Goal: Information Seeking & Learning: Compare options

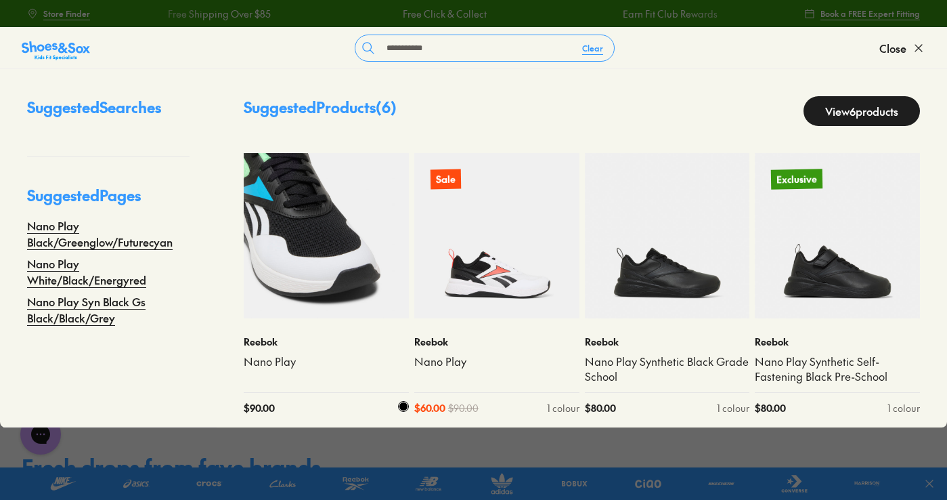
scroll to position [8, 0]
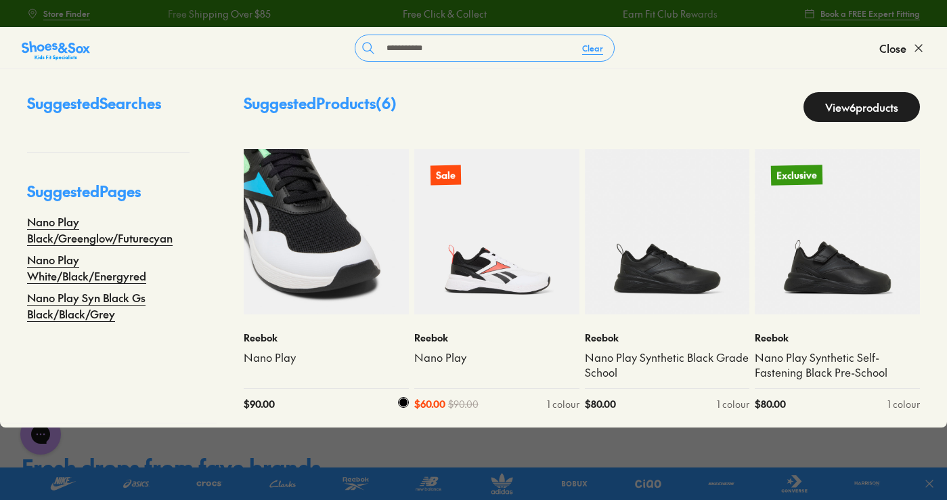
type input "**********"
click at [257, 253] on img at bounding box center [326, 231] width 165 height 165
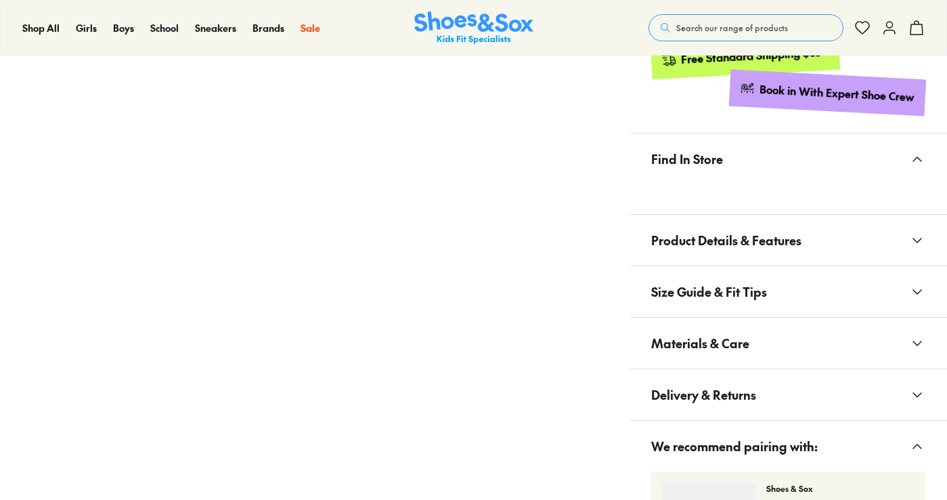
scroll to position [812, 0]
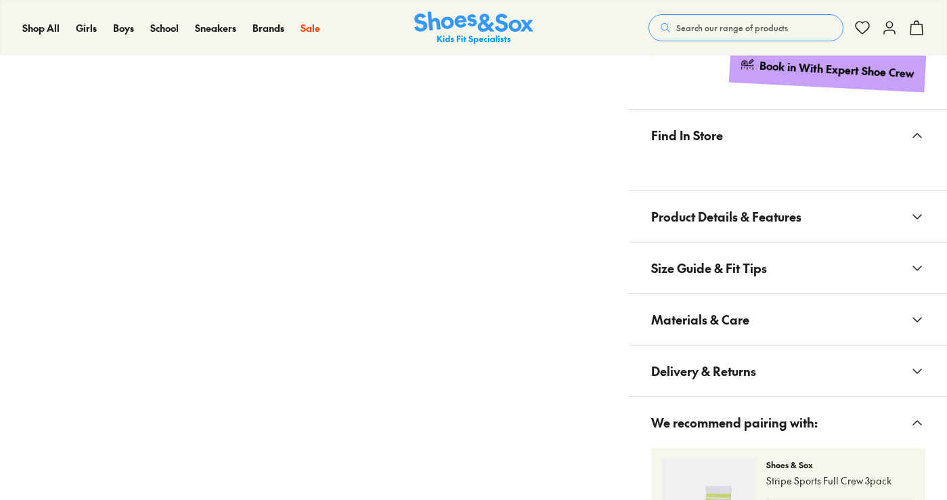
drag, startPoint x: 785, startPoint y: 307, endPoint x: 777, endPoint y: 316, distance: 12.0
click at [785, 305] on button "Materials & Care" at bounding box center [789, 319] width 318 height 51
select select "*"
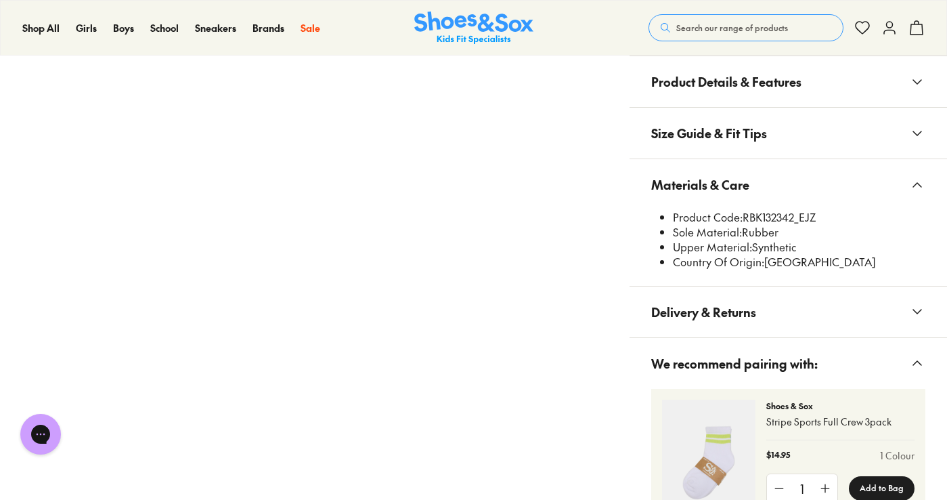
scroll to position [948, 0]
drag, startPoint x: 798, startPoint y: 217, endPoint x: 744, endPoint y: 219, distance: 54.2
click at [744, 219] on li "Product Code: RBK132342_EJZ" at bounding box center [799, 216] width 253 height 15
copy li "RBK132342"
click at [811, 229] on li "Sole Material: Rubber" at bounding box center [799, 231] width 253 height 15
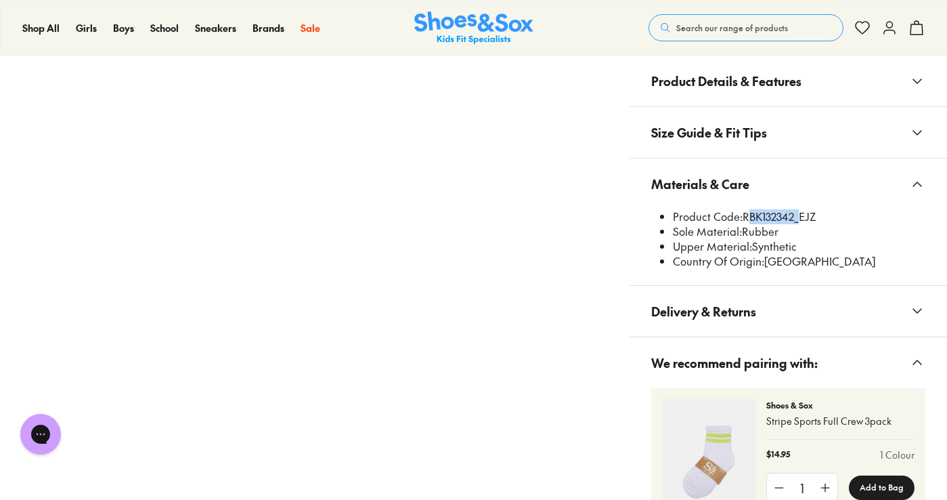
drag, startPoint x: 799, startPoint y: 218, endPoint x: 756, endPoint y: 215, distance: 43.4
click at [746, 211] on li "Product Code: RBK132342_EJZ" at bounding box center [799, 216] width 253 height 15
copy li "RBK132342"
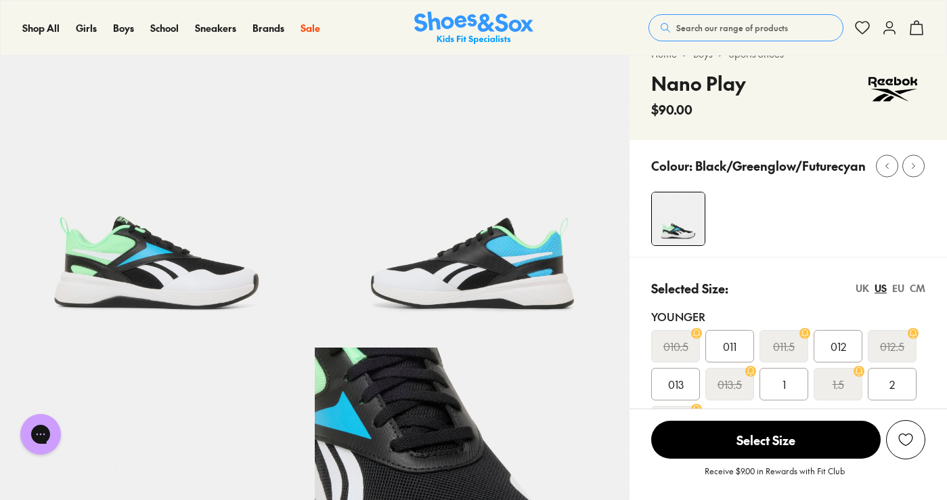
scroll to position [0, 0]
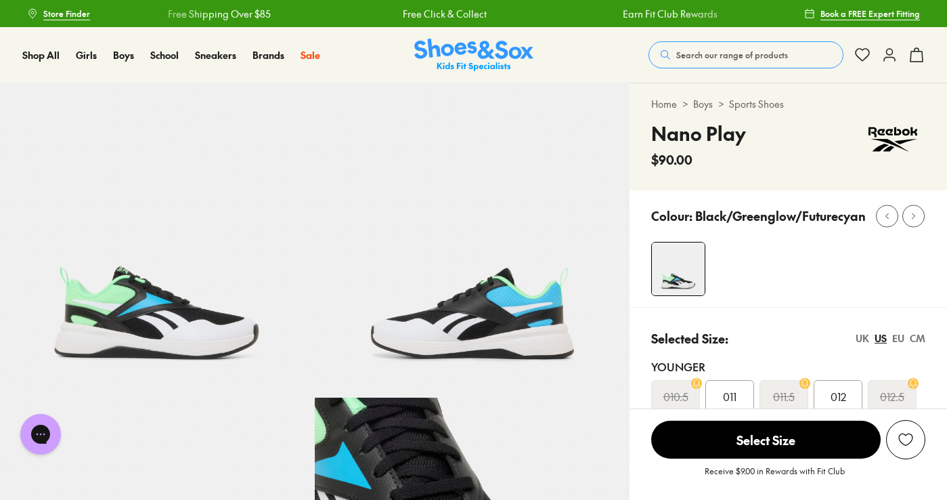
click at [728, 47] on button "Search our range of products" at bounding box center [746, 54] width 195 height 27
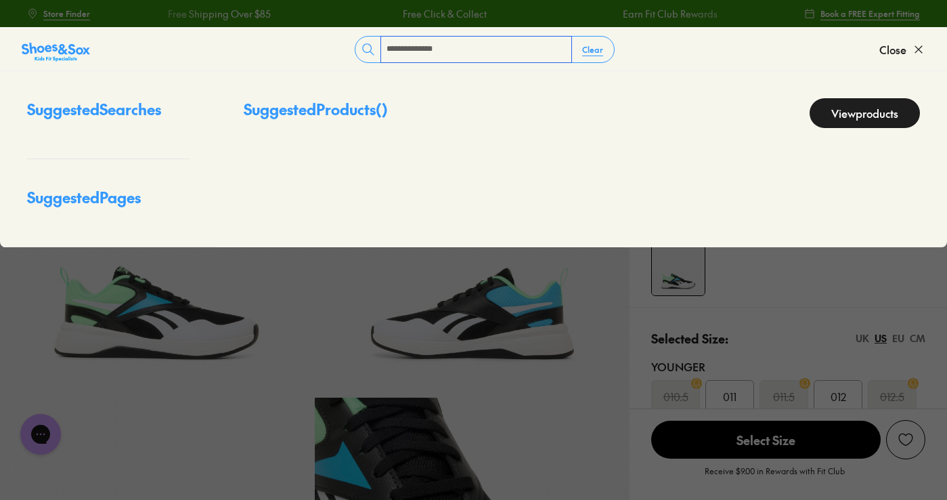
type input "**********"
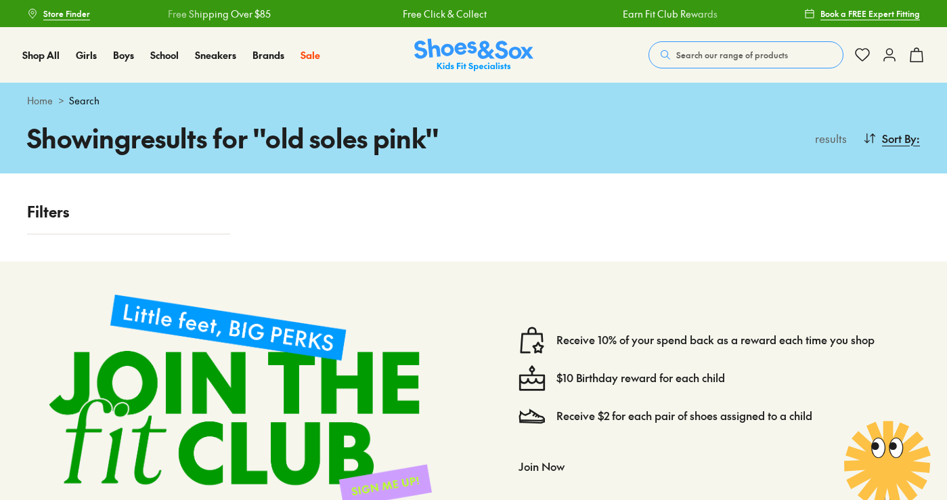
click at [726, 45] on button "Search our range of products" at bounding box center [746, 54] width 195 height 27
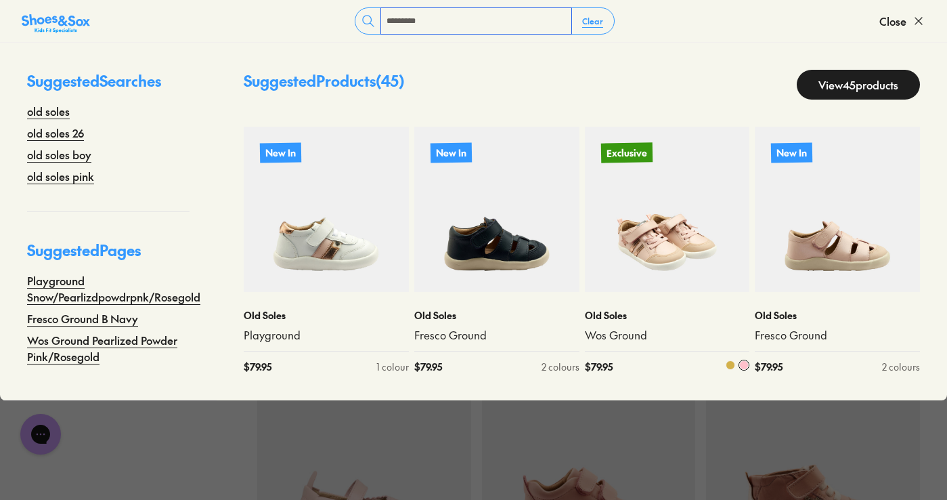
scroll to position [609, 0]
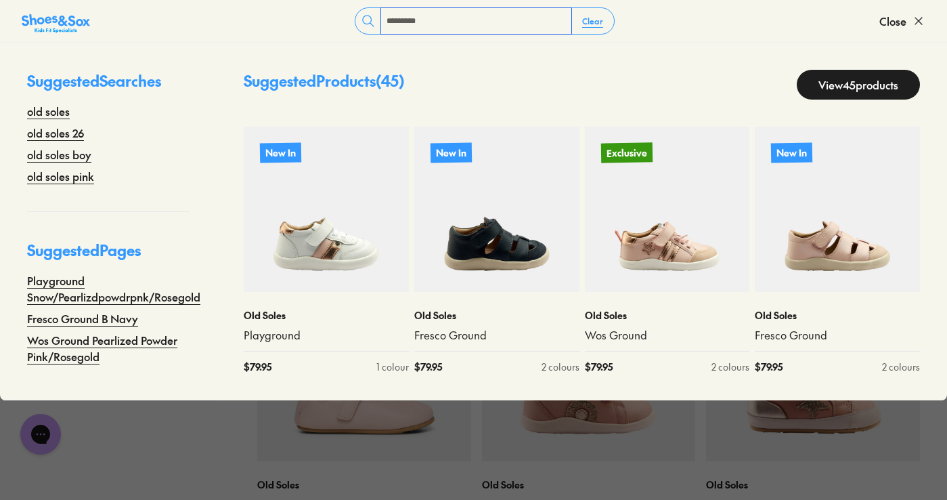
drag, startPoint x: 443, startPoint y: 27, endPoint x: 371, endPoint y: 13, distance: 73.8
click at [367, 23] on div "********* Clear" at bounding box center [485, 20] width 260 height 27
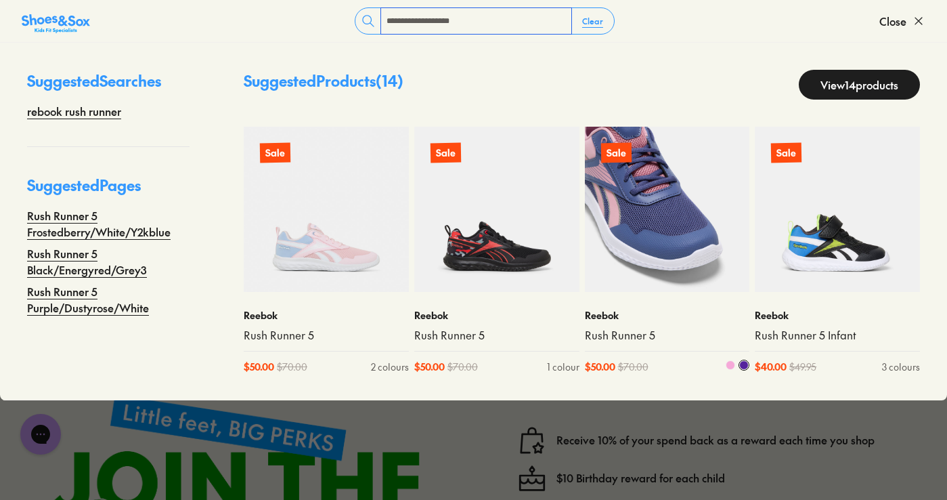
scroll to position [1896, 0]
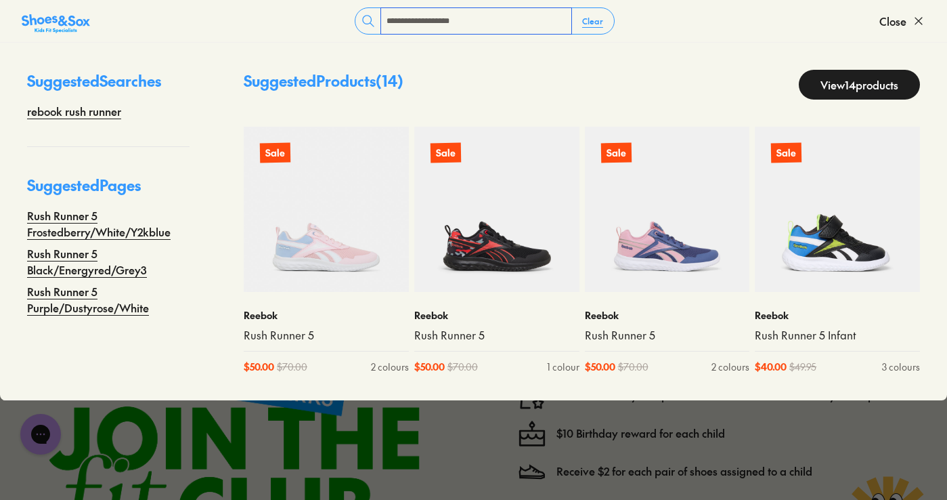
type input "**********"
click at [825, 80] on link "View 14 products" at bounding box center [859, 85] width 121 height 30
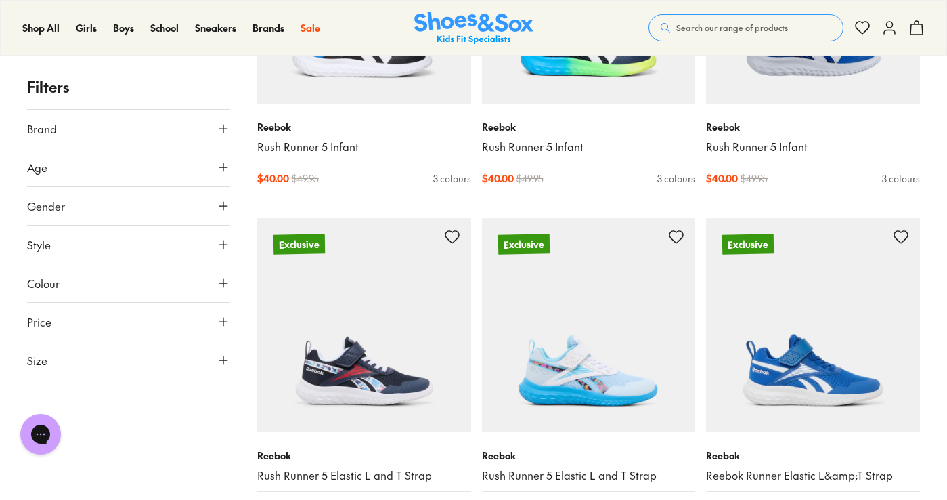
scroll to position [745, 0]
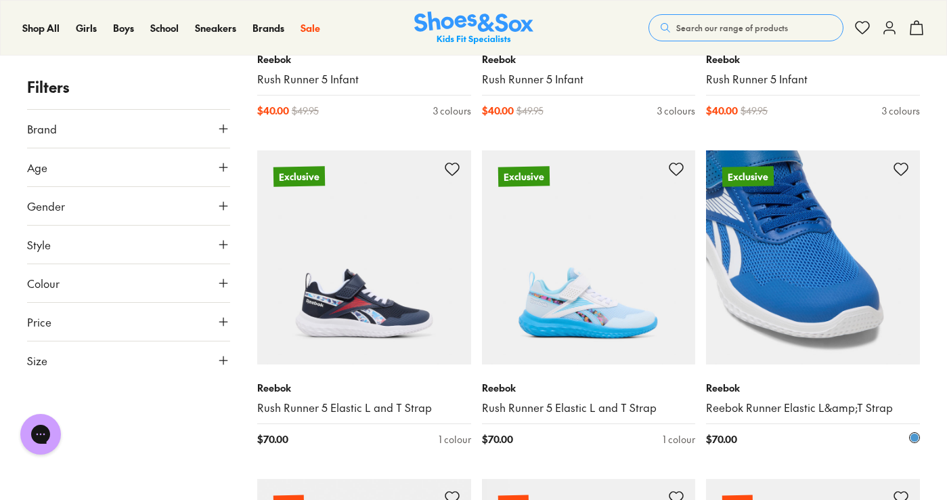
click at [777, 238] on img at bounding box center [813, 257] width 214 height 214
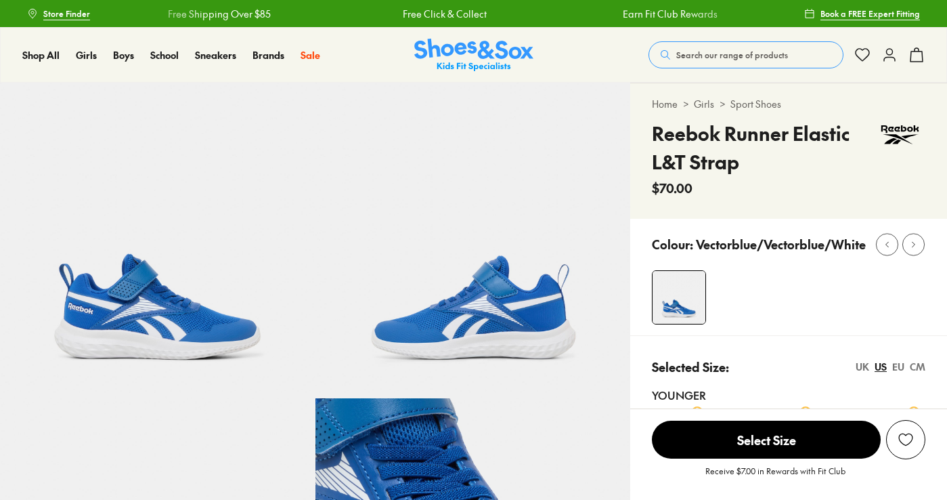
select select "*"
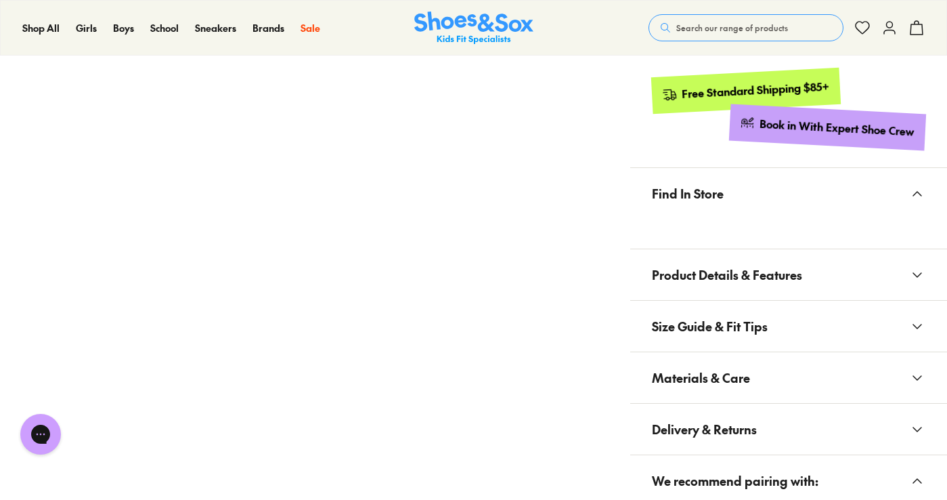
scroll to position [812, 0]
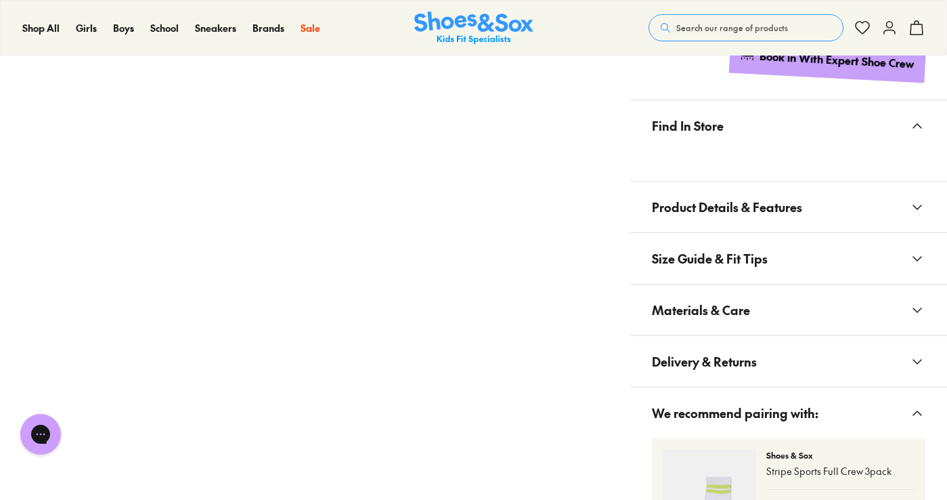
click at [789, 313] on button "Materials & Care" at bounding box center [788, 309] width 317 height 51
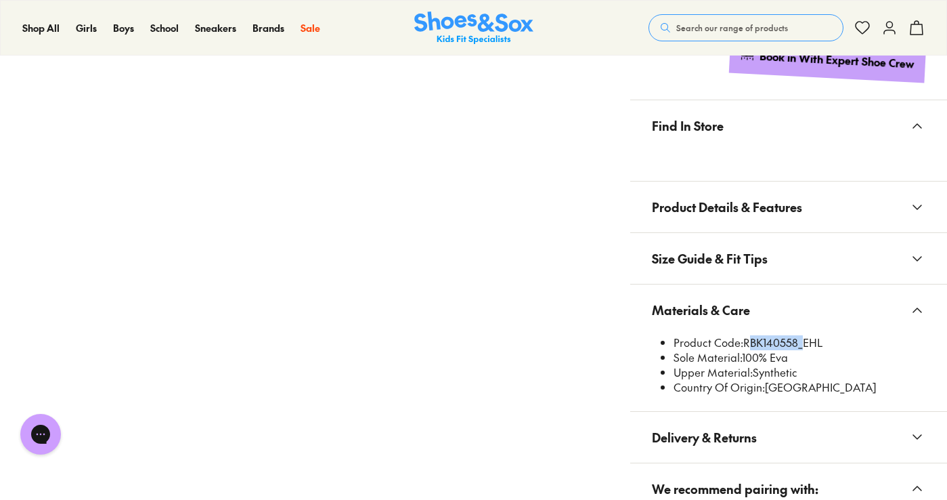
drag, startPoint x: 801, startPoint y: 336, endPoint x: 745, endPoint y: 337, distance: 55.5
click at [745, 337] on li "Product Code: RBK140558_EHL" at bounding box center [800, 342] width 252 height 15
copy li "RBK140558"
click at [719, 25] on span "Search our range of products" at bounding box center [732, 28] width 112 height 12
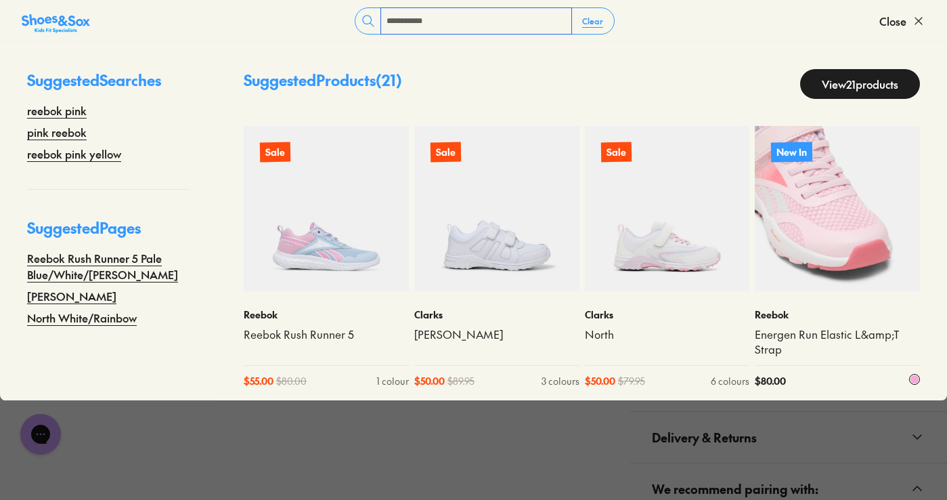
type input "**********"
click at [823, 226] on img at bounding box center [837, 208] width 165 height 165
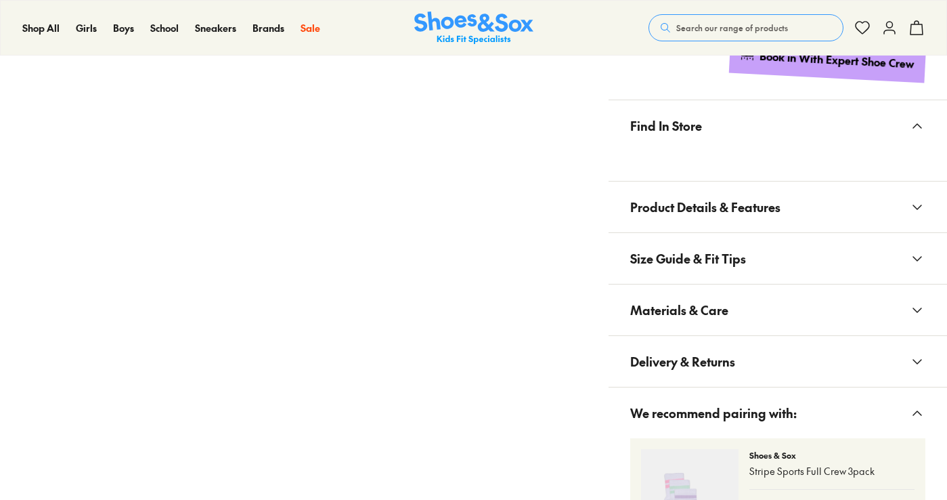
click at [695, 309] on span "Materials & Care" at bounding box center [679, 310] width 98 height 40
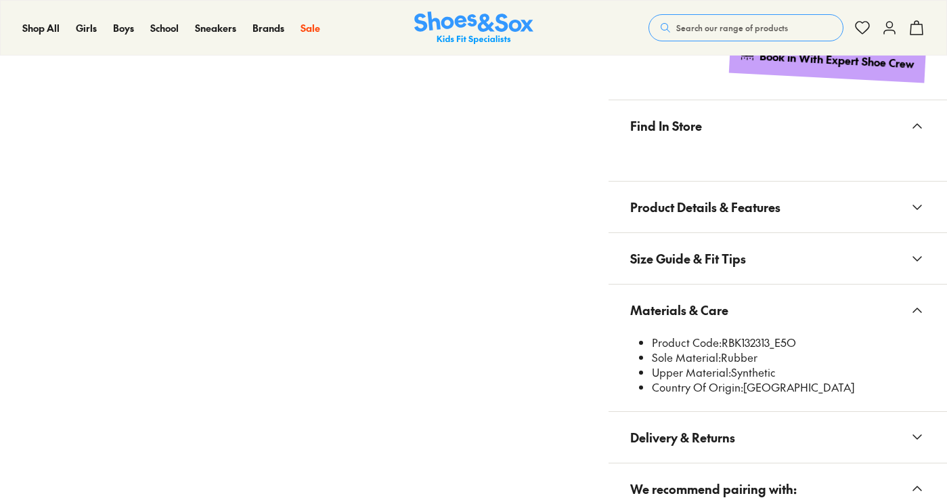
select select "*"
drag, startPoint x: 775, startPoint y: 339, endPoint x: 724, endPoint y: 347, distance: 51.4
click at [724, 347] on li "Product Code: RBK132313_E5O" at bounding box center [789, 342] width 274 height 15
drag, startPoint x: 789, startPoint y: 353, endPoint x: 769, endPoint y: 343, distance: 22.1
click at [788, 353] on li "Sole Material: Rubber" at bounding box center [789, 357] width 274 height 15
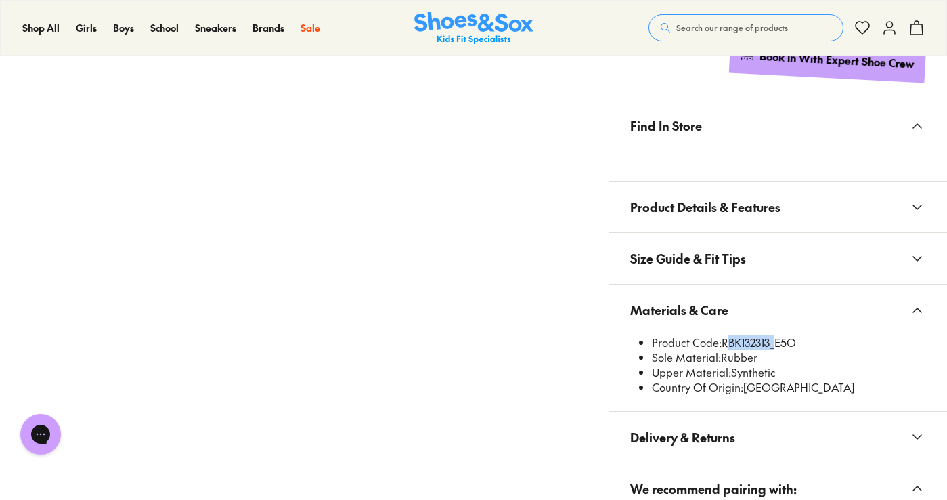
drag, startPoint x: 776, startPoint y: 343, endPoint x: 725, endPoint y: 335, distance: 51.3
click at [725, 335] on li "Product Code: RBK132313_E5O" at bounding box center [789, 342] width 274 height 15
copy li "RBK132313"
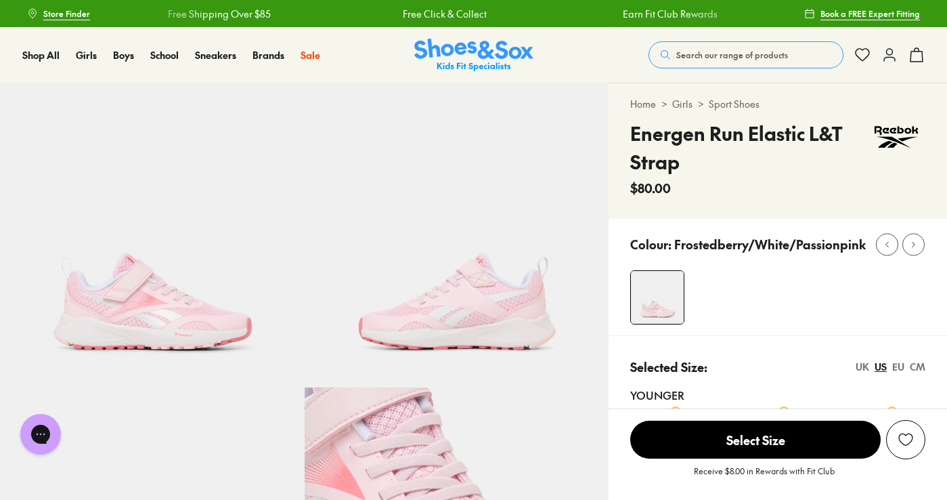
click at [709, 46] on button "Search our range of products" at bounding box center [746, 54] width 195 height 27
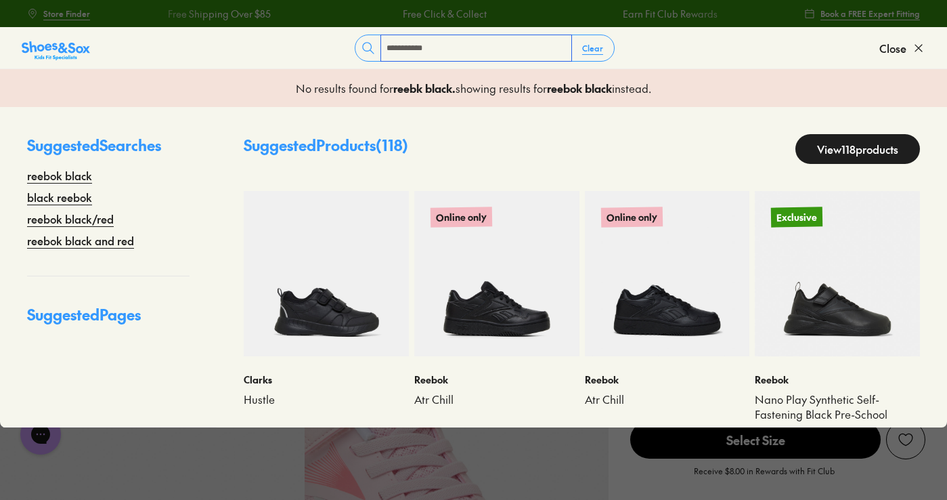
type input "**********"
click at [830, 148] on link "View 118 products" at bounding box center [857, 149] width 125 height 30
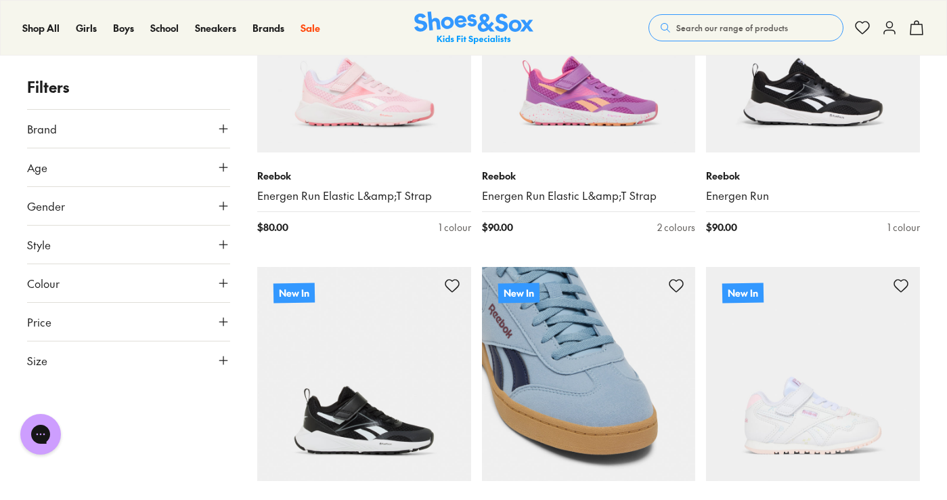
scroll to position [1896, 0]
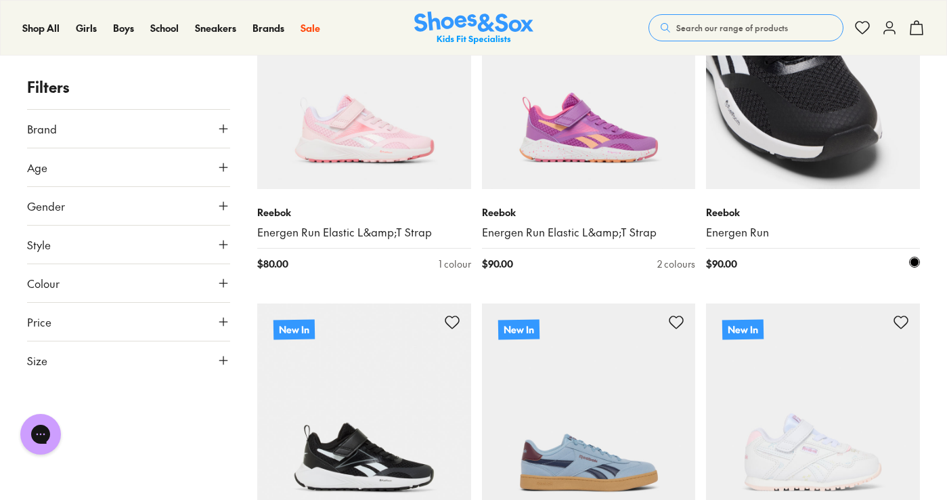
click at [829, 105] on img at bounding box center [813, 82] width 214 height 214
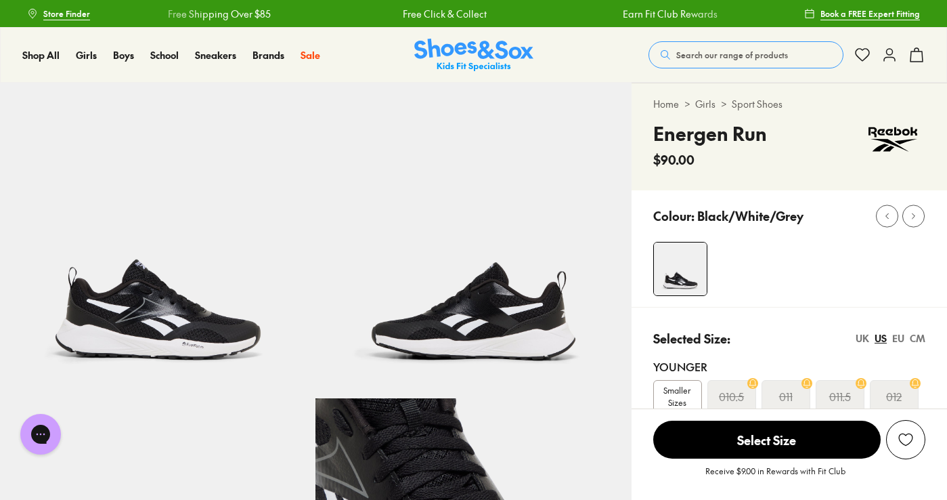
select select "*"
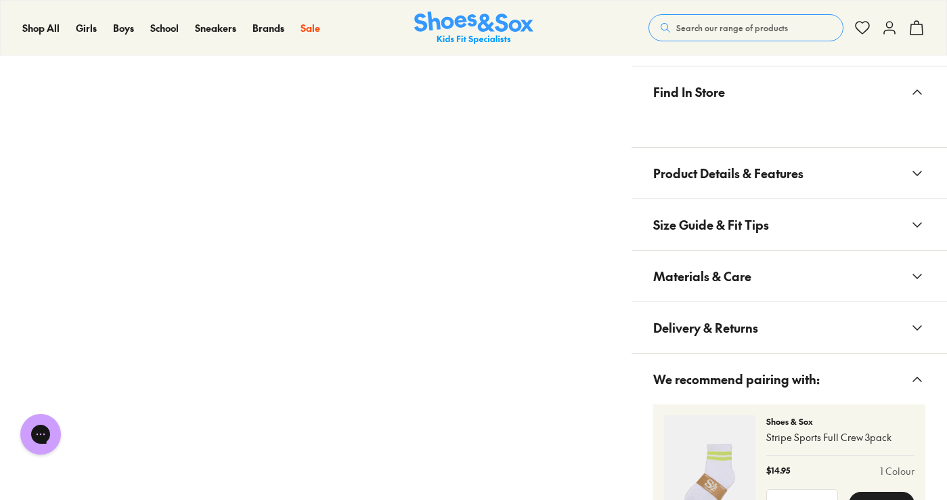
scroll to position [880, 0]
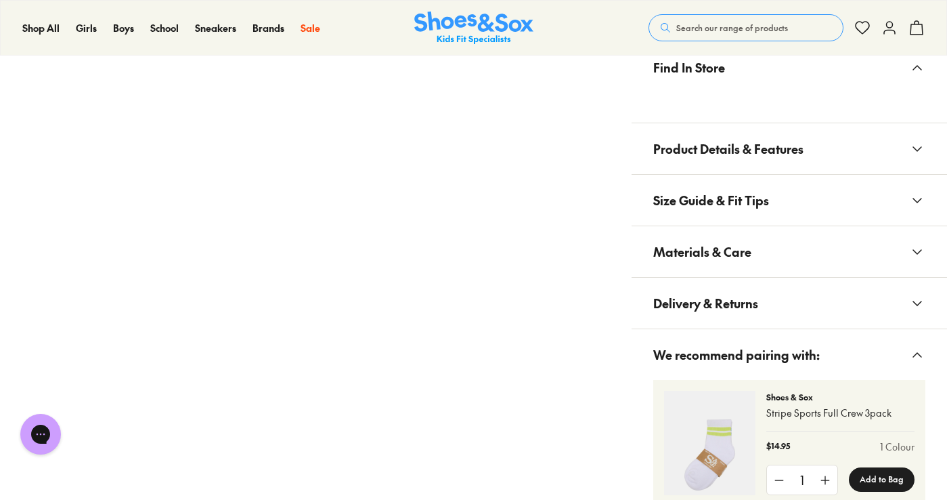
click at [742, 238] on span "Materials & Care" at bounding box center [702, 252] width 98 height 40
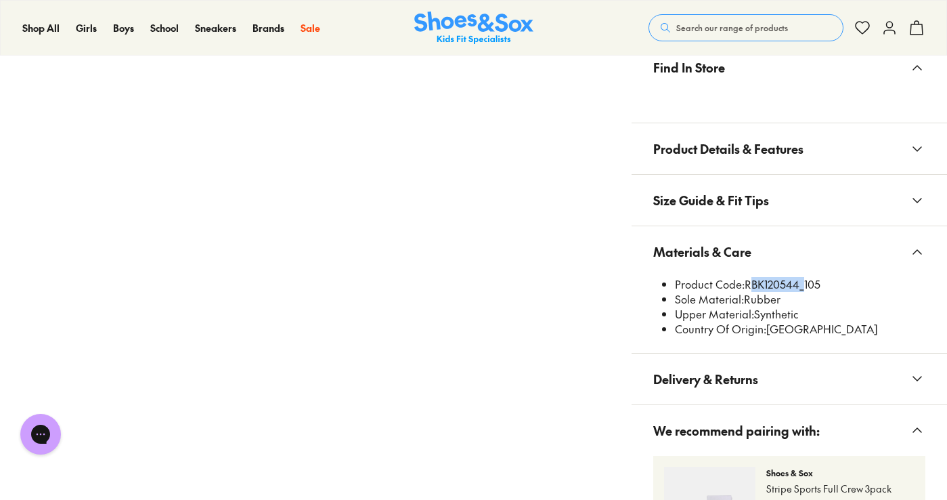
drag, startPoint x: 800, startPoint y: 283, endPoint x: 748, endPoint y: 288, distance: 51.7
click at [748, 288] on li "Product Code: RBK120544_105" at bounding box center [800, 284] width 250 height 15
copy li "RBK120544"
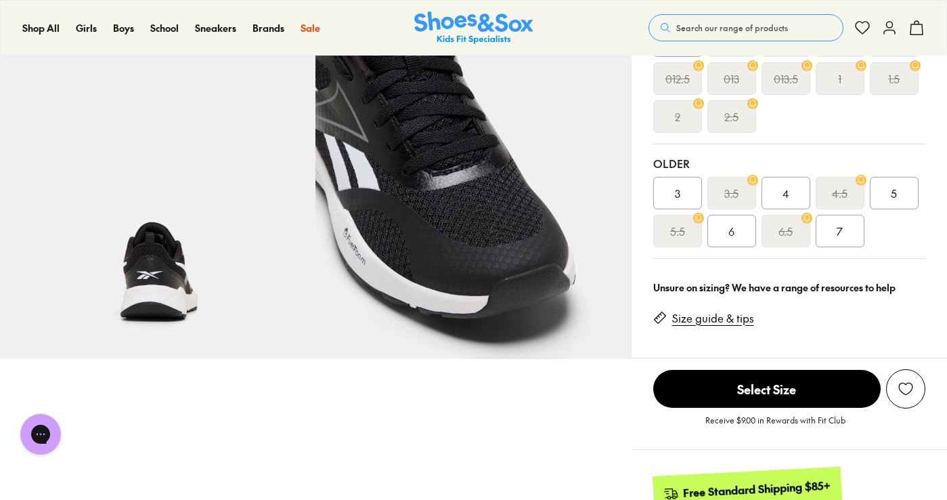
scroll to position [0, 0]
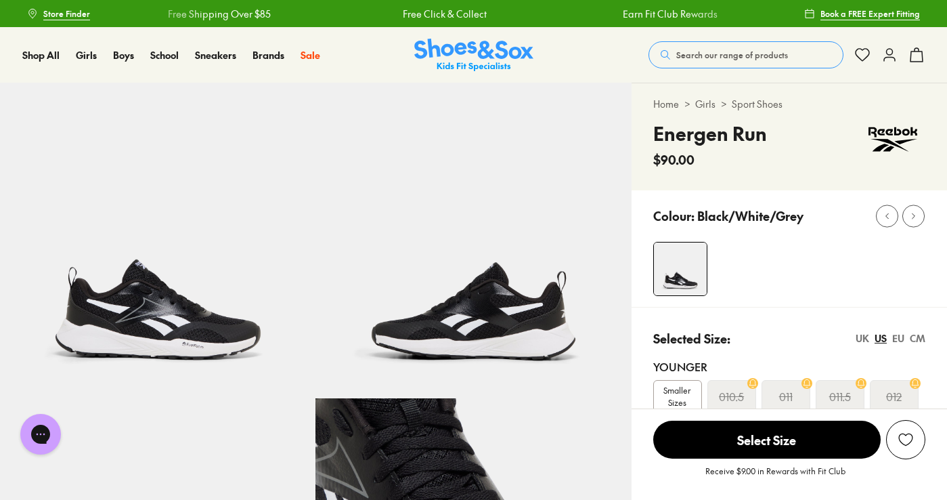
click at [723, 48] on button "Search our range of products" at bounding box center [746, 54] width 195 height 27
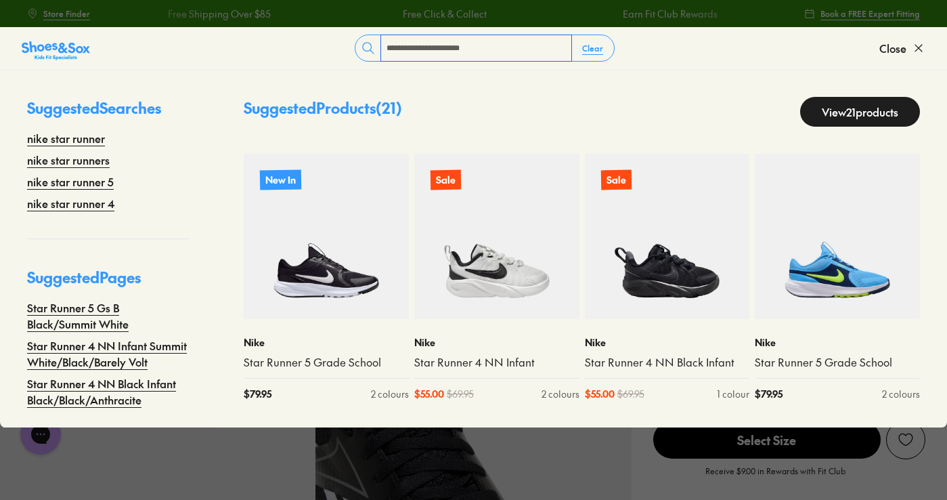
type input "**********"
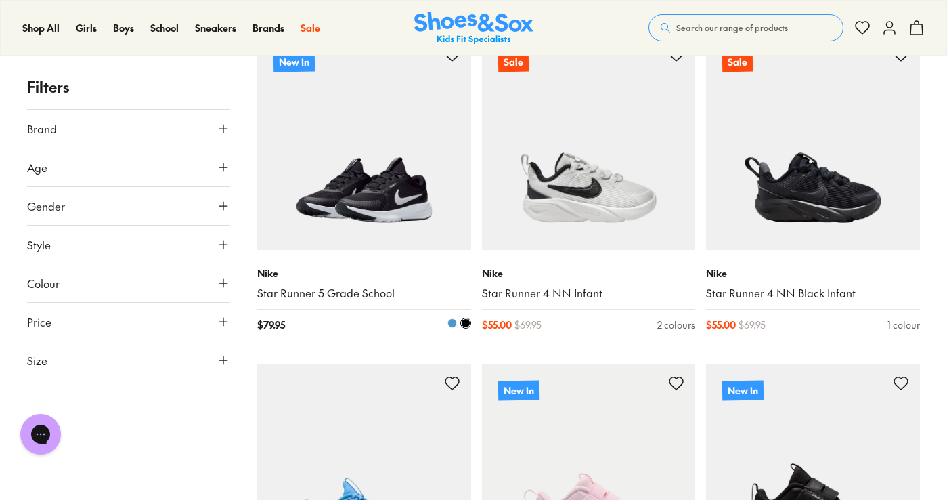
click at [366, 139] on img at bounding box center [364, 143] width 214 height 214
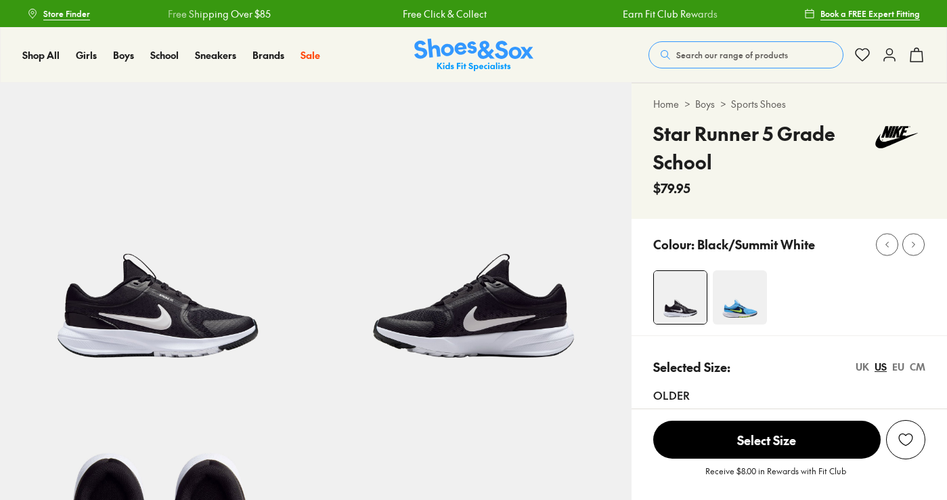
select select "*"
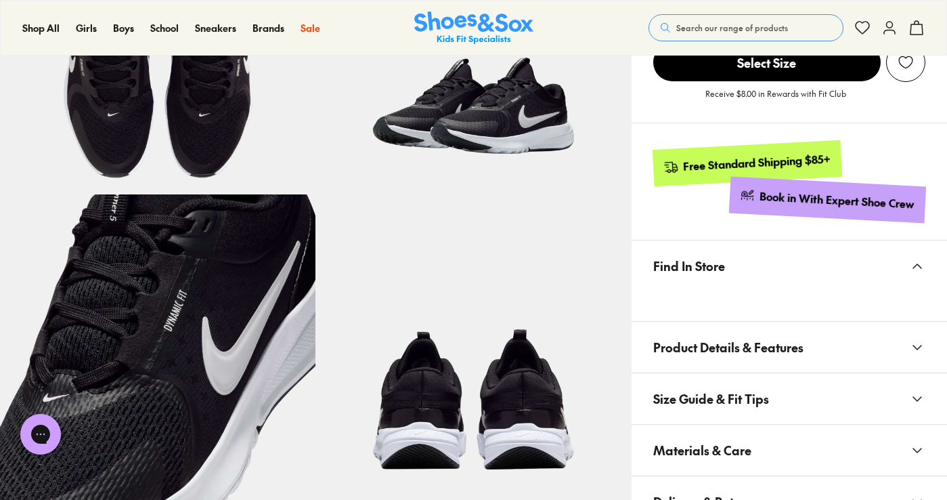
scroll to position [609, 0]
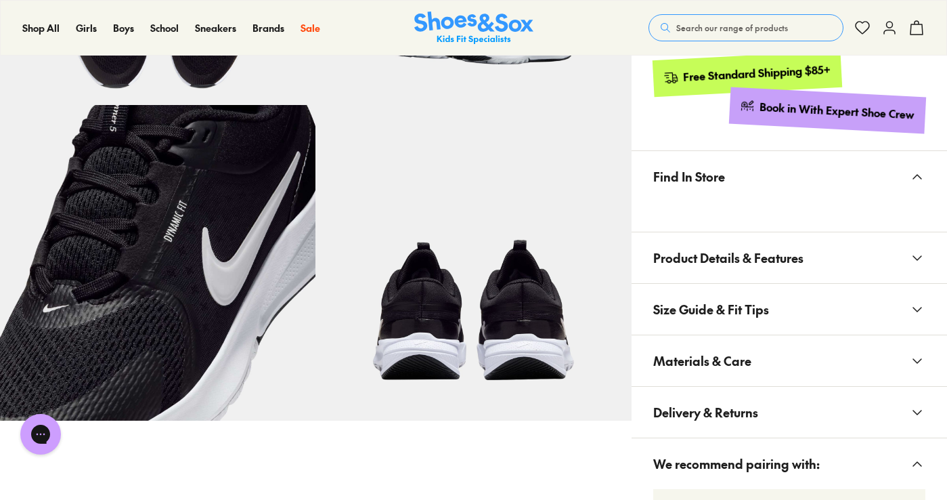
click at [764, 360] on button "Materials & Care" at bounding box center [789, 360] width 315 height 51
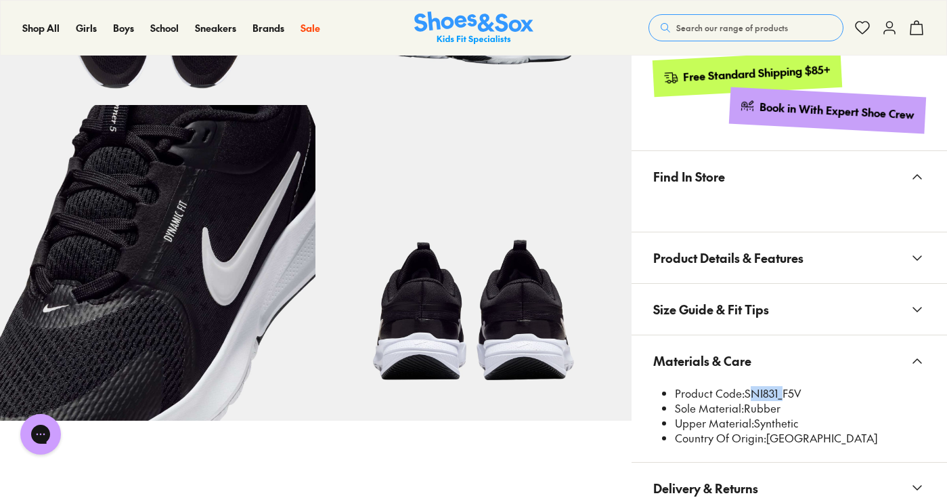
drag, startPoint x: 780, startPoint y: 395, endPoint x: 758, endPoint y: 396, distance: 22.4
click at [749, 398] on li "Product Code: SNI831_F5V" at bounding box center [800, 393] width 250 height 15
copy li "SNI831"
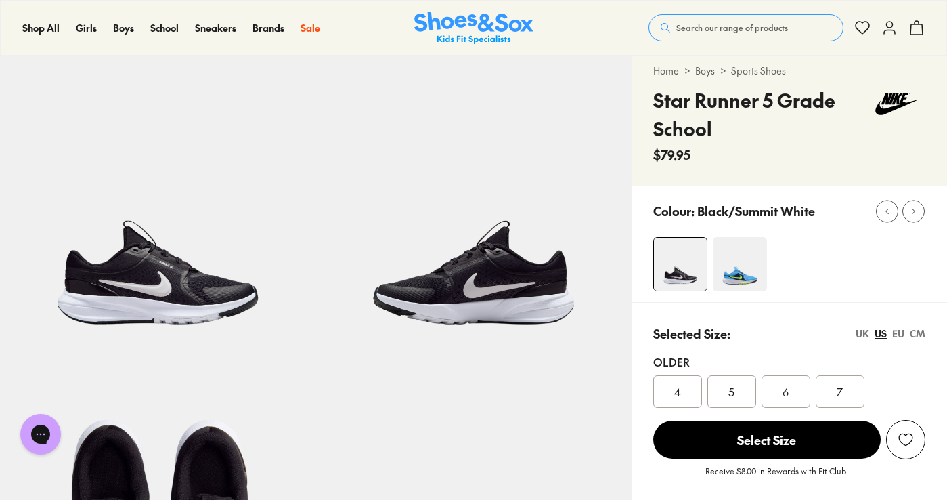
scroll to position [0, 0]
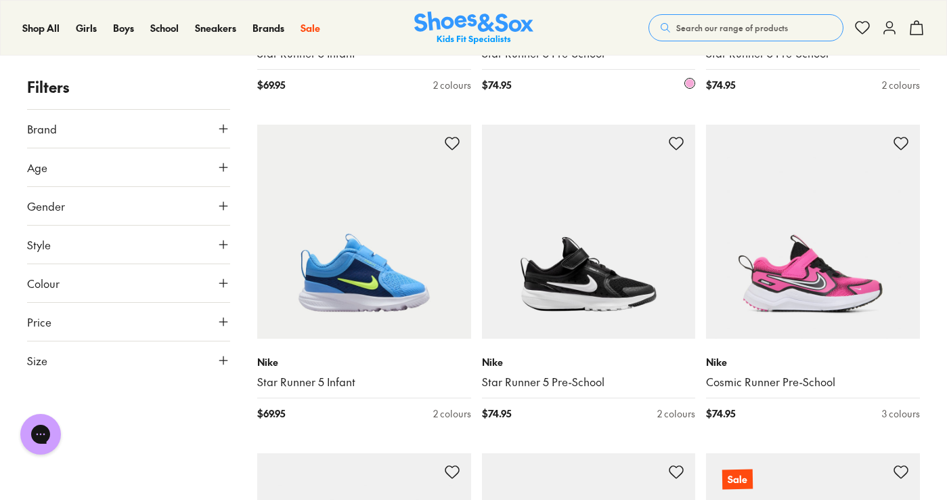
scroll to position [1167, 0]
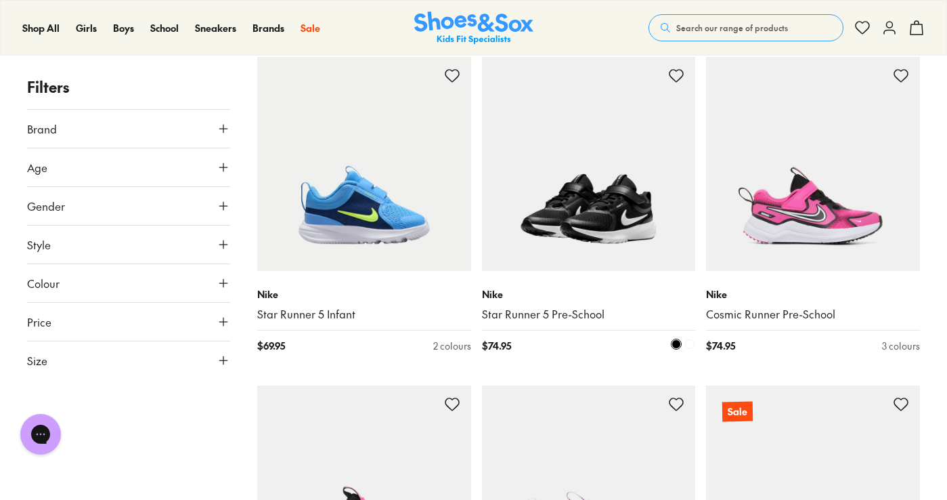
click at [603, 159] on img at bounding box center [589, 164] width 214 height 214
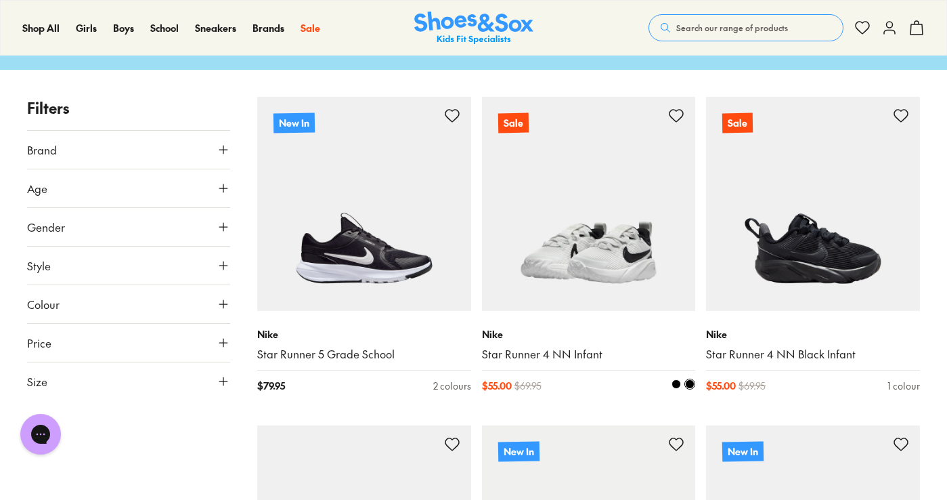
scroll to position [120, 0]
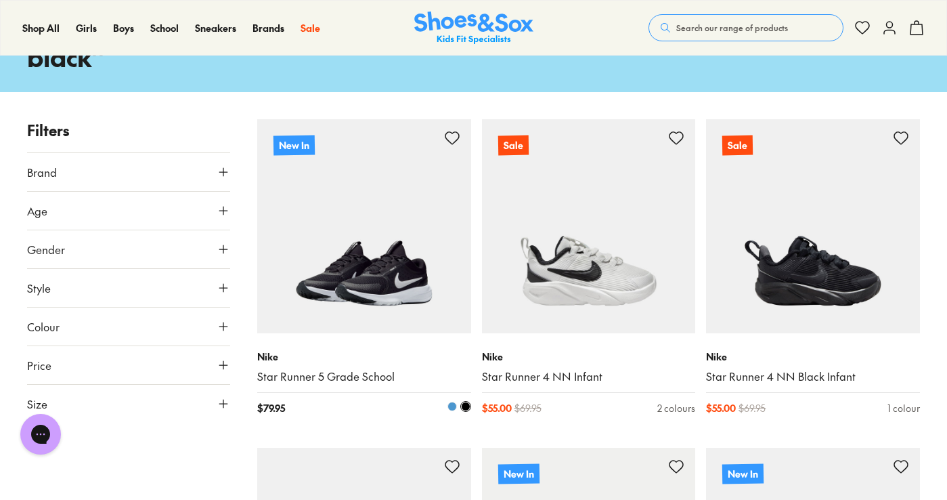
click at [334, 283] on img at bounding box center [364, 226] width 214 height 214
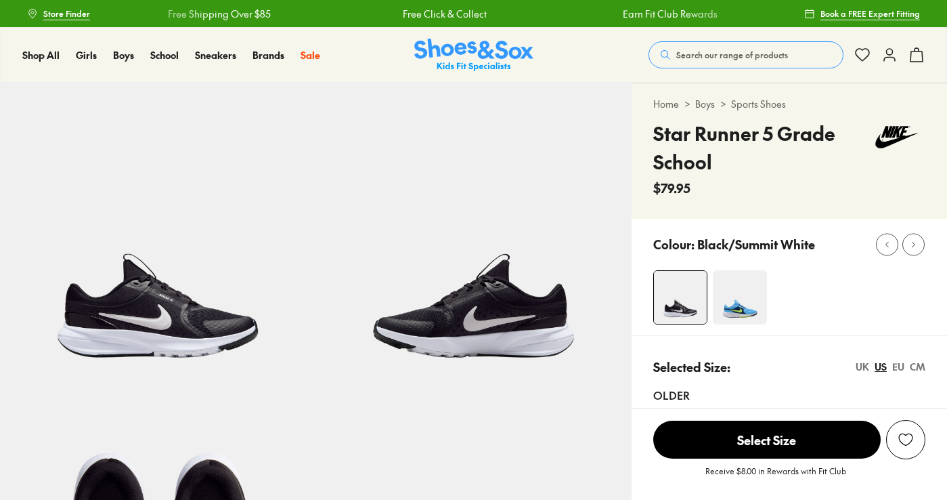
select select "*"
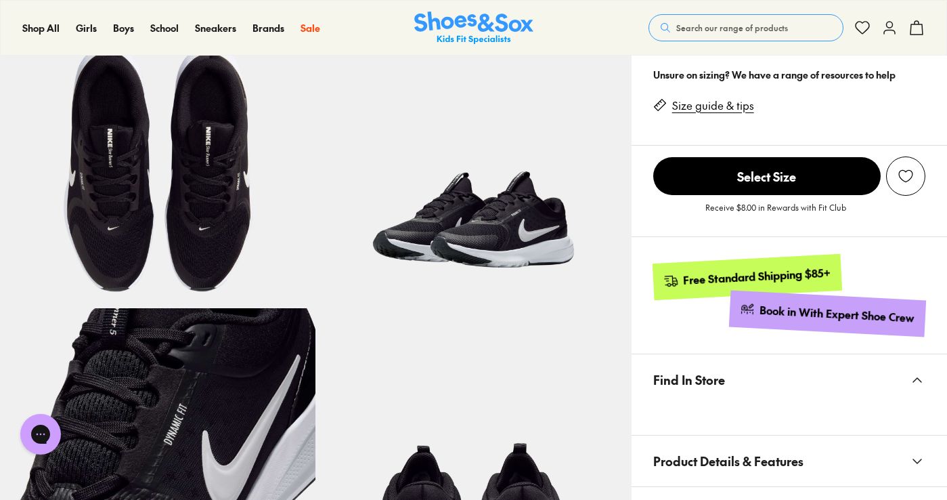
scroll to position [745, 0]
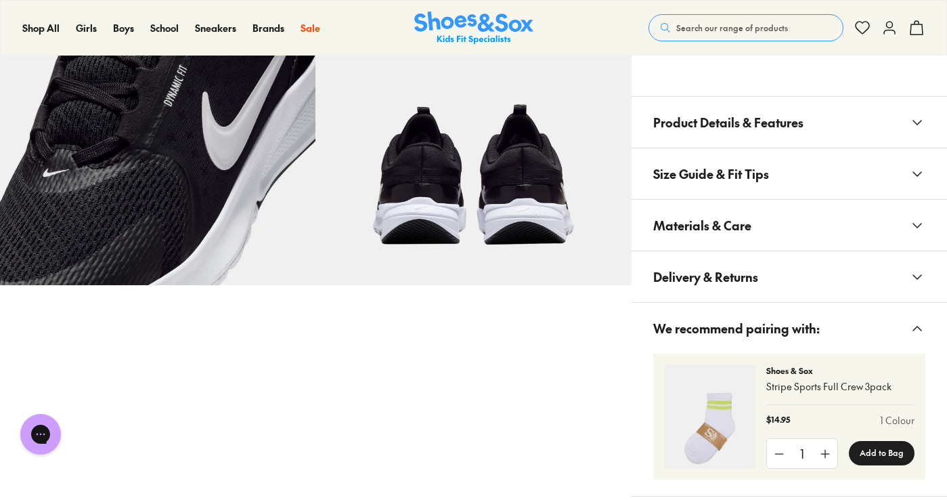
click at [737, 215] on span "Materials & Care" at bounding box center [702, 225] width 98 height 40
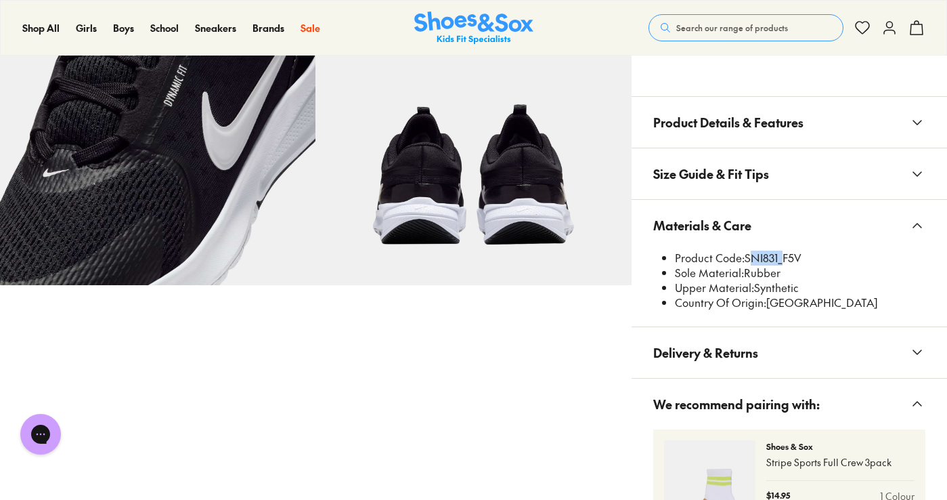
drag, startPoint x: 781, startPoint y: 254, endPoint x: 747, endPoint y: 254, distance: 34.5
click at [747, 254] on li "Product Code: SNI831_F5V" at bounding box center [800, 257] width 250 height 15
copy li "SNI831"
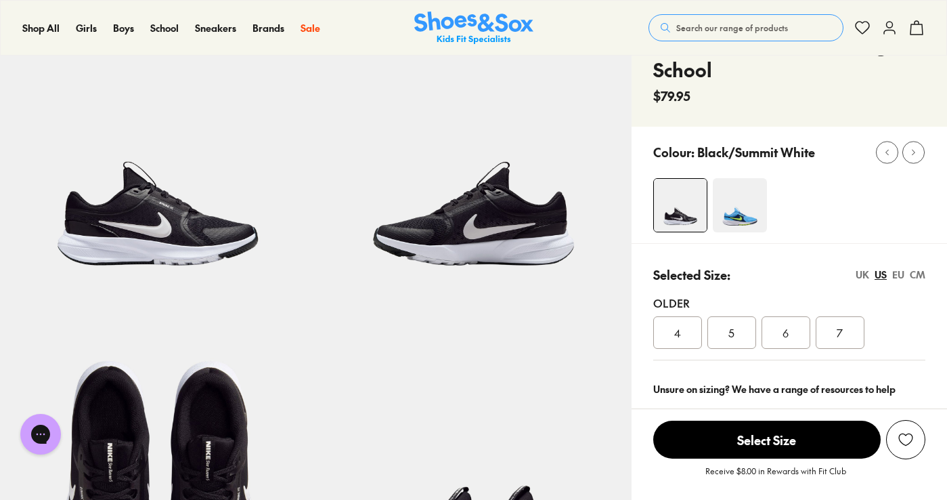
scroll to position [68, 0]
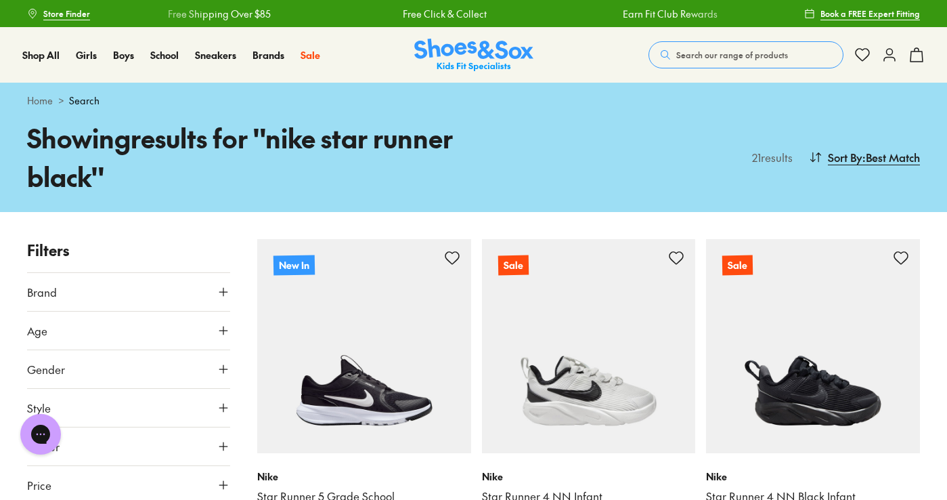
click at [708, 43] on button "Search our range of products" at bounding box center [746, 54] width 195 height 27
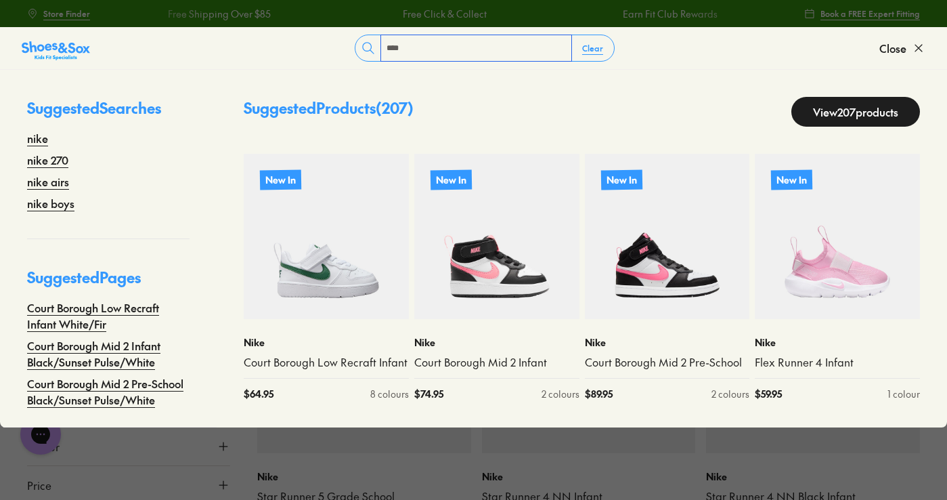
type input "**********"
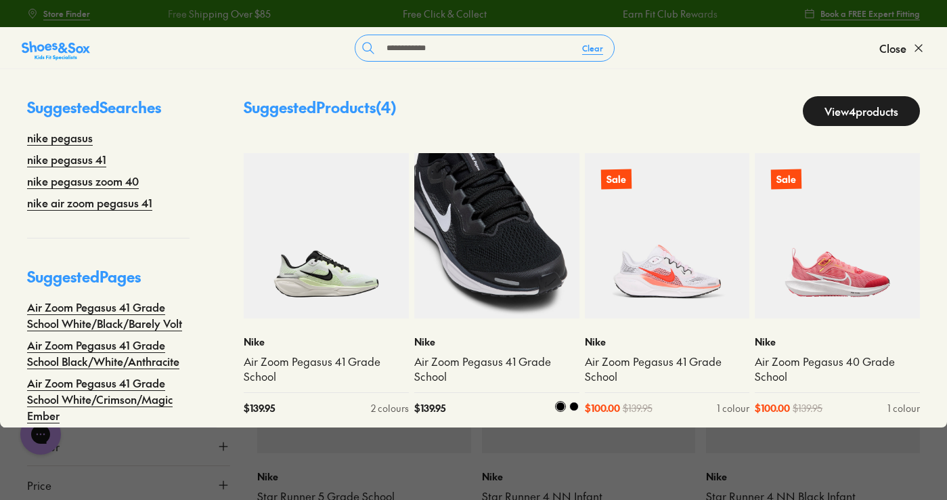
click at [505, 258] on img at bounding box center [496, 235] width 165 height 165
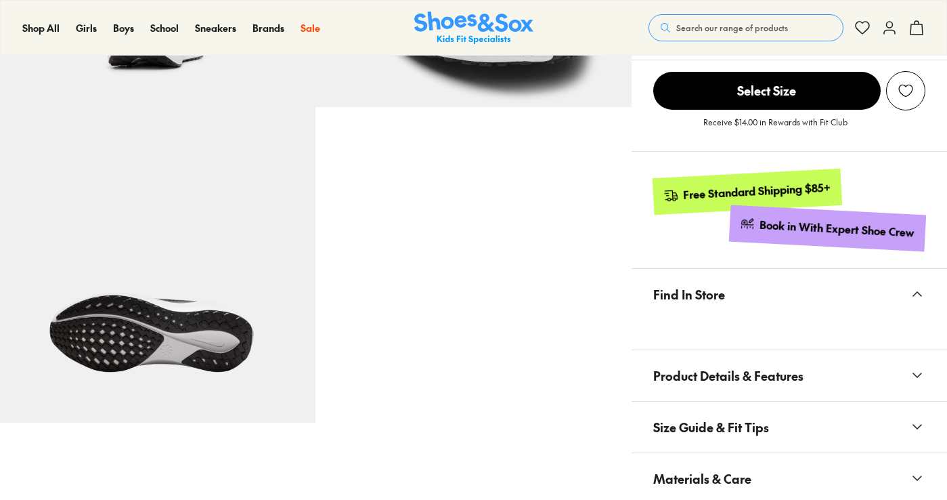
select select "*"
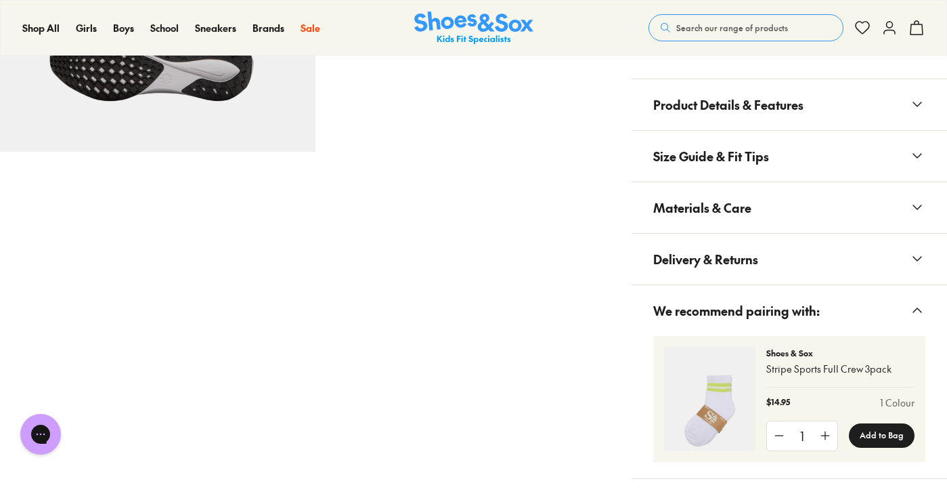
click at [705, 205] on span "Materials & Care" at bounding box center [702, 208] width 98 height 40
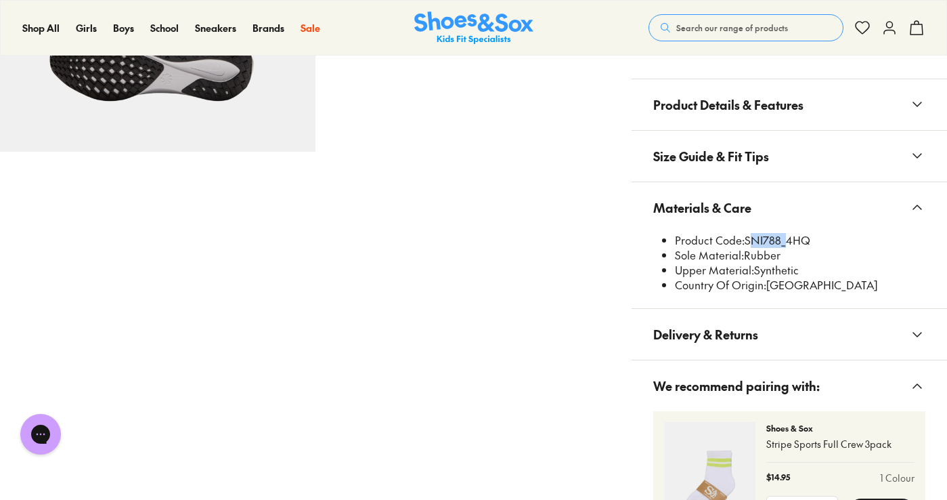
drag, startPoint x: 782, startPoint y: 236, endPoint x: 747, endPoint y: 238, distance: 35.3
click at [747, 238] on li "Product Code: SNI788_4HQ" at bounding box center [800, 240] width 250 height 15
copy li "SNI788"
click at [760, 27] on span "Search our range of products" at bounding box center [732, 28] width 112 height 12
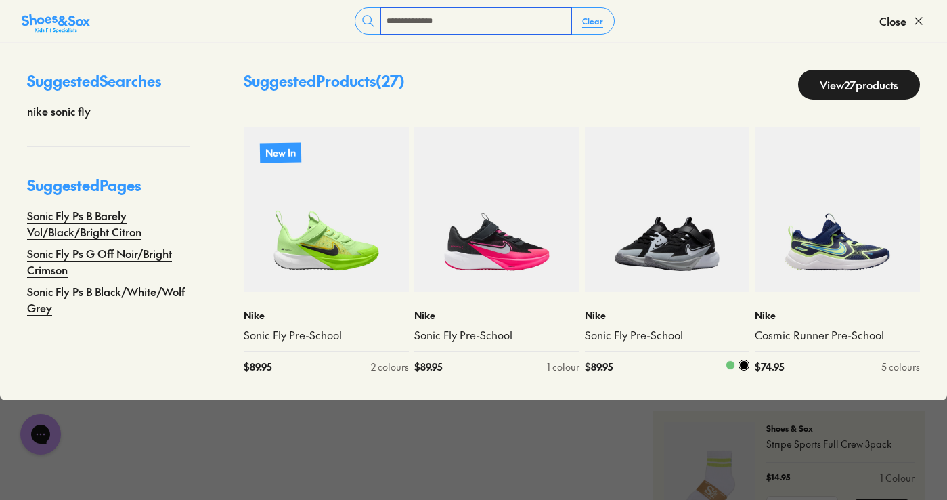
type input "**********"
click at [680, 217] on img at bounding box center [667, 209] width 165 height 165
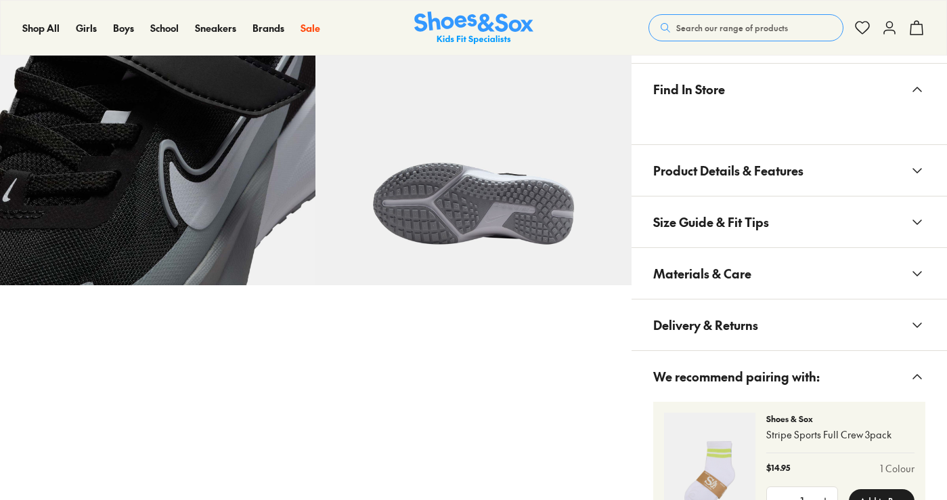
scroll to position [741, 0]
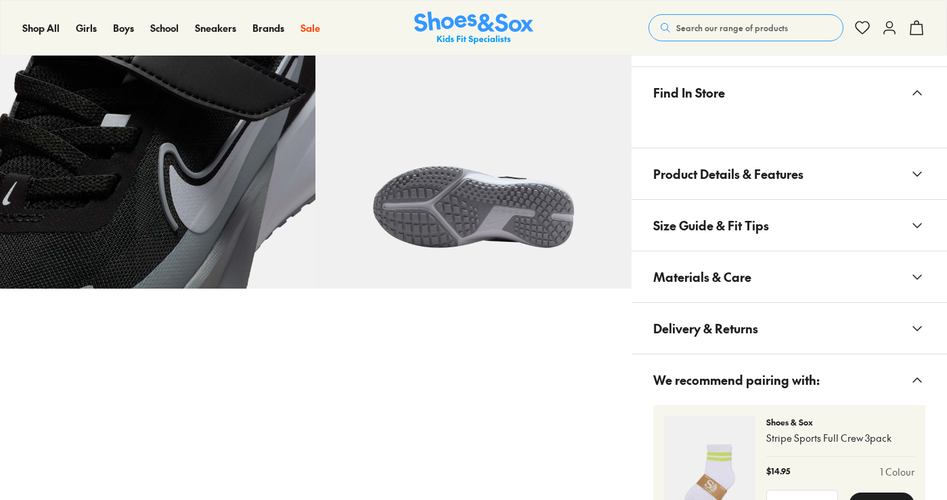
drag, startPoint x: 732, startPoint y: 266, endPoint x: 825, endPoint y: 285, distance: 94.7
click at [734, 266] on span "Materials & Care" at bounding box center [702, 277] width 98 height 40
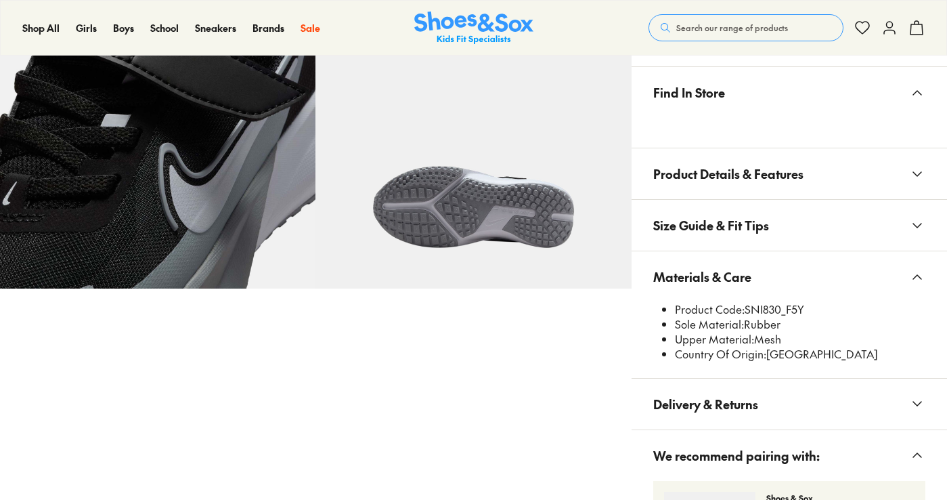
select select "*"
drag, startPoint x: 784, startPoint y: 302, endPoint x: 749, endPoint y: 304, distance: 35.3
click at [749, 304] on li "Product Code: SNI830_F5Y" at bounding box center [800, 309] width 250 height 15
copy li "SNI830"
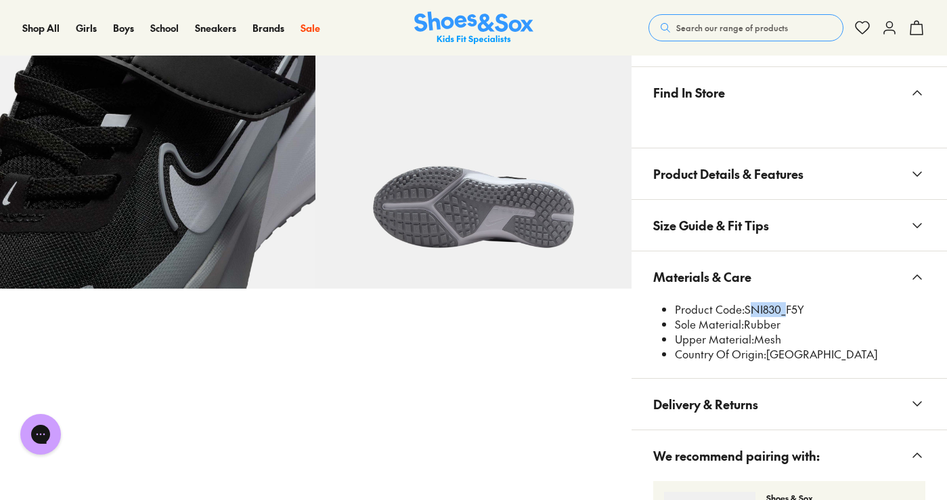
click at [701, 27] on span "Search our range of products" at bounding box center [732, 28] width 112 height 12
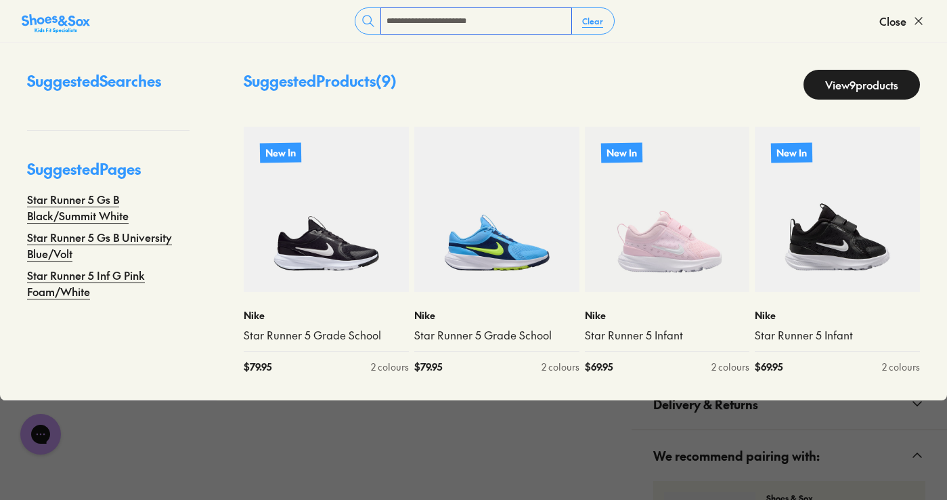
type input "**********"
click at [872, 85] on link "View 9 products" at bounding box center [862, 85] width 116 height 30
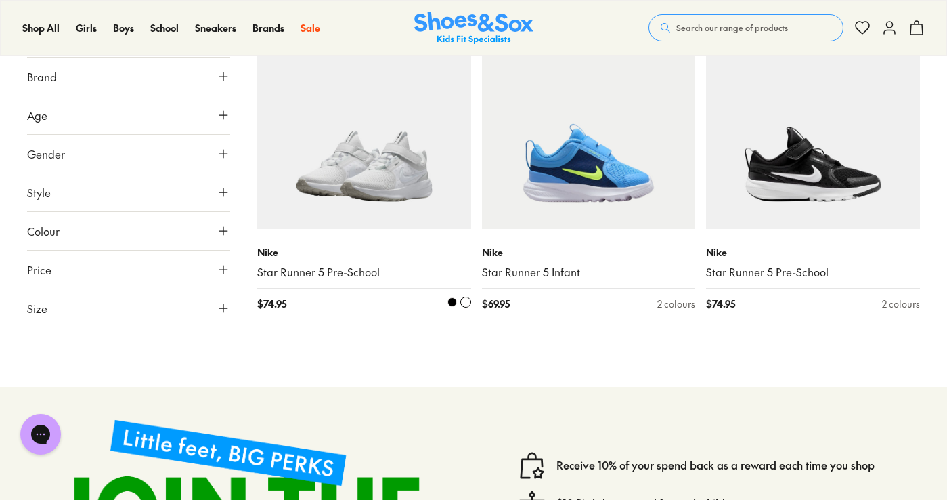
click at [332, 152] on img at bounding box center [364, 122] width 214 height 214
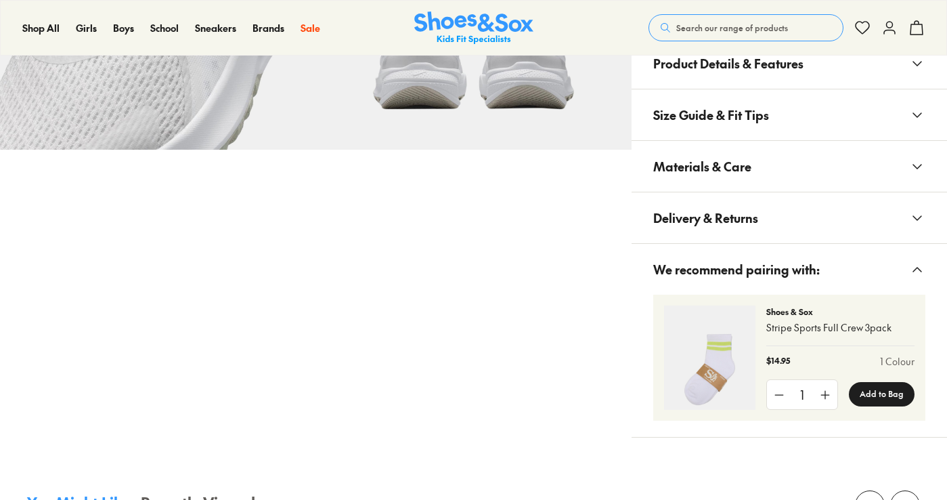
scroll to position [877, 0]
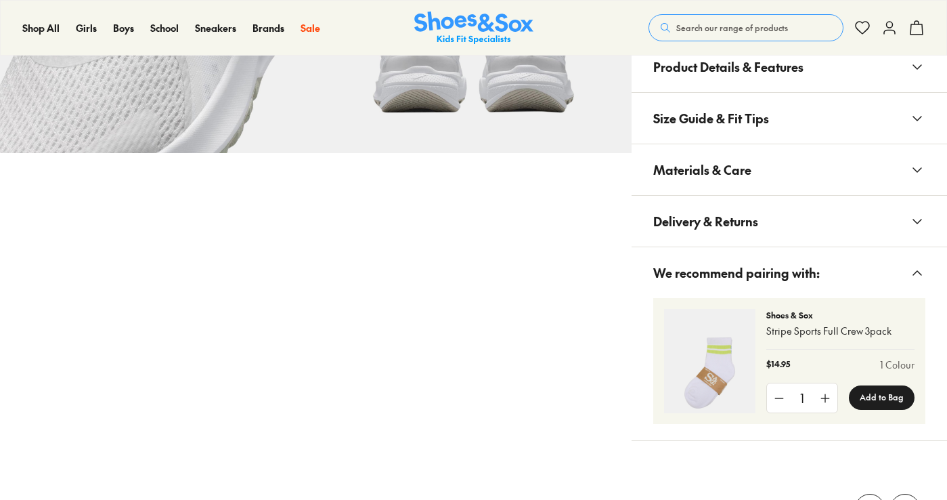
select select "*"
click at [708, 167] on span "Materials & Care" at bounding box center [702, 170] width 98 height 40
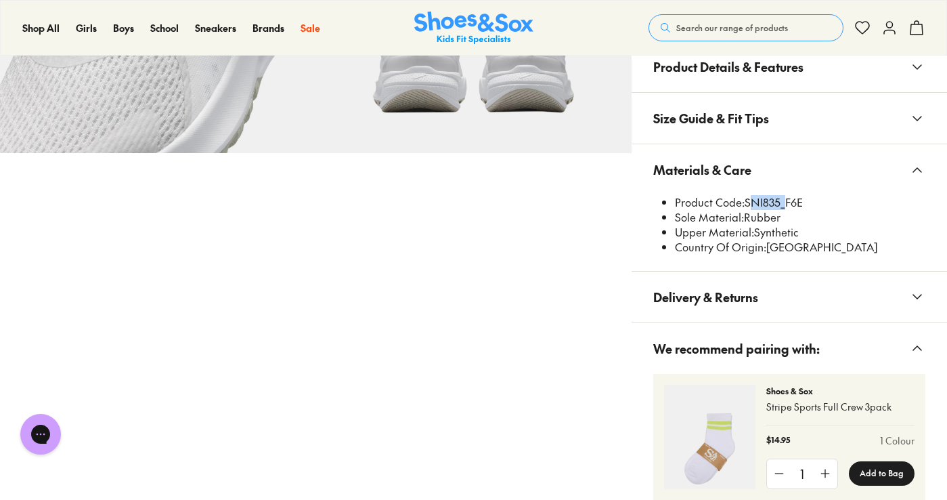
drag, startPoint x: 771, startPoint y: 201, endPoint x: 749, endPoint y: 206, distance: 23.0
click at [749, 206] on li "Product Code: SNI835_F6E" at bounding box center [800, 202] width 250 height 15
copy li "SNI835"
click at [720, 25] on span "Search our range of products" at bounding box center [732, 28] width 112 height 12
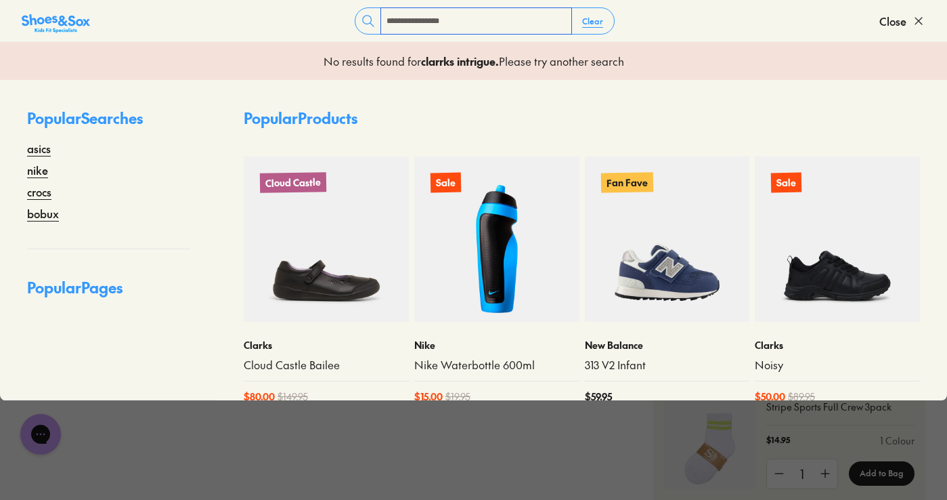
click at [403, 20] on input "**********" at bounding box center [476, 21] width 190 height 26
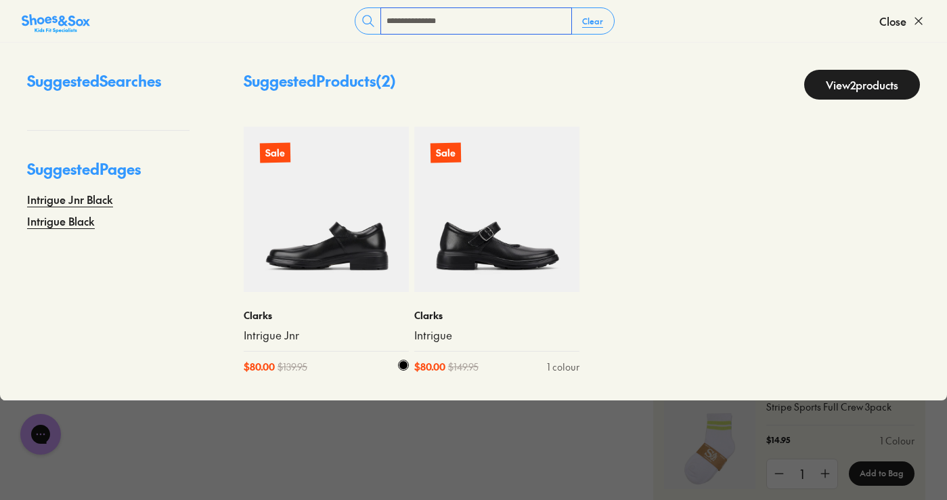
type input "**********"
click at [344, 208] on img at bounding box center [326, 209] width 165 height 165
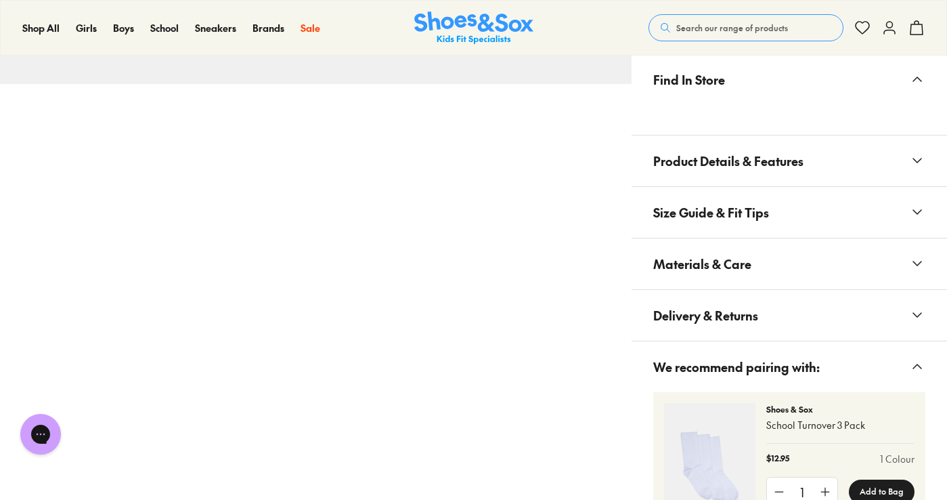
select select "*"
drag, startPoint x: 739, startPoint y: 253, endPoint x: 761, endPoint y: 257, distance: 22.7
click at [741, 252] on span "Materials & Care" at bounding box center [702, 264] width 98 height 40
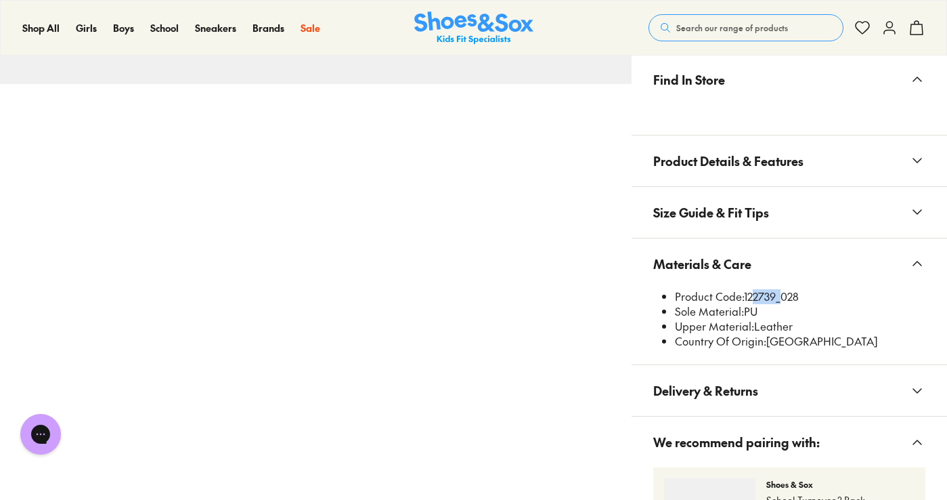
drag, startPoint x: 780, startPoint y: 288, endPoint x: 742, endPoint y: 297, distance: 38.9
click at [749, 292] on li "Product Code: 122739_028" at bounding box center [800, 296] width 250 height 15
click at [770, 282] on button "Materials & Care" at bounding box center [789, 263] width 315 height 51
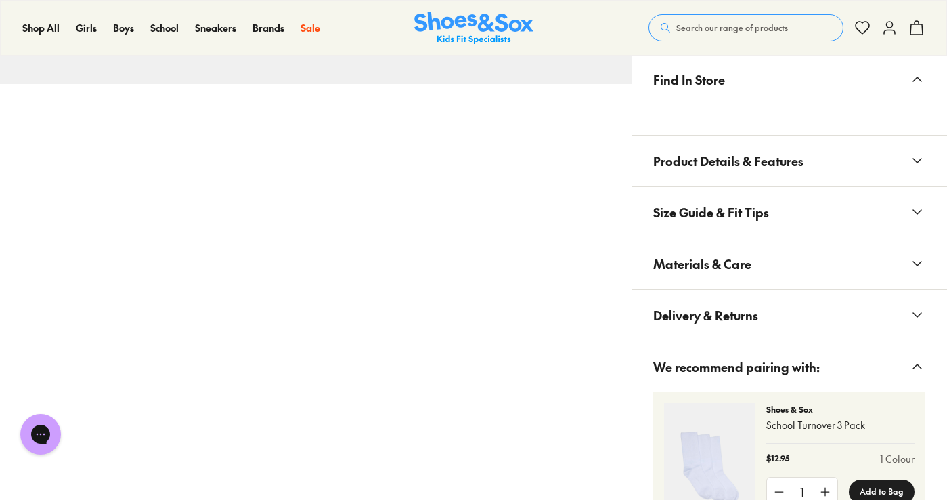
drag, startPoint x: 777, startPoint y: 249, endPoint x: 799, endPoint y: 267, distance: 28.3
click at [779, 249] on button "Materials & Care" at bounding box center [789, 263] width 315 height 51
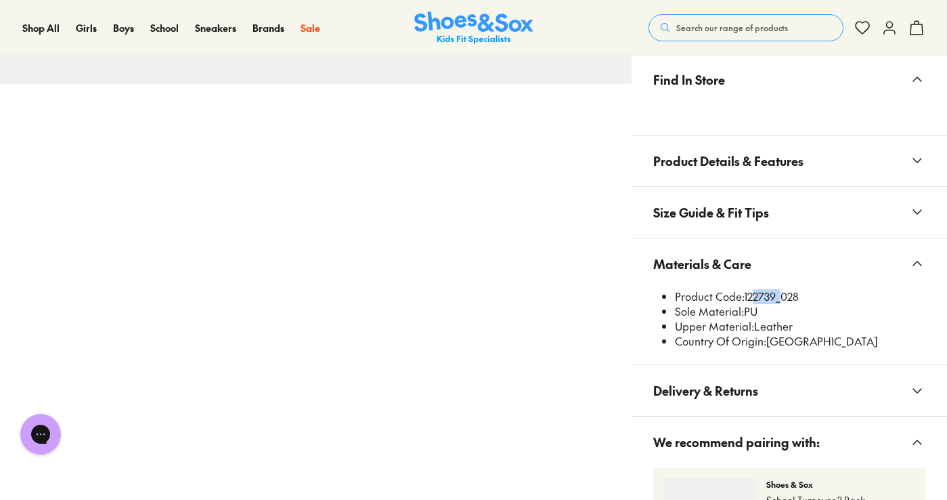
drag, startPoint x: 752, startPoint y: 289, endPoint x: 747, endPoint y: 297, distance: 8.8
click at [753, 290] on li "Product Code: 122739_028" at bounding box center [800, 296] width 250 height 15
drag, startPoint x: 745, startPoint y: 295, endPoint x: 781, endPoint y: 297, distance: 35.9
click at [781, 297] on li "Product Code: 122739_028" at bounding box center [800, 296] width 250 height 15
copy li "122739"
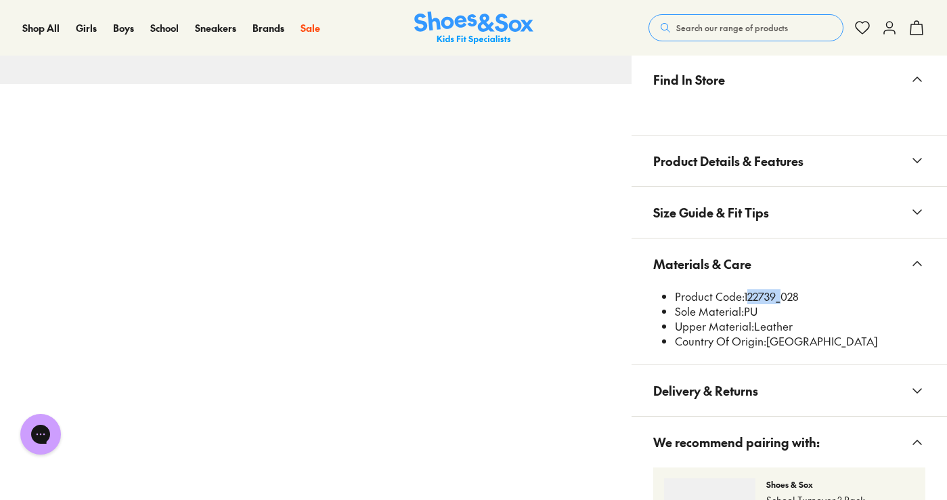
click at [712, 33] on span "Search our range of products" at bounding box center [732, 28] width 112 height 12
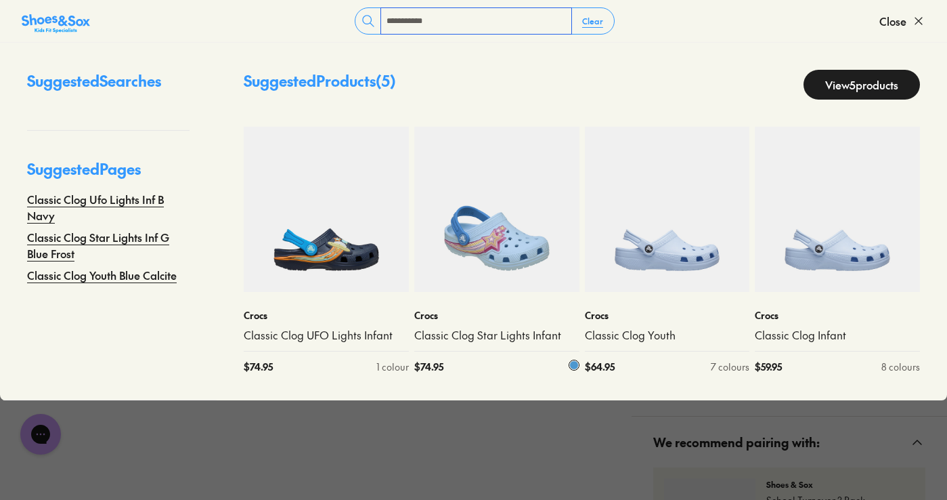
type input "**********"
click at [506, 206] on img at bounding box center [496, 209] width 165 height 165
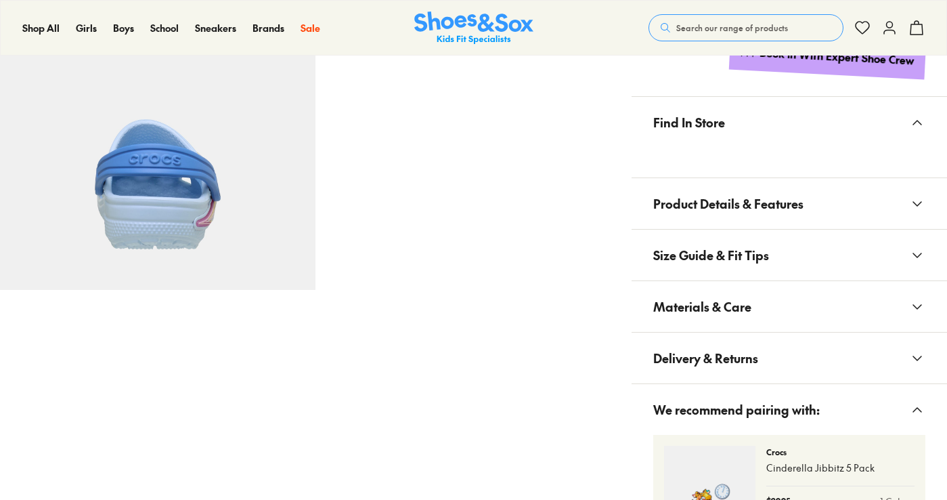
select select "*"
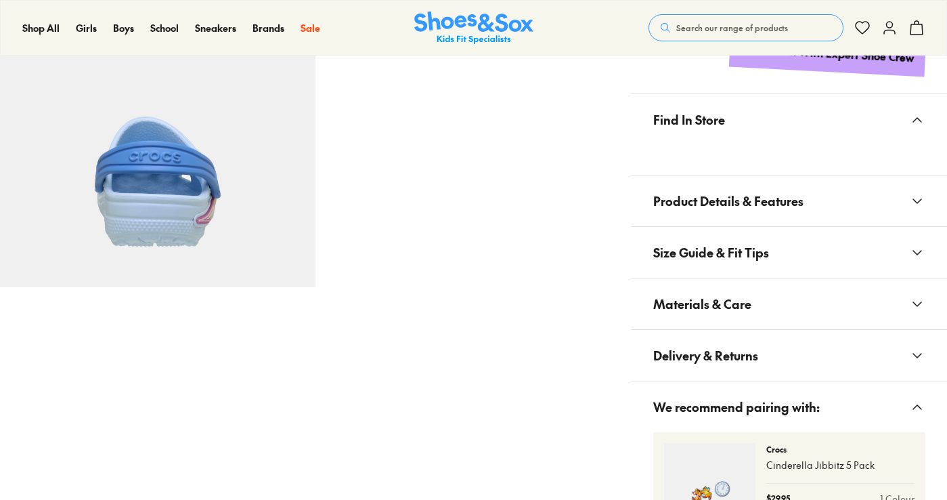
click at [668, 293] on span "Materials & Care" at bounding box center [702, 304] width 98 height 40
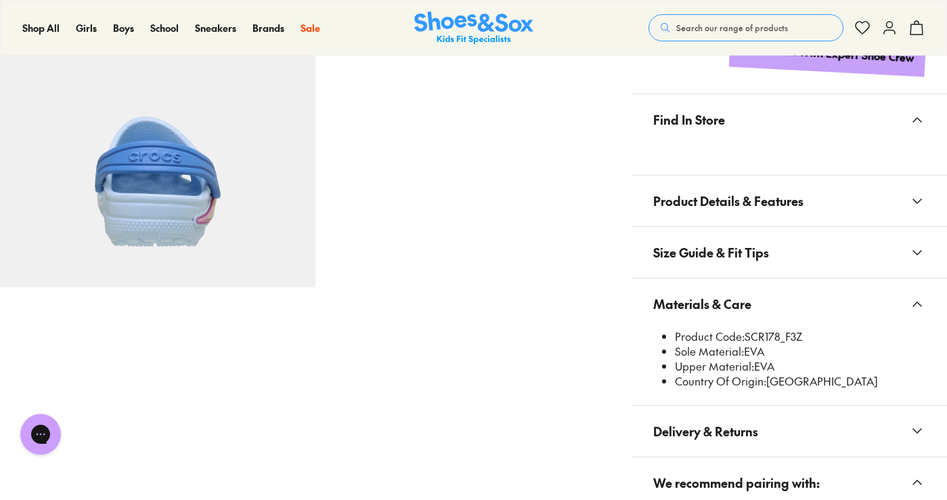
scroll to position [0, 0]
drag, startPoint x: 746, startPoint y: 340, endPoint x: 779, endPoint y: 336, distance: 32.7
click at [779, 336] on li "Product Code: SCR178_F3Z" at bounding box center [800, 336] width 250 height 15
copy li "SCR178"
click at [705, 25] on span "Search our range of products" at bounding box center [732, 28] width 112 height 12
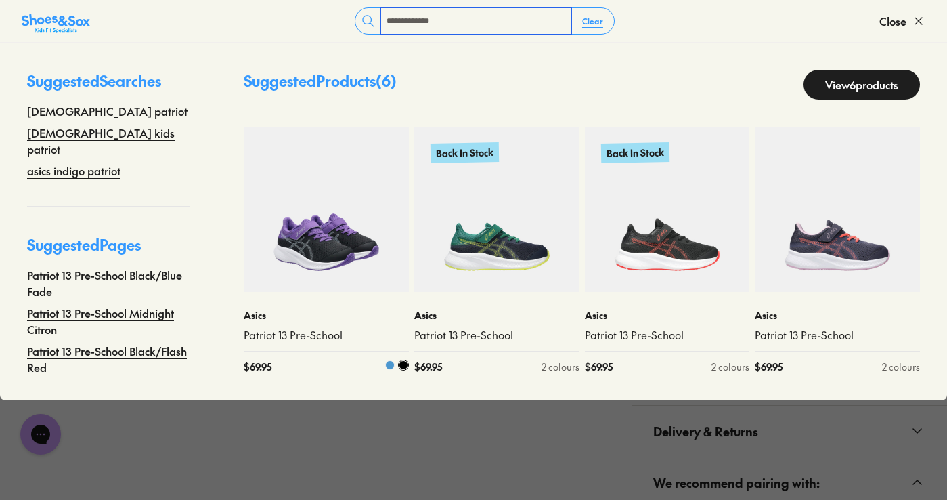
type input "**********"
click at [315, 192] on img at bounding box center [326, 209] width 165 height 165
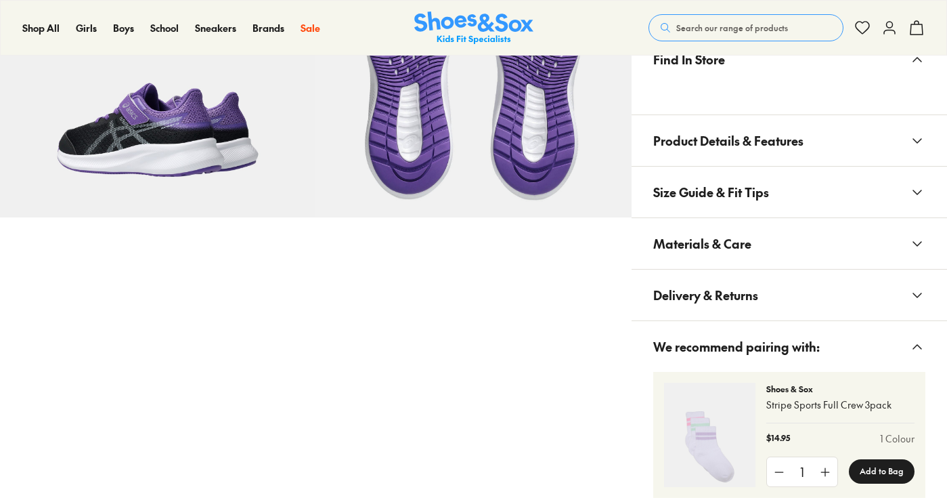
scroll to position [809, 0]
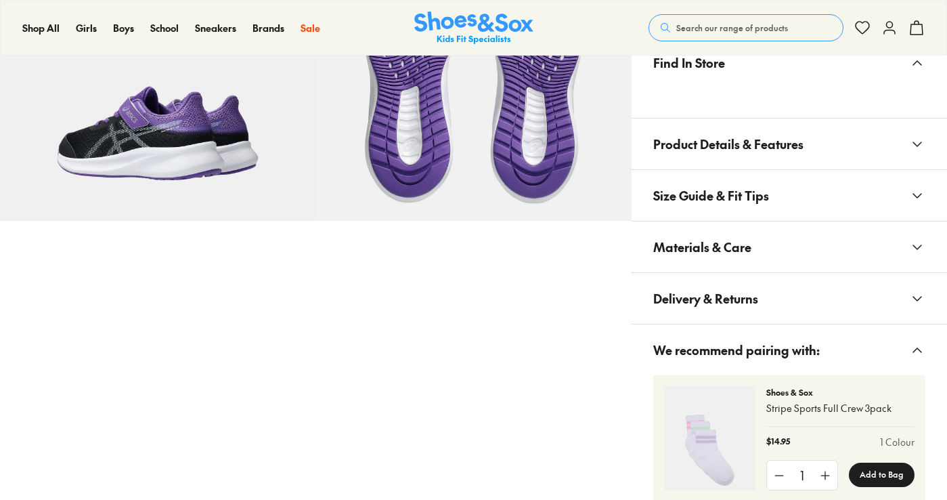
click at [714, 240] on div "Find In Store Product Details & Features The undisputed leaders in running shoe…" at bounding box center [789, 277] width 315 height 481
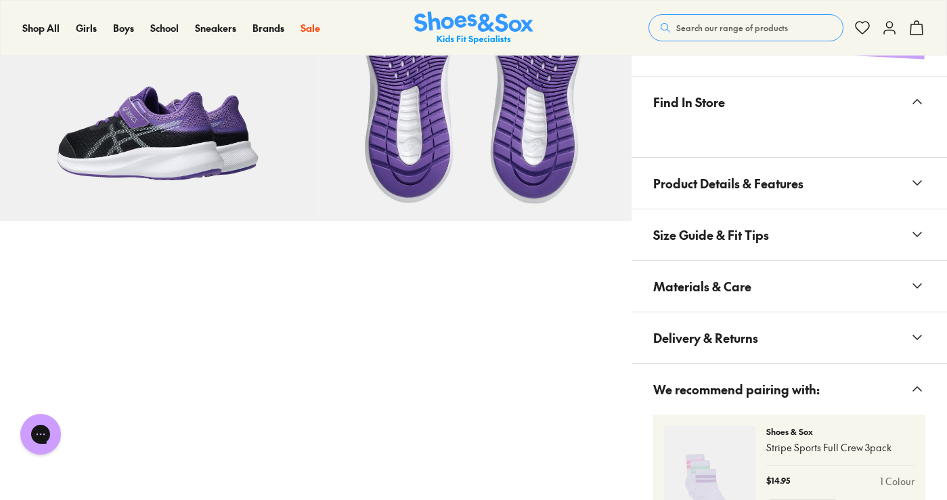
scroll to position [0, 0]
select select "*"
click at [760, 287] on button "Materials & Care" at bounding box center [789, 286] width 315 height 51
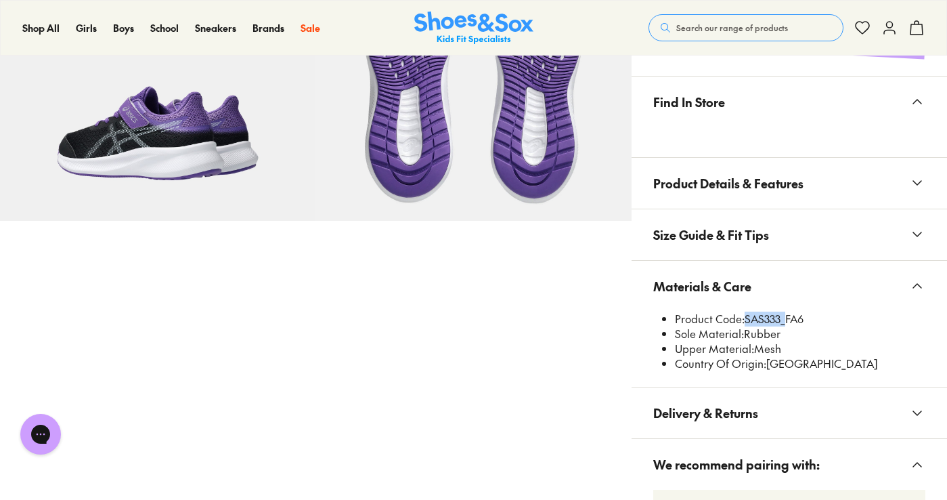
drag, startPoint x: 783, startPoint y: 322, endPoint x: 743, endPoint y: 320, distance: 39.4
click at [743, 320] on li "Product Code: SAS333_FA6" at bounding box center [800, 318] width 250 height 15
click at [745, 320] on li "Product Code: SAS333_FA6" at bounding box center [800, 318] width 250 height 15
click at [815, 325] on ul "Product Code: SAS333_FA6 Sole Material: Rubber Upper Material: Mesh Country Of …" at bounding box center [794, 341] width 261 height 60
click at [828, 317] on li "Product Code: SAS333_FA6" at bounding box center [800, 318] width 250 height 15
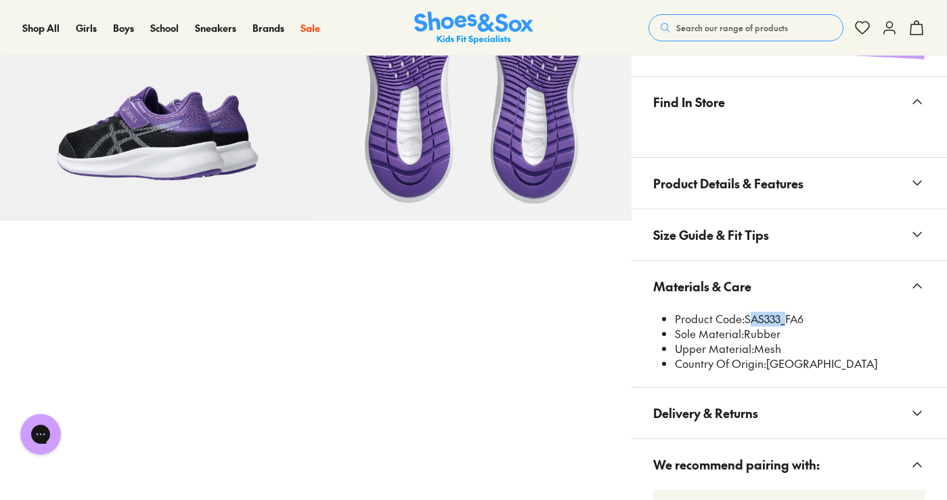
drag, startPoint x: 784, startPoint y: 318, endPoint x: 746, endPoint y: 321, distance: 38.1
click at [746, 321] on li "Product Code: SAS333_FA6" at bounding box center [800, 318] width 250 height 15
copy li "SAS333"
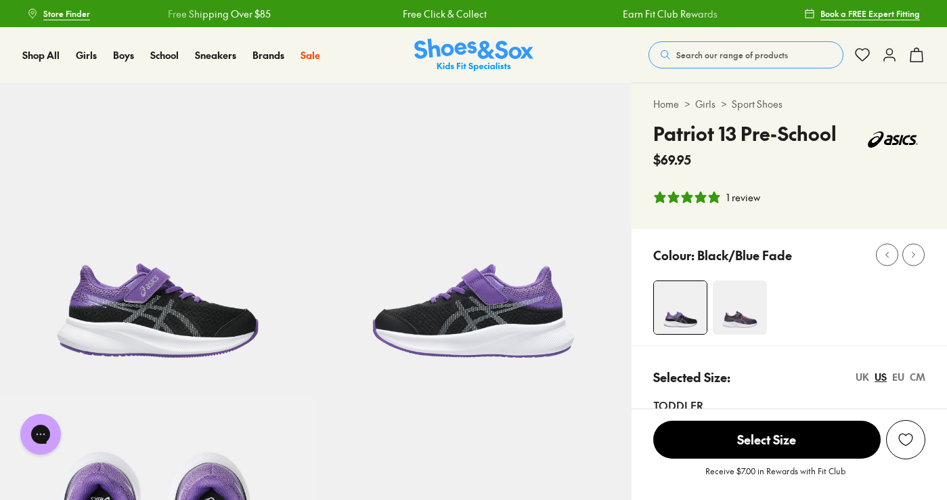
click at [693, 49] on span "Search our range of products" at bounding box center [732, 55] width 112 height 12
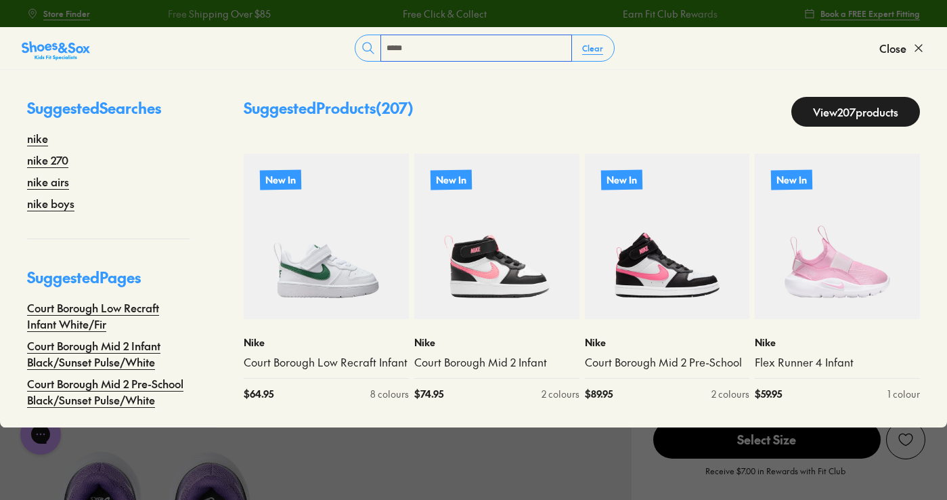
type input "**********"
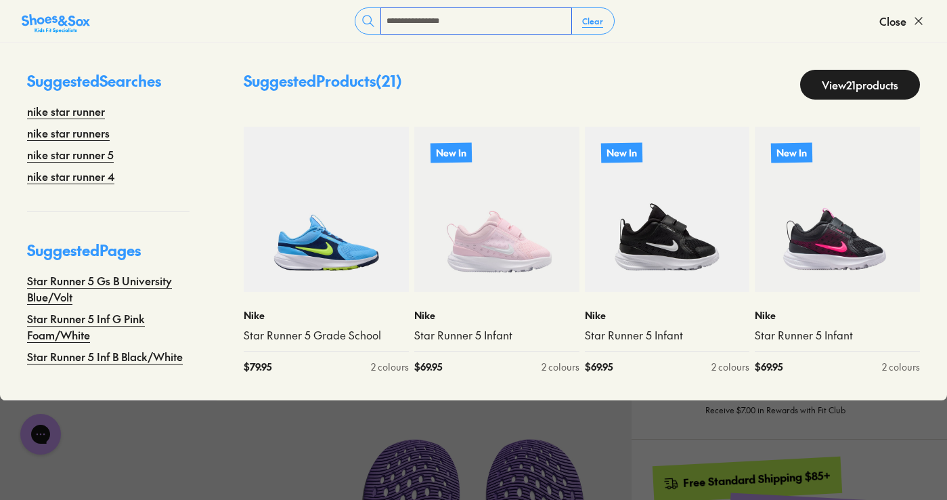
scroll to position [406, 0]
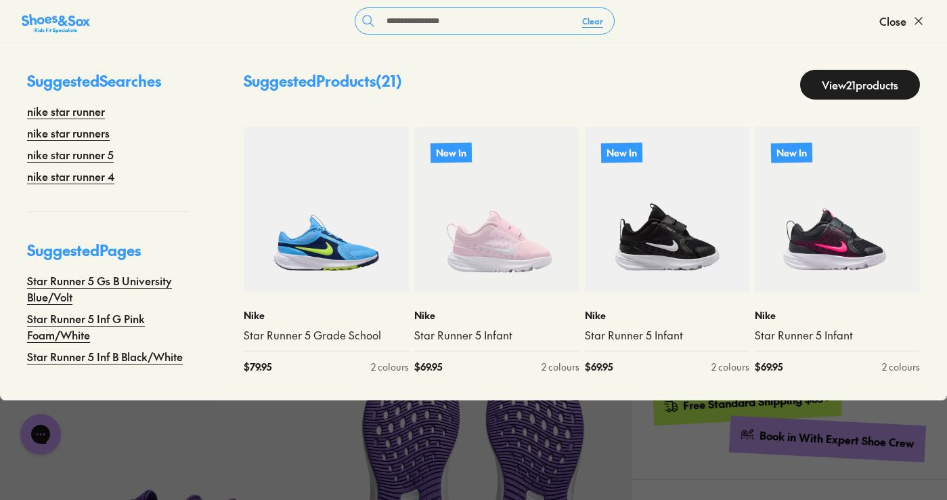
click at [819, 84] on link "View 21 products" at bounding box center [860, 85] width 120 height 30
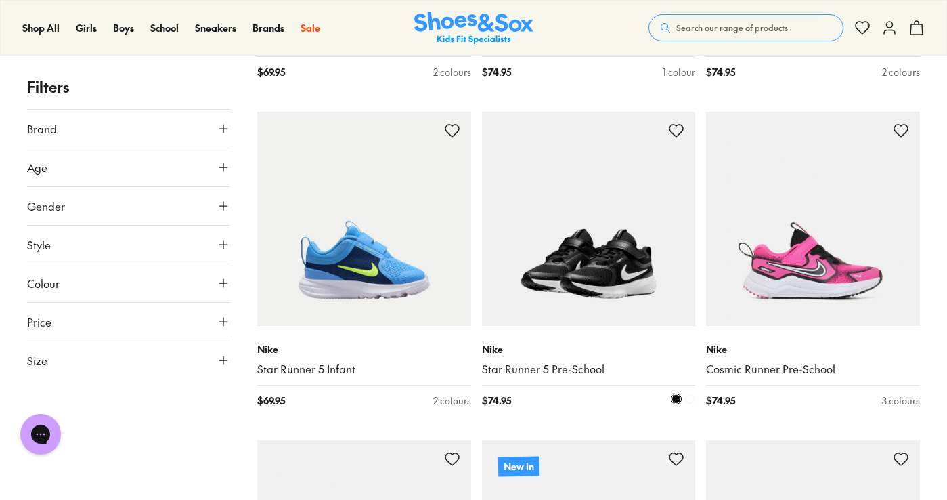
click at [582, 231] on img at bounding box center [589, 219] width 214 height 214
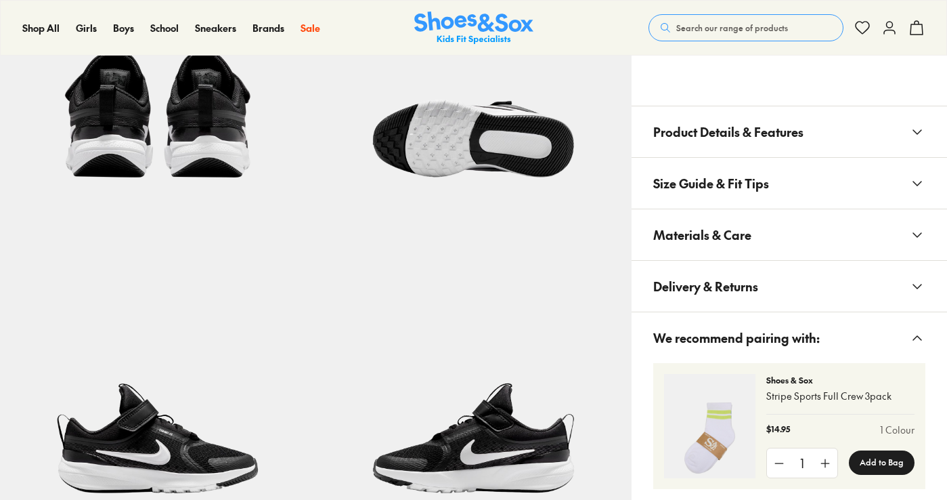
scroll to position [812, 0]
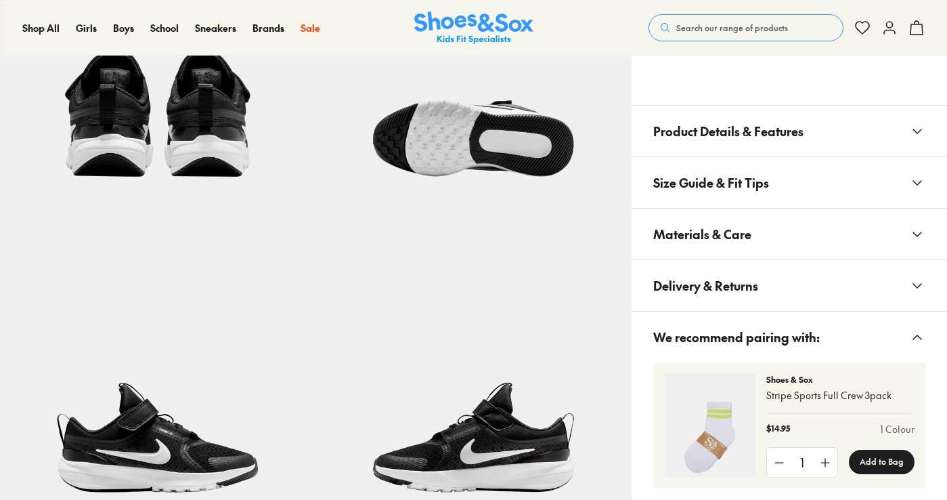
click at [739, 218] on button "Materials & Care" at bounding box center [789, 234] width 315 height 51
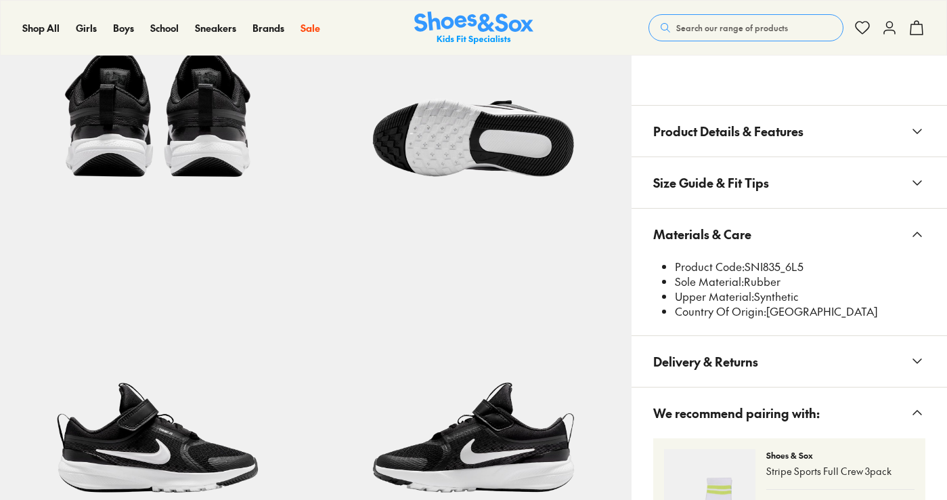
select select "*"
drag, startPoint x: 783, startPoint y: 264, endPoint x: 745, endPoint y: 271, distance: 38.5
click at [745, 271] on li "Product Code: SNI835_6L5" at bounding box center [800, 266] width 250 height 15
copy li "SNI835"
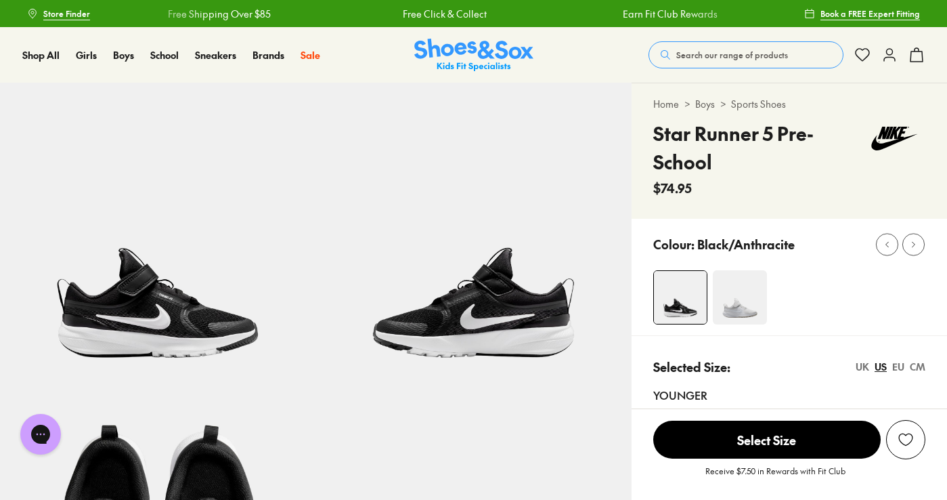
click at [724, 56] on span "Search our range of products" at bounding box center [732, 55] width 112 height 12
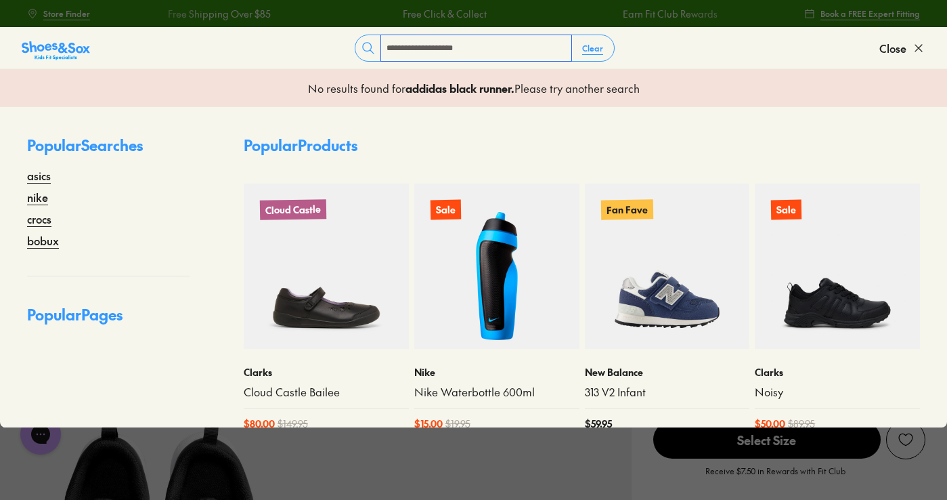
click at [432, 48] on input "**********" at bounding box center [476, 48] width 190 height 26
click at [400, 53] on input "**********" at bounding box center [476, 48] width 190 height 26
click at [484, 51] on input "**********" at bounding box center [476, 48] width 190 height 26
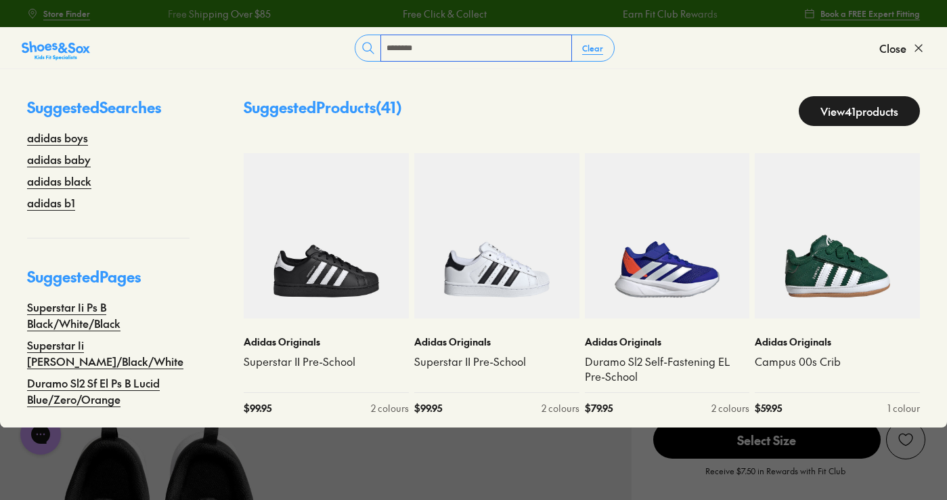
type input "**********"
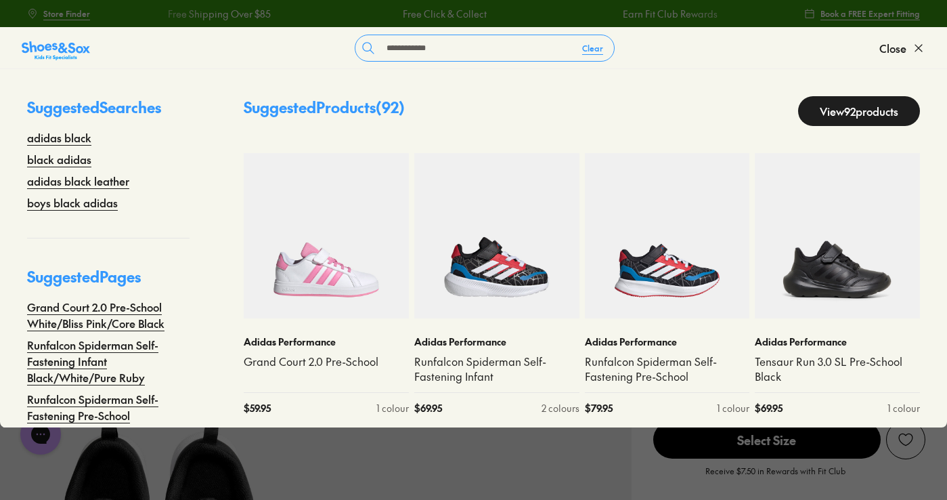
click at [845, 100] on link "View 92 products" at bounding box center [859, 111] width 122 height 30
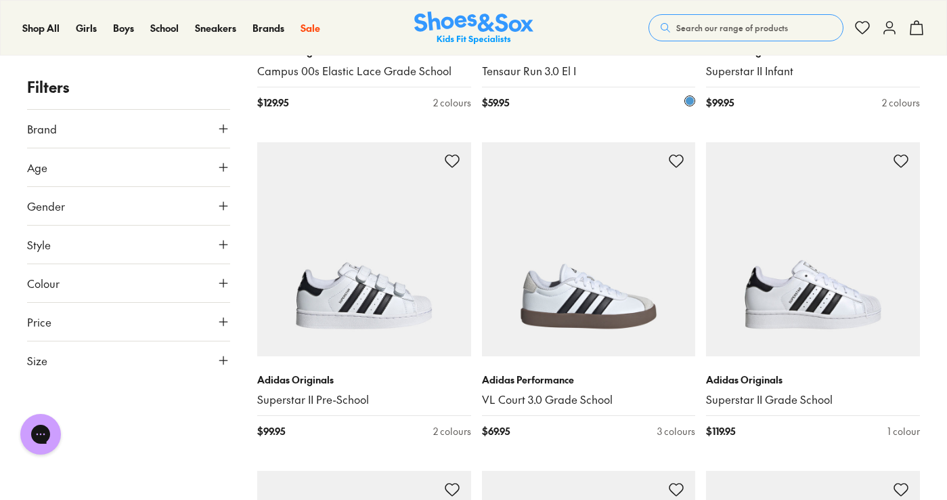
drag, startPoint x: 487, startPoint y: 213, endPoint x: 481, endPoint y: 219, distance: 8.2
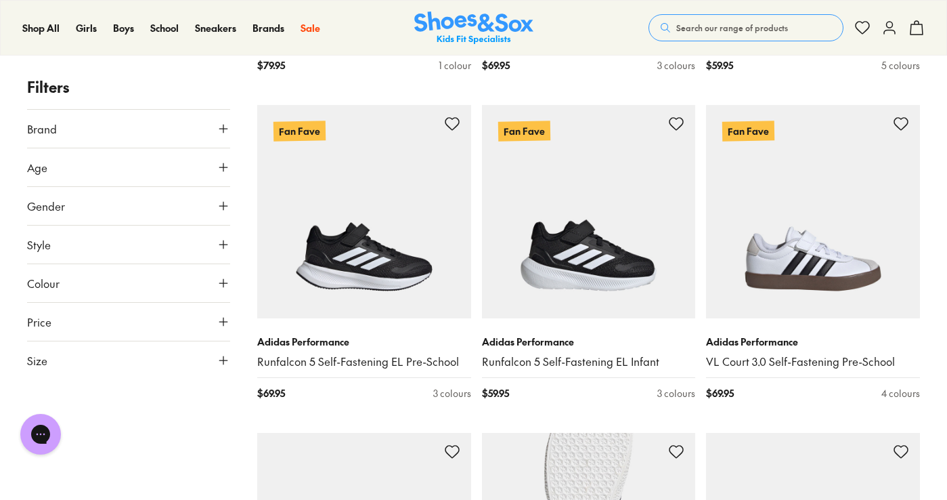
scroll to position [6296, 0]
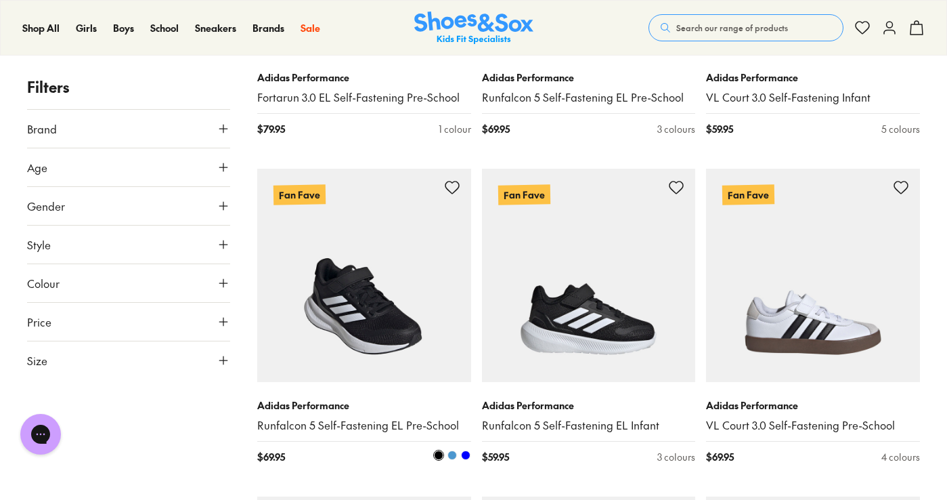
click at [378, 330] on img at bounding box center [364, 276] width 214 height 214
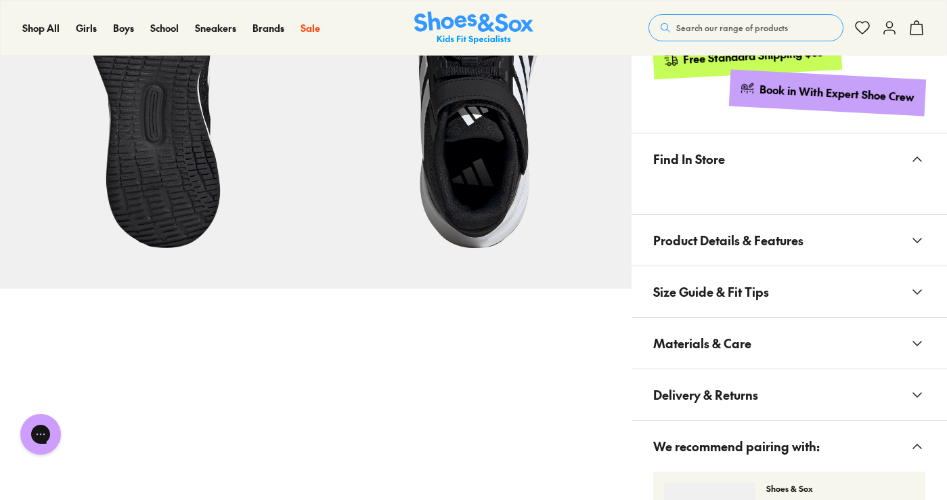
click at [762, 334] on button "Materials & Care" at bounding box center [789, 343] width 315 height 51
select select "*"
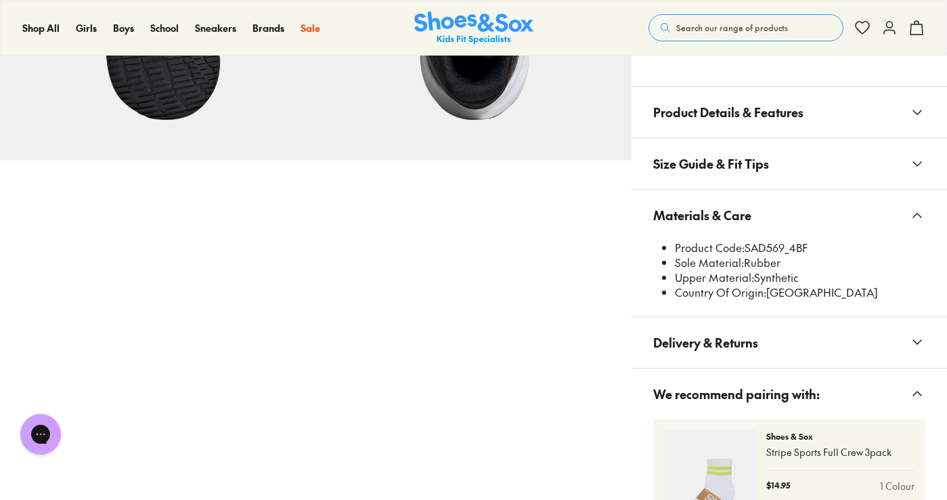
scroll to position [877, 0]
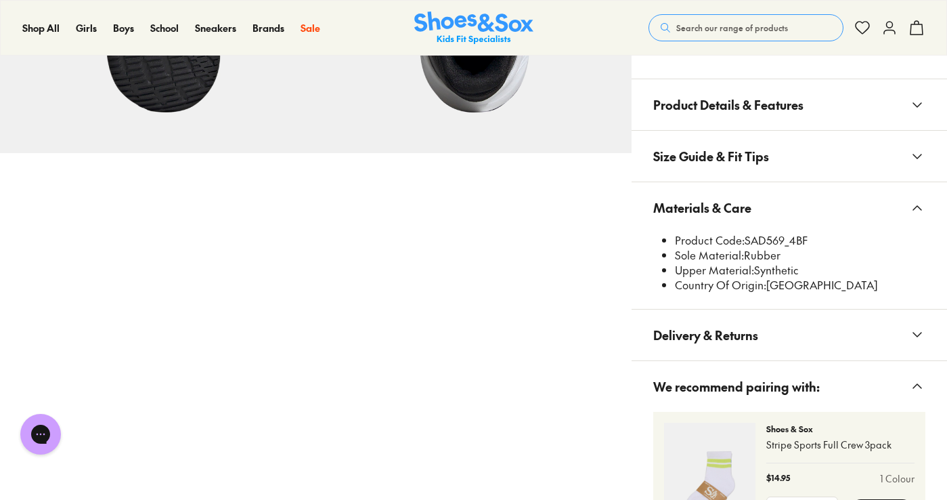
click at [783, 236] on li "Product Code: SAD569_4BF" at bounding box center [800, 240] width 250 height 15
drag, startPoint x: 784, startPoint y: 238, endPoint x: 747, endPoint y: 240, distance: 37.3
click at [747, 240] on li "Product Code: SAD569_4BF" at bounding box center [800, 240] width 250 height 15
copy li "SAD569"
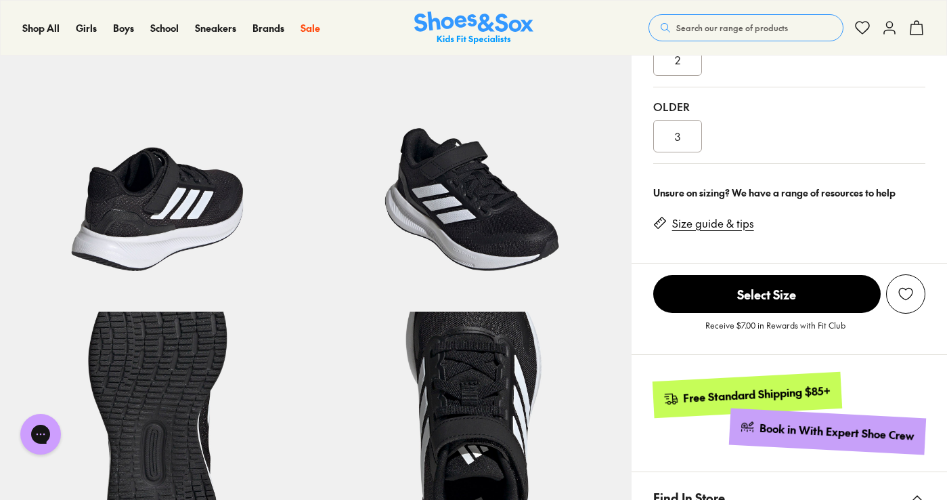
scroll to position [0, 0]
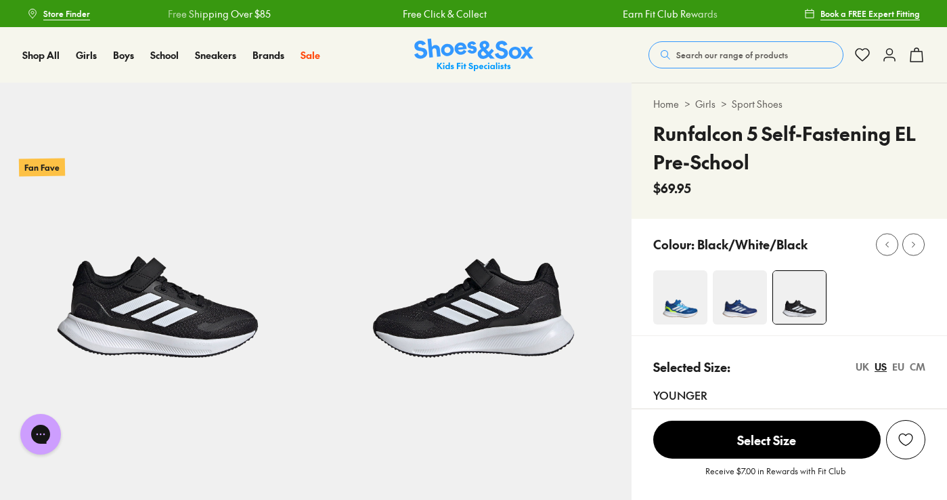
click at [738, 49] on span "Search our range of products" at bounding box center [732, 55] width 112 height 12
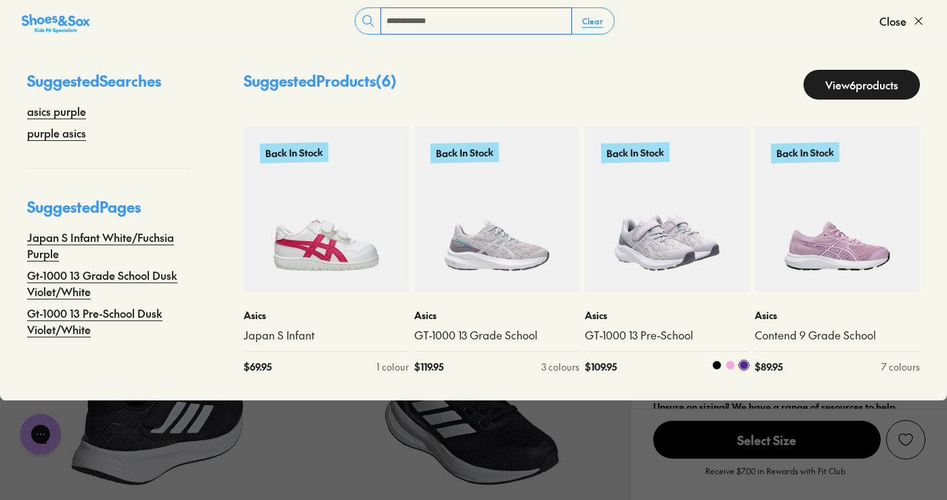
scroll to position [203, 0]
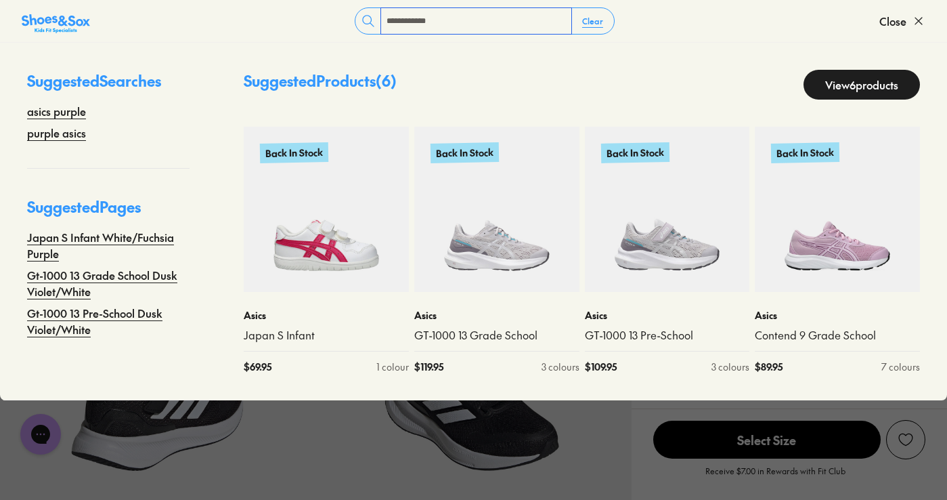
type input "**********"
click at [838, 83] on link "View 6 products" at bounding box center [862, 85] width 116 height 30
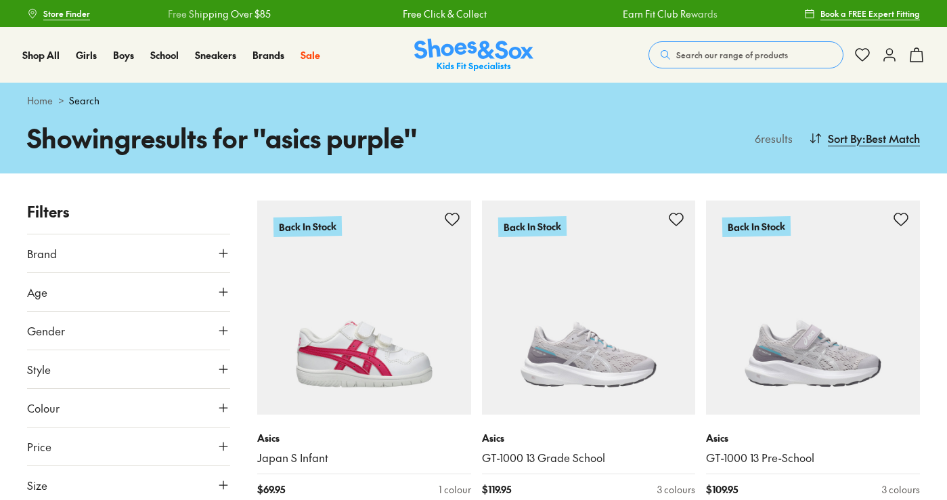
click at [692, 44] on button "Search our range of products" at bounding box center [746, 54] width 195 height 27
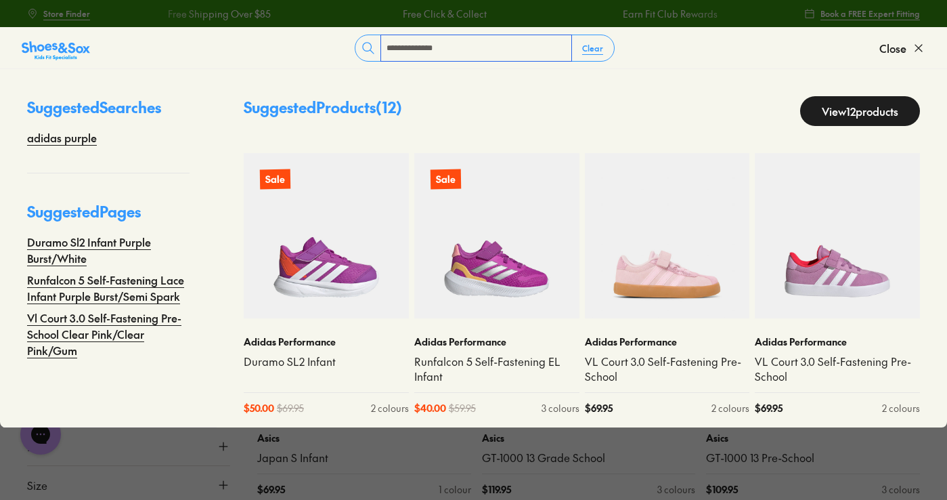
type input "**********"
click at [865, 110] on link "View 12 products" at bounding box center [860, 111] width 120 height 30
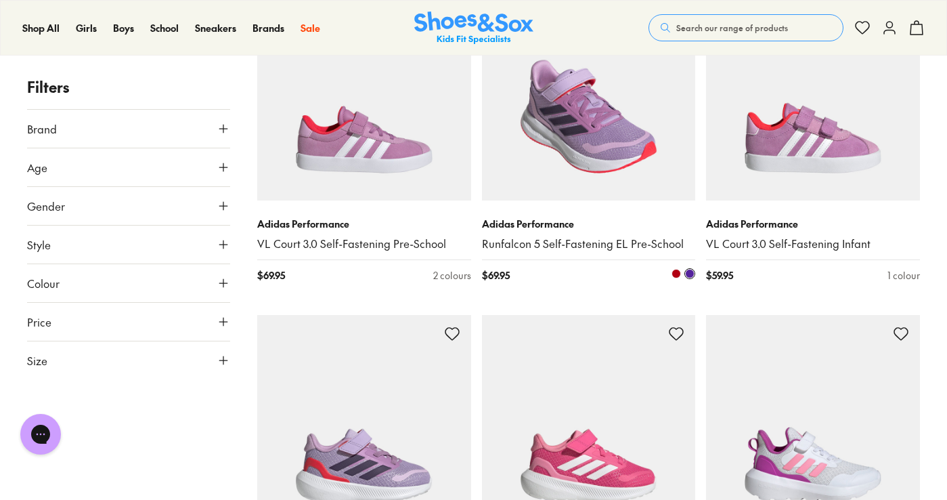
click at [619, 121] on img at bounding box center [589, 94] width 214 height 214
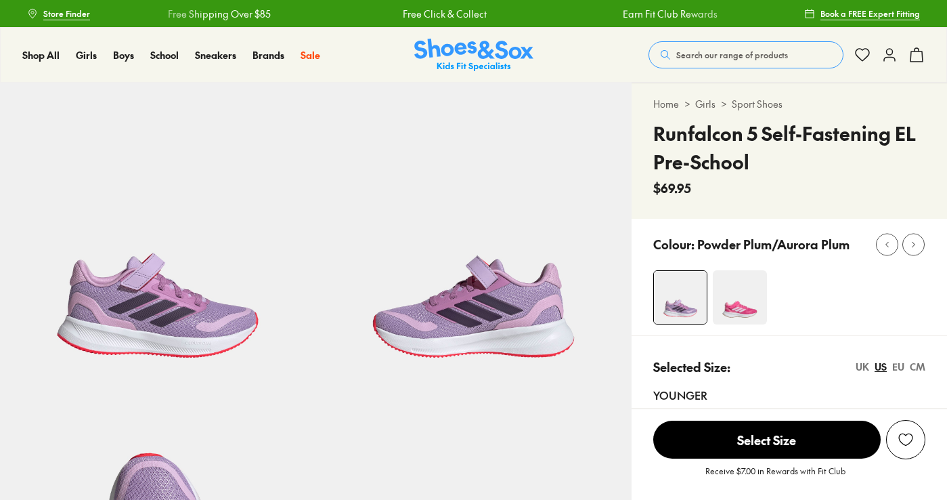
select select "*"
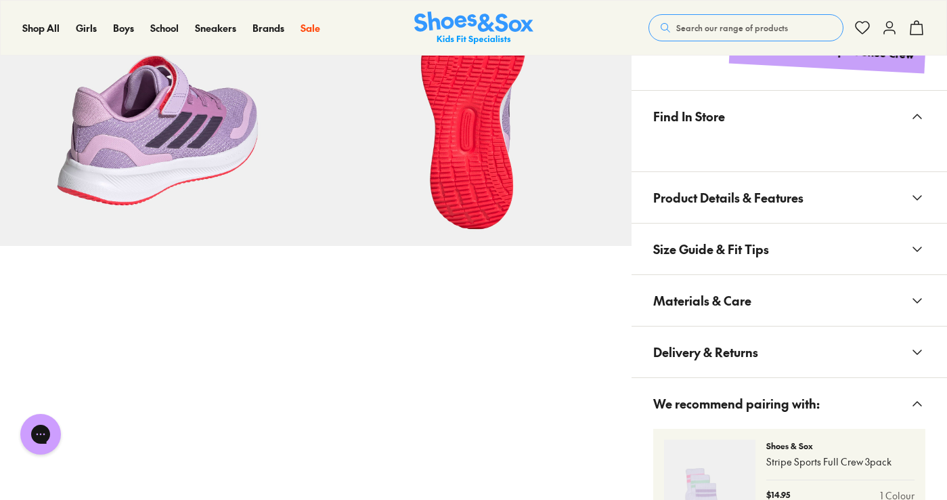
scroll to position [880, 0]
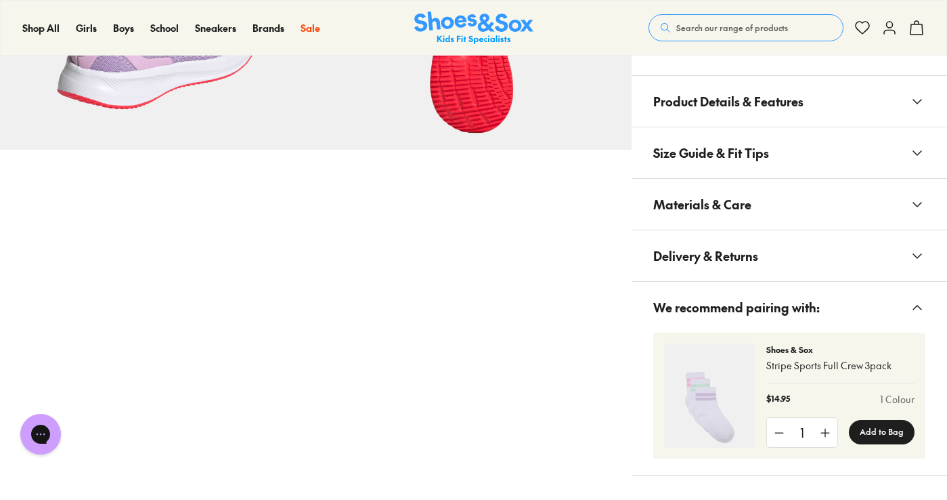
click at [747, 209] on span "Materials & Care" at bounding box center [702, 204] width 98 height 40
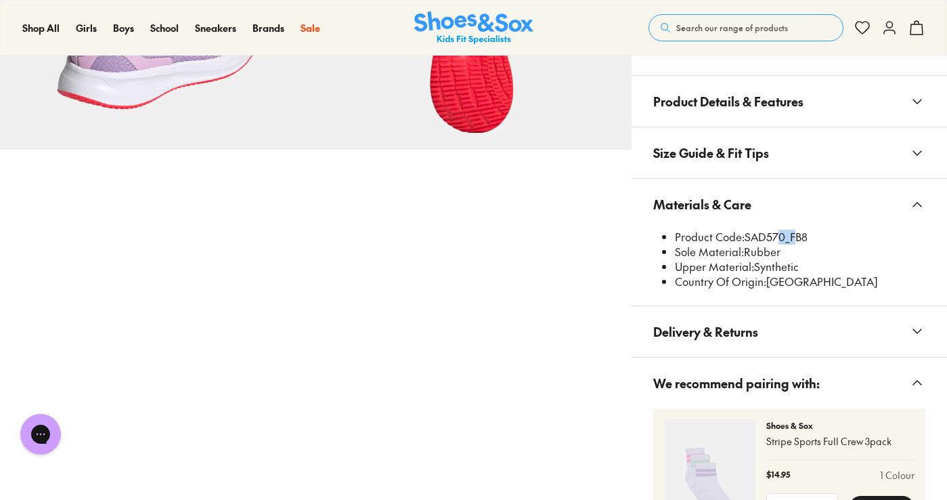
click at [777, 237] on li "Product Code: SAD570_FB8" at bounding box center [800, 237] width 250 height 15
click at [785, 238] on li "Product Code: SAD570_FB8" at bounding box center [800, 237] width 250 height 15
drag, startPoint x: 787, startPoint y: 235, endPoint x: 748, endPoint y: 240, distance: 38.9
click at [748, 240] on li "Product Code: SAD570_FB8" at bounding box center [800, 237] width 250 height 15
copy li "SAD570"
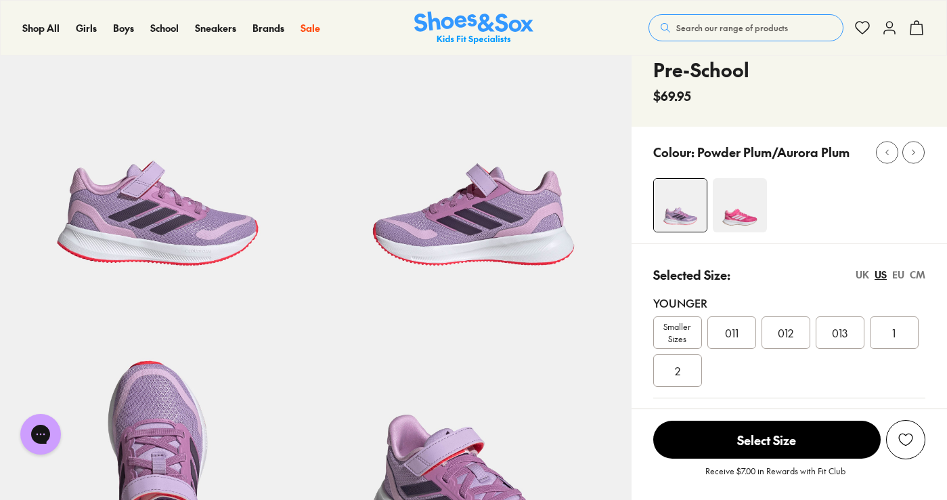
scroll to position [68, 0]
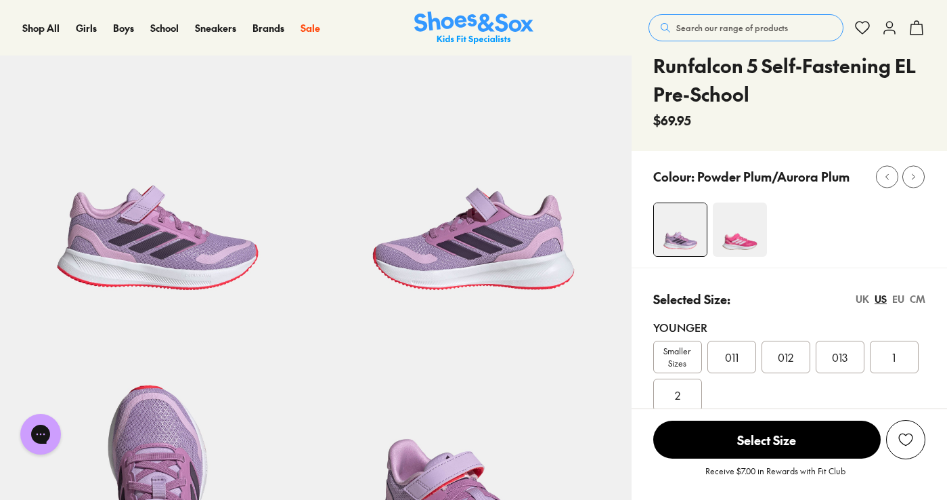
click at [739, 22] on span "Search our range of products" at bounding box center [732, 28] width 112 height 12
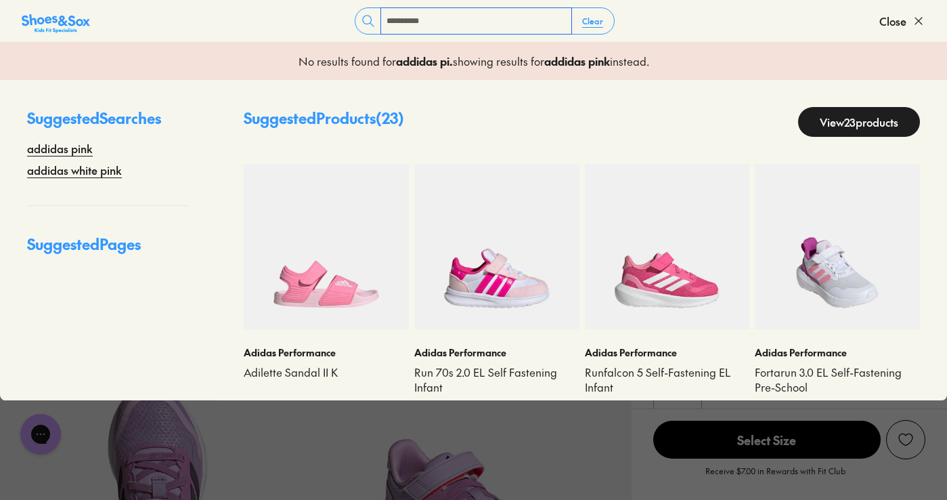
type input "**********"
click at [828, 296] on img at bounding box center [837, 246] width 165 height 165
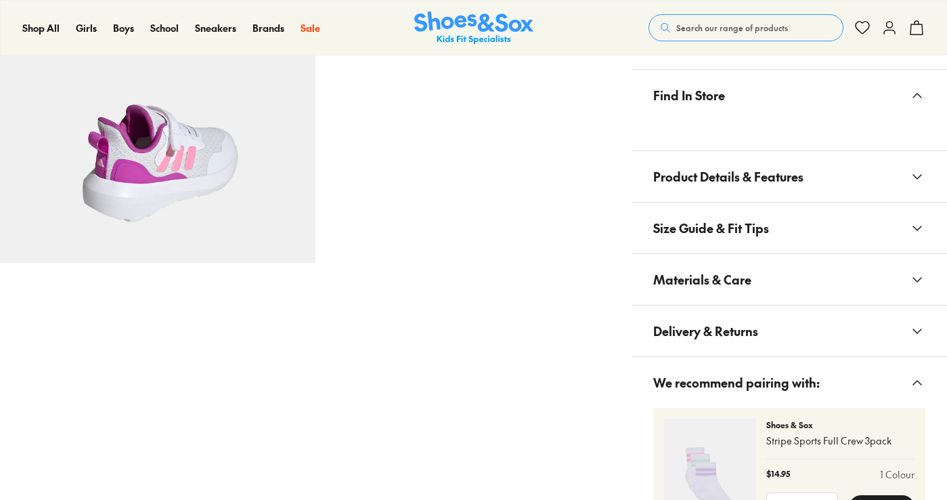
select select "*"
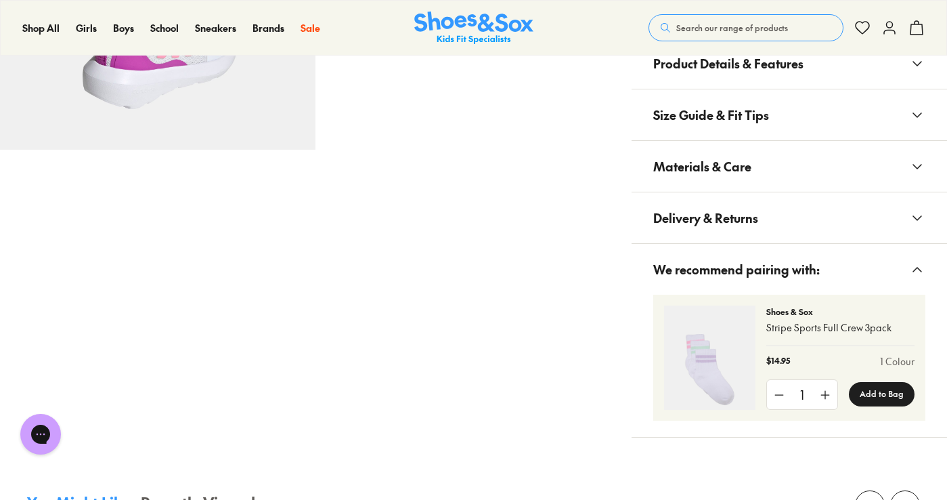
drag, startPoint x: 728, startPoint y: 165, endPoint x: 737, endPoint y: 167, distance: 9.2
click at [728, 164] on span "Materials & Care" at bounding box center [702, 166] width 98 height 40
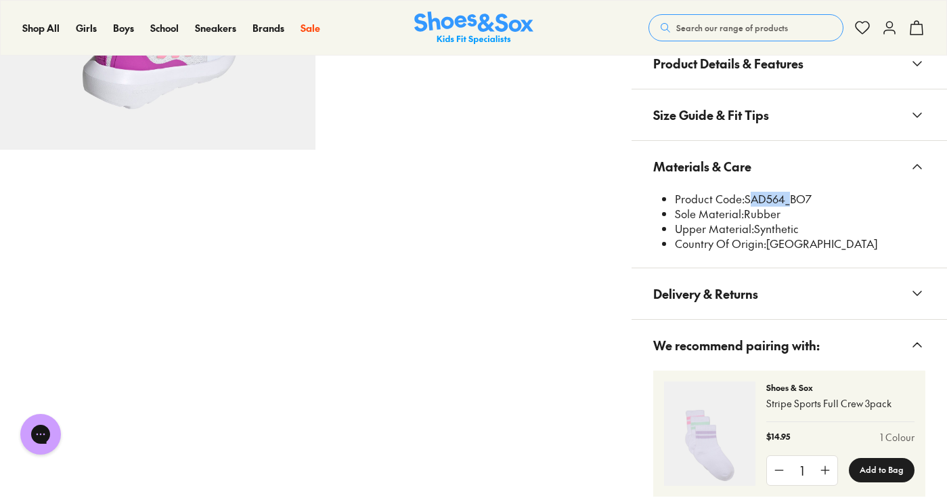
drag, startPoint x: 783, startPoint y: 200, endPoint x: 747, endPoint y: 196, distance: 36.1
click at [747, 196] on li "Product Code: SAD564_BO7" at bounding box center [800, 199] width 250 height 15
copy li "SAD564"
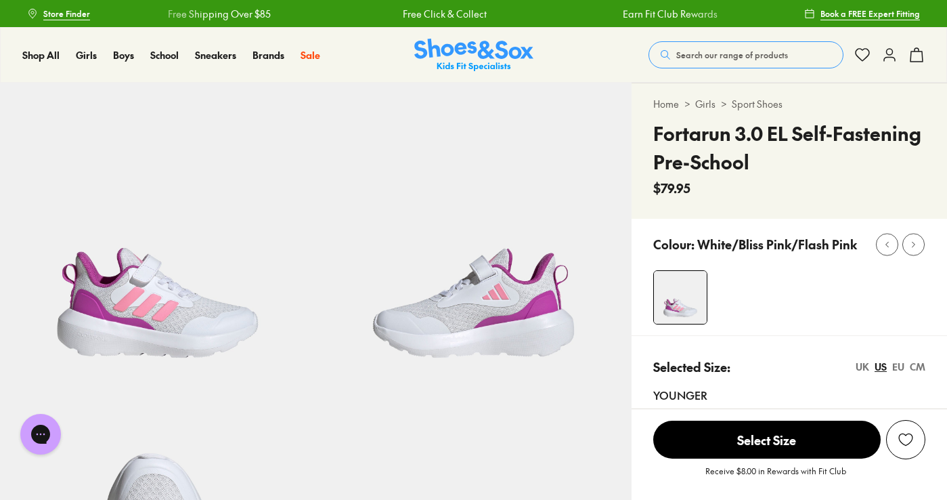
click at [671, 68] on div "Search our range of products Clear Close Popular Searches asics nike crocs bobu…" at bounding box center [787, 55] width 276 height 30
click at [701, 52] on span "Search our range of products" at bounding box center [732, 55] width 112 height 12
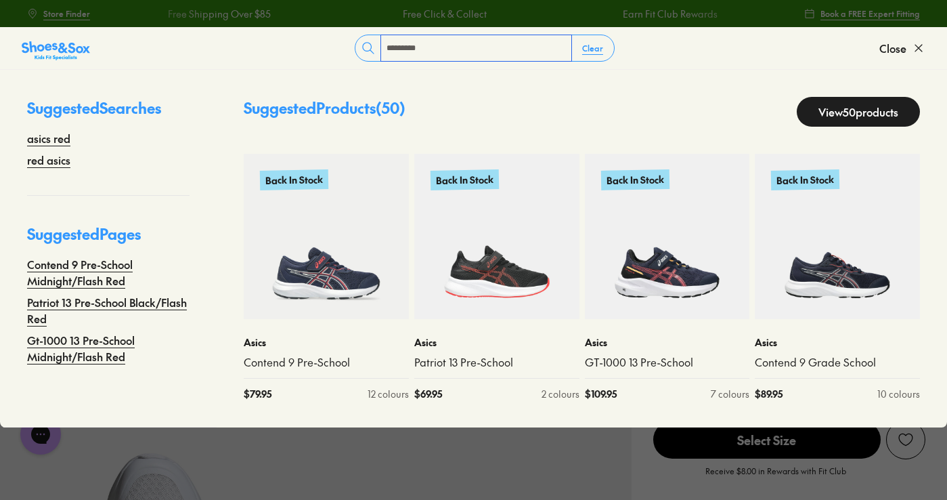
type input "*********"
click at [881, 103] on link "View 50 products" at bounding box center [858, 112] width 123 height 30
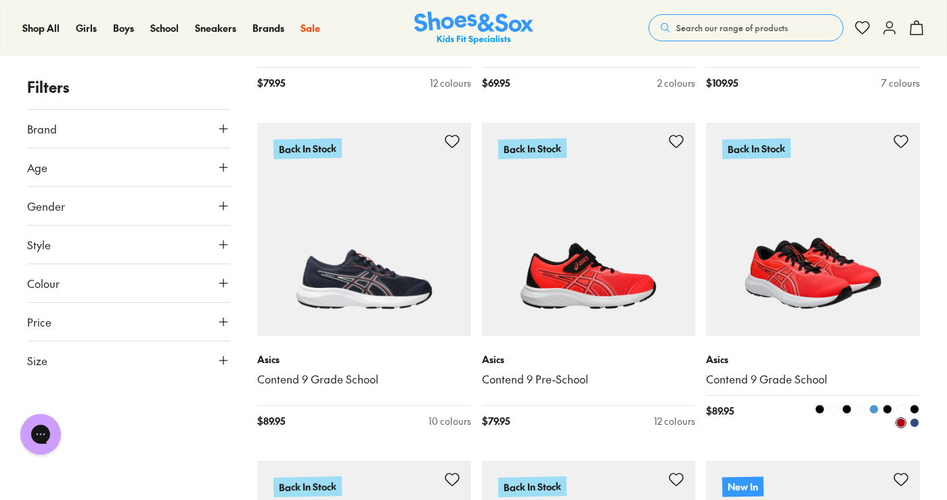
click at [756, 217] on img at bounding box center [813, 230] width 214 height 214
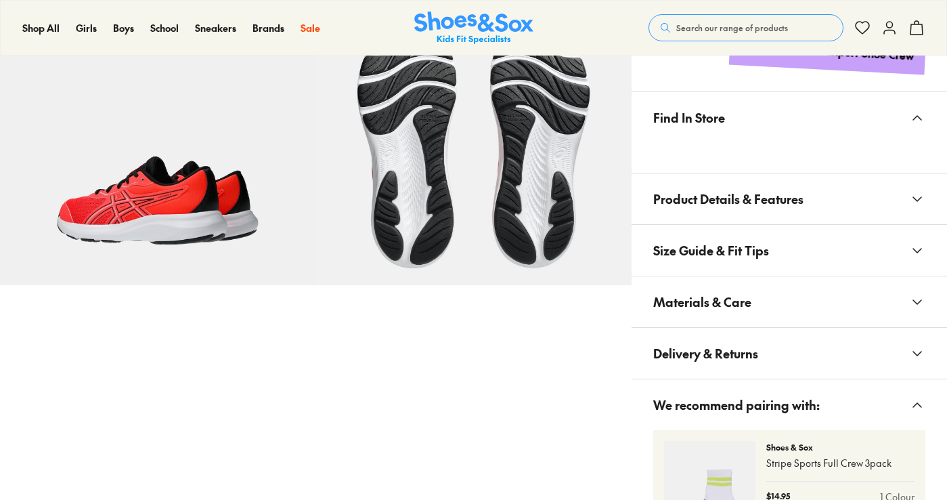
scroll to position [741, 0]
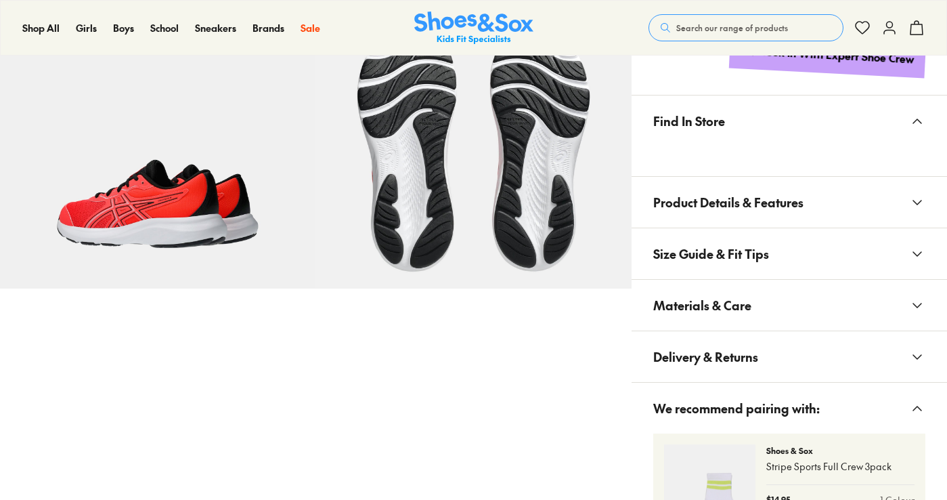
select select "*"
click at [735, 313] on span "Materials & Care" at bounding box center [702, 305] width 98 height 40
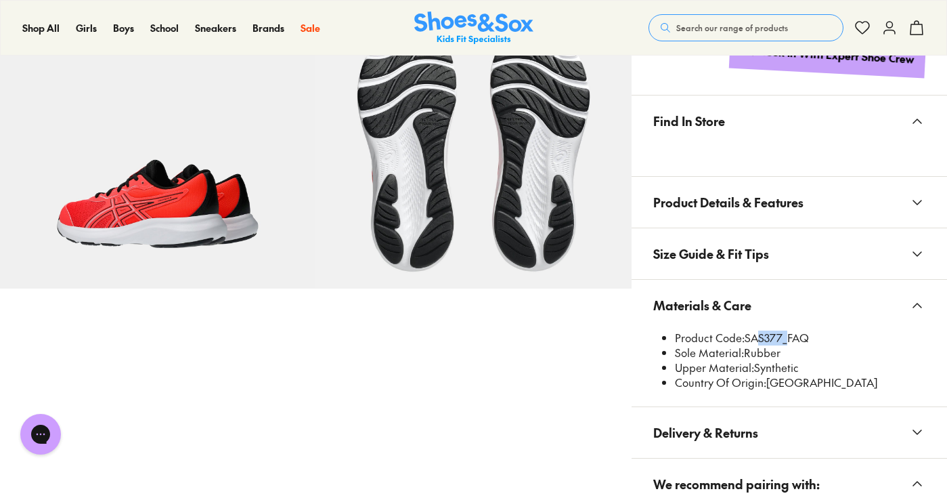
drag, startPoint x: 783, startPoint y: 336, endPoint x: 751, endPoint y: 336, distance: 31.8
click at [751, 336] on li "Product Code: SAS377_FAQ" at bounding box center [800, 337] width 250 height 15
drag, startPoint x: 809, startPoint y: 339, endPoint x: 756, endPoint y: 334, distance: 53.1
click at [756, 334] on li "Product Code: SAS377_FAQ" at bounding box center [800, 337] width 250 height 15
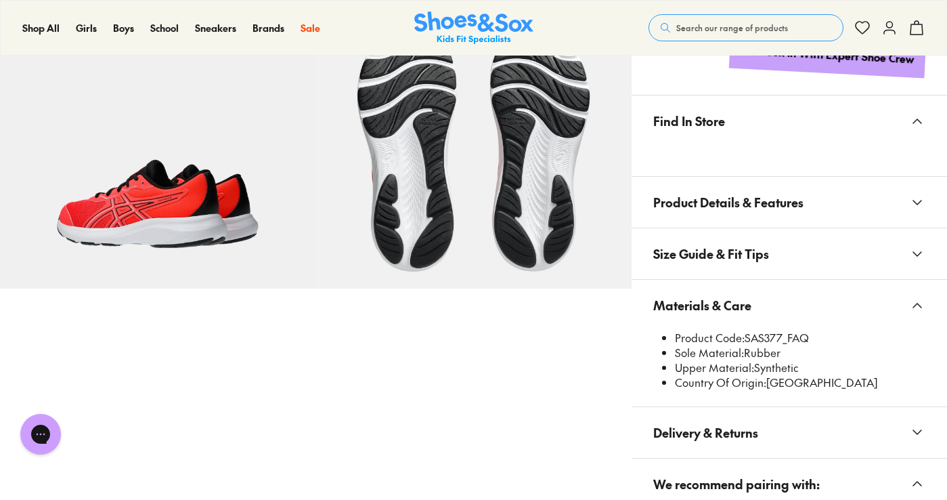
click at [814, 349] on li "Sole Material: Rubber" at bounding box center [800, 352] width 250 height 15
drag, startPoint x: 822, startPoint y: 332, endPoint x: 756, endPoint y: 335, distance: 65.7
click at [750, 337] on li "Product Code: SAS377_FAQ" at bounding box center [800, 337] width 250 height 15
copy li "AS377_FAQ"
click at [716, 22] on button "Search our range of products" at bounding box center [746, 27] width 195 height 27
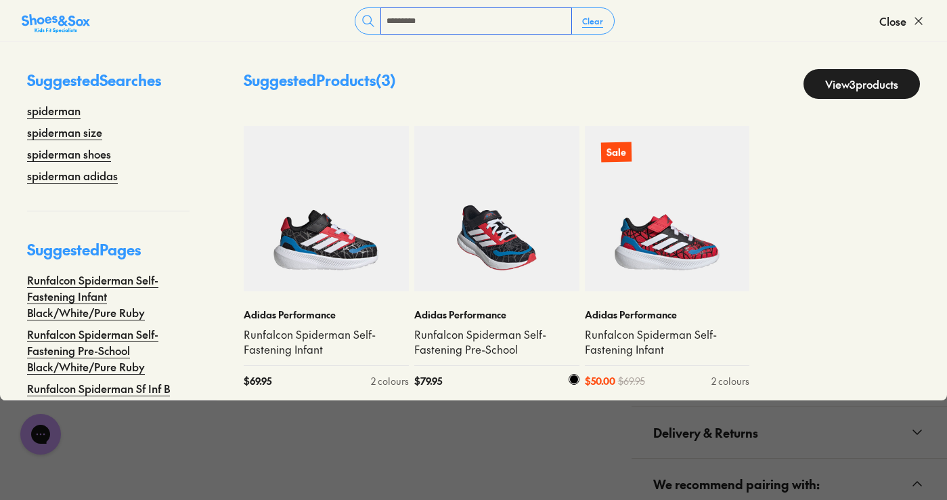
type input "*********"
click at [475, 253] on img at bounding box center [496, 208] width 165 height 165
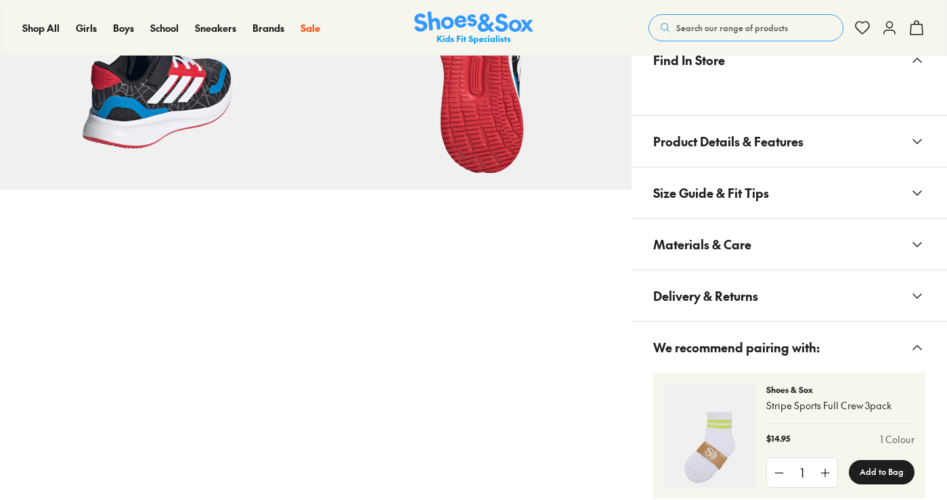
scroll to position [880, 0]
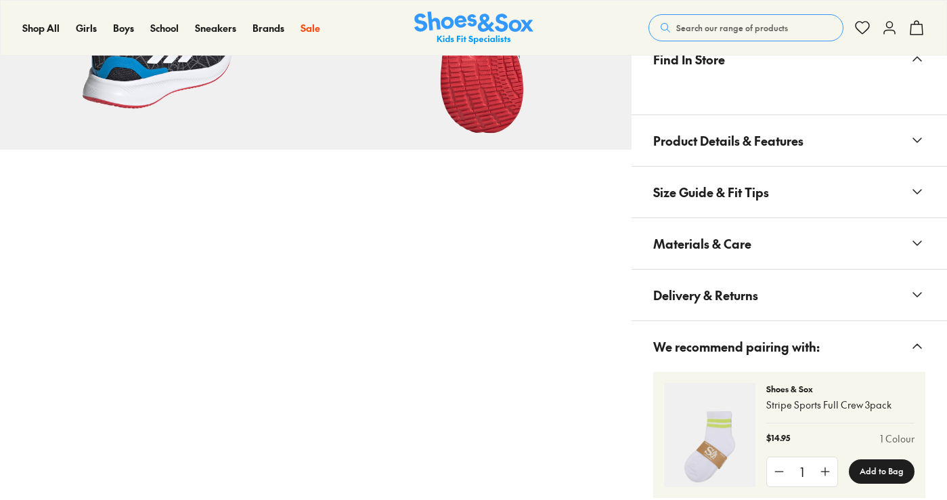
drag, startPoint x: 699, startPoint y: 199, endPoint x: 703, endPoint y: 207, distance: 9.4
click at [705, 199] on span "Size Guide & Fit Tips" at bounding box center [711, 192] width 116 height 40
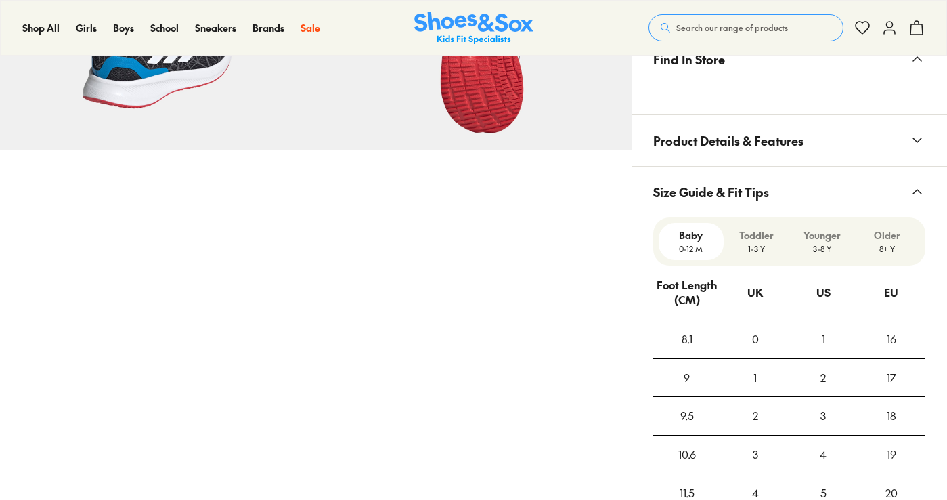
scroll to position [877, 0]
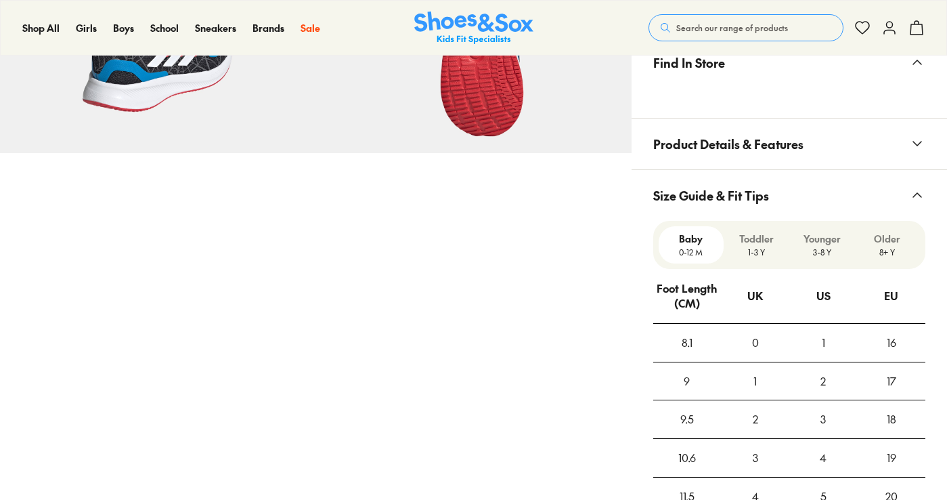
select select "*"
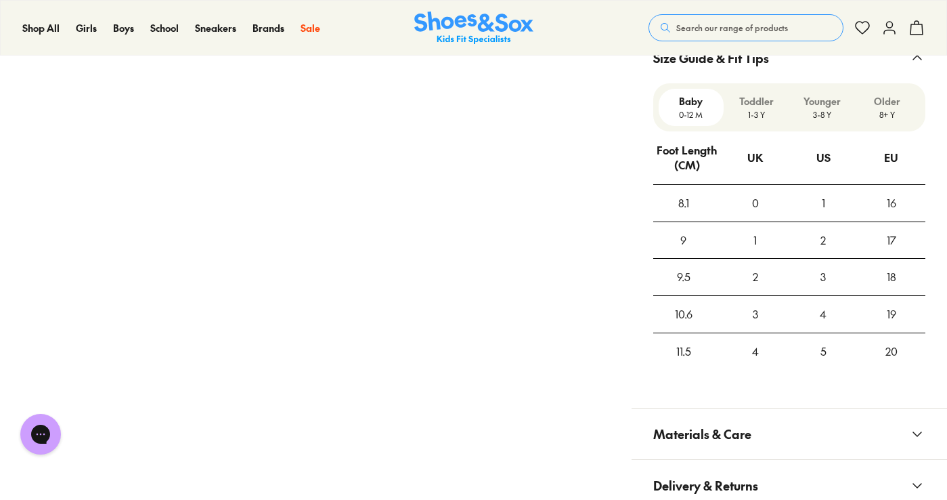
scroll to position [1215, 0]
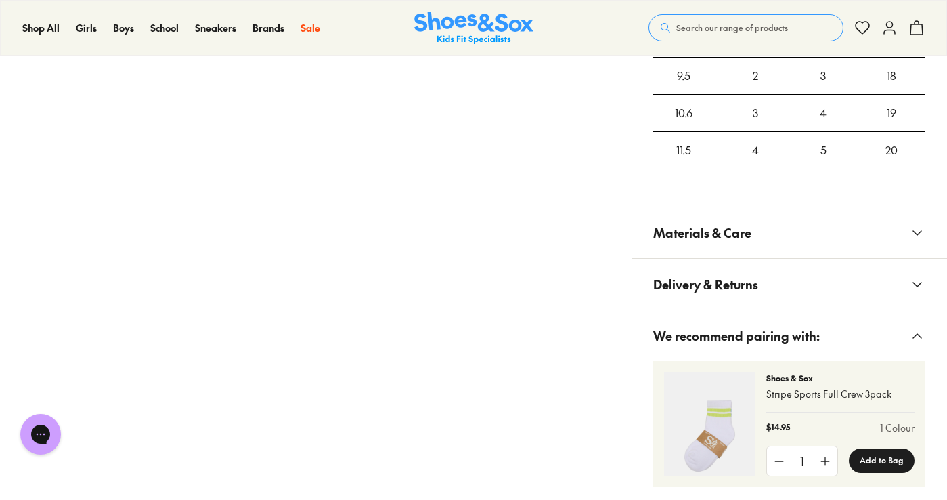
drag, startPoint x: 739, startPoint y: 213, endPoint x: 747, endPoint y: 239, distance: 27.0
click at [740, 213] on span "Materials & Care" at bounding box center [702, 233] width 98 height 40
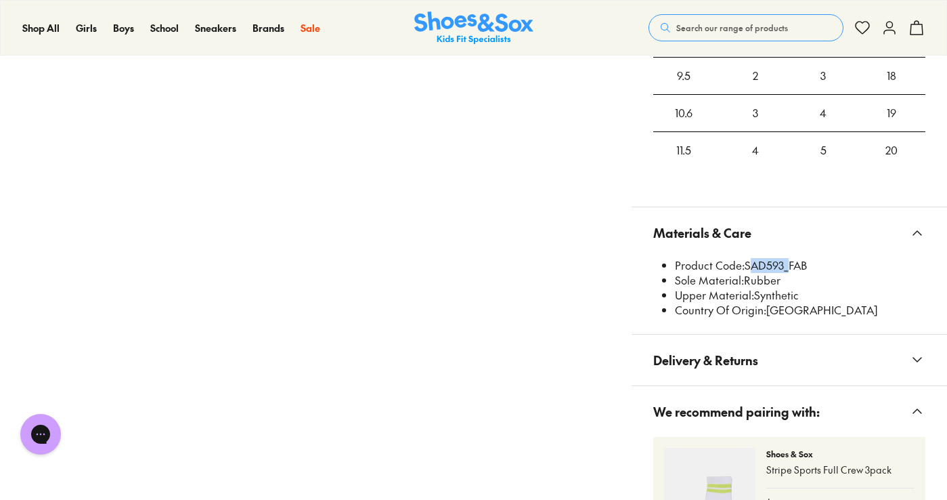
drag, startPoint x: 785, startPoint y: 263, endPoint x: 746, endPoint y: 267, distance: 39.4
click at [746, 267] on li "Product Code: SAD593_FAB" at bounding box center [800, 265] width 250 height 15
copy li "SAD593"
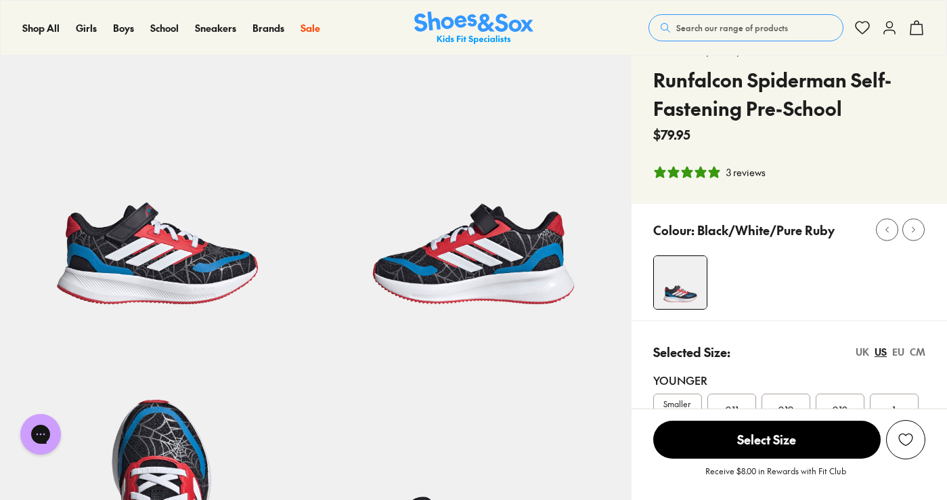
scroll to position [0, 0]
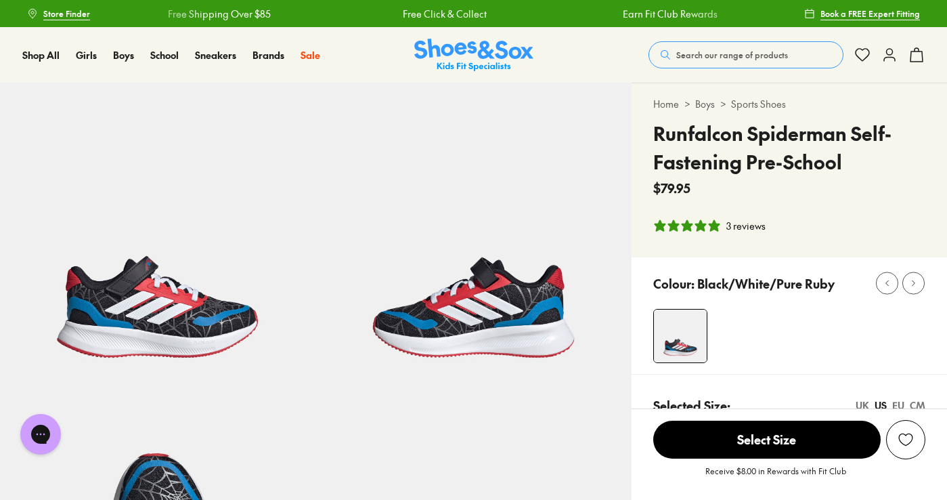
click at [802, 53] on button "Search our range of products" at bounding box center [746, 54] width 195 height 27
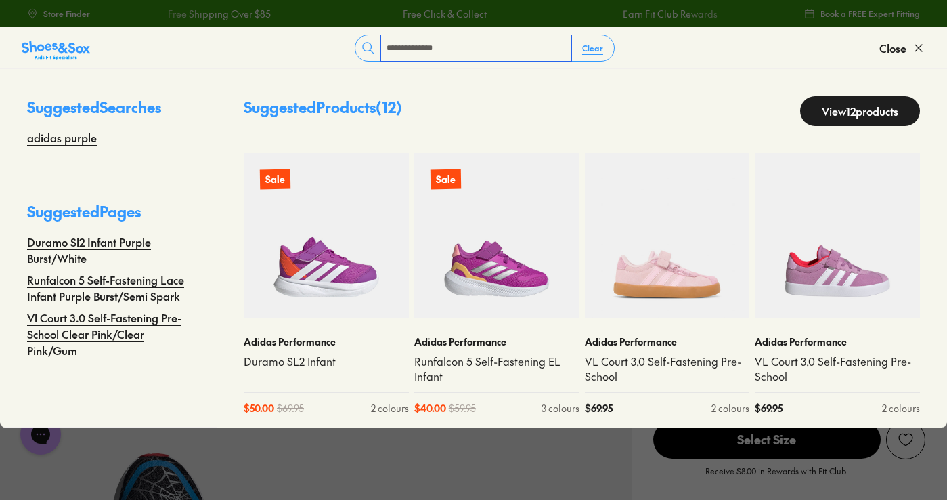
click at [397, 49] on input "**********" at bounding box center [476, 48] width 190 height 26
type input "**********"
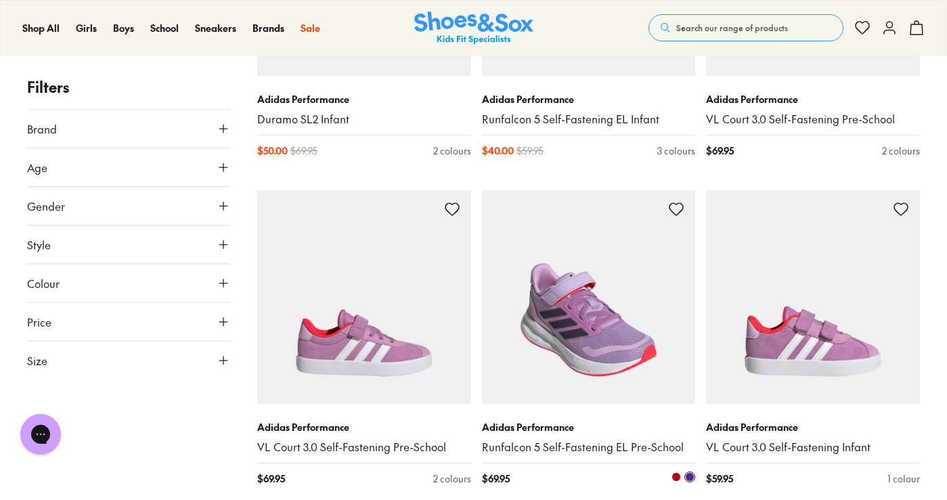
click at [630, 278] on img at bounding box center [589, 297] width 214 height 214
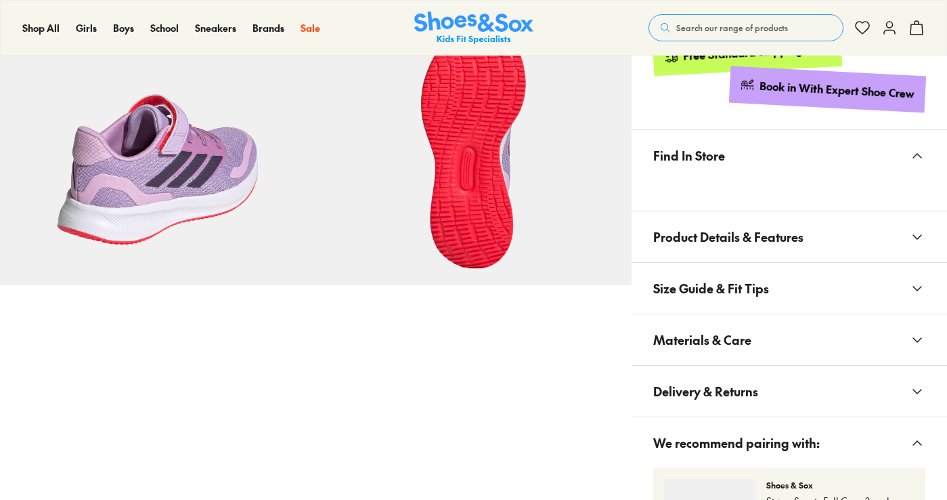
select select "*"
click at [731, 328] on span "Materials & Care" at bounding box center [702, 340] width 98 height 40
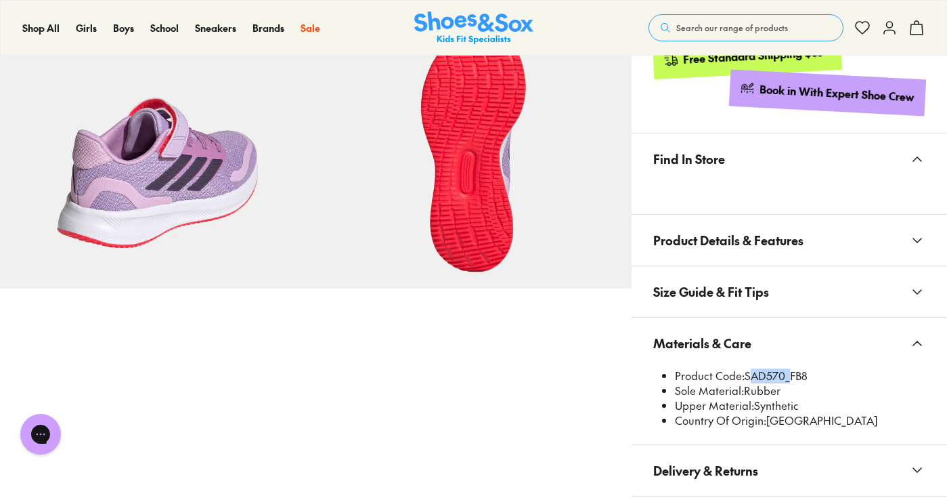
drag, startPoint x: 787, startPoint y: 375, endPoint x: 745, endPoint y: 376, distance: 42.0
click at [745, 376] on li "Product Code: SAD570_FB8" at bounding box center [800, 375] width 250 height 15
copy li "SAD570"
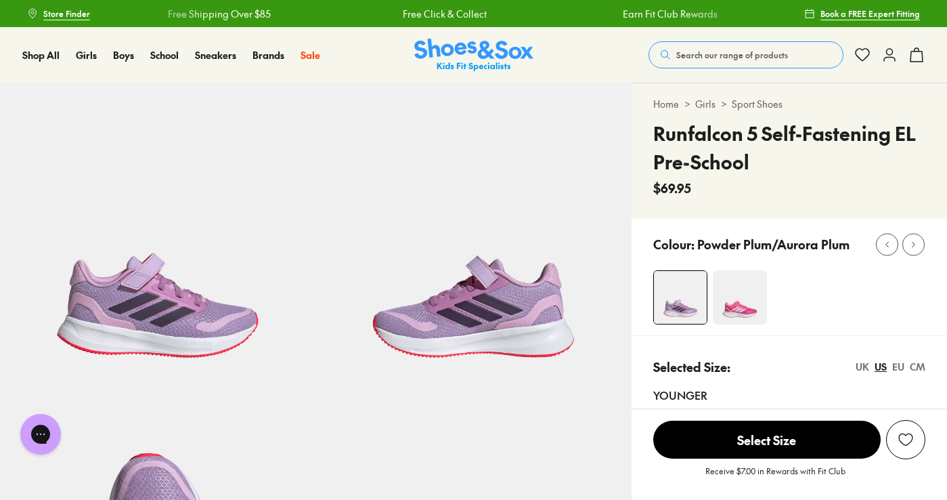
click at [764, 47] on button "Search our range of products" at bounding box center [746, 54] width 195 height 27
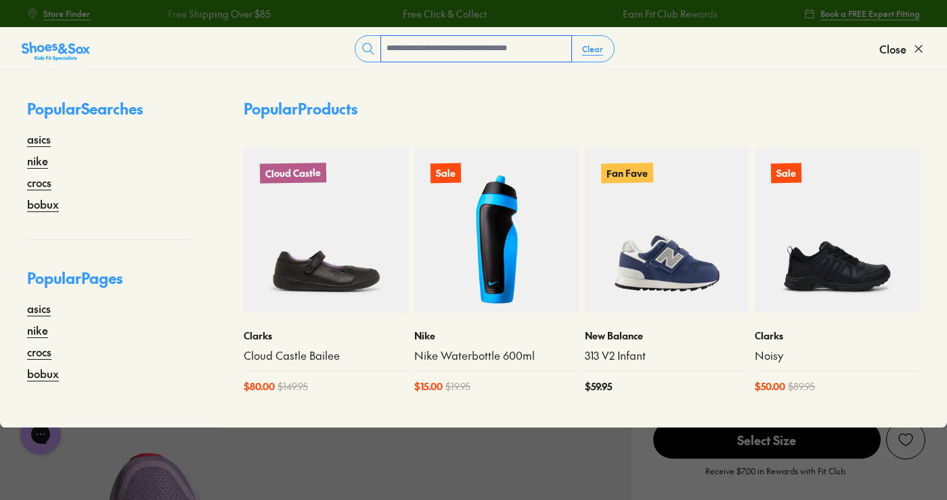
click at [762, 45] on form "Clear" at bounding box center [484, 48] width 789 height 27
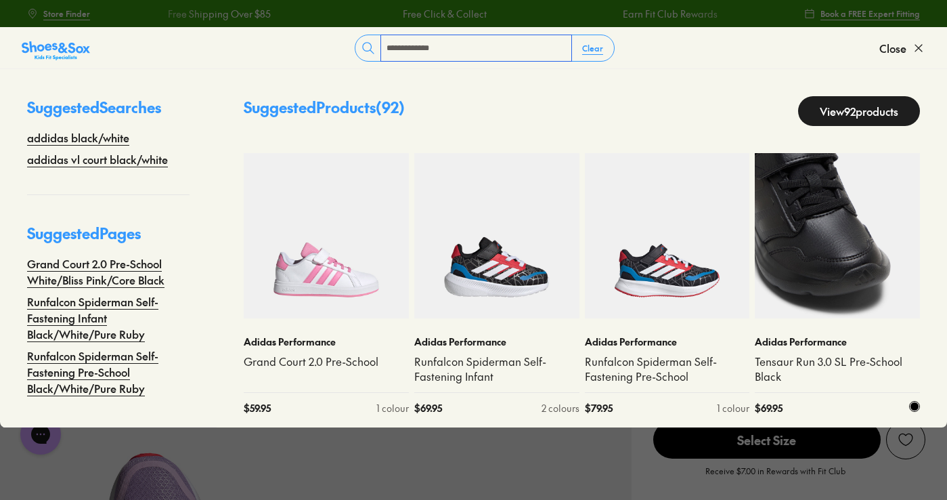
type input "**********"
click at [824, 279] on img at bounding box center [837, 235] width 165 height 165
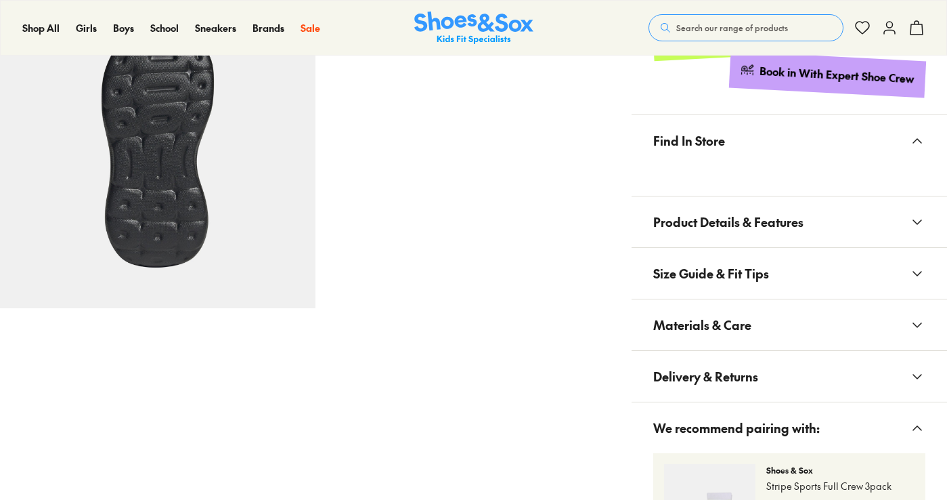
scroll to position [745, 0]
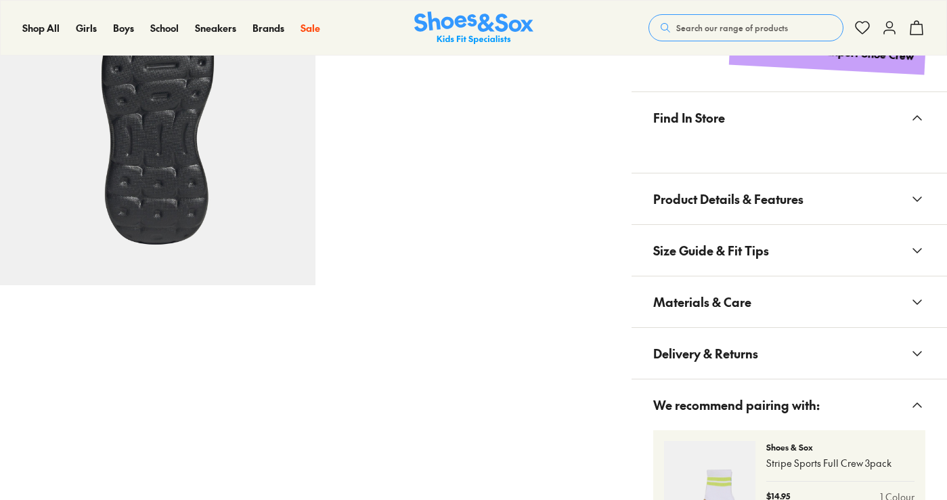
drag, startPoint x: 735, startPoint y: 284, endPoint x: 777, endPoint y: 316, distance: 53.6
click at [740, 270] on span "Size Guide & Fit Tips" at bounding box center [711, 250] width 116 height 40
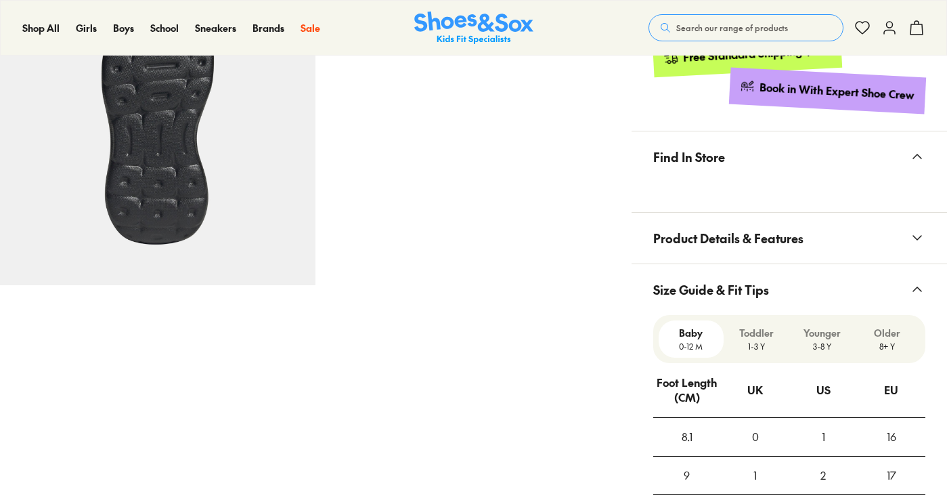
select select "*"
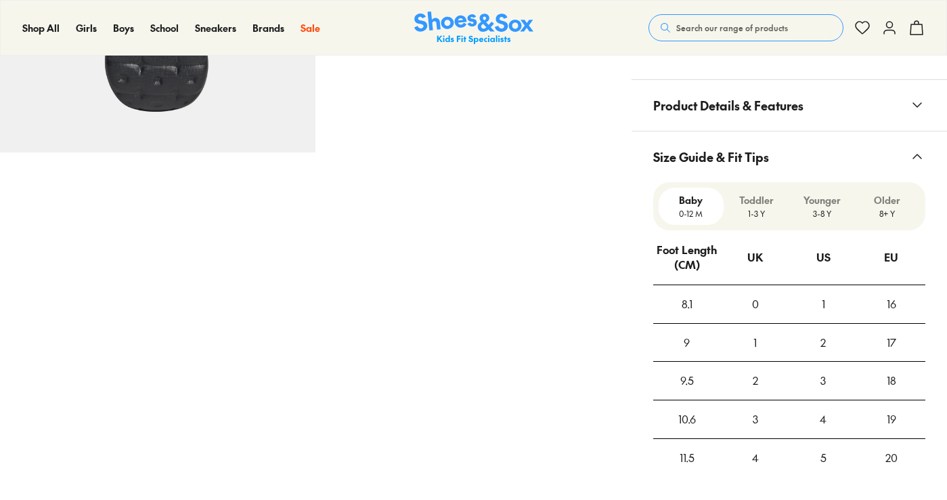
scroll to position [1219, 0]
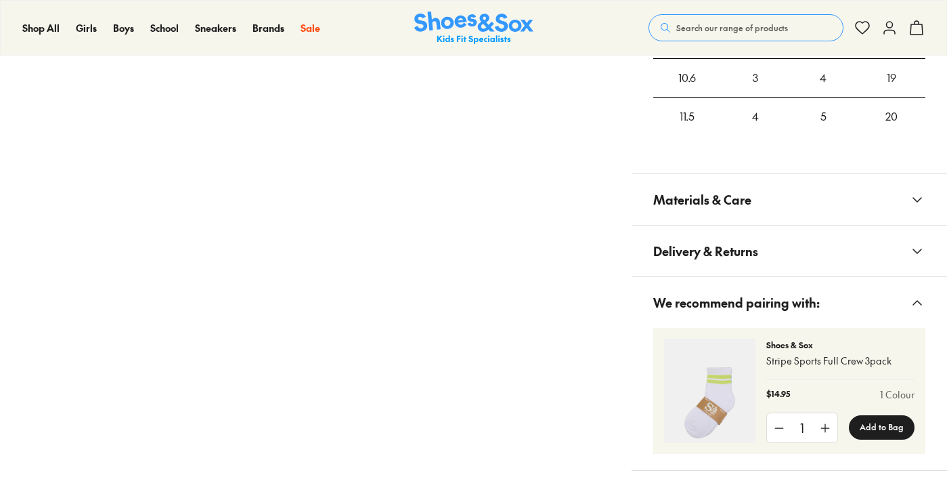
click at [743, 198] on button "Materials & Care" at bounding box center [789, 199] width 315 height 51
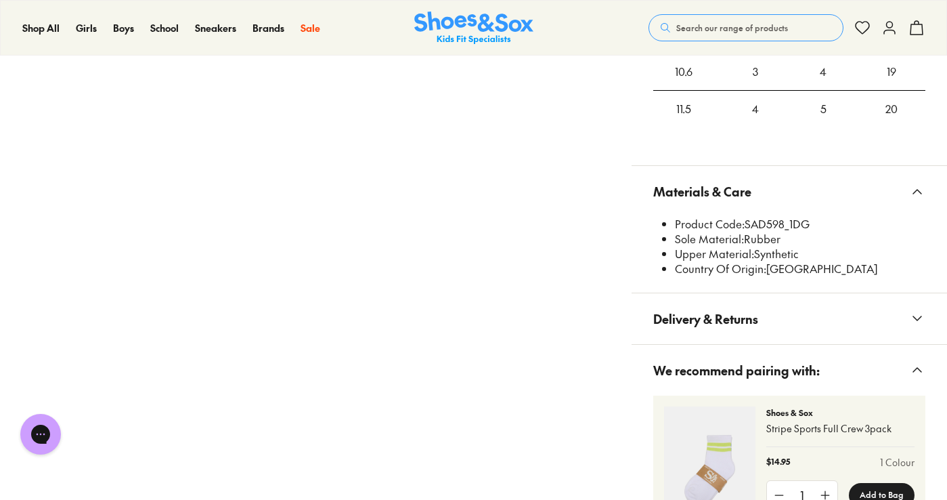
scroll to position [0, 0]
drag, startPoint x: 786, startPoint y: 221, endPoint x: 747, endPoint y: 219, distance: 38.7
click at [747, 219] on li "Product Code: SAD598_1DG" at bounding box center [800, 224] width 250 height 15
copy li "SAD598"
click at [742, 19] on button "Search our range of products" at bounding box center [746, 27] width 195 height 27
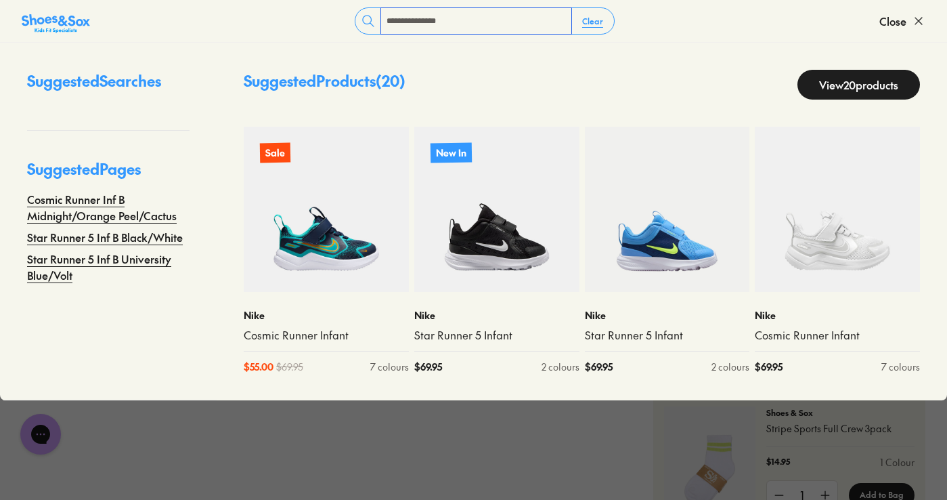
type input "**********"
click at [798, 77] on link "View 20 products" at bounding box center [859, 85] width 123 height 30
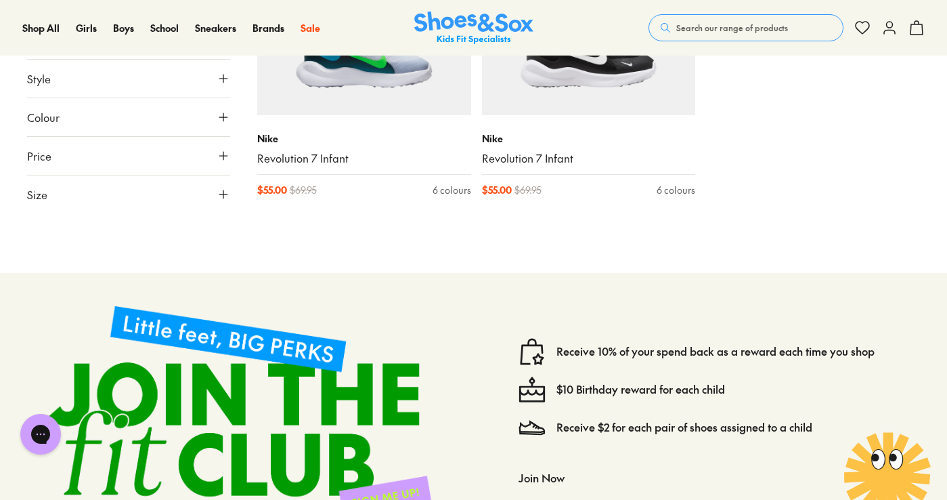
click at [696, 30] on span "Search our range of products" at bounding box center [732, 28] width 112 height 12
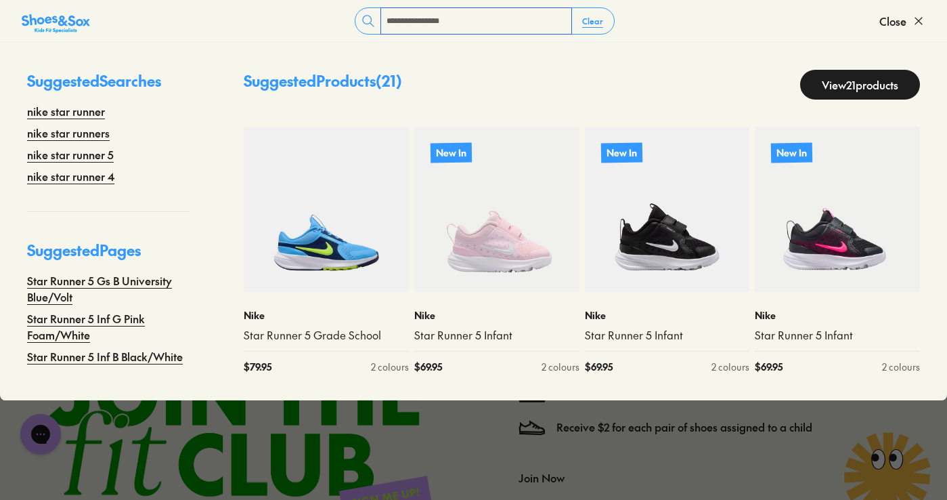
drag, startPoint x: 450, startPoint y: 23, endPoint x: 401, endPoint y: 30, distance: 48.6
click at [401, 30] on input "**********" at bounding box center [476, 21] width 190 height 26
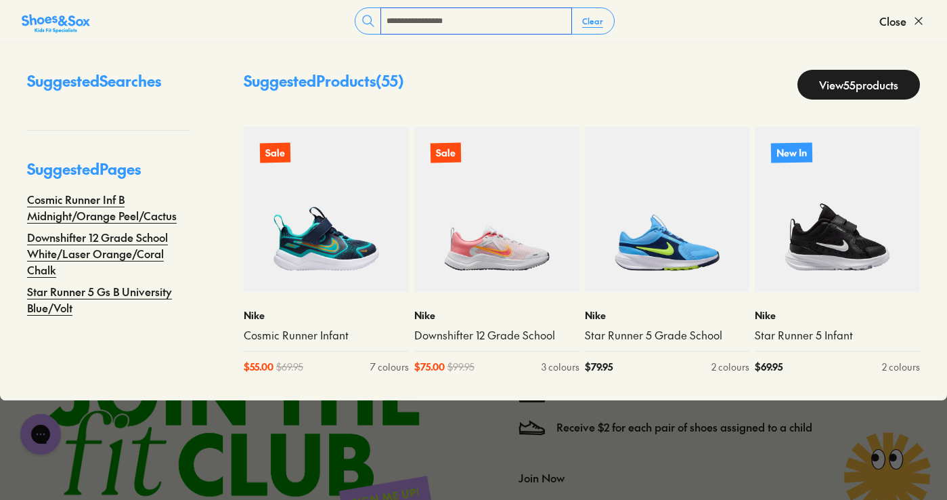
type input "**********"
click at [829, 71] on link "View 55 products" at bounding box center [859, 85] width 123 height 30
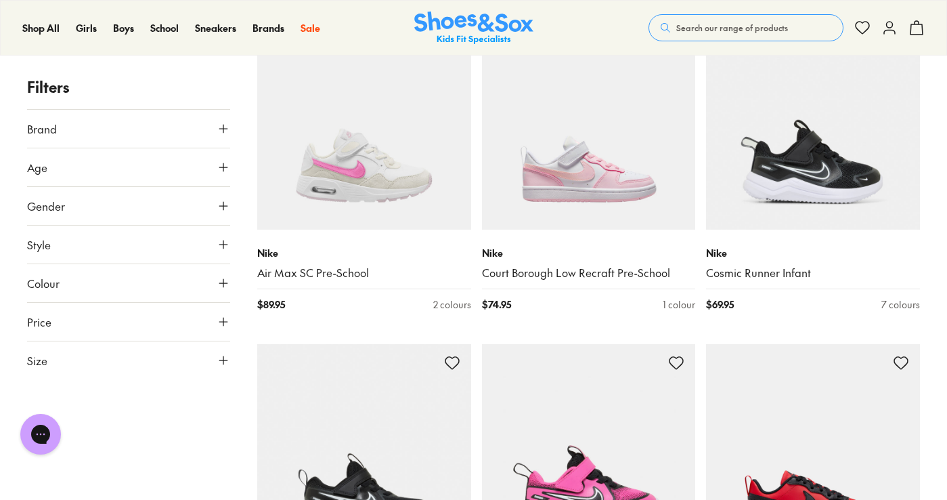
scroll to position [1896, 0]
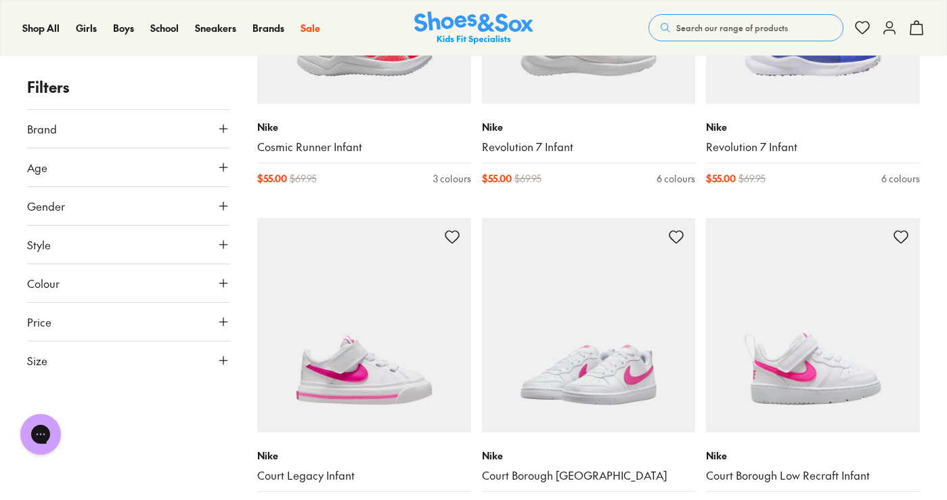
scroll to position [4198, 0]
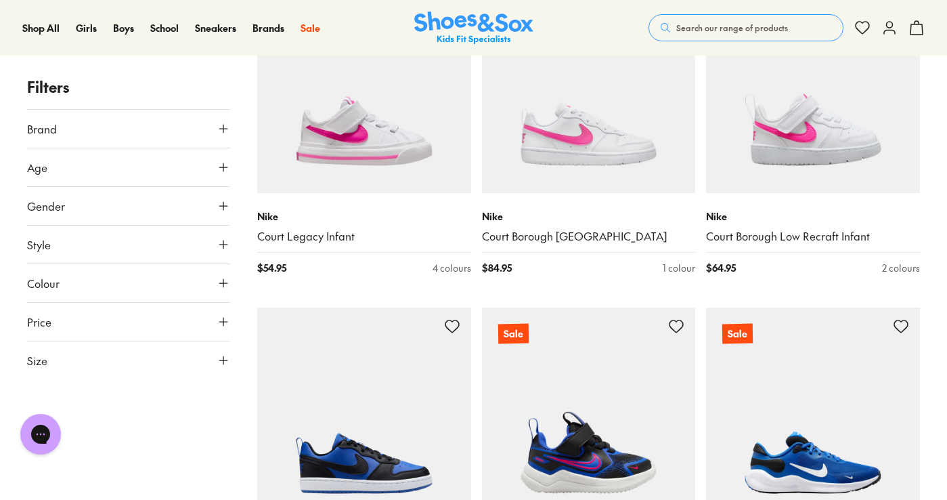
click at [707, 19] on button "Search our range of products" at bounding box center [746, 27] width 195 height 27
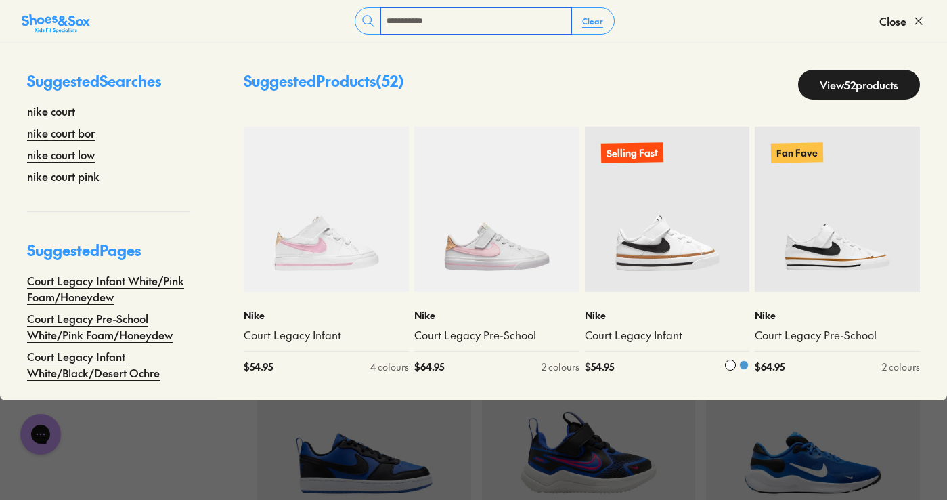
type input "**********"
click at [660, 239] on img at bounding box center [667, 209] width 165 height 165
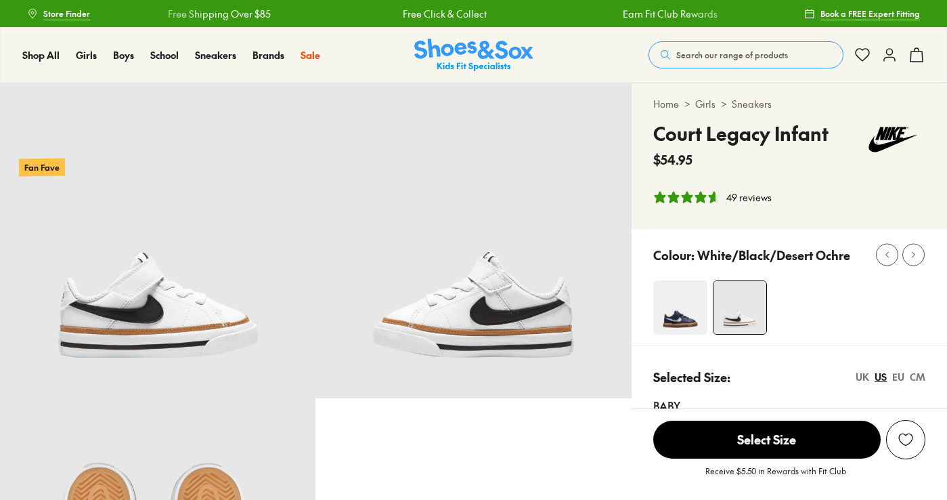
select select "*"
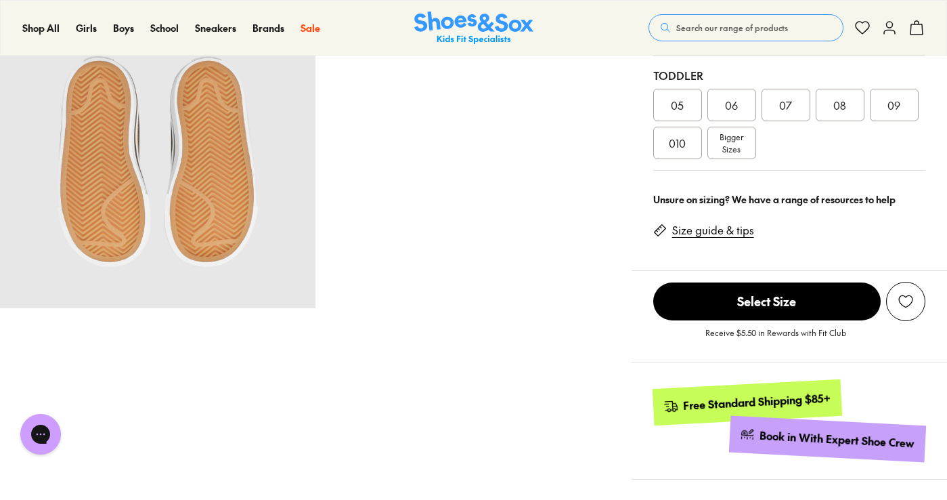
scroll to position [339, 0]
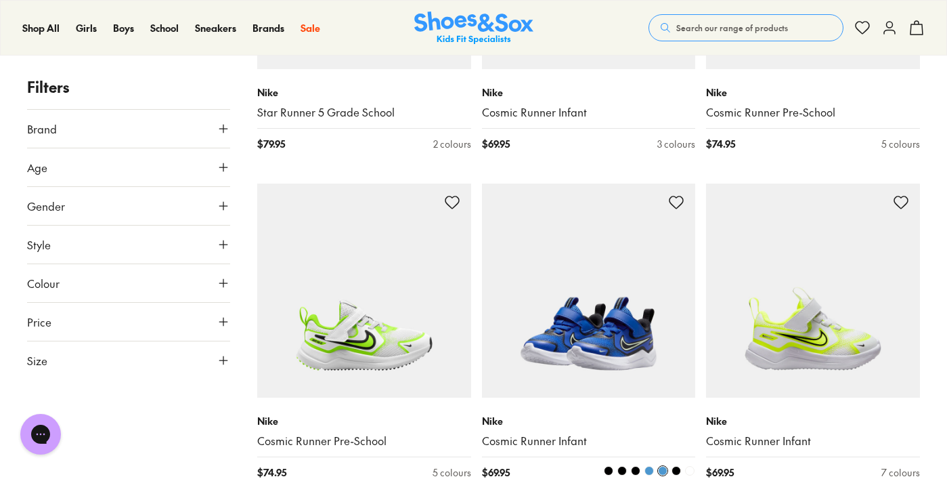
scroll to position [3114, 0]
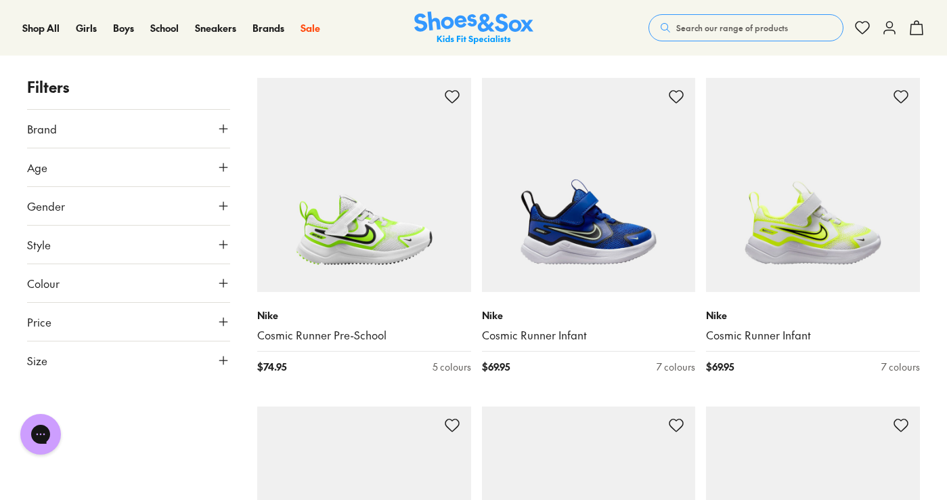
drag, startPoint x: 688, startPoint y: 23, endPoint x: 693, endPoint y: 32, distance: 10.0
click at [688, 24] on span "Search our range of products" at bounding box center [732, 28] width 112 height 12
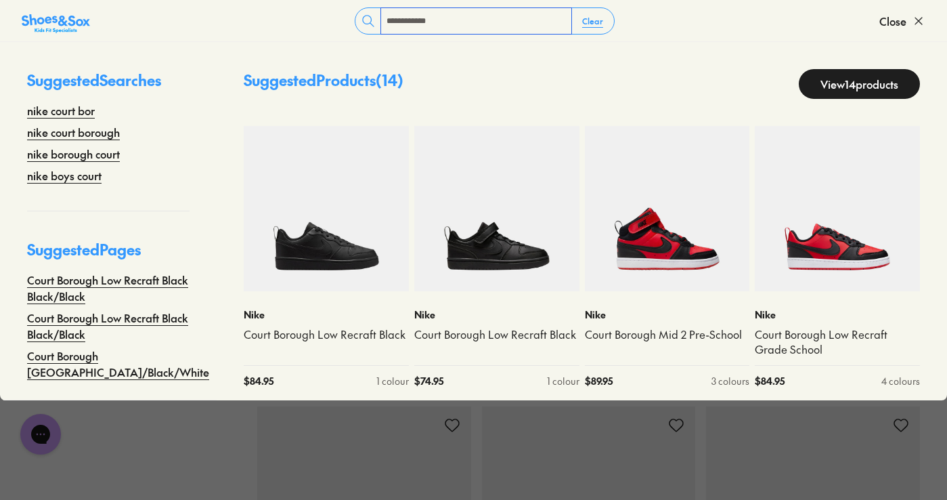
type input "**********"
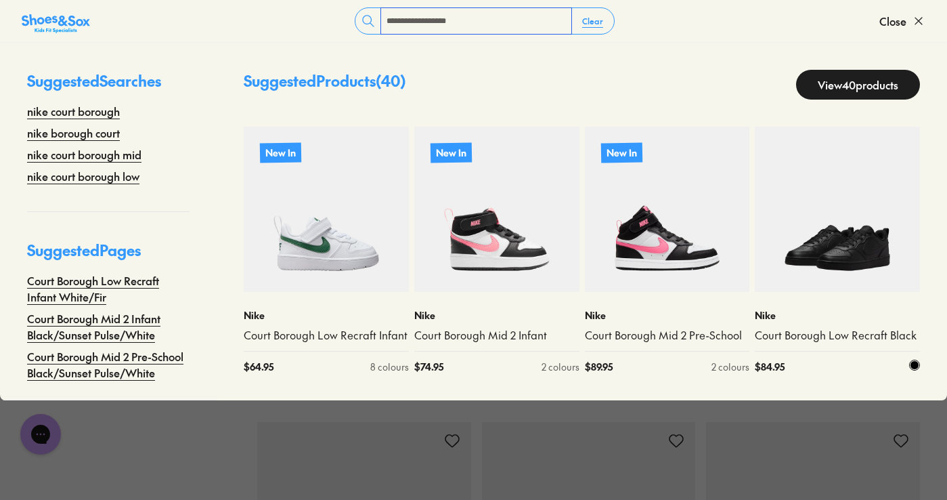
scroll to position [3859, 0]
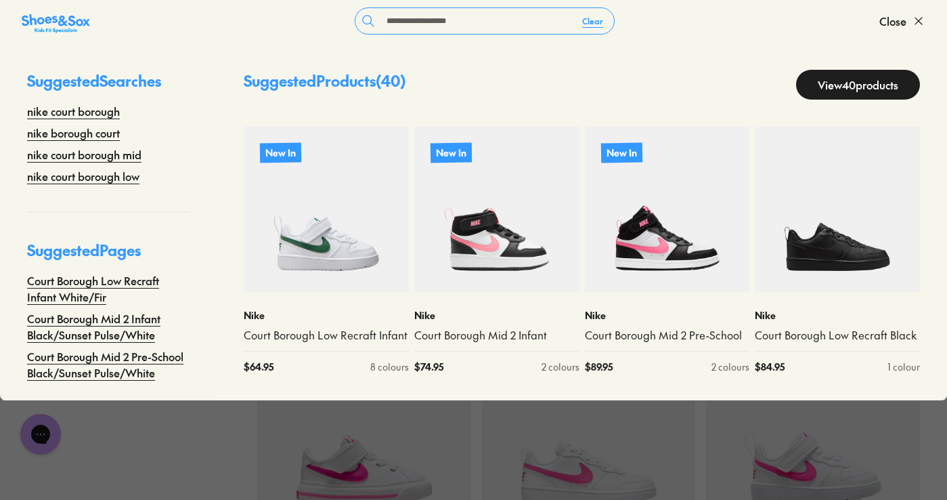
click at [840, 73] on link "View 40 products" at bounding box center [858, 85] width 124 height 30
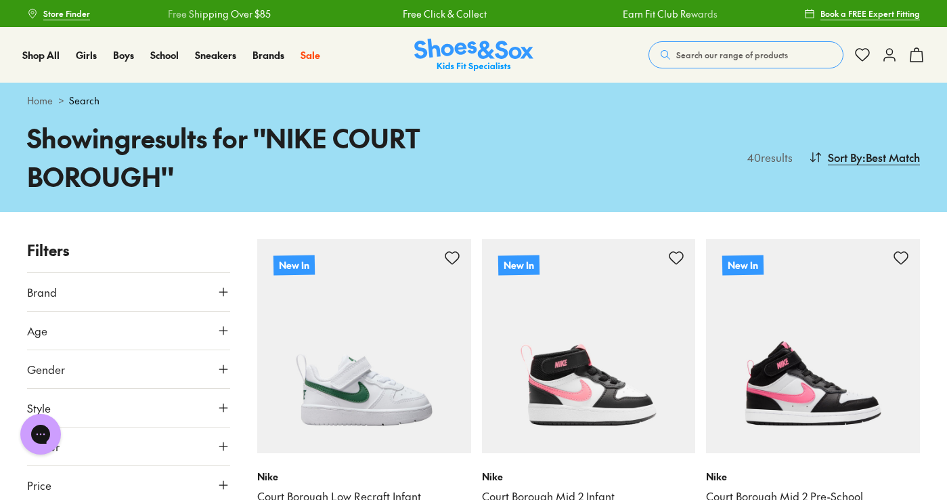
click at [703, 49] on span "Search our range of products" at bounding box center [732, 55] width 112 height 12
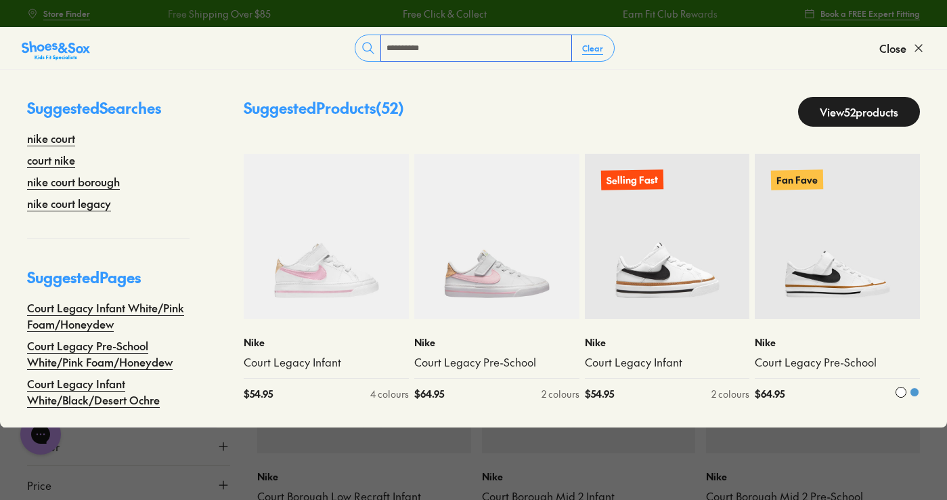
type input "**********"
click at [831, 295] on img at bounding box center [837, 236] width 165 height 165
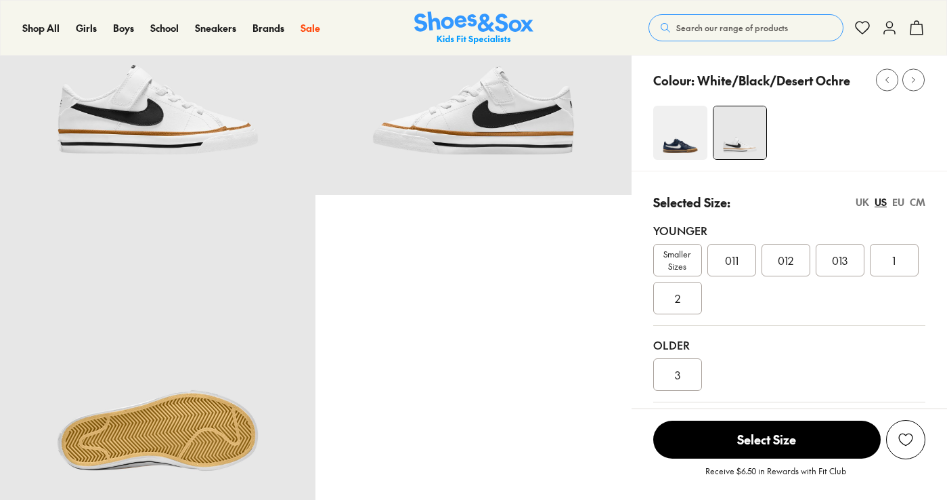
select select "*"
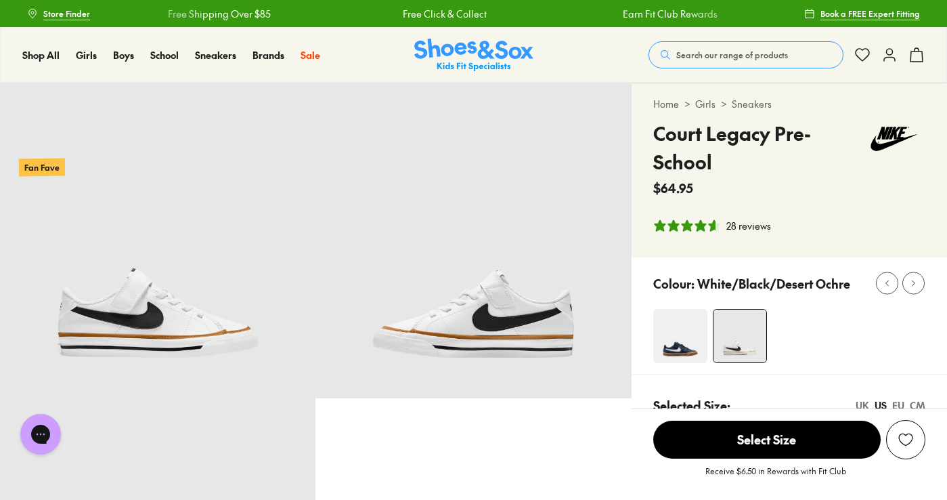
scroll to position [68, 0]
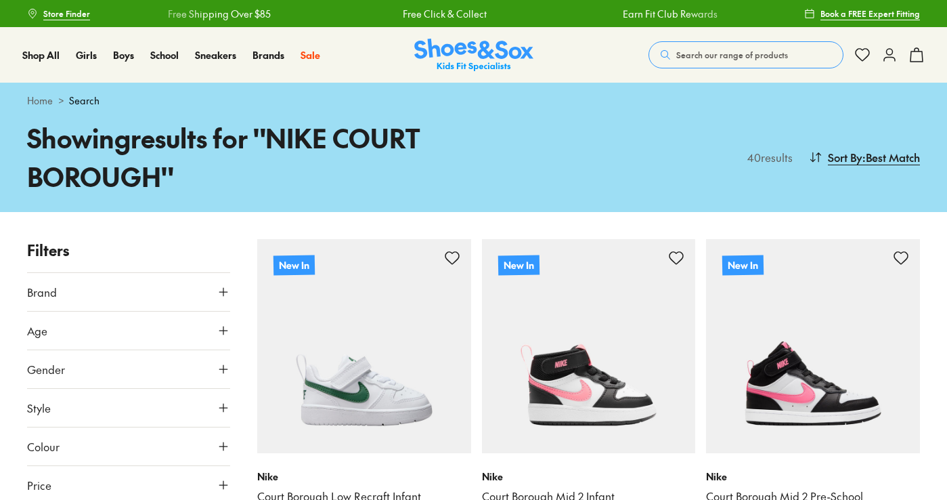
click at [737, 60] on span "Search our range of products" at bounding box center [732, 55] width 112 height 12
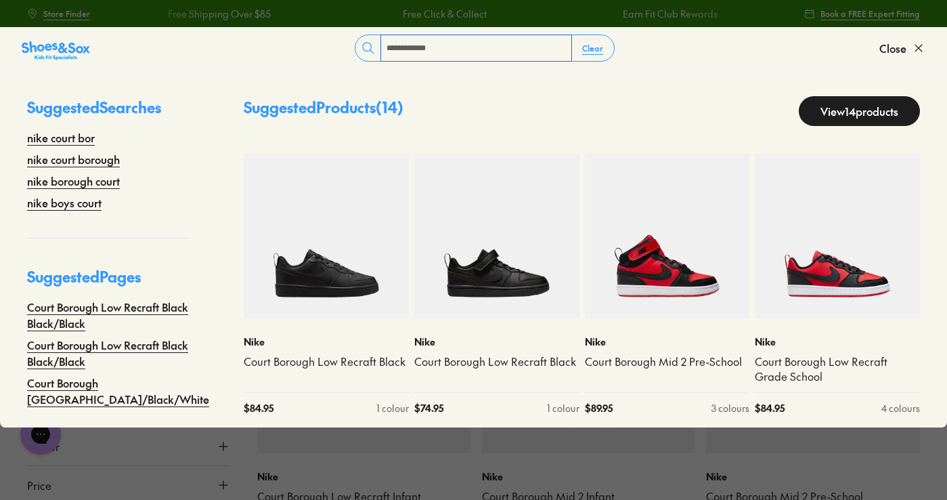
type input "**********"
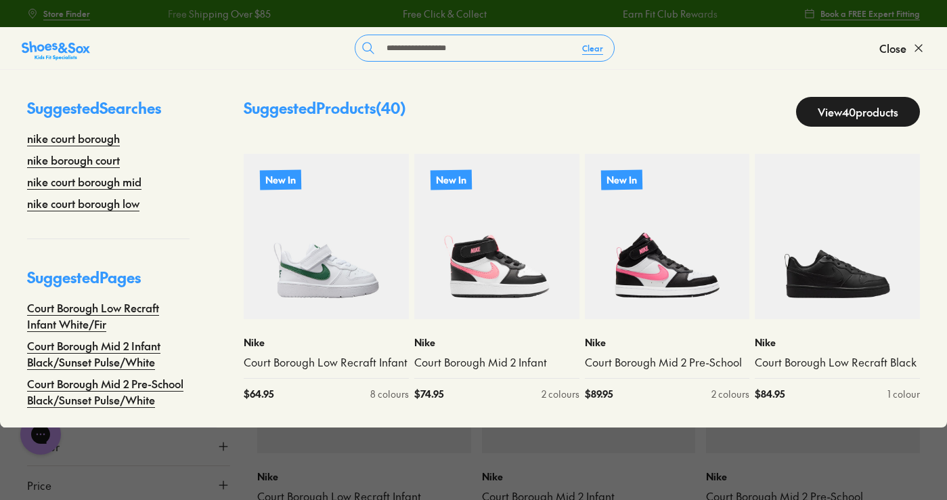
click at [849, 104] on link "View 40 products" at bounding box center [858, 112] width 124 height 30
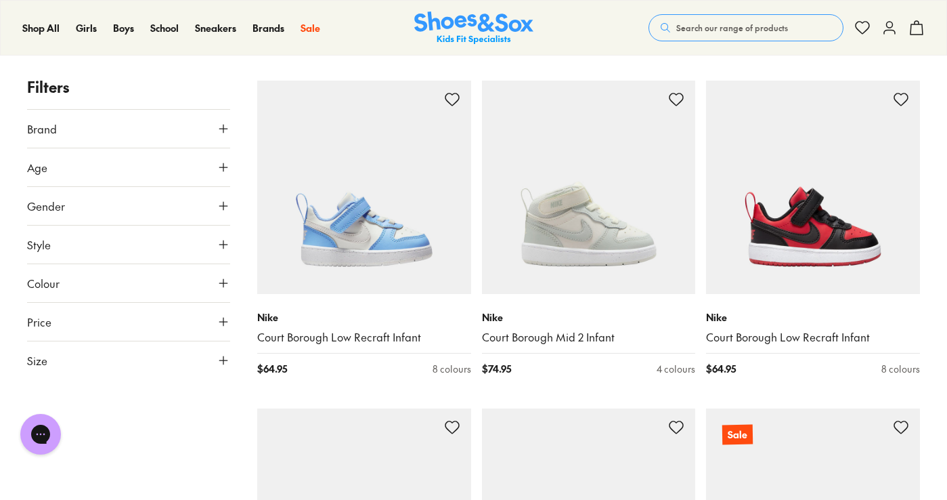
scroll to position [2370, 0]
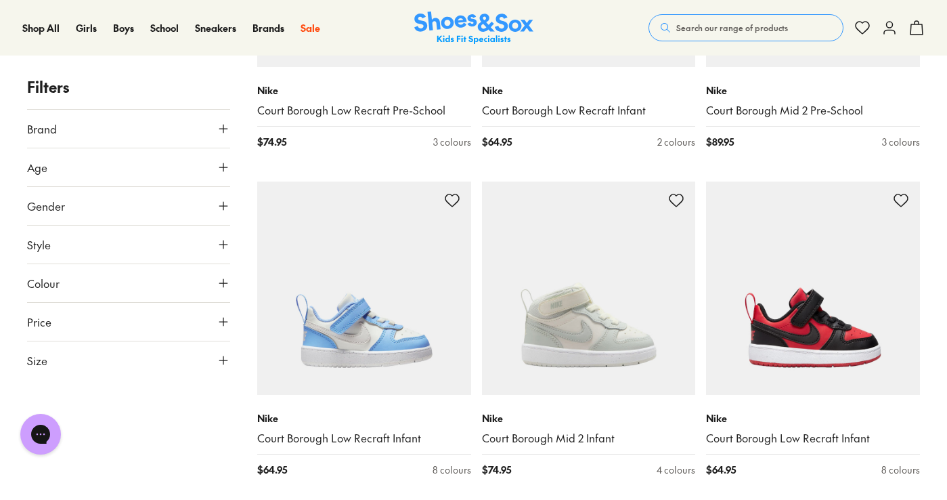
drag, startPoint x: 715, startPoint y: 23, endPoint x: 695, endPoint y: 47, distance: 31.3
click at [703, 35] on button "Search our range of products" at bounding box center [746, 27] width 195 height 27
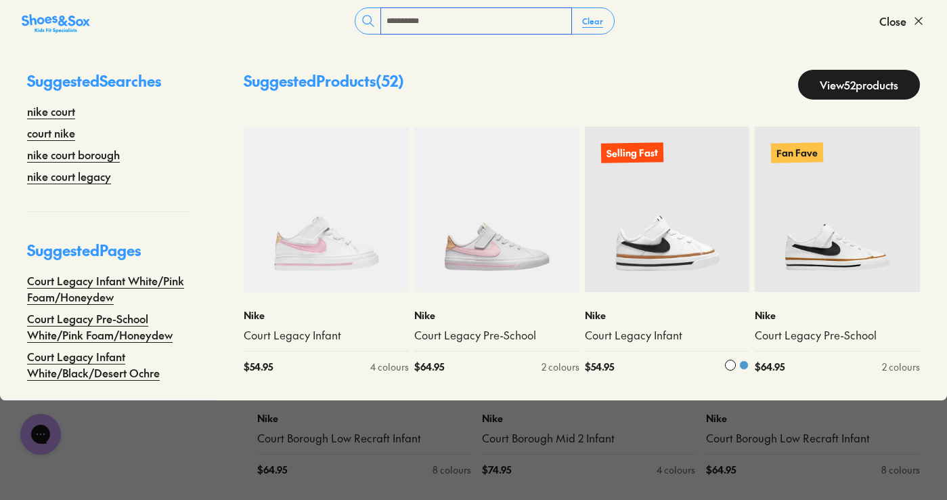
type input "**********"
click at [648, 223] on img at bounding box center [667, 209] width 165 height 165
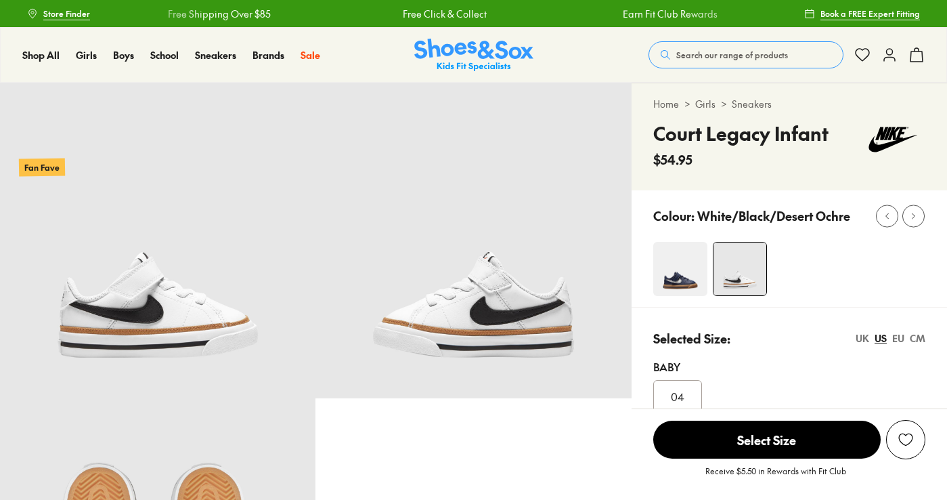
select select "*"
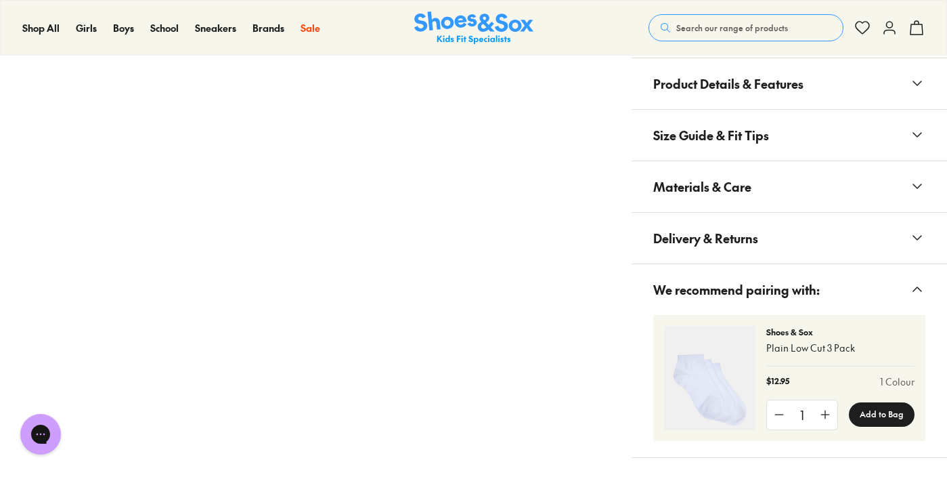
scroll to position [948, 0]
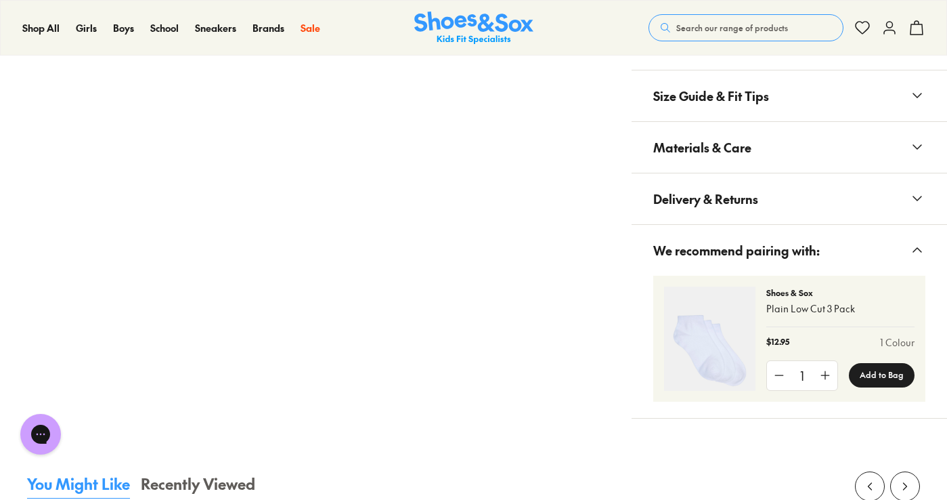
click at [701, 130] on span "Materials & Care" at bounding box center [702, 147] width 98 height 40
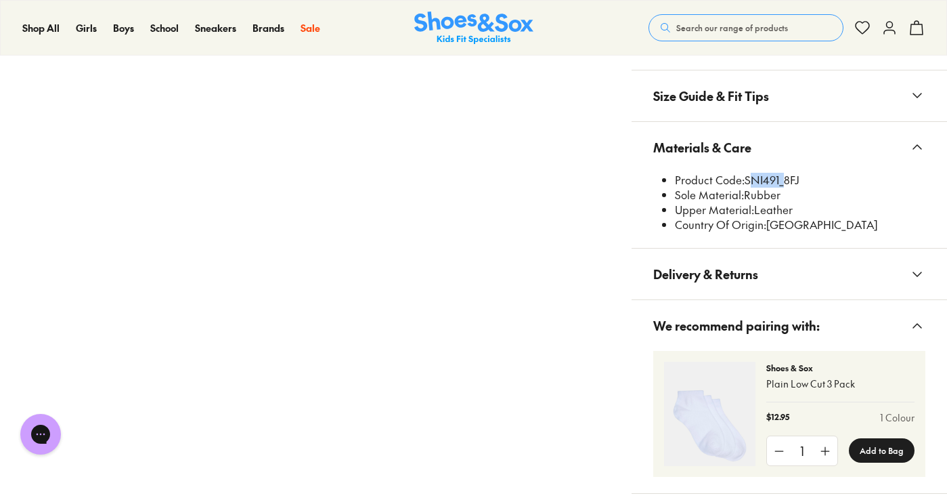
drag, startPoint x: 779, startPoint y: 179, endPoint x: 746, endPoint y: 180, distance: 33.2
click at [746, 180] on li "Product Code: SNI491_8FJ" at bounding box center [800, 180] width 250 height 15
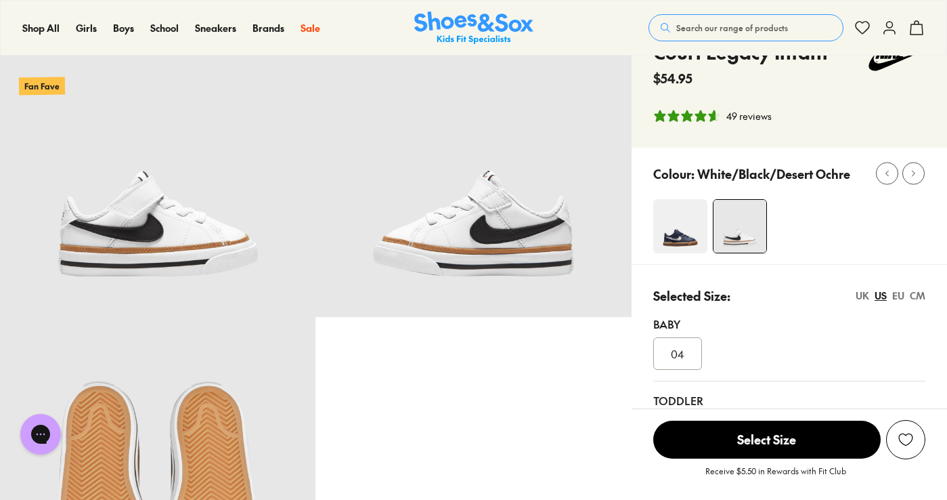
scroll to position [0, 0]
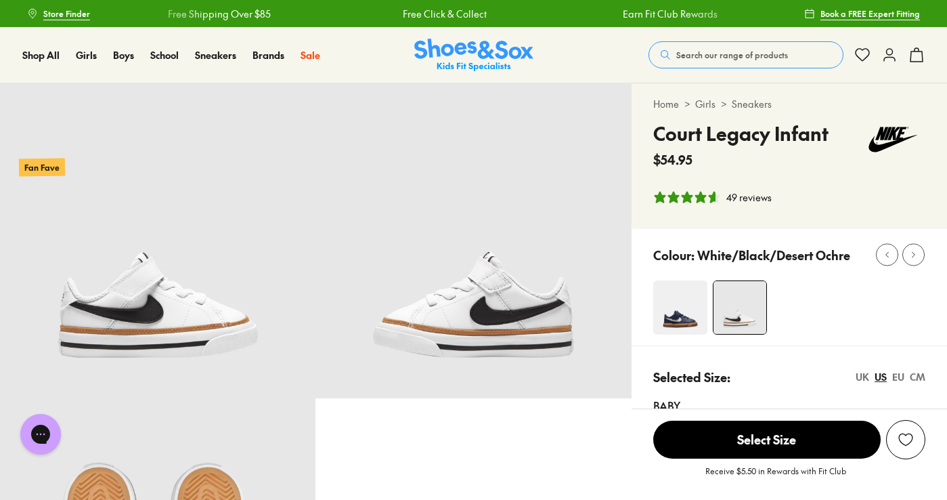
drag, startPoint x: 705, startPoint y: 51, endPoint x: 692, endPoint y: 48, distance: 14.0
click at [700, 48] on button "Search our range of products" at bounding box center [746, 54] width 195 height 27
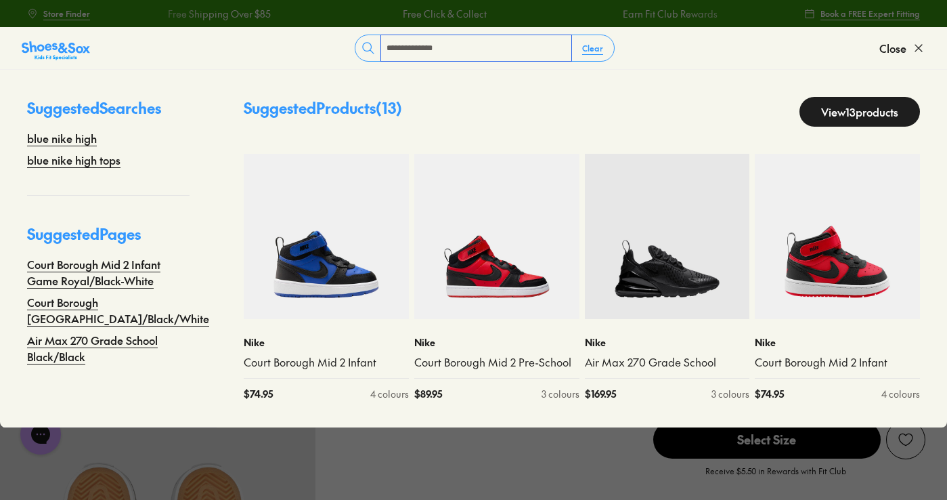
type input "**********"
click at [820, 98] on link "View 13 products" at bounding box center [860, 112] width 121 height 30
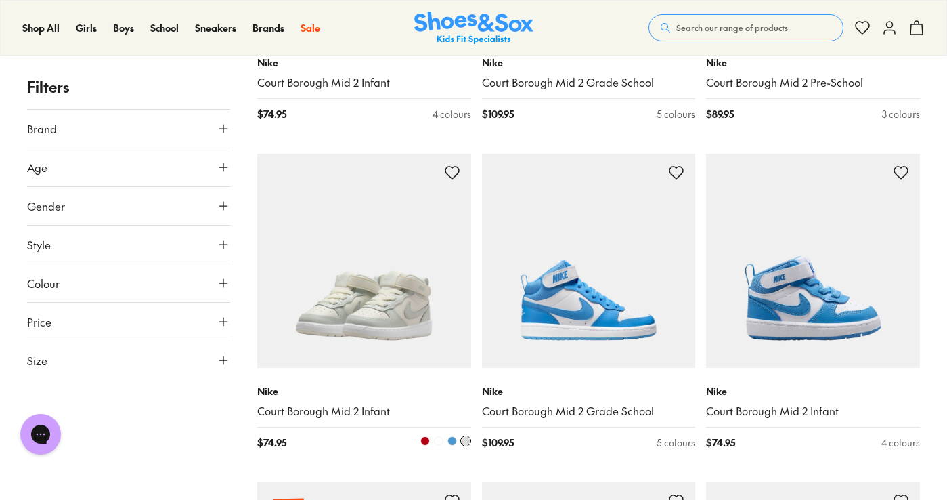
scroll to position [880, 0]
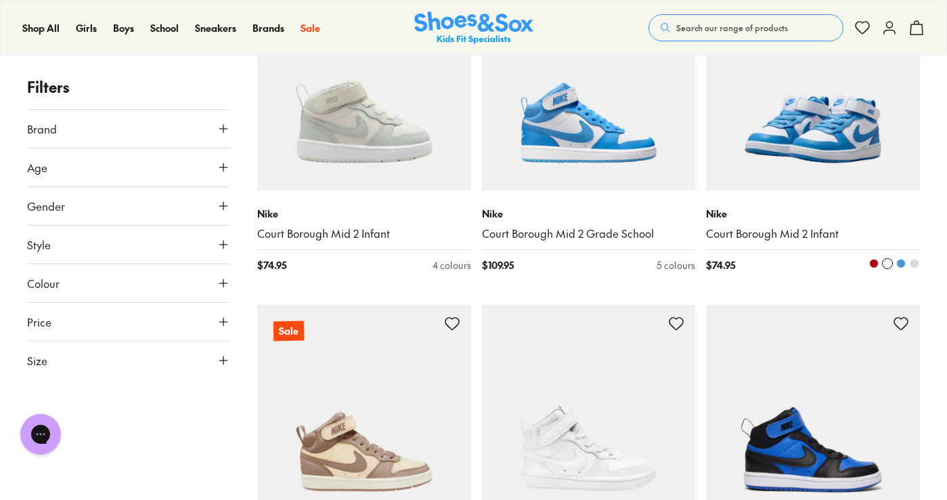
click at [785, 108] on img at bounding box center [813, 83] width 214 height 214
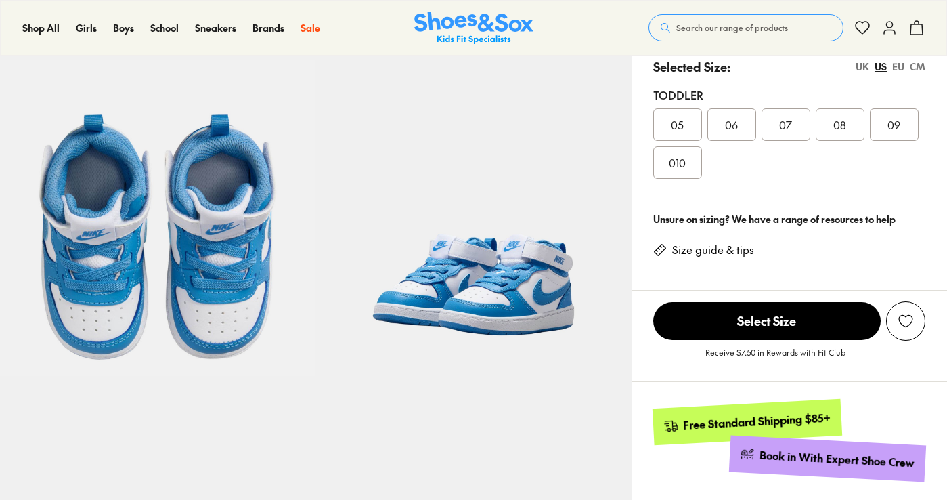
select select "*"
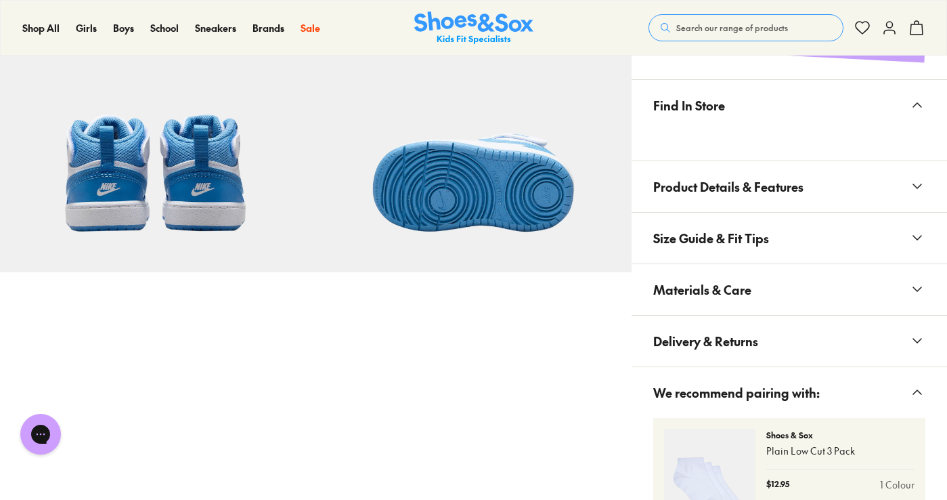
scroll to position [677, 0]
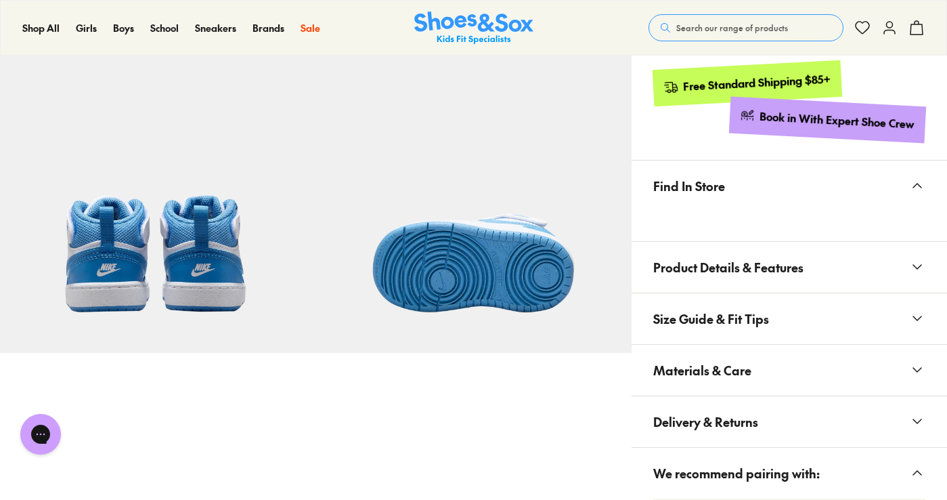
drag, startPoint x: 735, startPoint y: 367, endPoint x: 744, endPoint y: 368, distance: 9.5
click at [735, 367] on span "Materials & Care" at bounding box center [702, 370] width 98 height 40
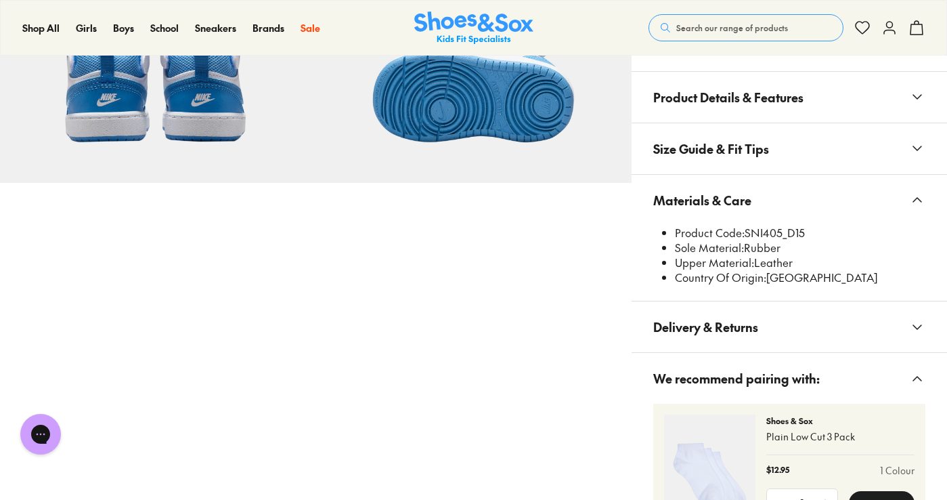
scroll to position [880, 0]
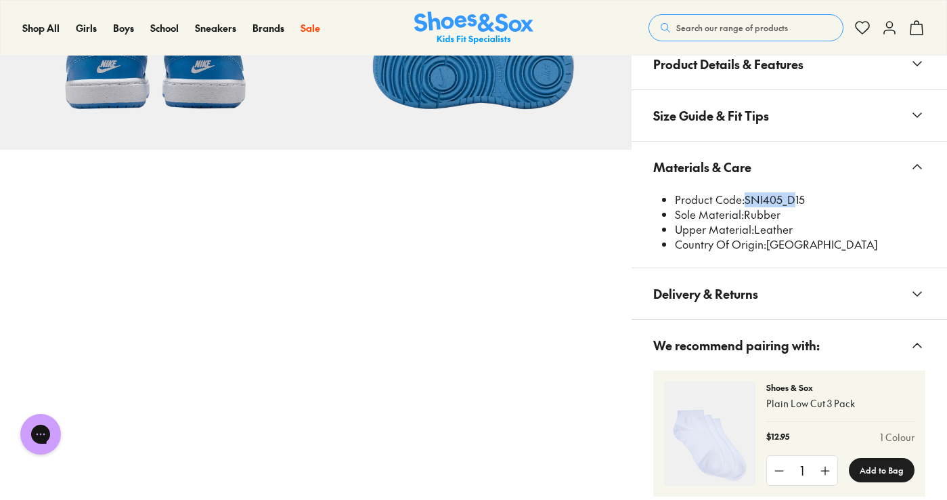
drag, startPoint x: 785, startPoint y: 197, endPoint x: 754, endPoint y: 202, distance: 32.3
click at [747, 201] on li "Product Code: SNI405_D15" at bounding box center [800, 199] width 250 height 15
copy li "SNI405_"
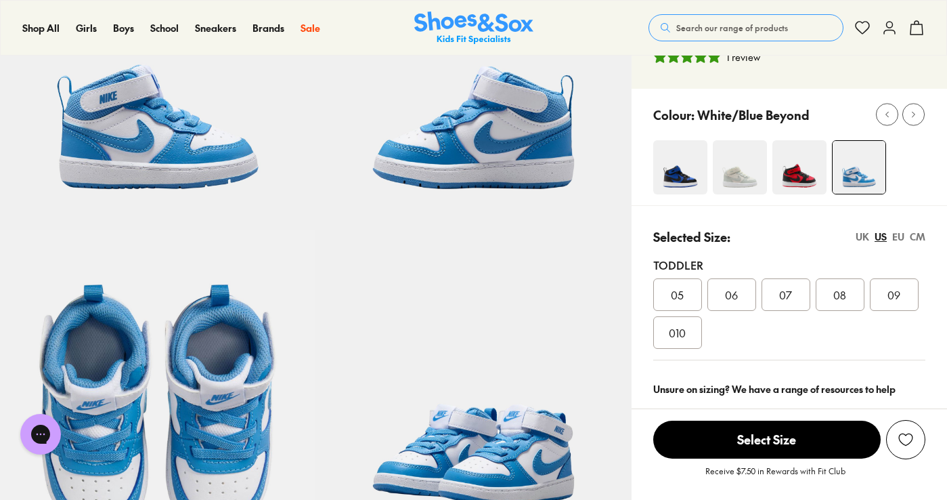
scroll to position [0, 0]
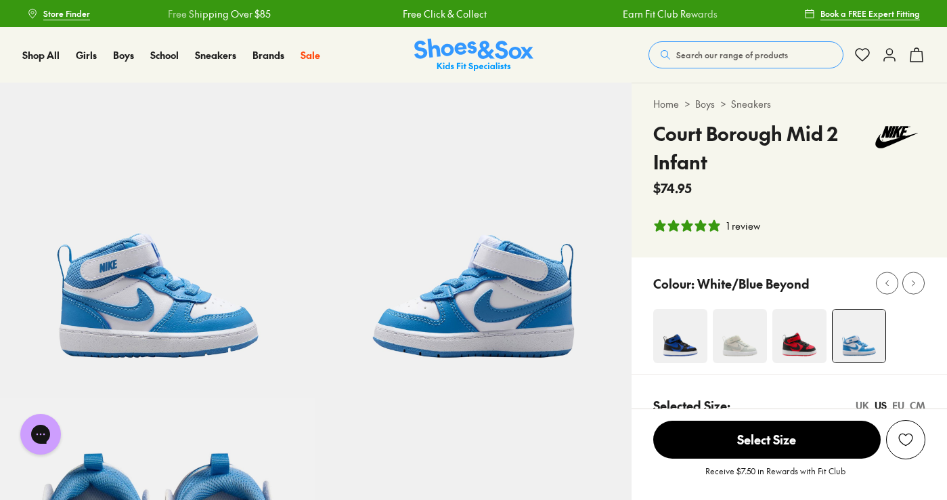
click at [724, 42] on div "Shop All Shop All Shop All New Arrivals Up to 40% Off Sale Online Only Best Sel…" at bounding box center [473, 55] width 947 height 56
click at [717, 49] on span "Search our range of products" at bounding box center [732, 55] width 112 height 12
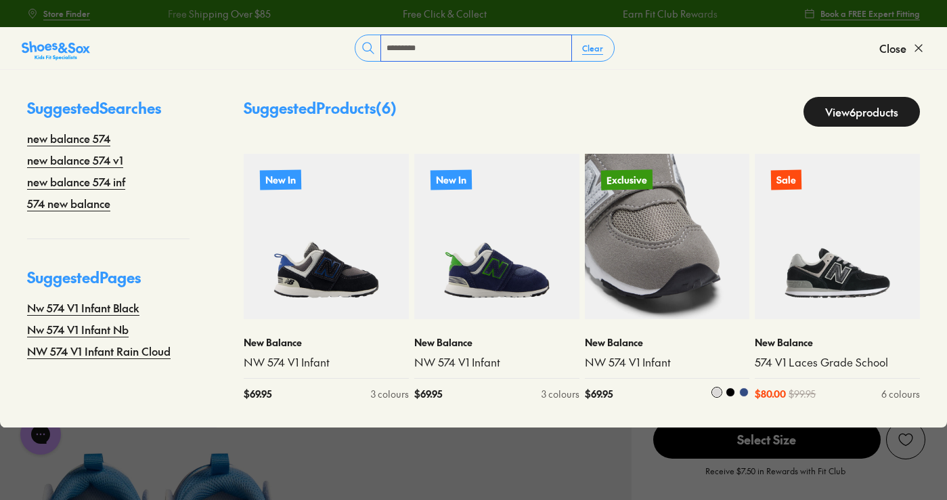
type input "*********"
click at [663, 171] on img at bounding box center [667, 236] width 165 height 165
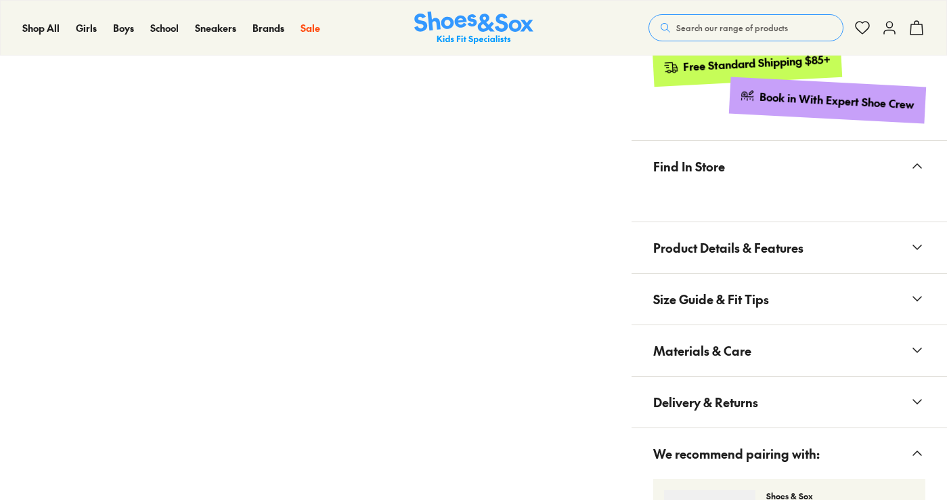
click at [718, 287] on span "Size Guide & Fit Tips" at bounding box center [711, 299] width 116 height 40
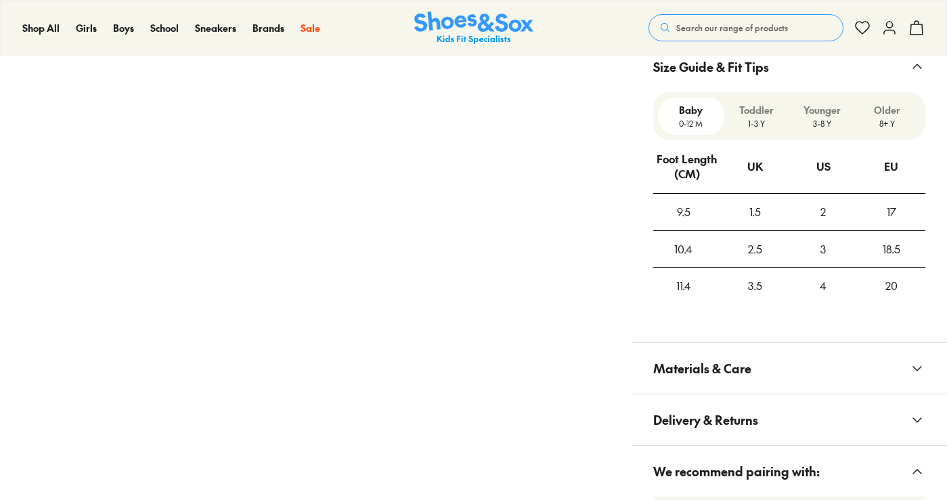
select select "*"
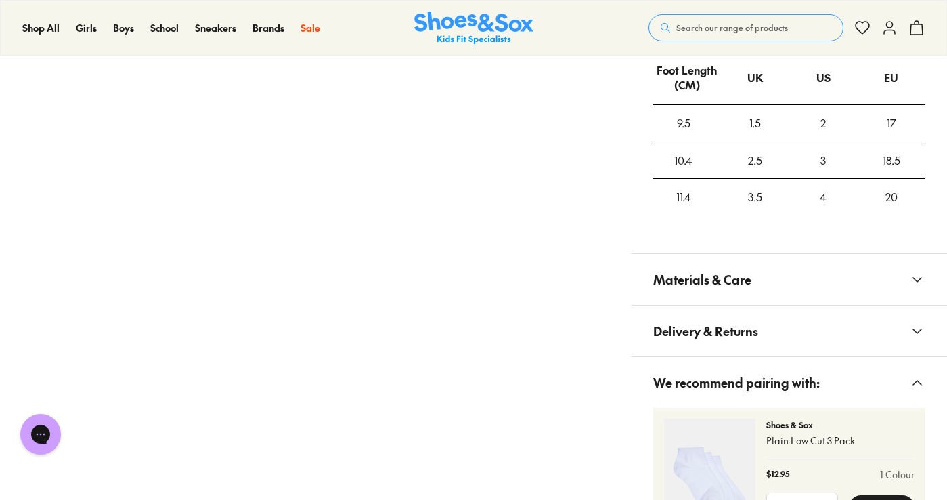
scroll to position [1151, 0]
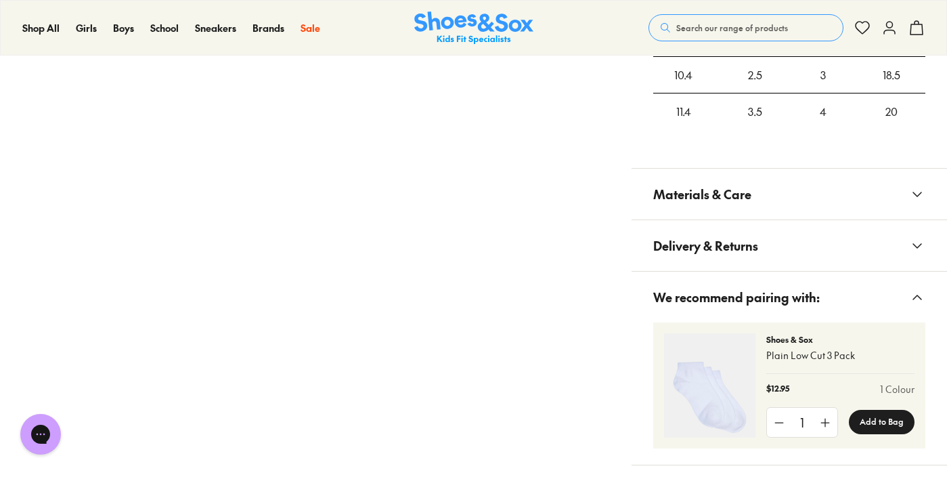
drag, startPoint x: 740, startPoint y: 202, endPoint x: 760, endPoint y: 226, distance: 31.3
click at [739, 206] on span "Materials & Care" at bounding box center [702, 194] width 98 height 40
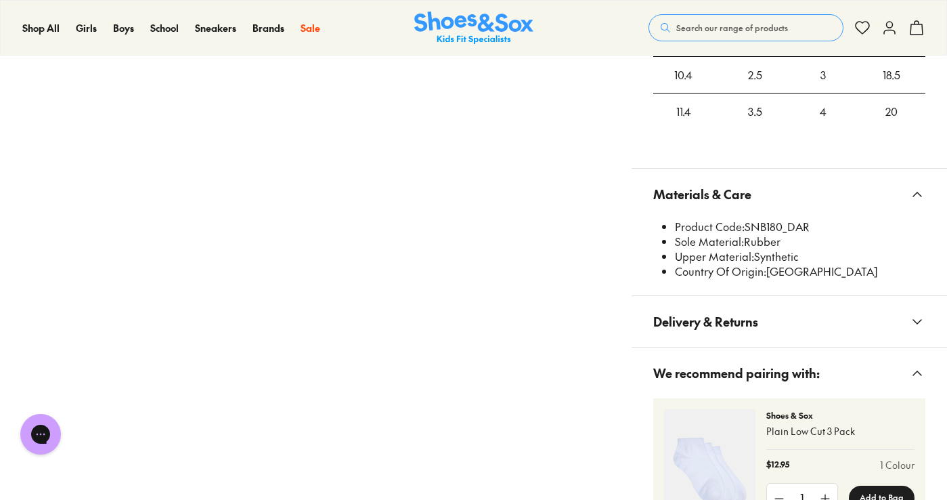
click at [781, 225] on li "Product Code: SNB180_DAR" at bounding box center [800, 226] width 250 height 15
drag, startPoint x: 783, startPoint y: 225, endPoint x: 747, endPoint y: 233, distance: 36.6
click at [747, 233] on li "Product Code: SNB180_DAR" at bounding box center [800, 226] width 250 height 15
copy li "SNB180"
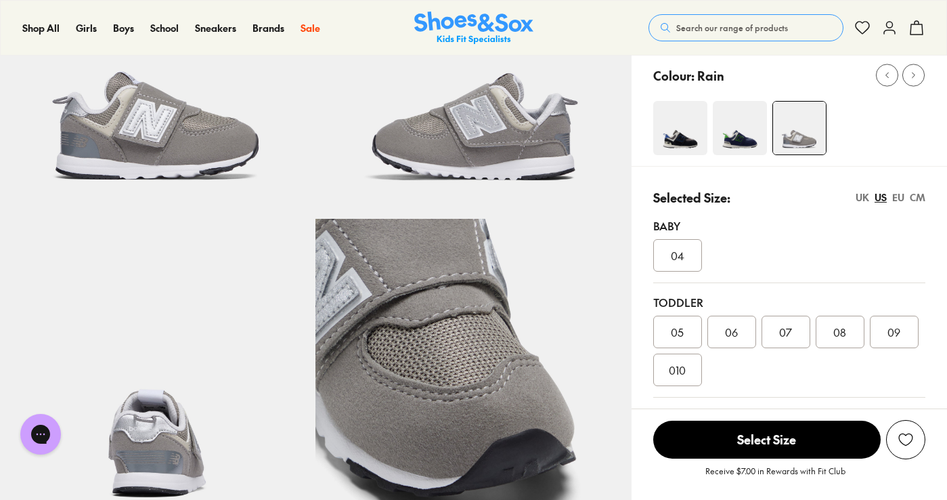
scroll to position [0, 0]
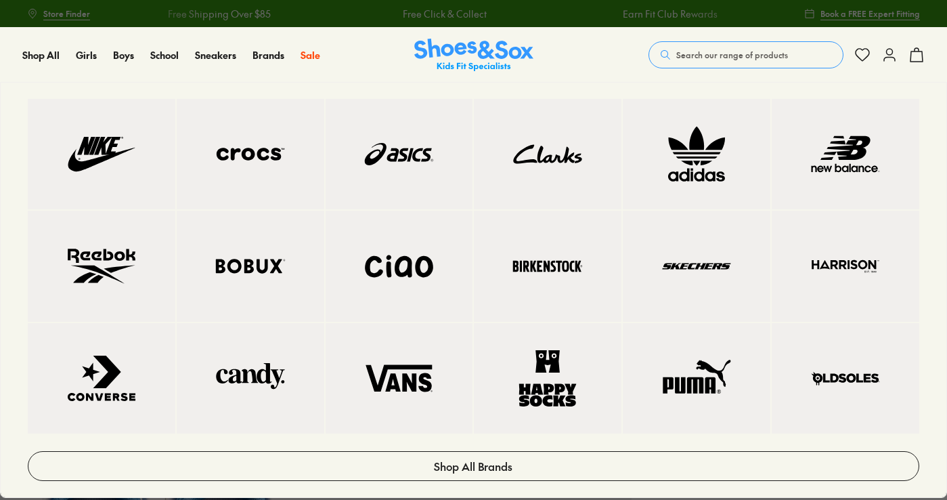
select select "*"
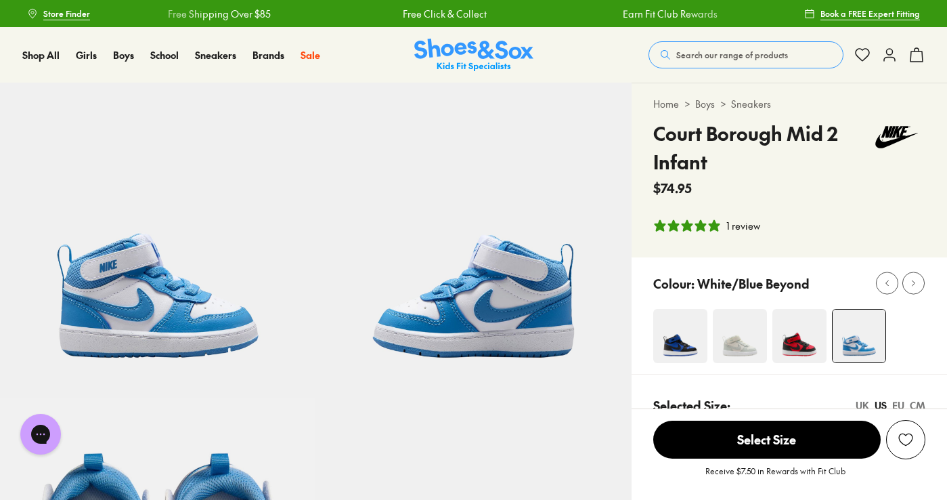
click at [737, 45] on button "Search our range of products" at bounding box center [746, 54] width 195 height 27
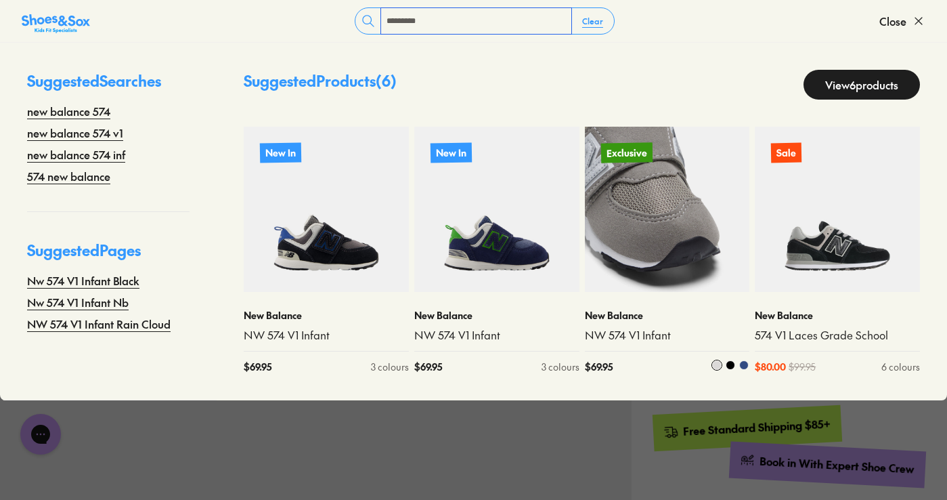
scroll to position [339, 0]
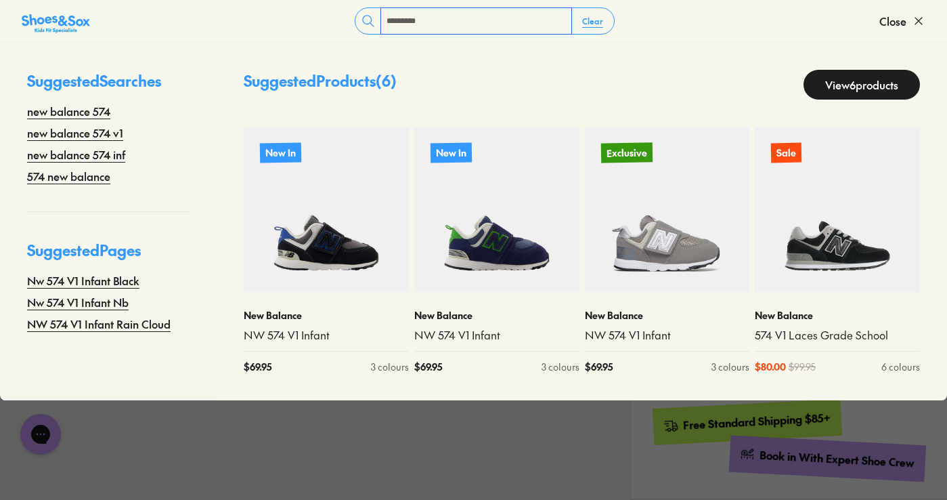
type input "*********"
click at [817, 85] on link "View 6 products" at bounding box center [862, 85] width 116 height 30
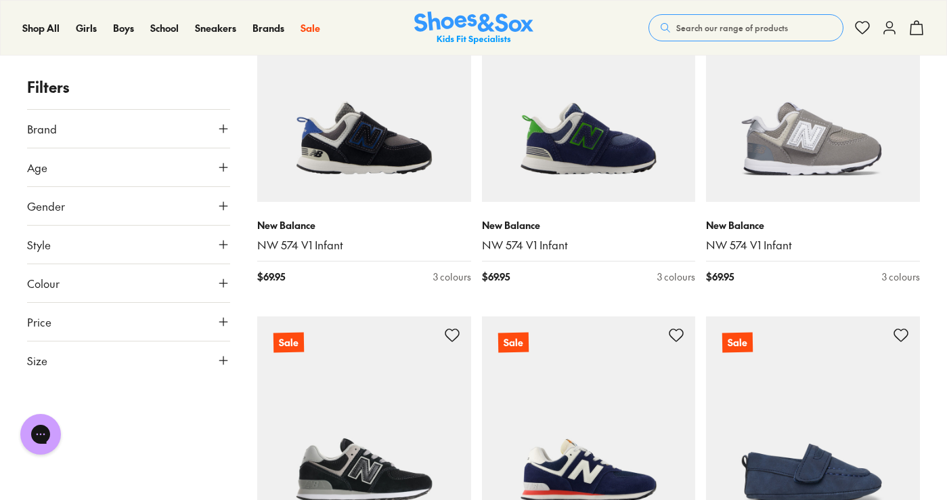
scroll to position [203, 0]
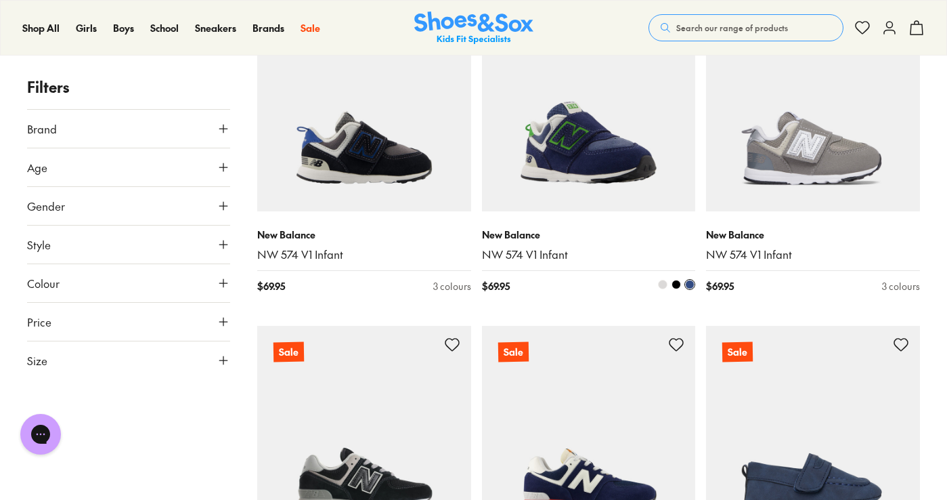
click at [628, 115] on img at bounding box center [589, 104] width 214 height 214
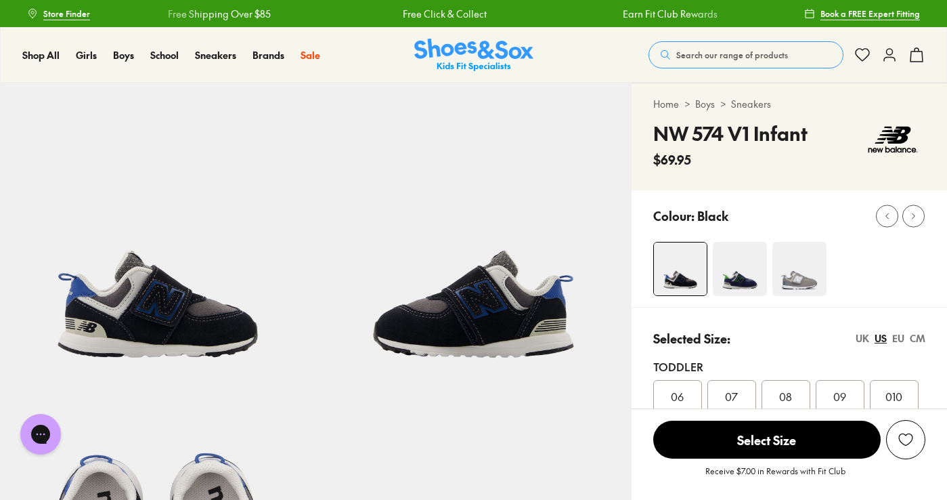
select select "*"
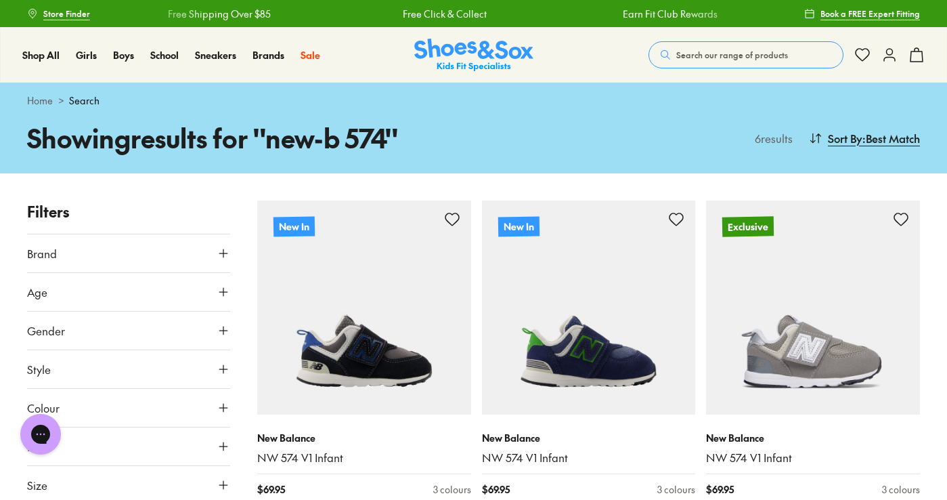
click at [171, 409] on button "Colour" at bounding box center [128, 408] width 203 height 38
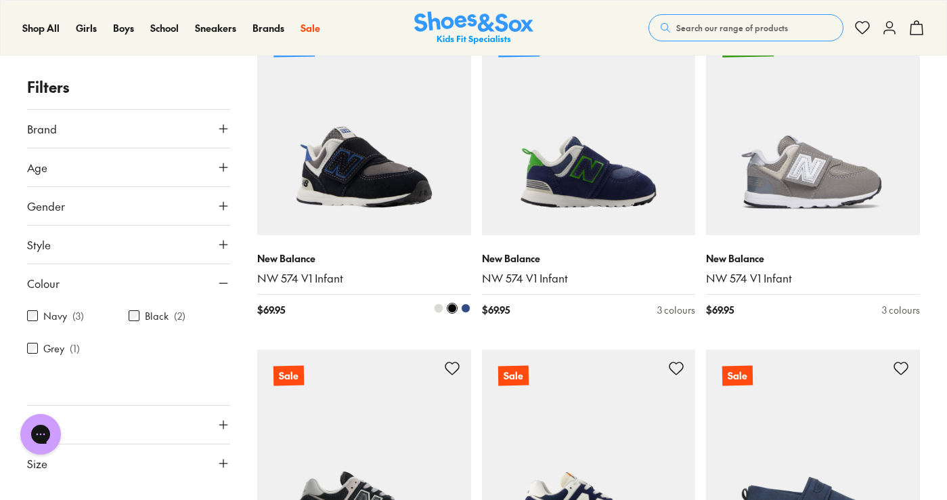
scroll to position [203, 0]
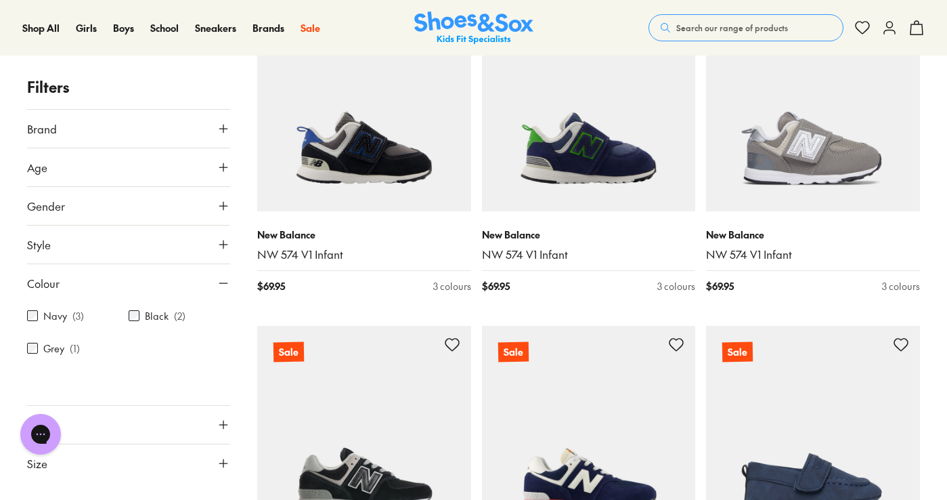
click at [708, 18] on button "Search our range of products" at bounding box center [746, 27] width 195 height 27
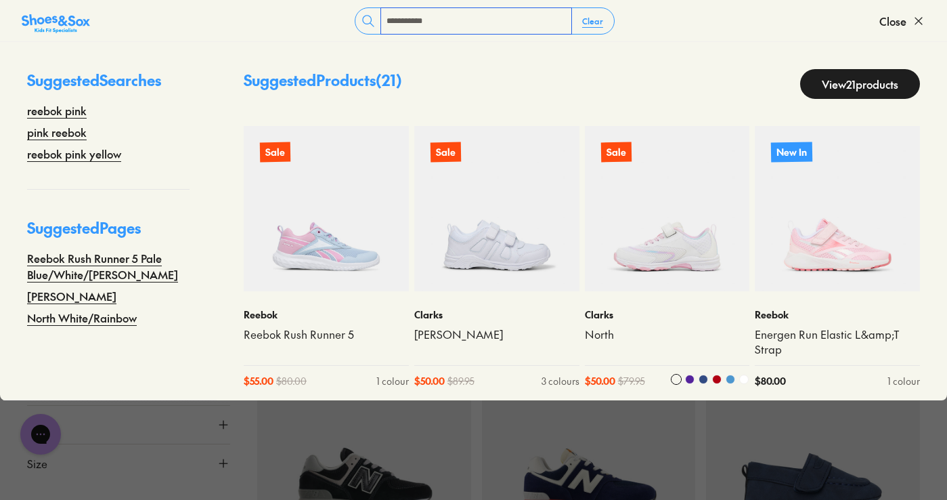
scroll to position [8, 0]
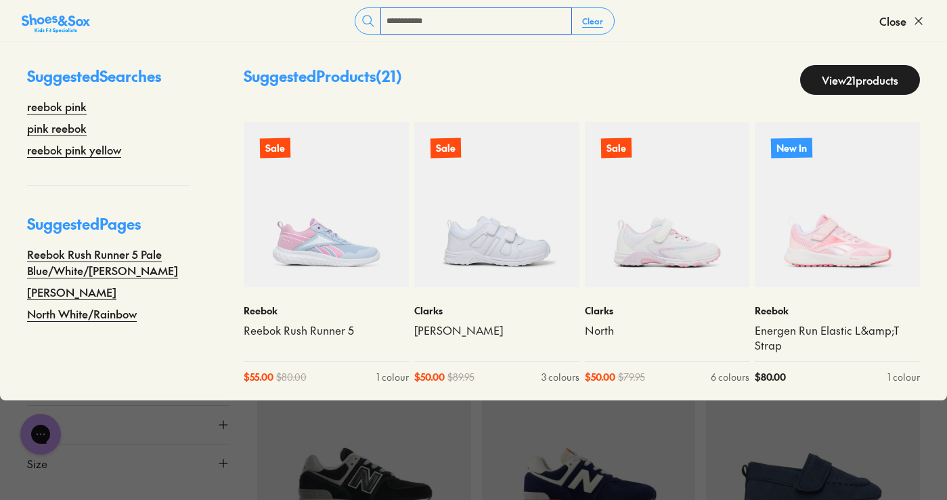
type input "**********"
click at [830, 80] on link "View 21 products" at bounding box center [860, 80] width 120 height 30
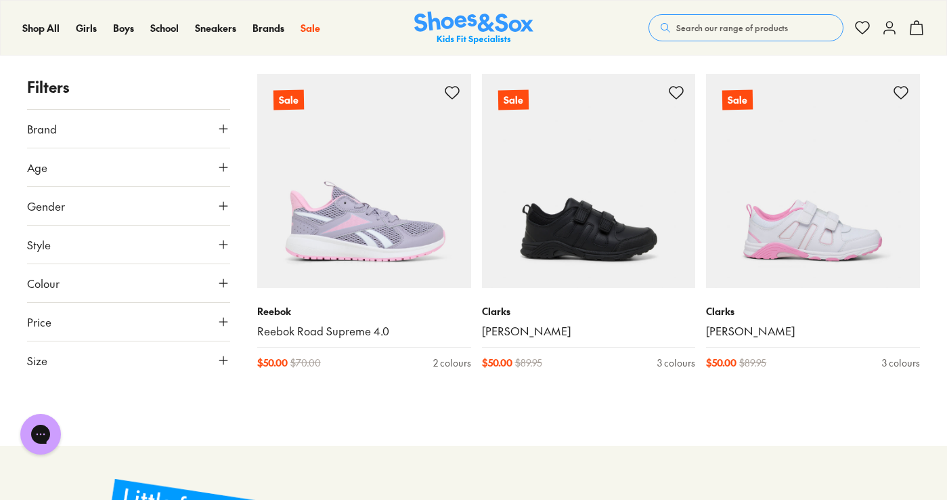
scroll to position [2031, 0]
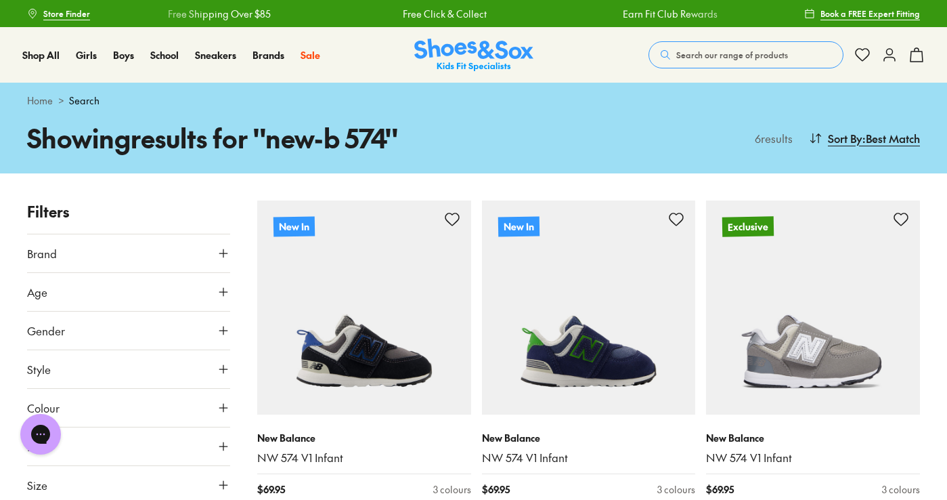
click at [695, 52] on span "Search our range of products" at bounding box center [732, 55] width 112 height 12
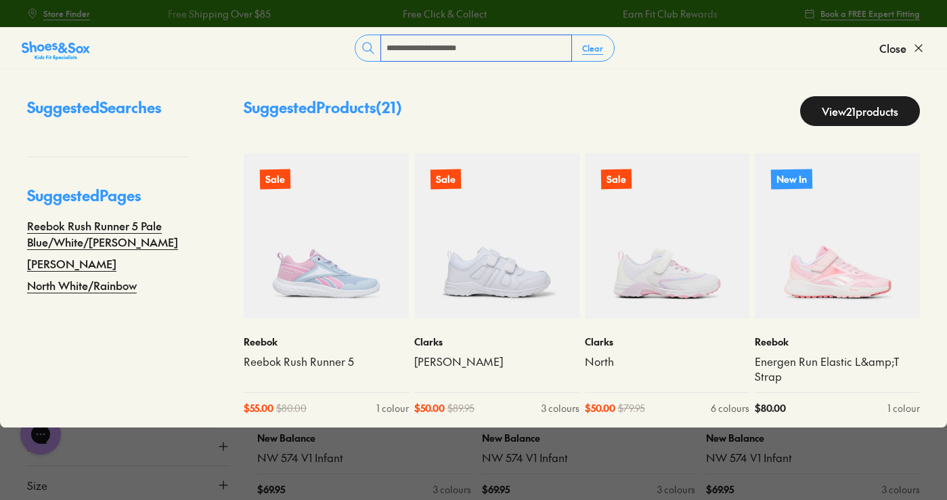
type input "**********"
click at [830, 98] on link "View 21 products" at bounding box center [860, 111] width 120 height 30
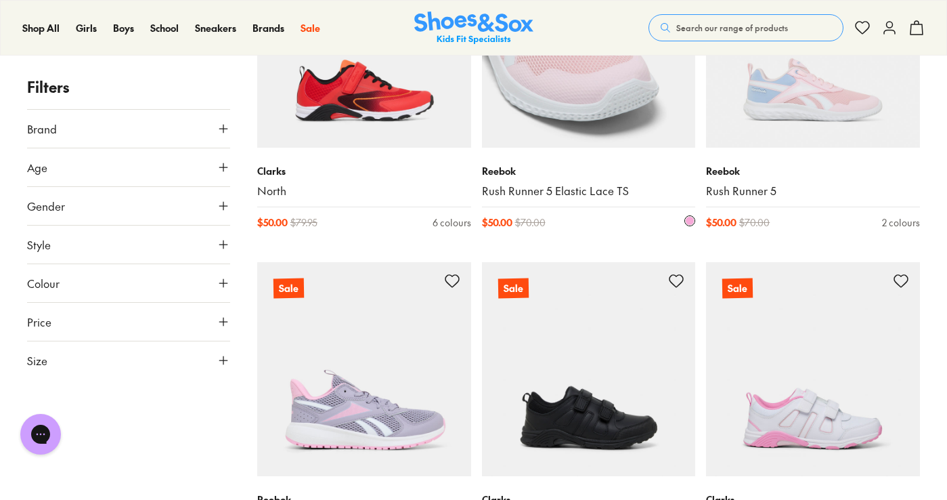
scroll to position [1675, 0]
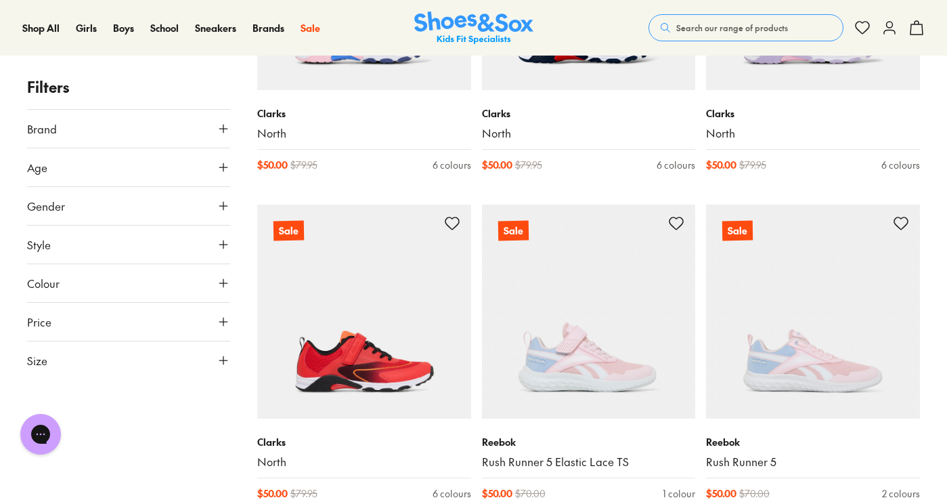
click at [686, 20] on button "Search our range of products" at bounding box center [746, 27] width 195 height 27
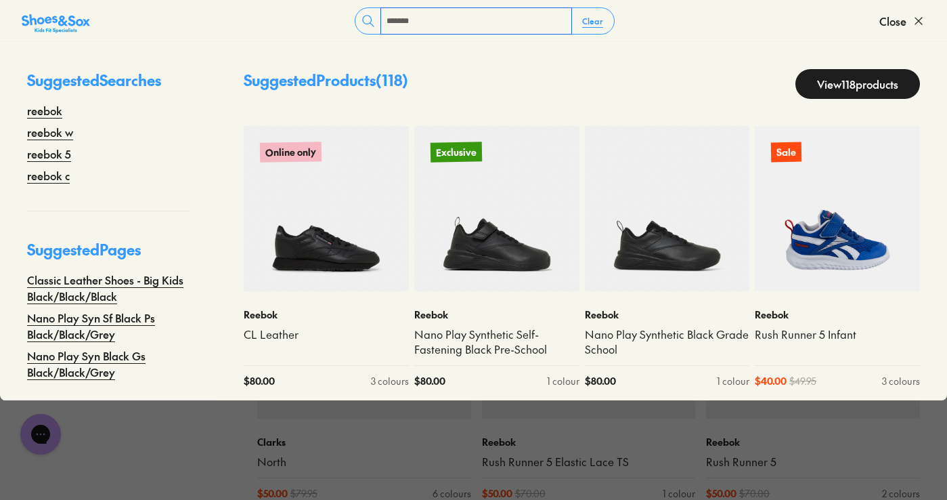
type input "**********"
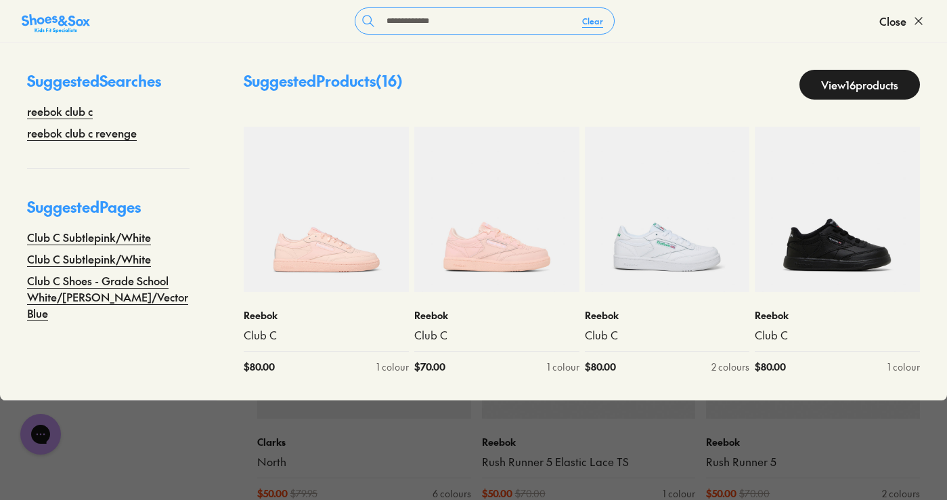
click at [806, 84] on link "View 16 products" at bounding box center [860, 85] width 121 height 30
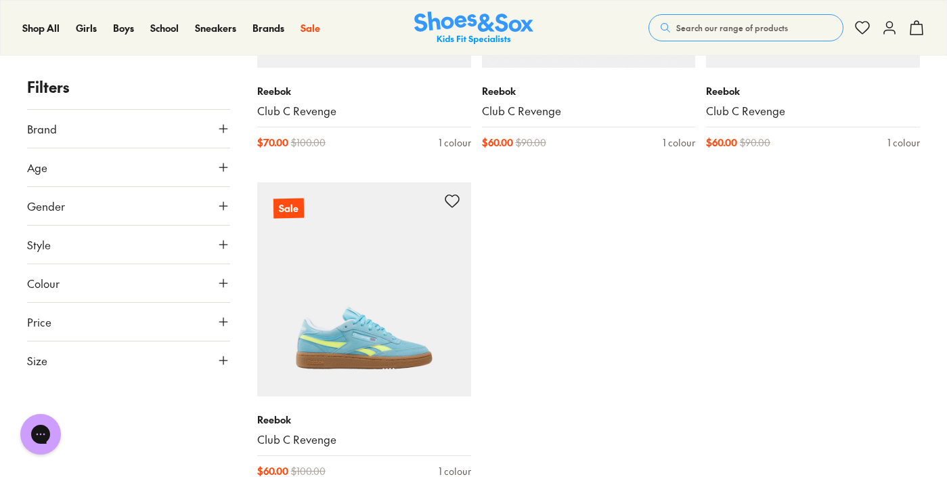
scroll to position [1693, 0]
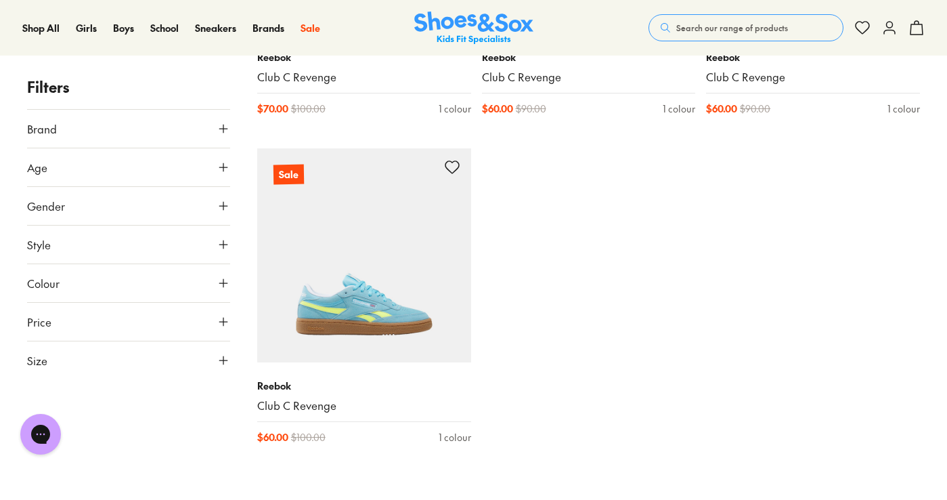
click at [731, 28] on span "Search our range of products" at bounding box center [732, 28] width 112 height 12
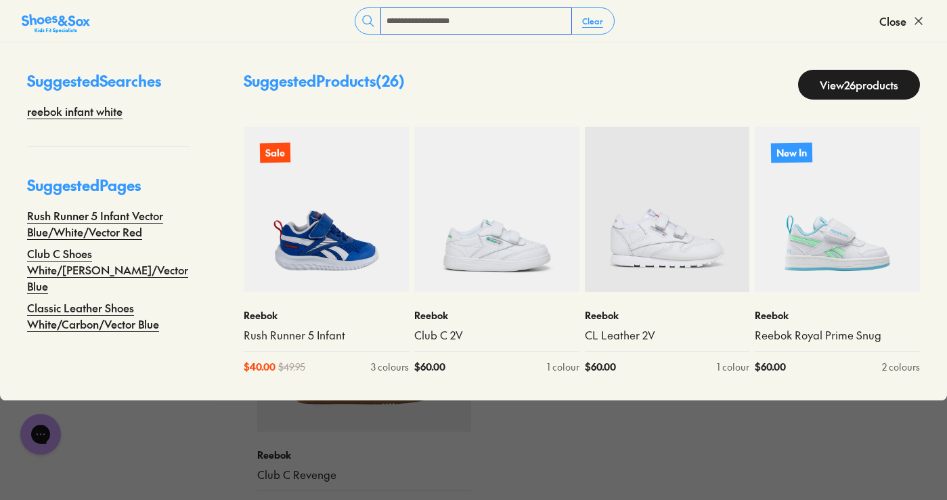
scroll to position [1621, 0]
drag, startPoint x: 477, startPoint y: 19, endPoint x: 414, endPoint y: 18, distance: 62.3
click at [414, 18] on input "**********" at bounding box center [476, 21] width 190 height 26
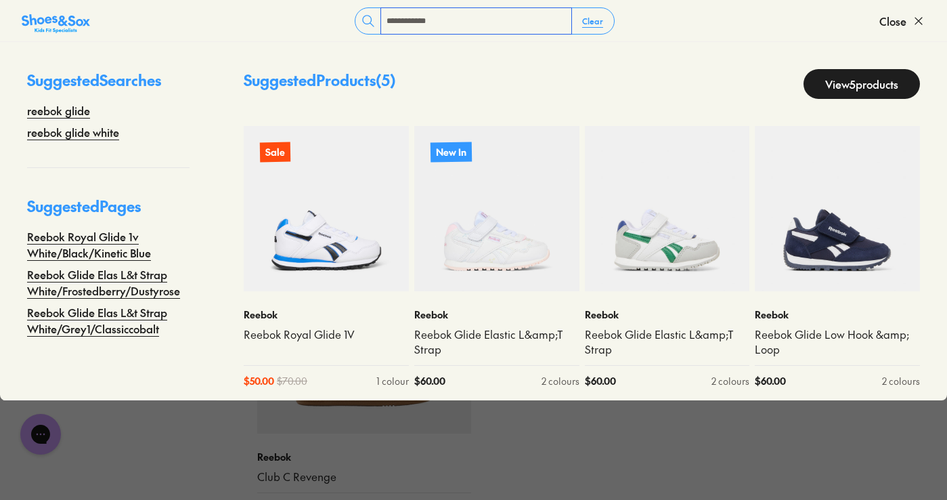
type input "**********"
click at [846, 79] on link "View 5 products" at bounding box center [862, 84] width 116 height 30
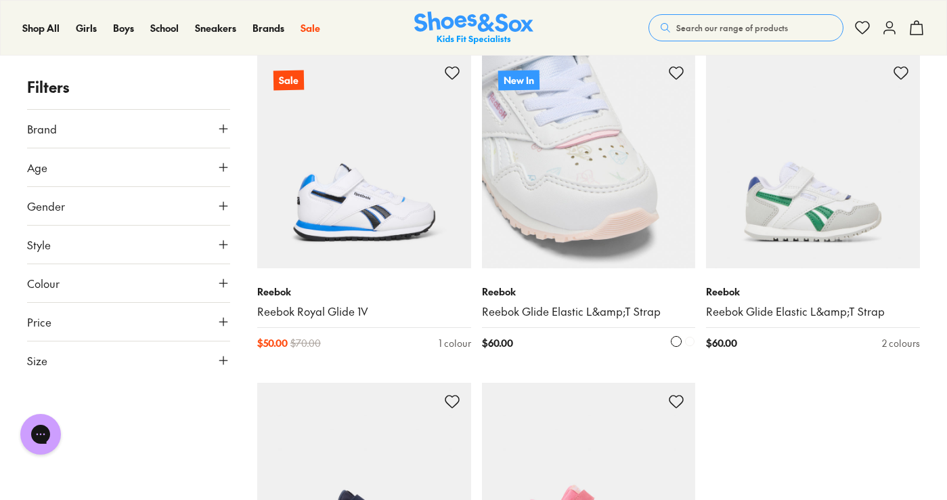
scroll to position [68, 0]
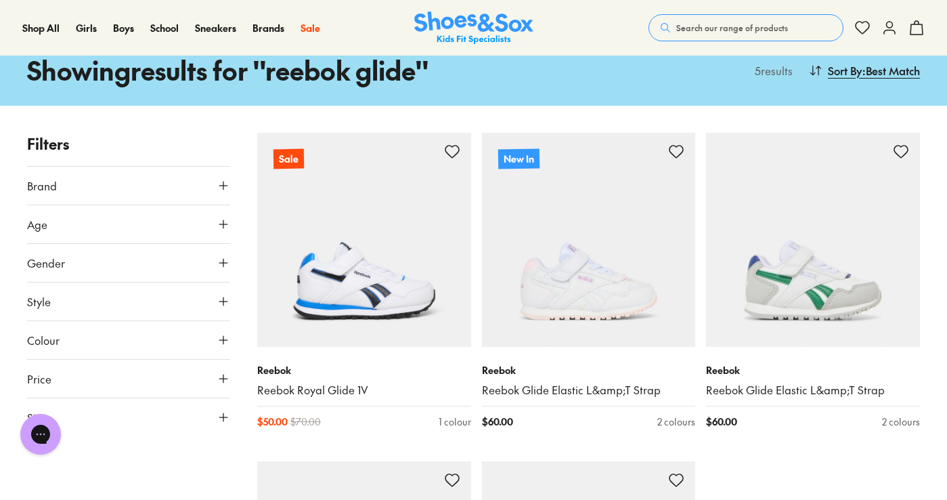
click at [720, 20] on button "Search our range of products" at bounding box center [746, 27] width 195 height 27
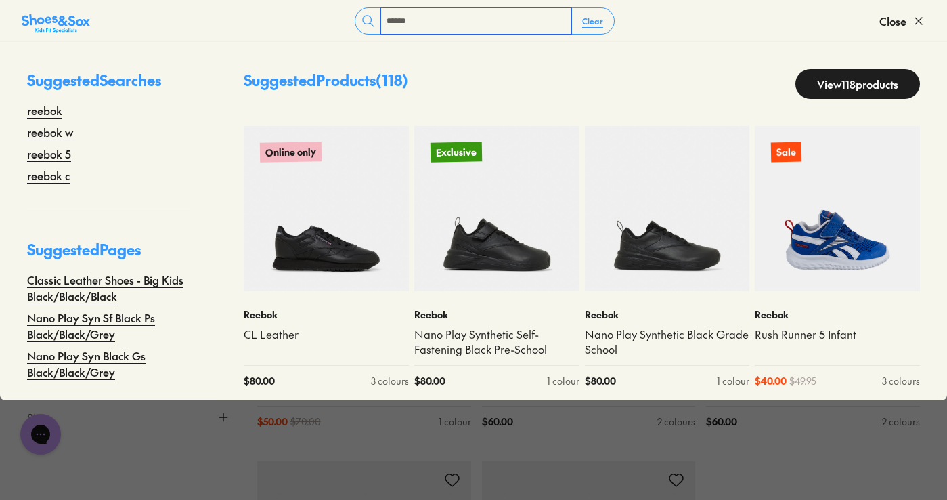
type input "**********"
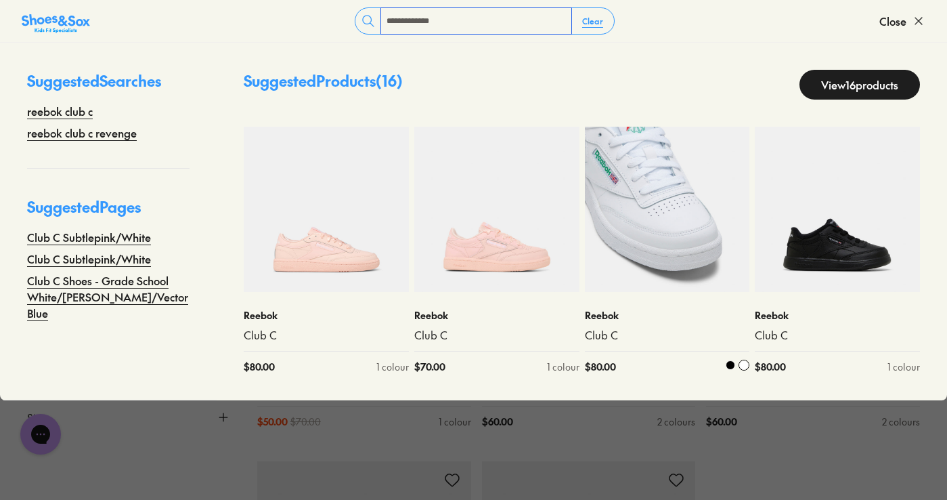
scroll to position [135, 0]
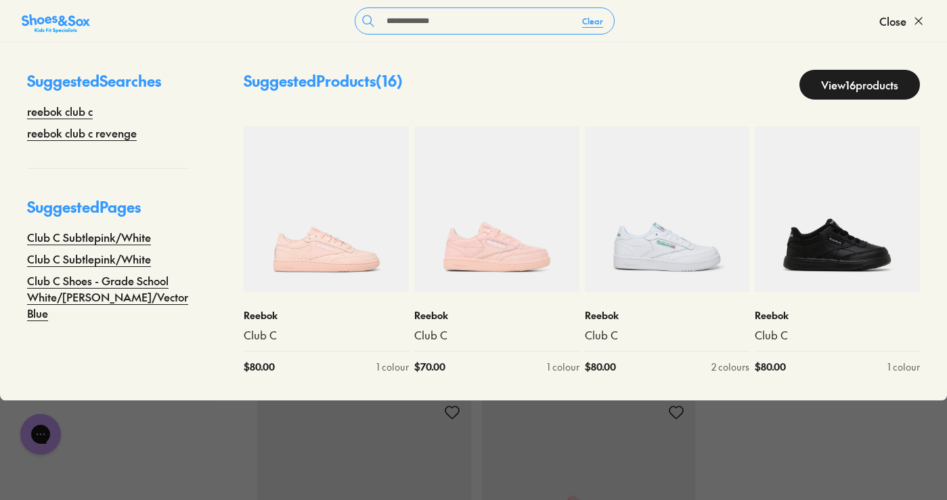
click at [823, 83] on link "View 16 products" at bounding box center [860, 85] width 121 height 30
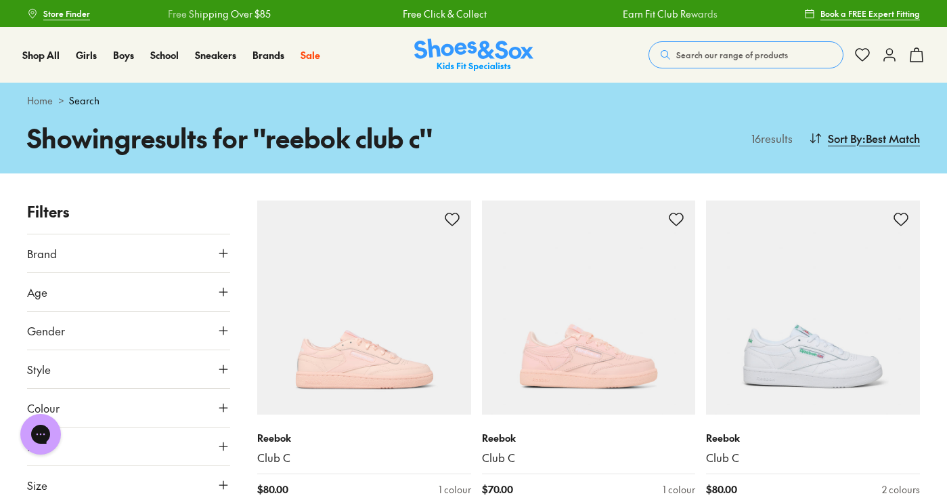
click at [691, 44] on button "Search our range of products" at bounding box center [746, 54] width 195 height 27
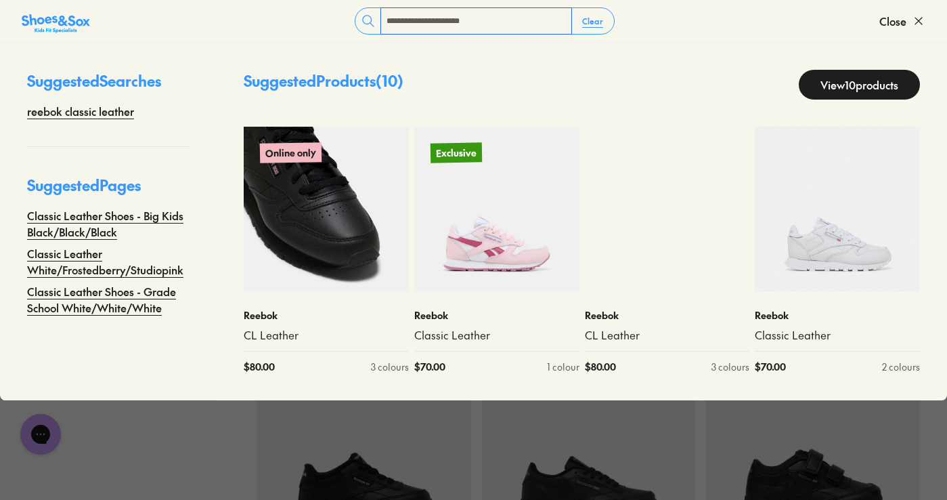
scroll to position [203, 0]
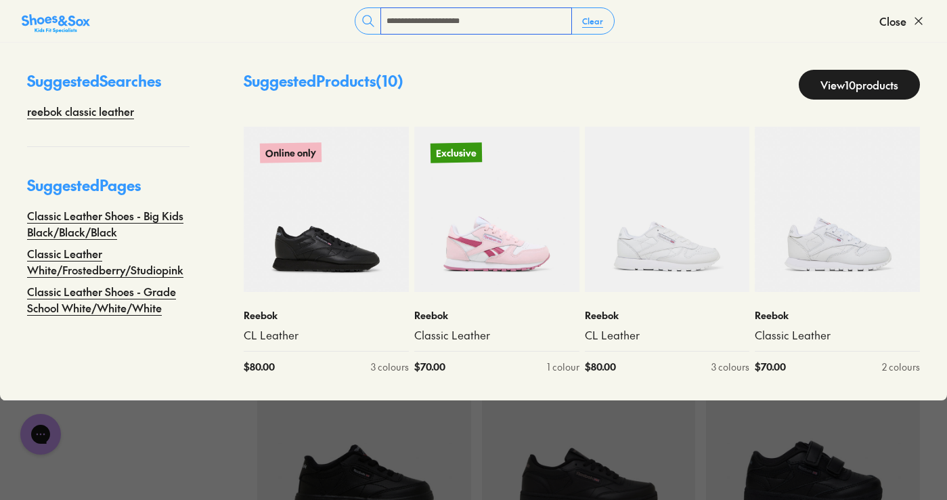
type input "**********"
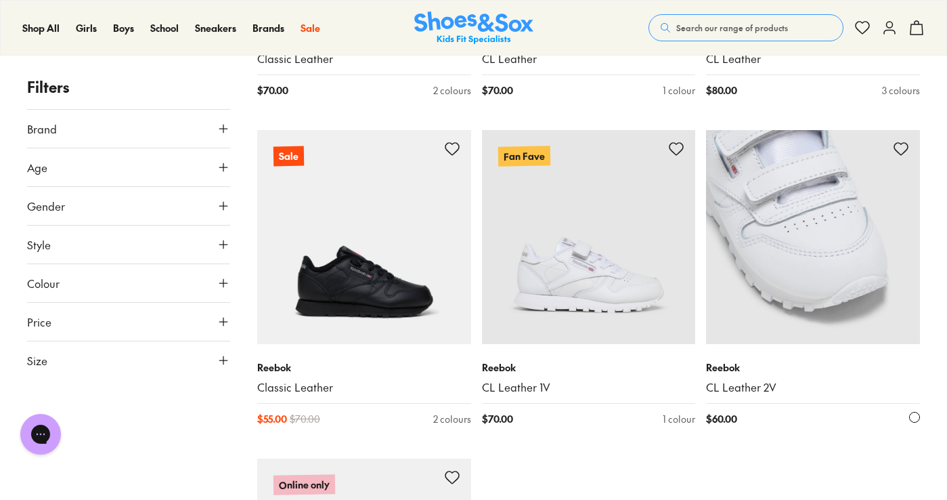
scroll to position [745, 0]
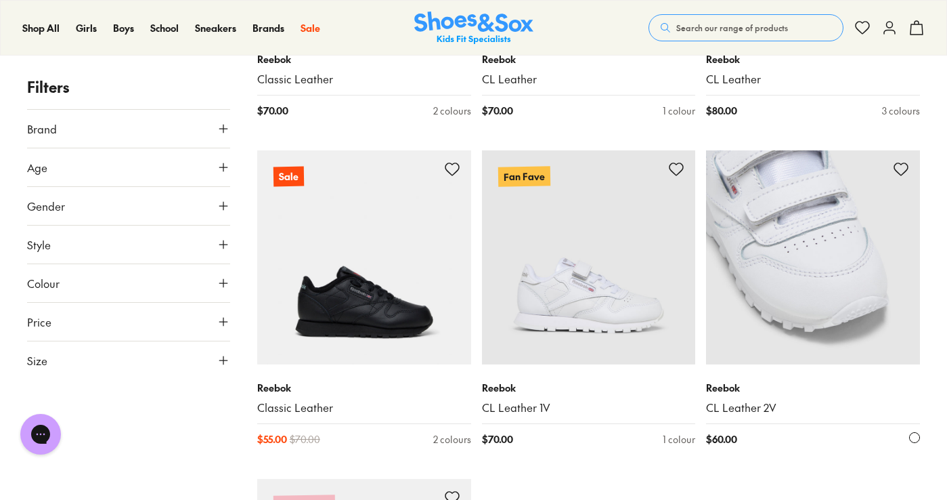
click at [825, 191] on img at bounding box center [813, 257] width 214 height 214
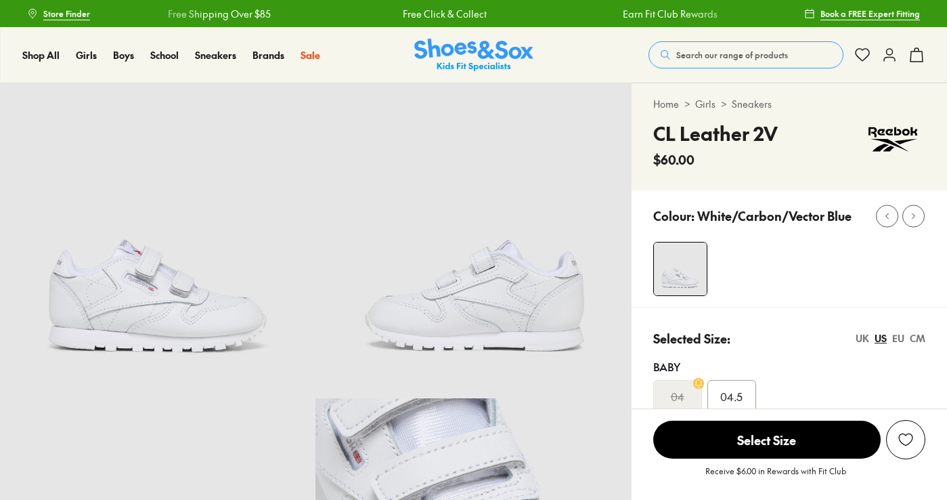
select select "*"
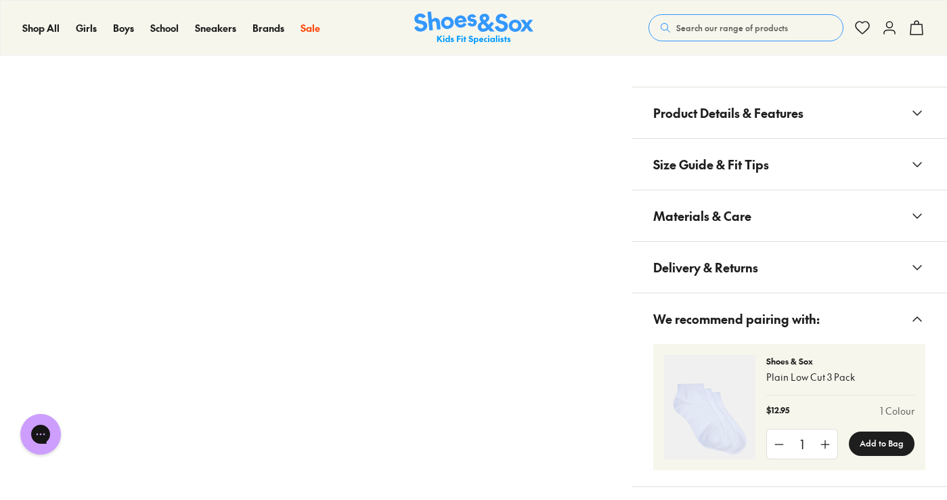
scroll to position [880, 0]
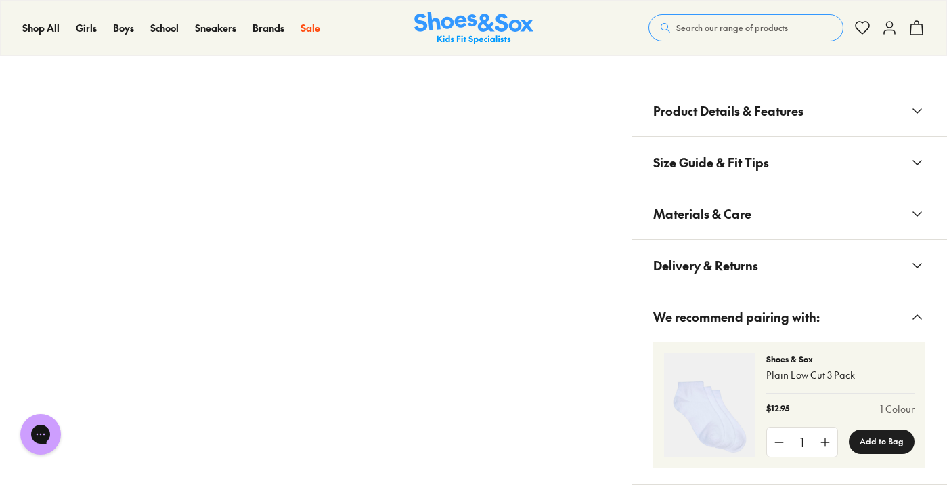
drag, startPoint x: 772, startPoint y: 198, endPoint x: 789, endPoint y: 217, distance: 25.9
click at [775, 199] on button "Materials & Care" at bounding box center [789, 213] width 315 height 51
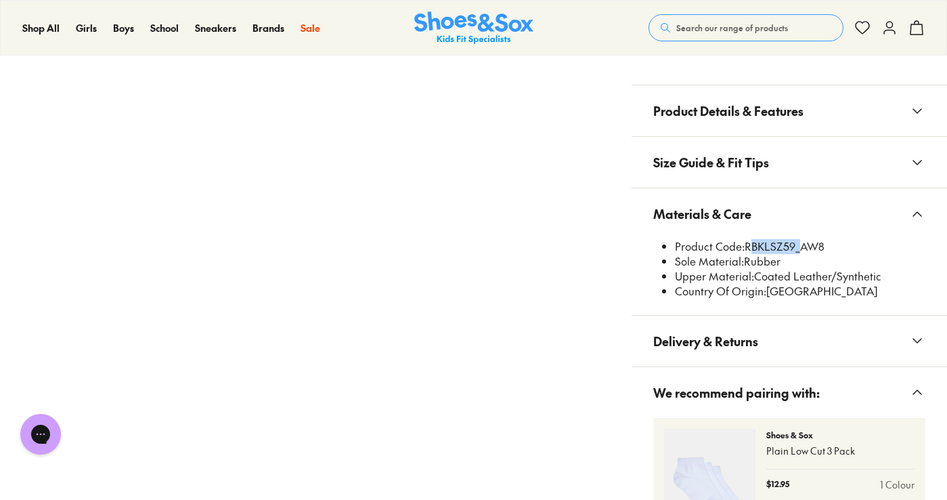
drag, startPoint x: 795, startPoint y: 245, endPoint x: 747, endPoint y: 250, distance: 49.0
click at [747, 250] on li "Product Code: RBKLSZ59_AW8" at bounding box center [800, 246] width 250 height 15
copy li "RBKLSZ59"
click at [735, 16] on button "Search our range of products" at bounding box center [746, 27] width 195 height 27
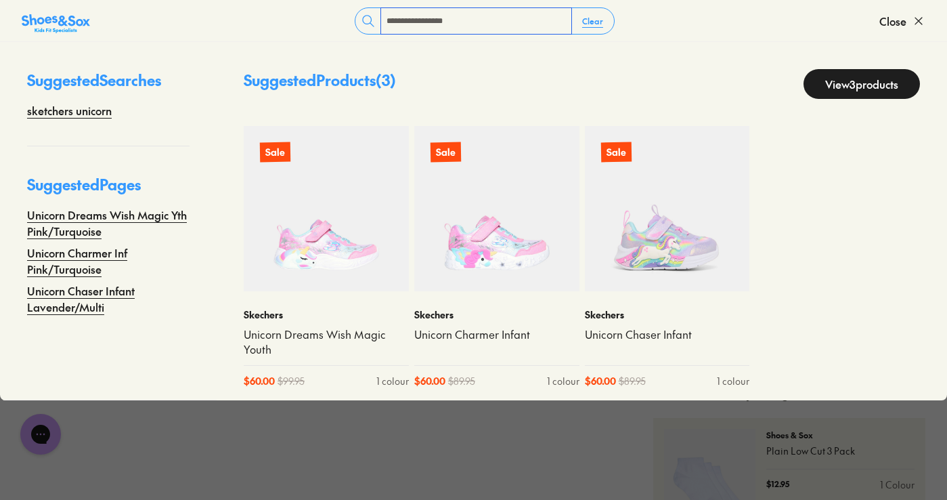
click at [450, 25] on input "**********" at bounding box center [476, 21] width 190 height 26
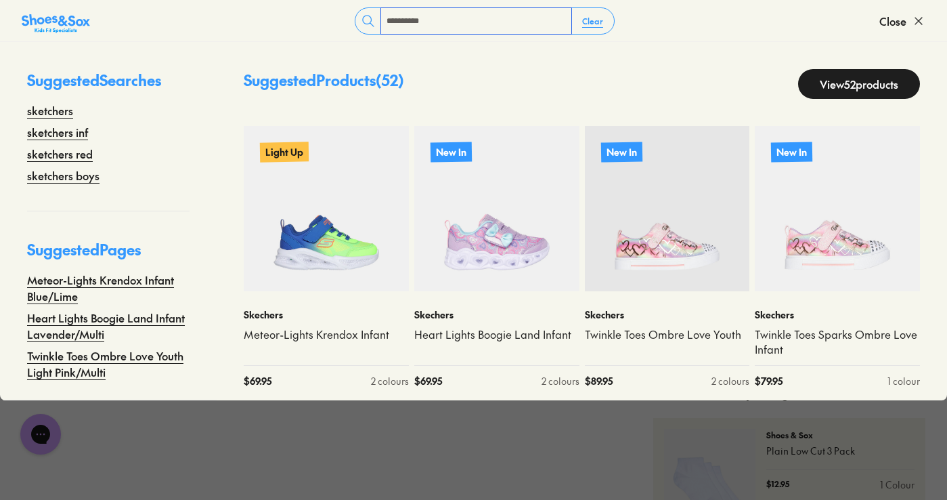
type input "*********"
click at [856, 79] on link "View 52 products" at bounding box center [859, 84] width 122 height 30
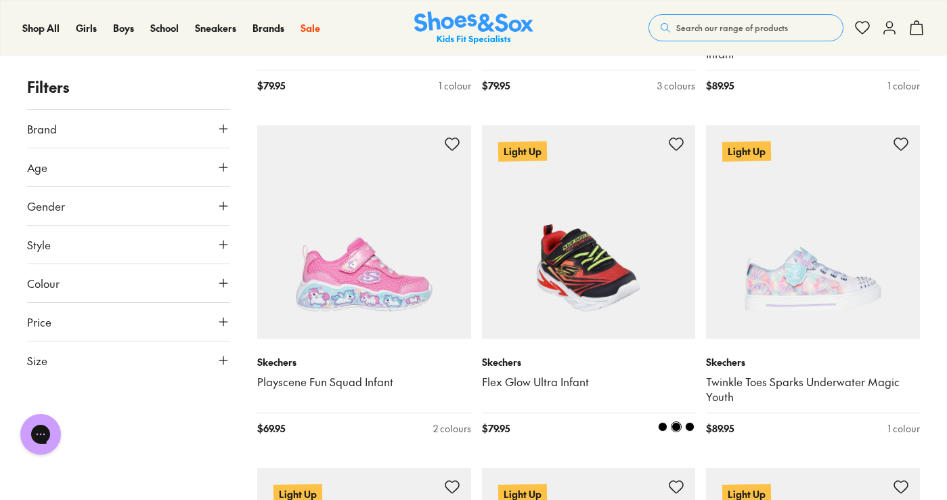
scroll to position [1422, 0]
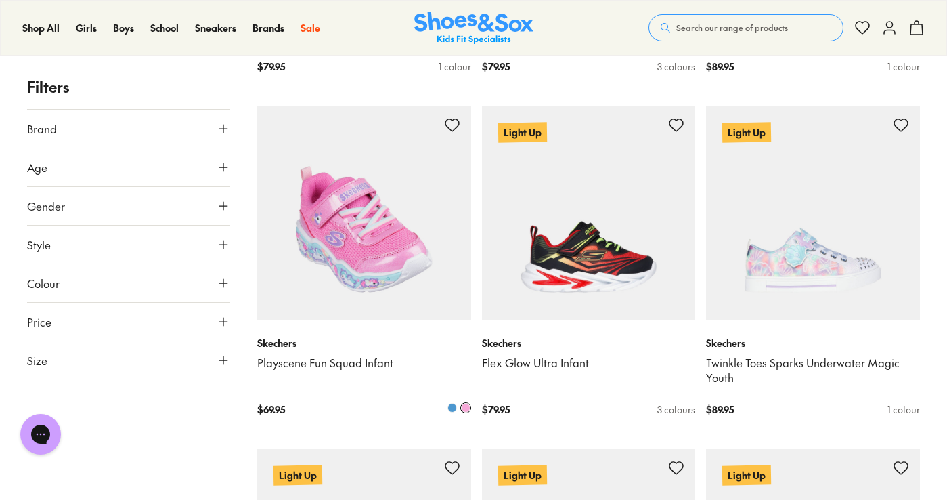
click at [398, 254] on img at bounding box center [364, 213] width 214 height 214
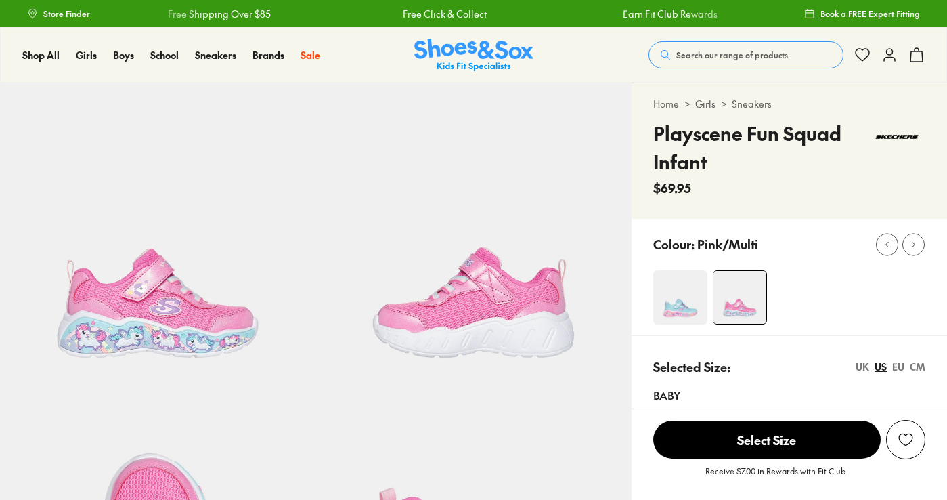
select select "*"
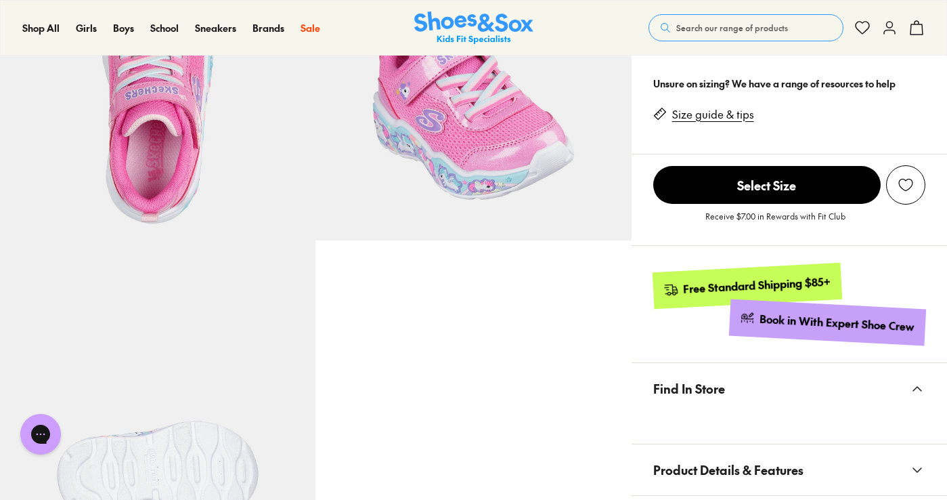
scroll to position [745, 0]
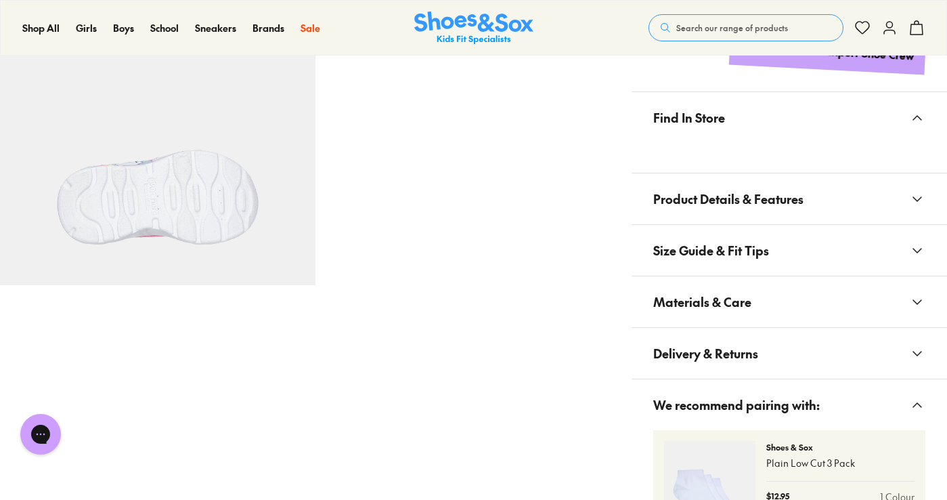
drag, startPoint x: 764, startPoint y: 271, endPoint x: 764, endPoint y: 286, distance: 14.9
click at [765, 276] on button "Size Guide & Fit Tips" at bounding box center [789, 250] width 315 height 51
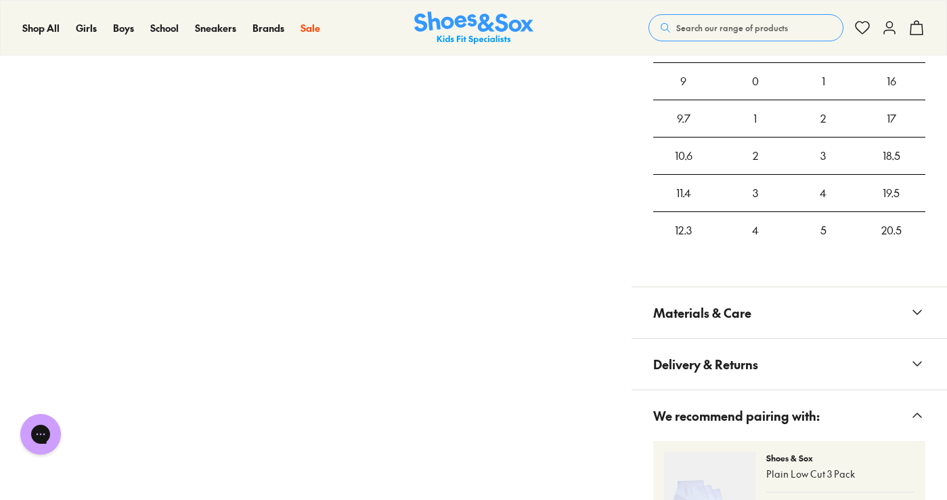
scroll to position [1083, 0]
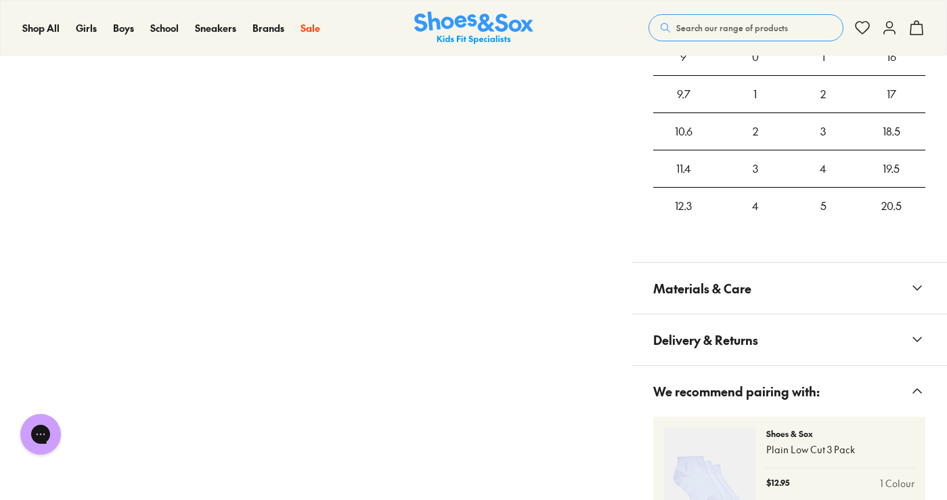
click at [763, 286] on button "Materials & Care" at bounding box center [789, 288] width 315 height 51
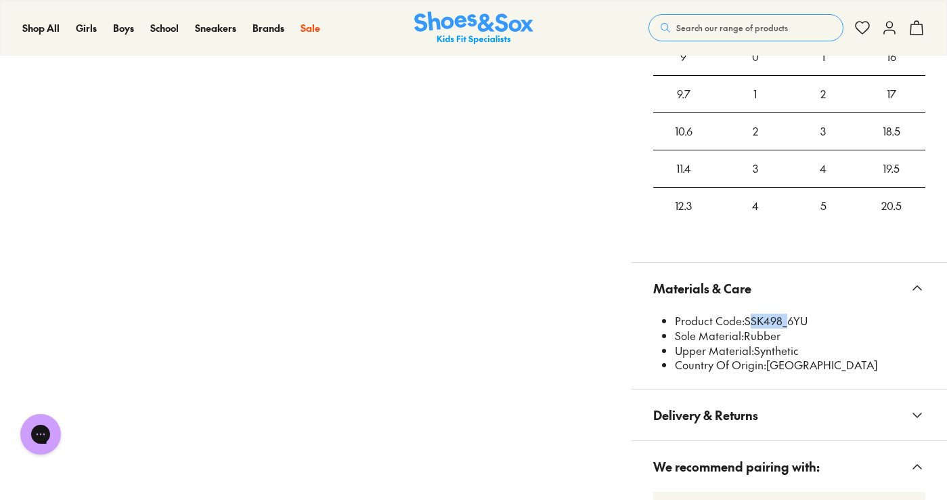
drag, startPoint x: 785, startPoint y: 317, endPoint x: 747, endPoint y: 324, distance: 37.8
click at [747, 324] on li "Product Code: SSK498_6YU" at bounding box center [800, 320] width 250 height 15
copy li "SSK498"
click at [686, 22] on span "Search our range of products" at bounding box center [732, 28] width 112 height 12
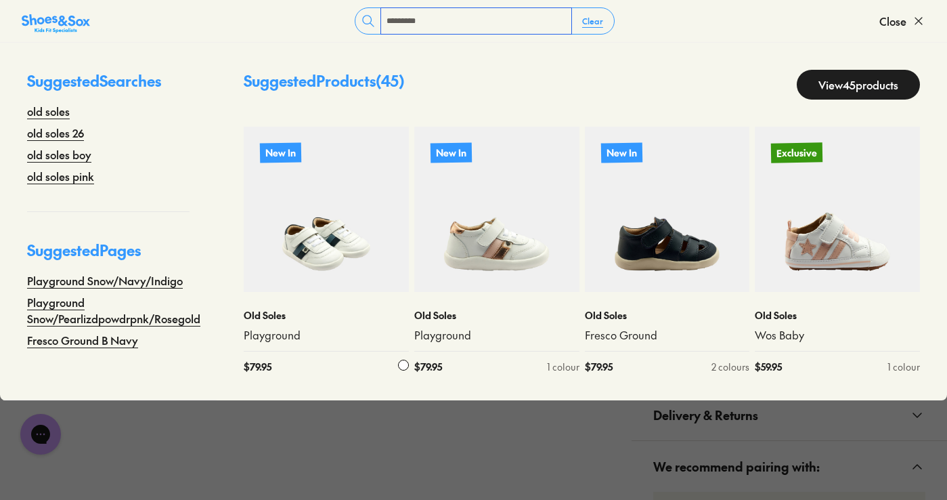
type input "*********"
click at [313, 238] on img at bounding box center [326, 209] width 165 height 165
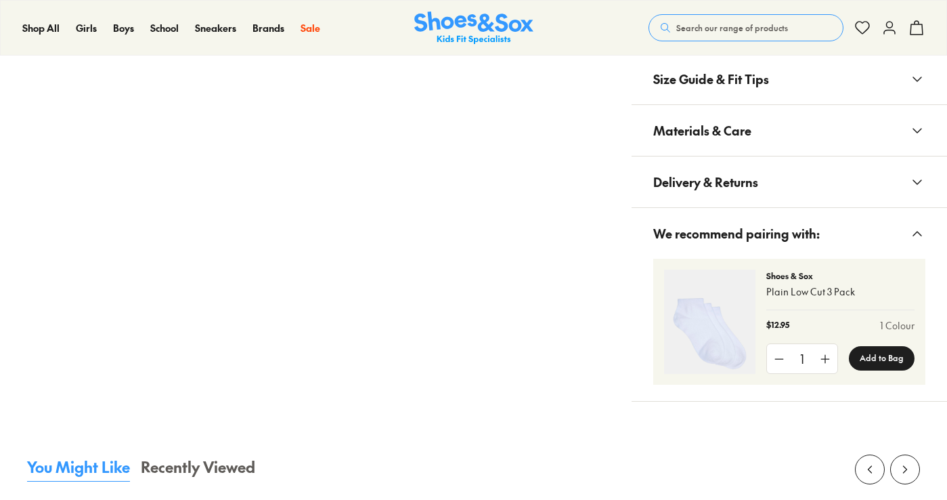
scroll to position [948, 0]
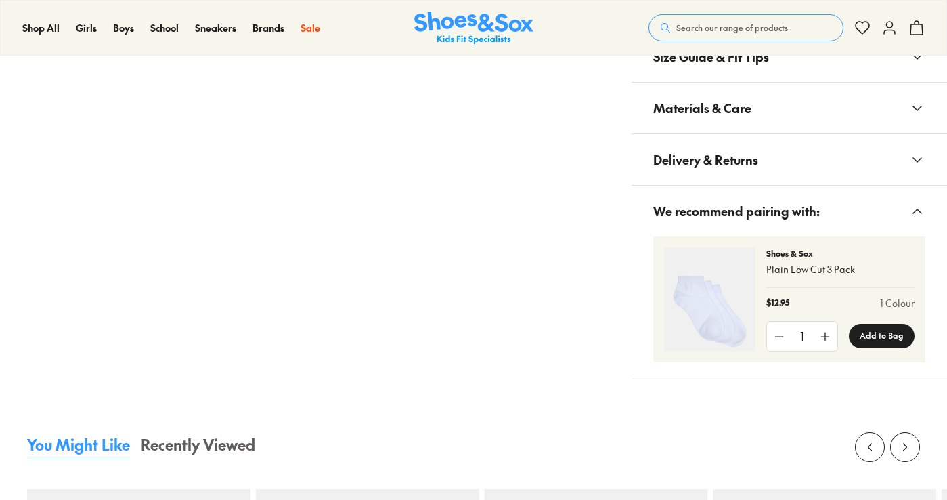
drag, startPoint x: 728, startPoint y: 102, endPoint x: 753, endPoint y: 116, distance: 28.2
click at [728, 104] on span "Materials & Care" at bounding box center [702, 108] width 98 height 40
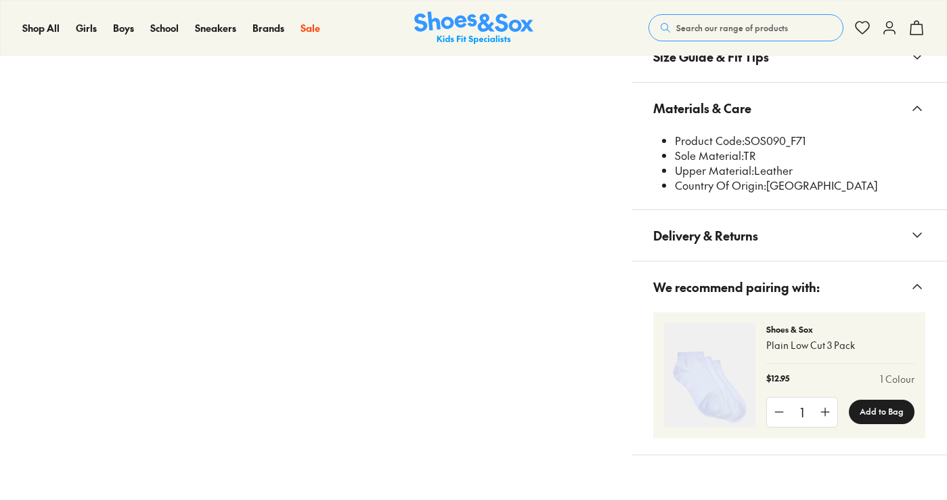
select select "*"
drag, startPoint x: 785, startPoint y: 141, endPoint x: 748, endPoint y: 144, distance: 36.7
click at [748, 144] on li "Product Code: SOS090_F71" at bounding box center [800, 140] width 250 height 15
copy li "SOS090"
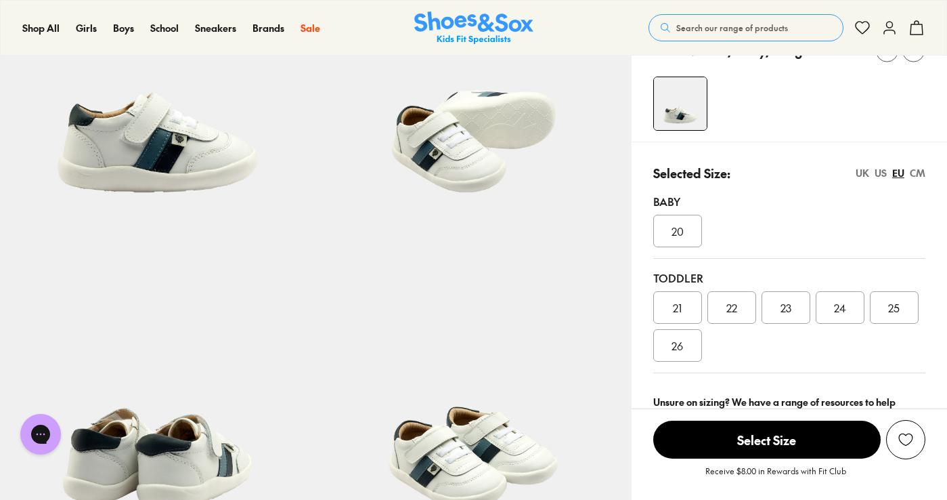
scroll to position [68, 0]
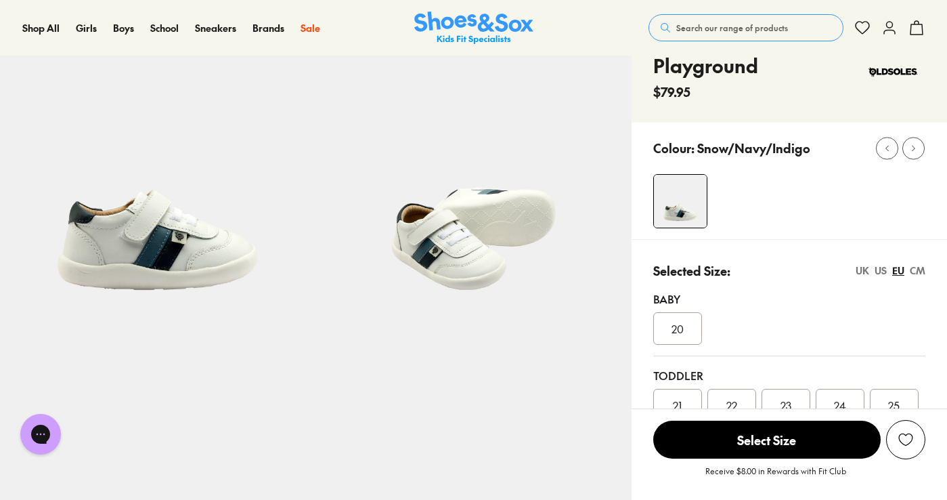
click at [704, 16] on button "Search our range of products" at bounding box center [746, 27] width 195 height 27
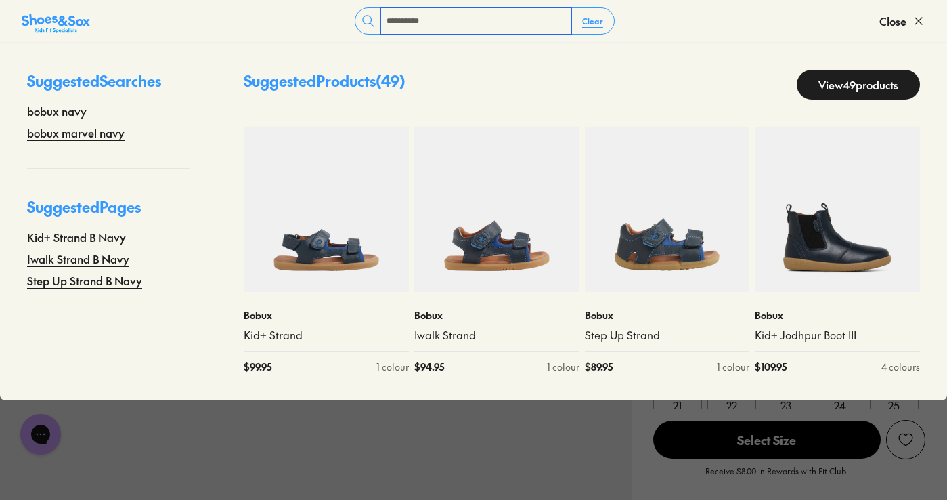
type input "**********"
click at [825, 73] on link "View 49 products" at bounding box center [858, 85] width 123 height 30
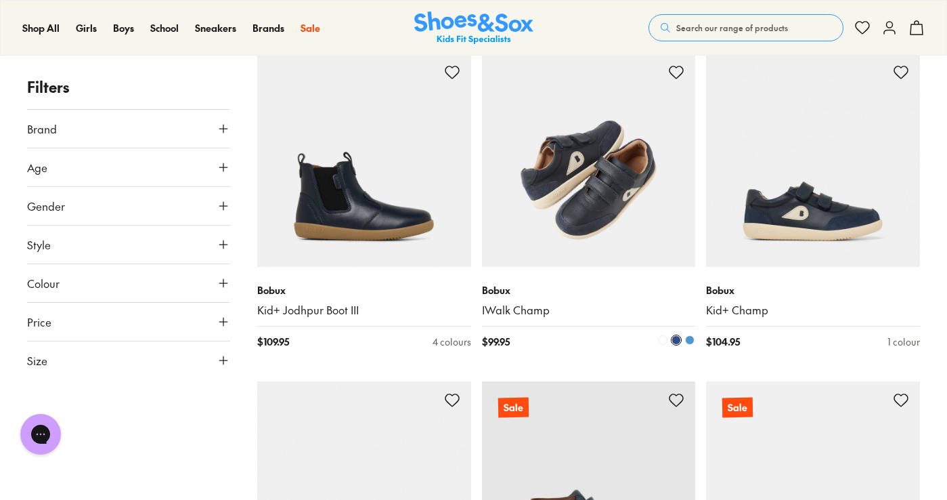
scroll to position [474, 0]
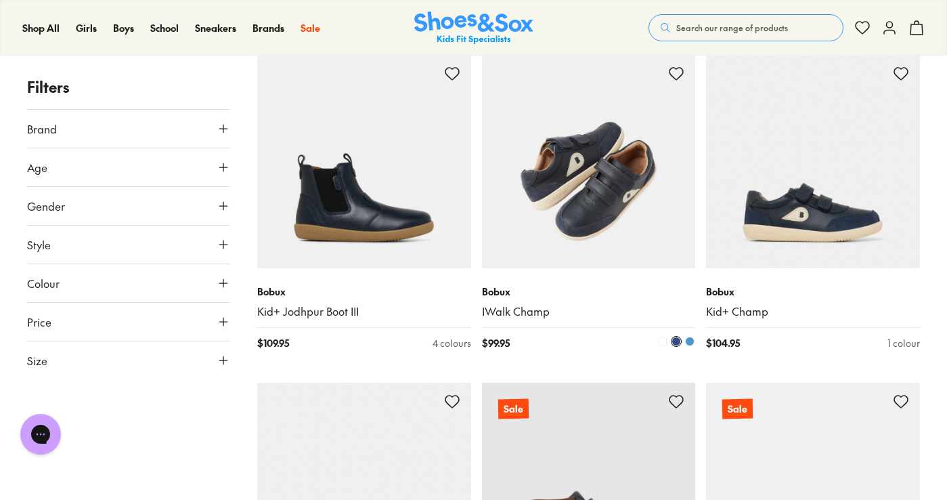
click at [594, 223] on img at bounding box center [589, 162] width 214 height 214
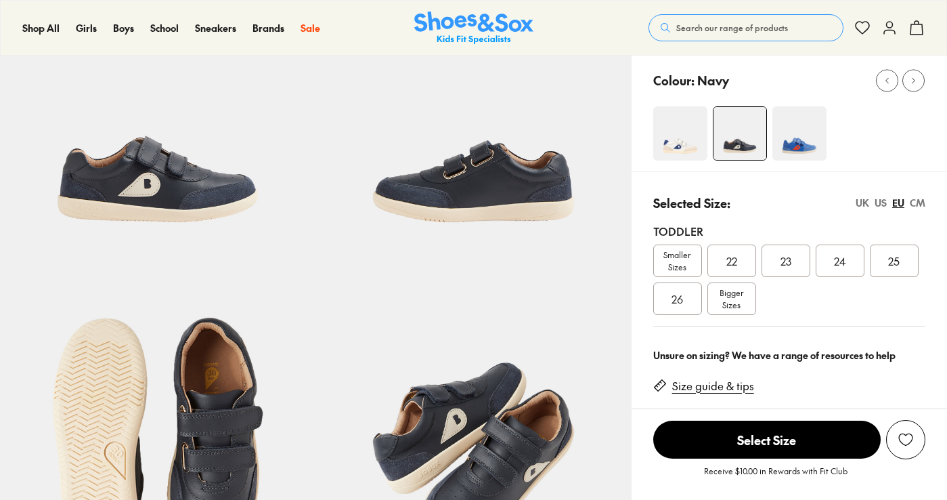
select select "*"
click at [678, 254] on span "Smaller Sizes" at bounding box center [677, 260] width 47 height 24
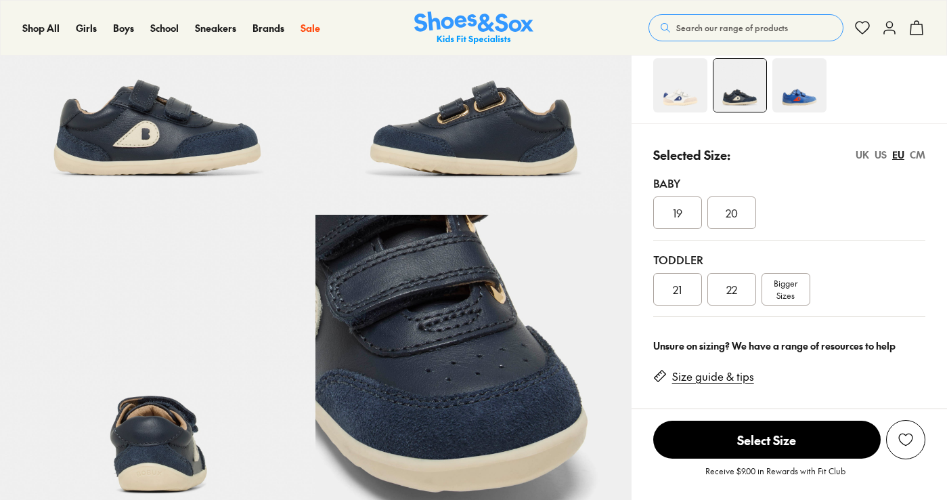
scroll to position [203, 0]
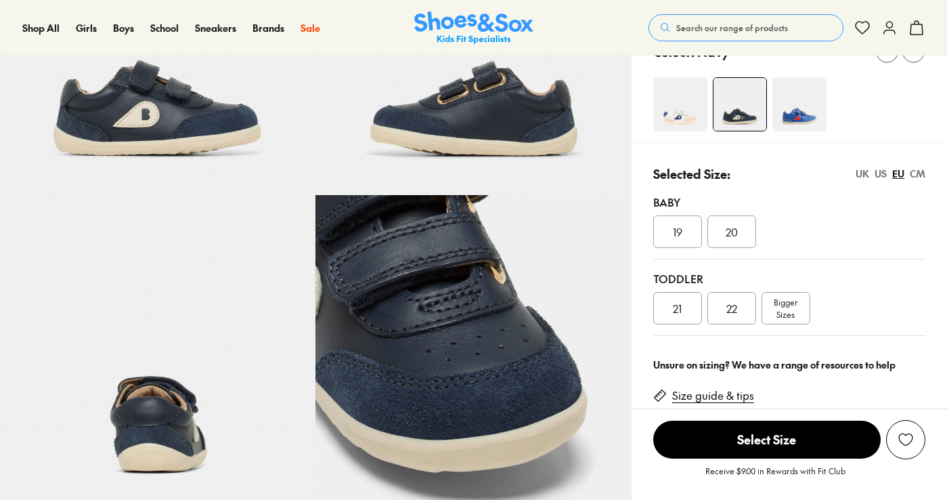
select select "*"
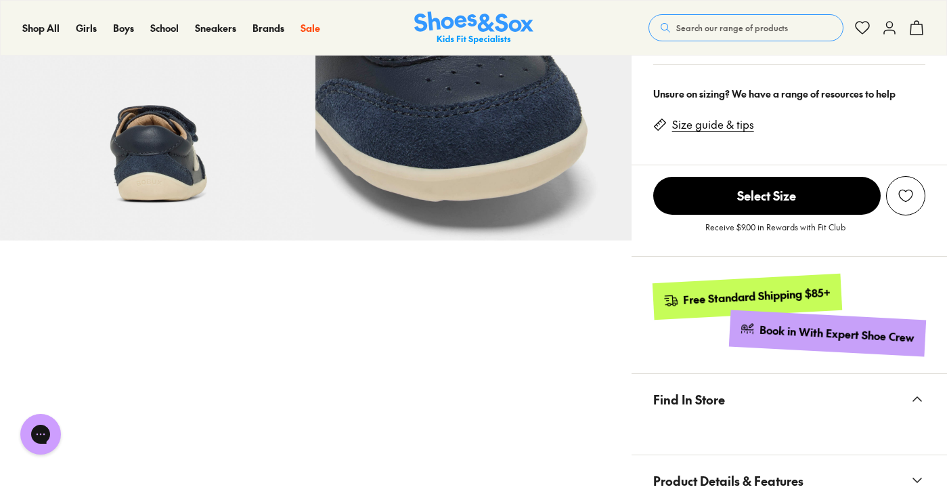
scroll to position [812, 0]
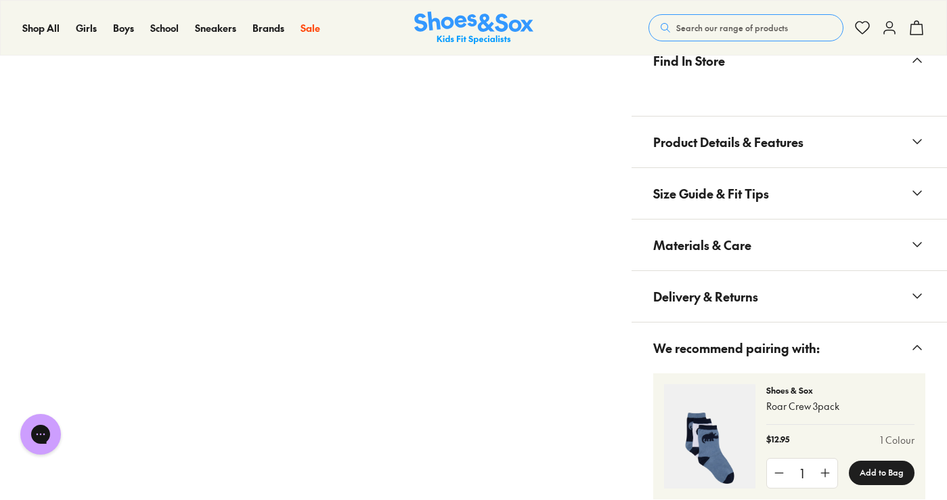
drag, startPoint x: 743, startPoint y: 231, endPoint x: 750, endPoint y: 238, distance: 10.1
click at [743, 232] on span "Materials & Care" at bounding box center [702, 245] width 98 height 40
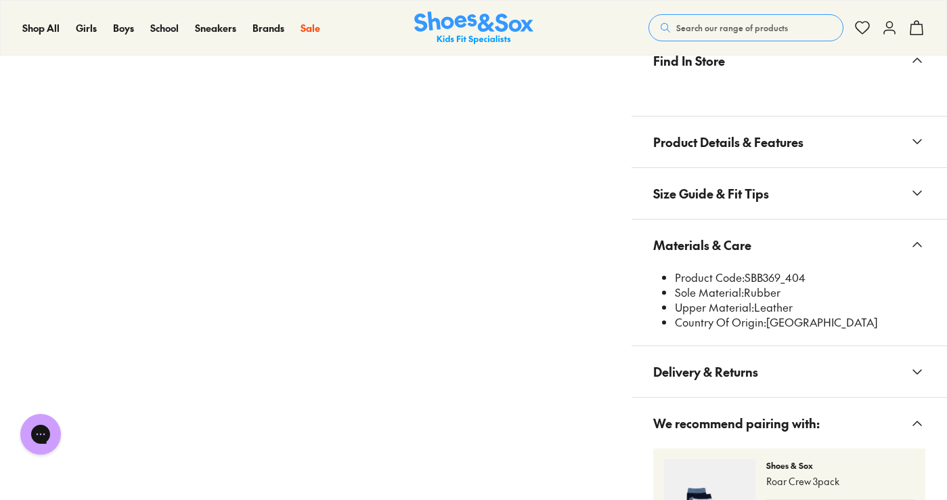
click at [777, 276] on li "Product Code: SBB369_404" at bounding box center [800, 277] width 250 height 15
drag, startPoint x: 782, startPoint y: 274, endPoint x: 745, endPoint y: 277, distance: 36.7
click at [745, 277] on li "Product Code: SBB369_404" at bounding box center [800, 277] width 250 height 15
copy li "SBB369"
click at [736, 16] on button "Search our range of products" at bounding box center [746, 27] width 195 height 27
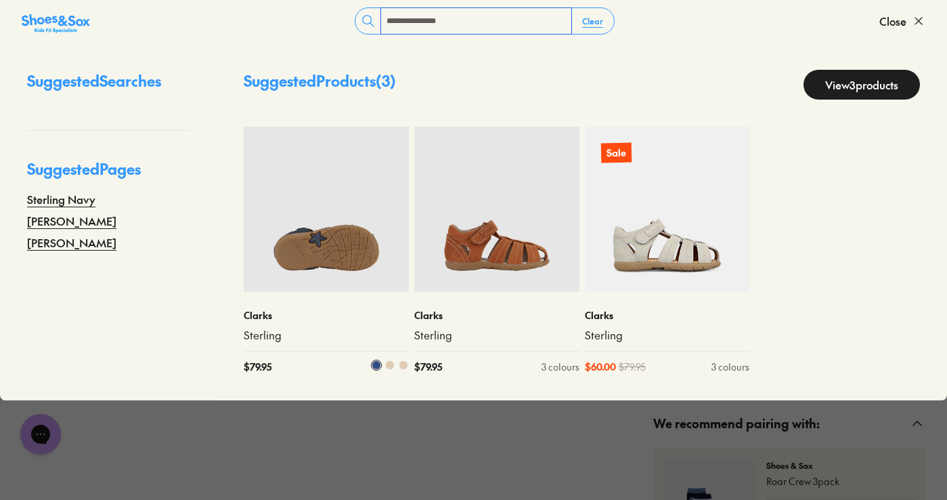
type input "**********"
click at [323, 191] on img at bounding box center [326, 209] width 165 height 165
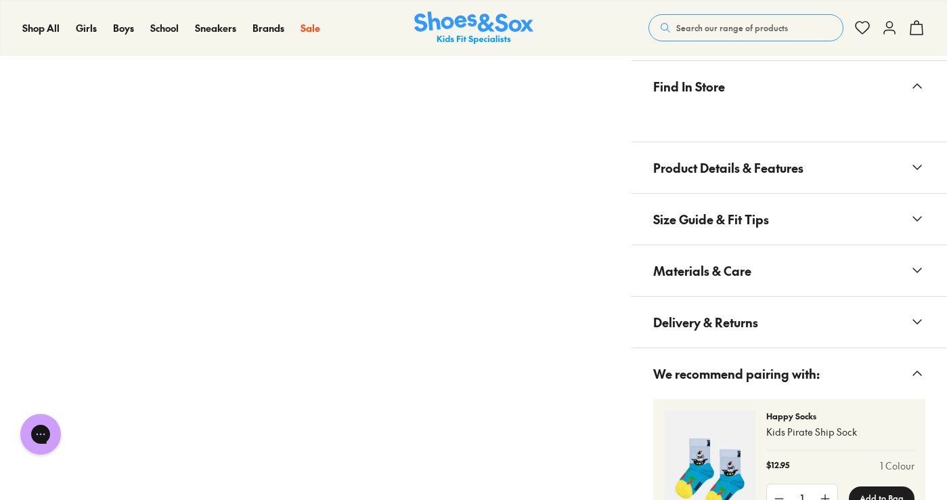
click at [729, 264] on span "Materials & Care" at bounding box center [702, 270] width 98 height 40
select select "*"
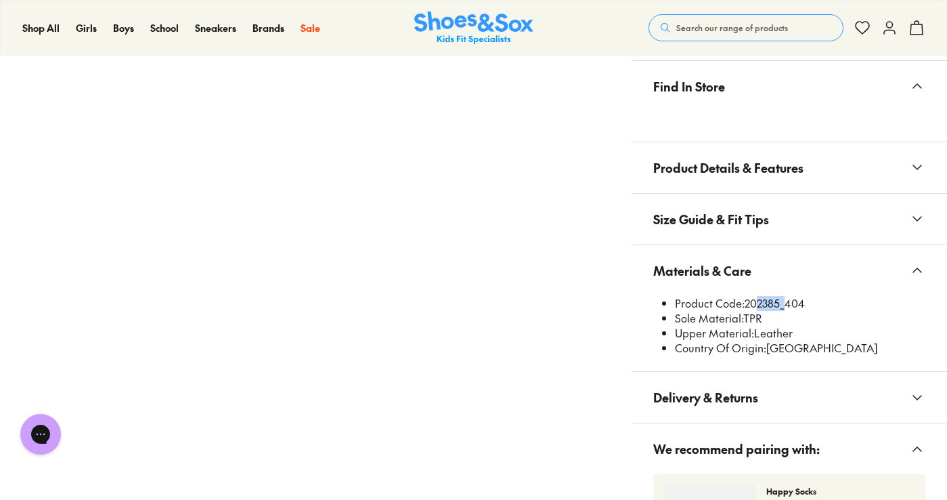
drag, startPoint x: 782, startPoint y: 301, endPoint x: 749, endPoint y: 305, distance: 33.5
click at [749, 305] on li "Product Code: 202385_404" at bounding box center [800, 303] width 250 height 15
click at [747, 305] on li "Product Code: 202385_404" at bounding box center [800, 303] width 250 height 15
drag, startPoint x: 783, startPoint y: 301, endPoint x: 748, endPoint y: 301, distance: 34.5
click at [748, 301] on li "Product Code: 202385_404" at bounding box center [800, 303] width 250 height 15
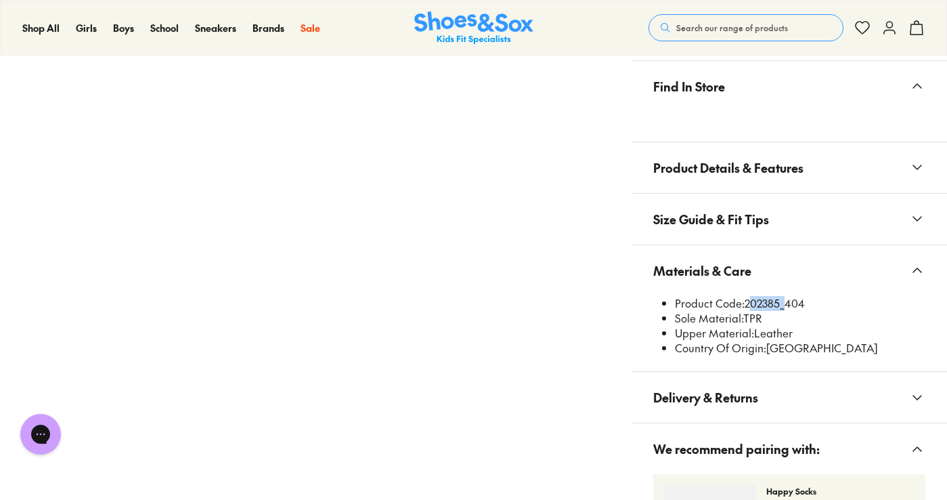
copy li "202385"
click at [756, 16] on button "Search our range of products" at bounding box center [746, 27] width 195 height 27
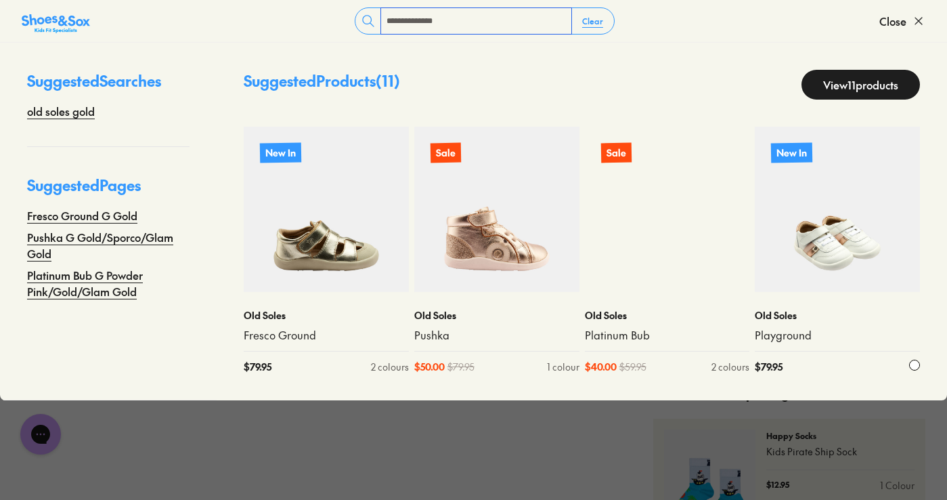
scroll to position [1219, 0]
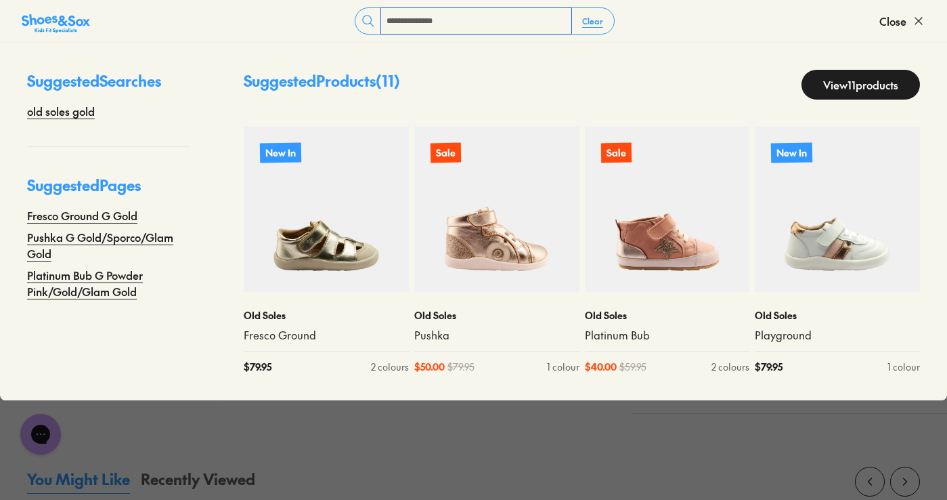
type input "**********"
click at [848, 84] on link "View 11 products" at bounding box center [861, 85] width 118 height 30
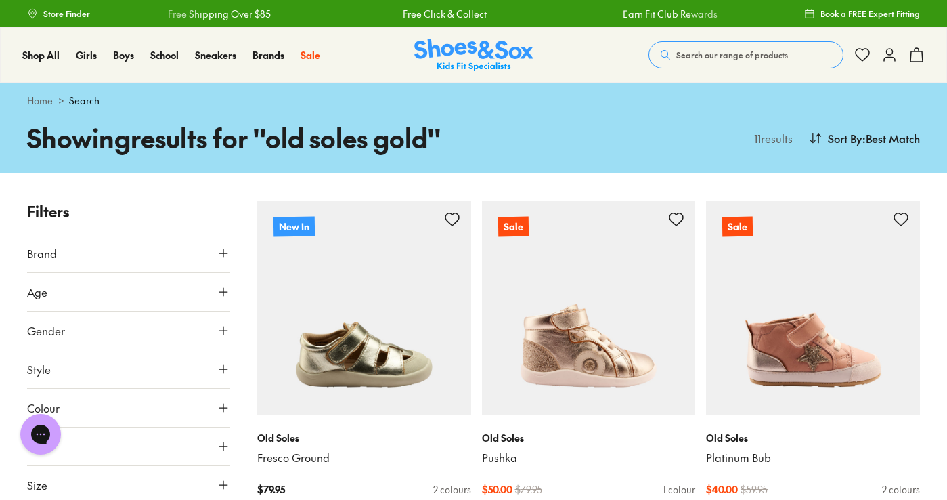
drag, startPoint x: 662, startPoint y: 230, endPoint x: 856, endPoint y: 85, distance: 242.4
click at [857, 87] on div "Home > Search" at bounding box center [473, 101] width 947 height 36
click at [728, 58] on span "Search our range of products" at bounding box center [732, 55] width 112 height 12
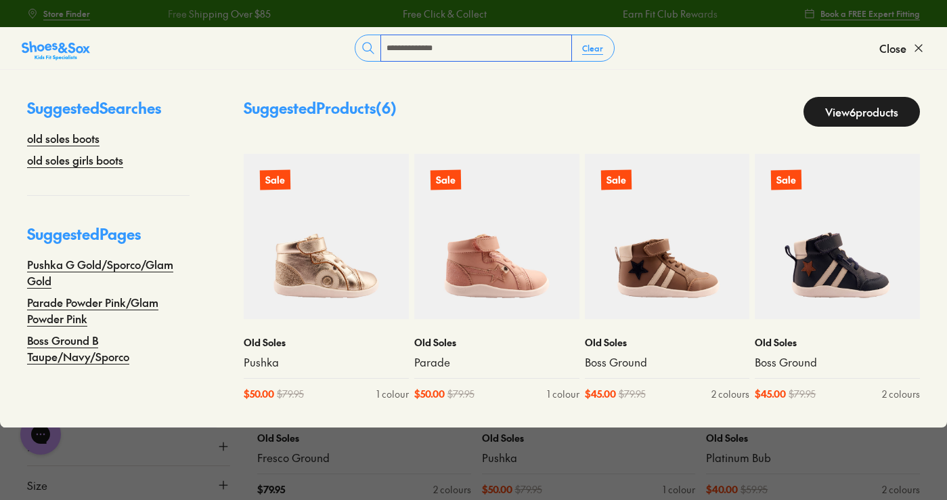
type input "**********"
click at [849, 104] on link "View 6 products" at bounding box center [862, 112] width 116 height 30
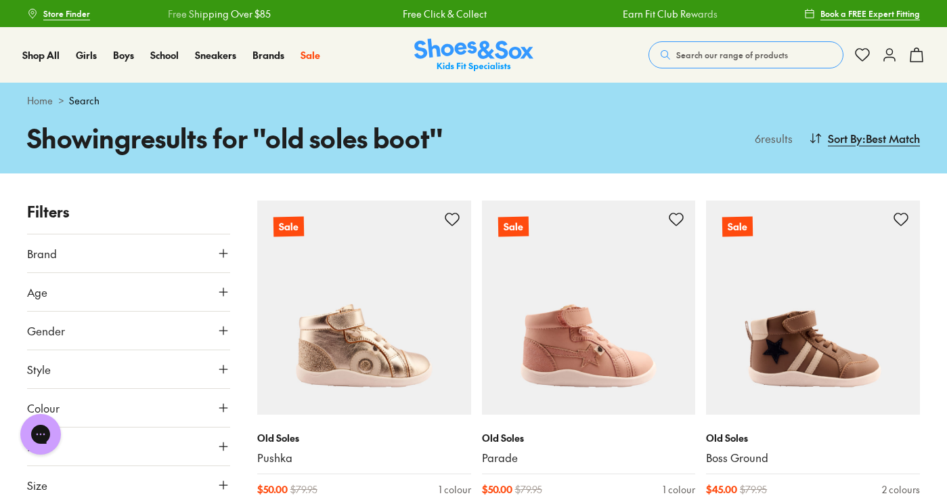
click at [717, 61] on button "Search our range of products" at bounding box center [746, 54] width 195 height 27
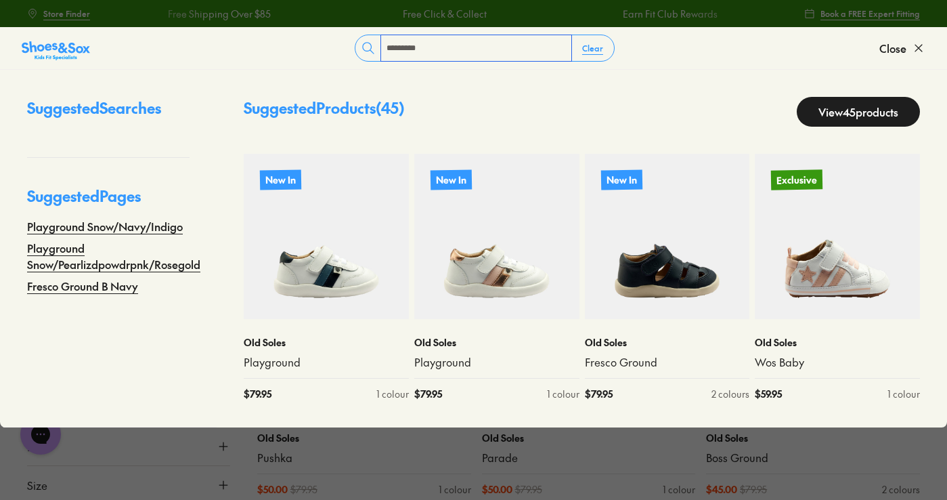
type input "*********"
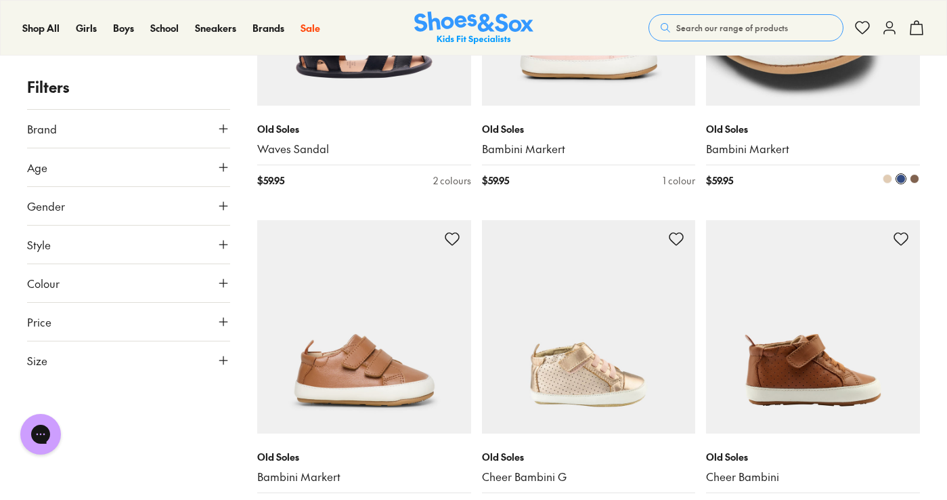
scroll to position [2302, 0]
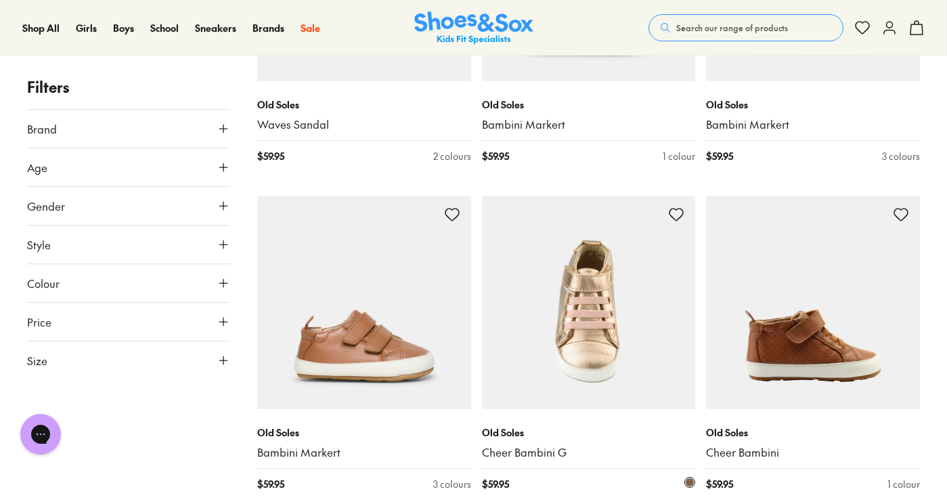
click at [614, 276] on img at bounding box center [589, 303] width 214 height 214
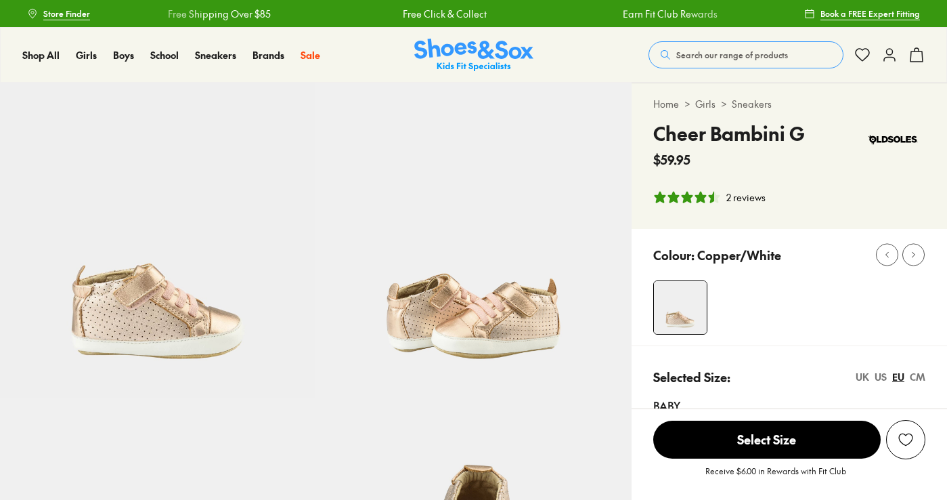
select select "*"
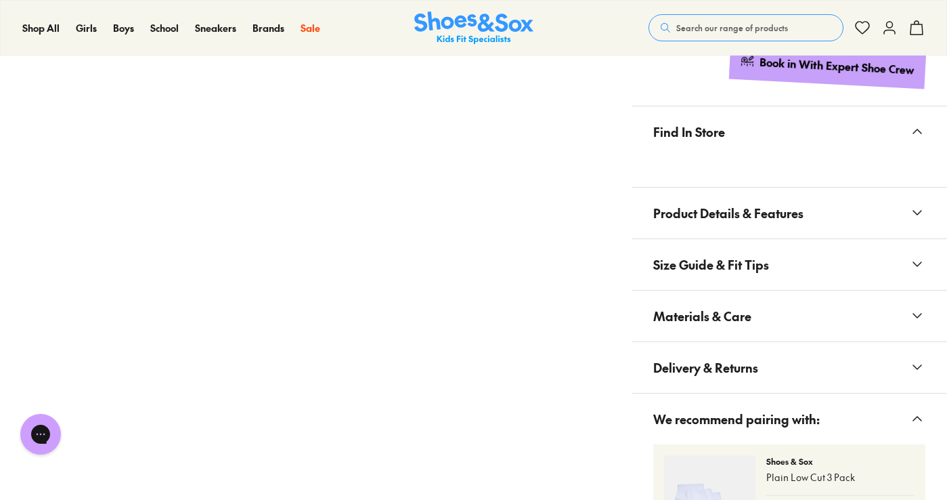
scroll to position [745, 0]
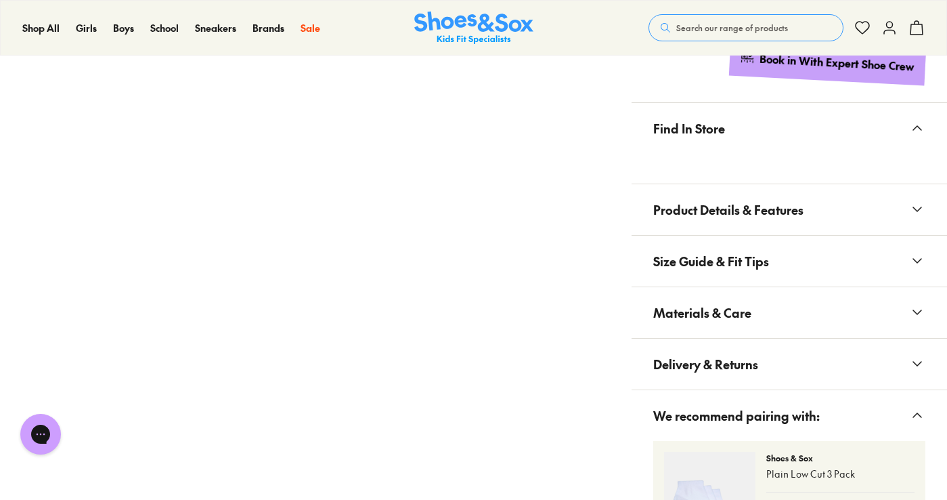
click at [767, 311] on button "Materials & Care" at bounding box center [789, 312] width 315 height 51
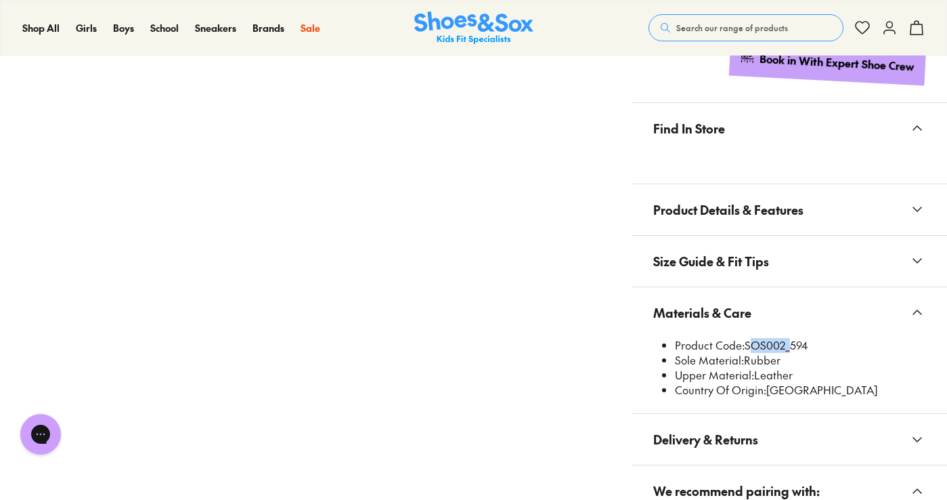
drag, startPoint x: 787, startPoint y: 340, endPoint x: 747, endPoint y: 343, distance: 40.8
click at [747, 343] on li "Product Code: SOS002_594" at bounding box center [800, 345] width 250 height 15
copy li "SOS002"
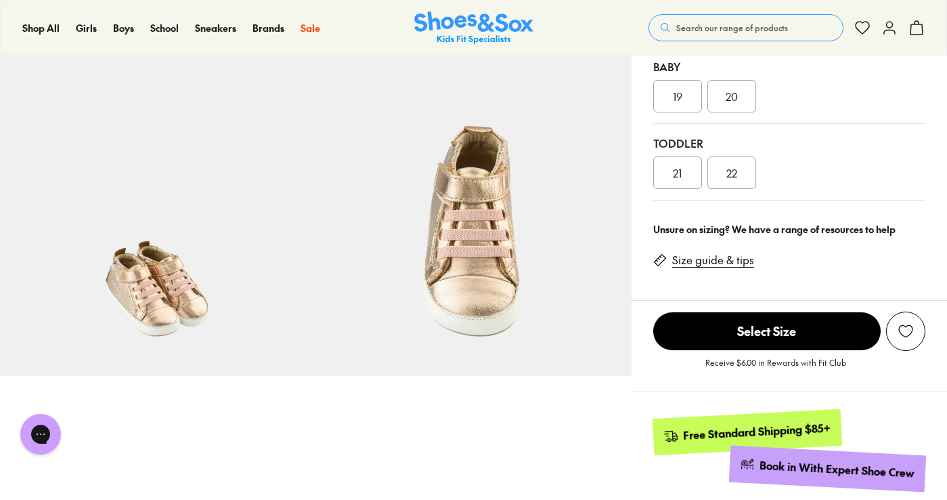
scroll to position [0, 0]
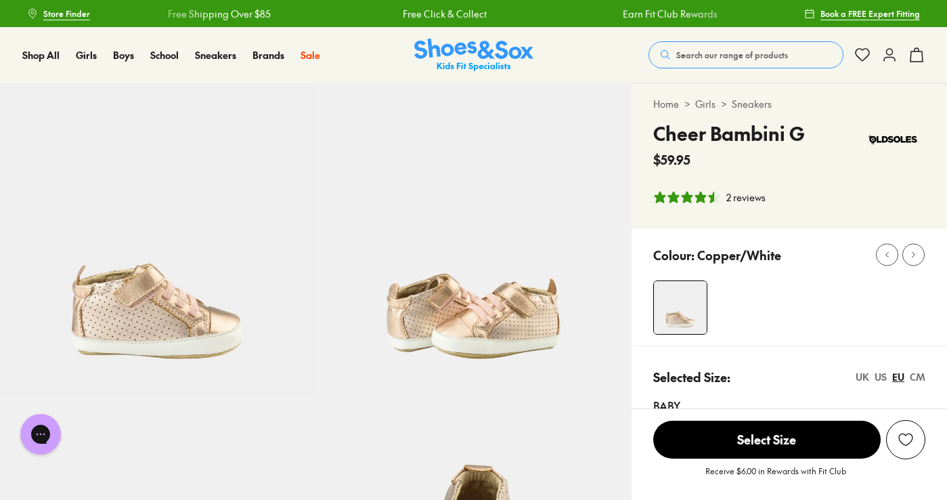
click at [778, 50] on span "Search our range of products" at bounding box center [732, 55] width 112 height 12
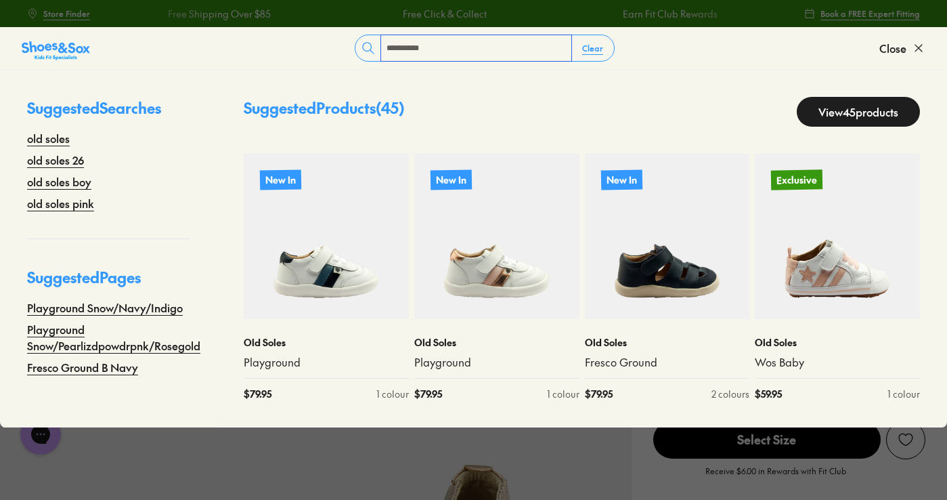
type input "**********"
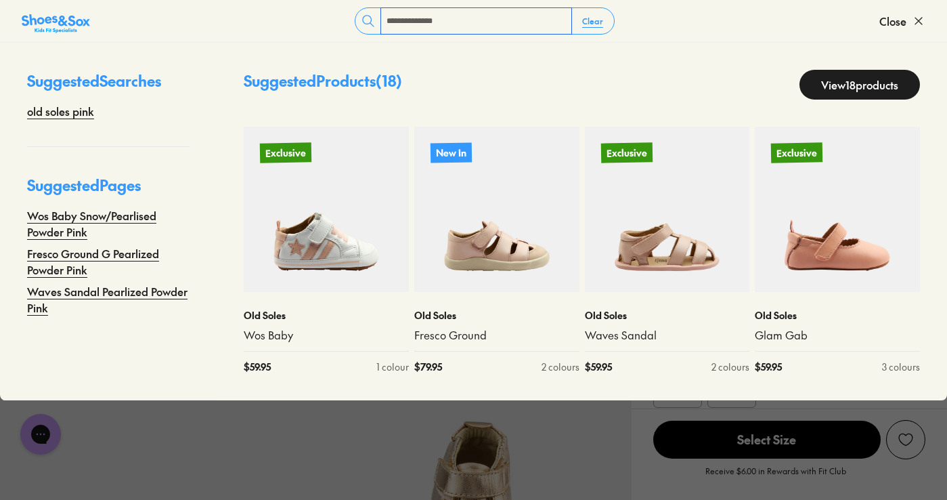
scroll to position [68, 0]
click at [865, 81] on link "View 18 products" at bounding box center [860, 85] width 121 height 30
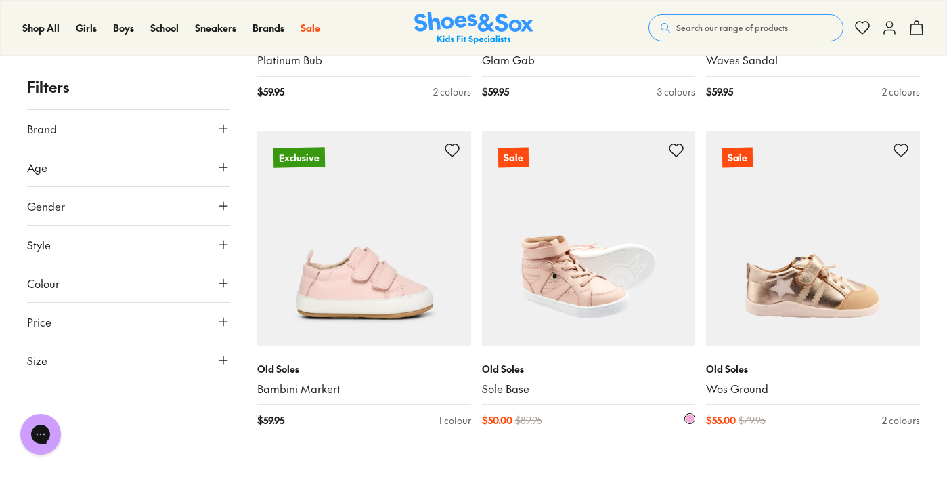
scroll to position [1828, 0]
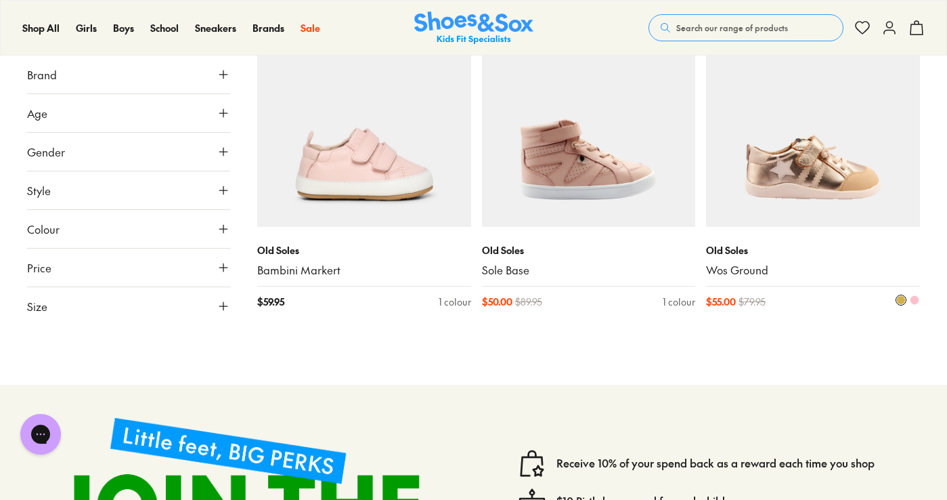
click at [745, 144] on img at bounding box center [813, 120] width 214 height 214
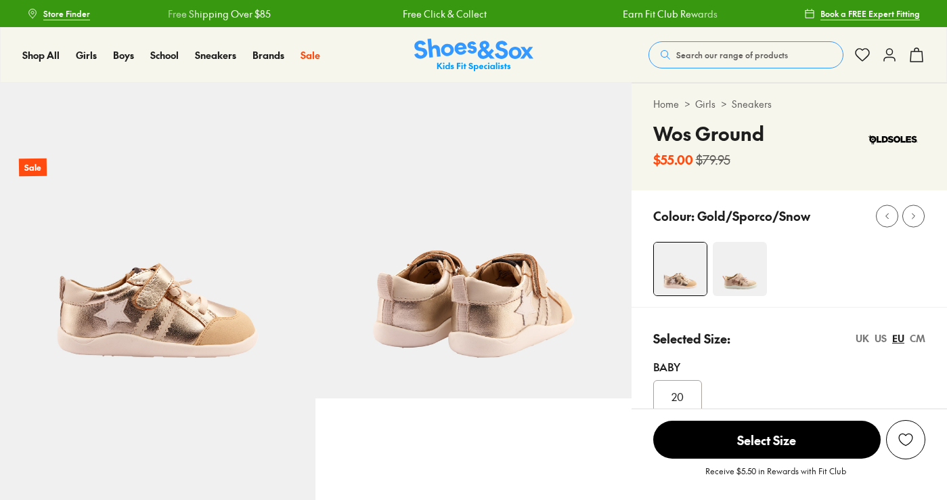
click at [727, 255] on img at bounding box center [740, 269] width 54 height 54
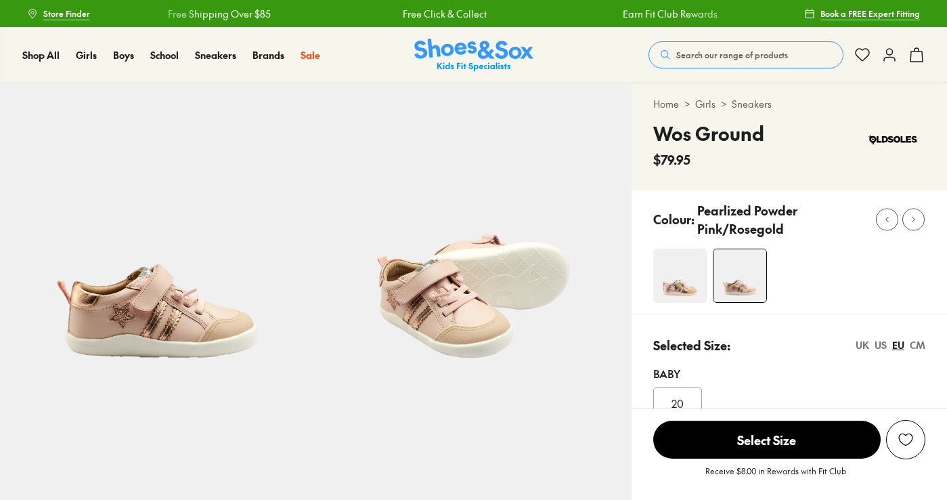
select select "*"
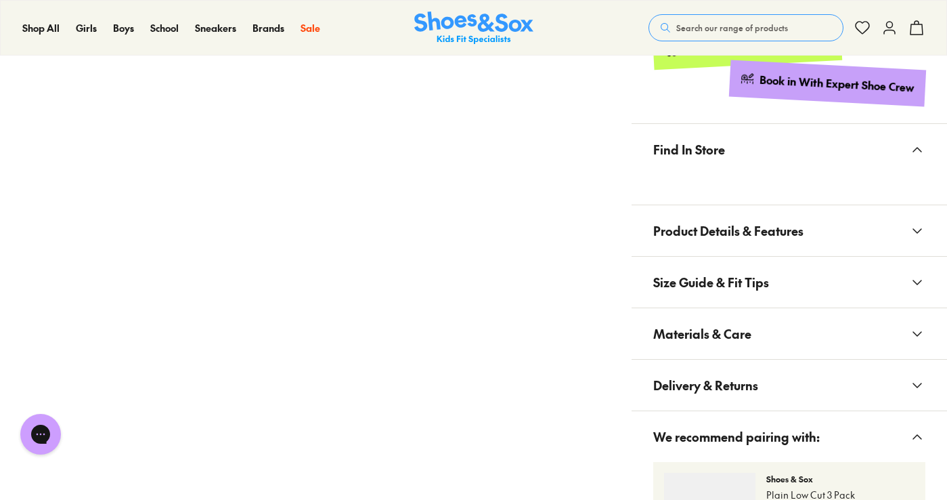
scroll to position [880, 0]
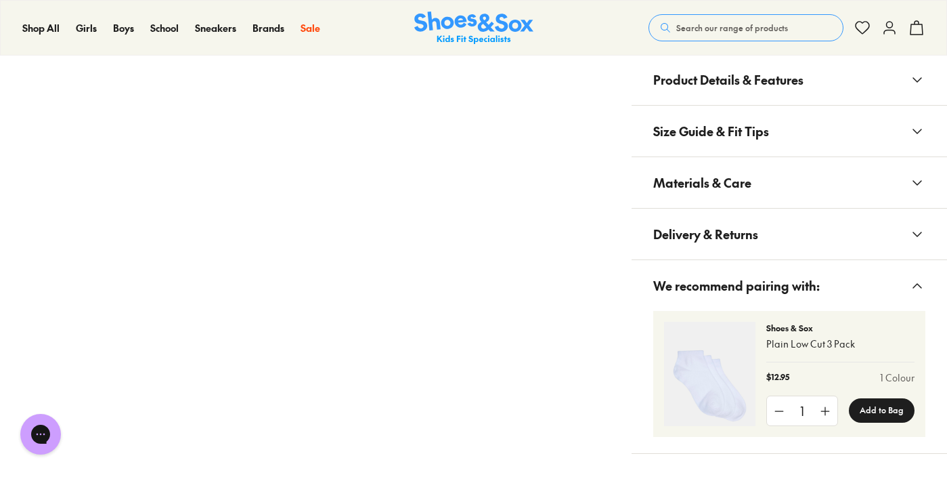
drag, startPoint x: 757, startPoint y: 186, endPoint x: 784, endPoint y: 196, distance: 29.2
click at [757, 187] on button "Materials & Care" at bounding box center [789, 182] width 315 height 51
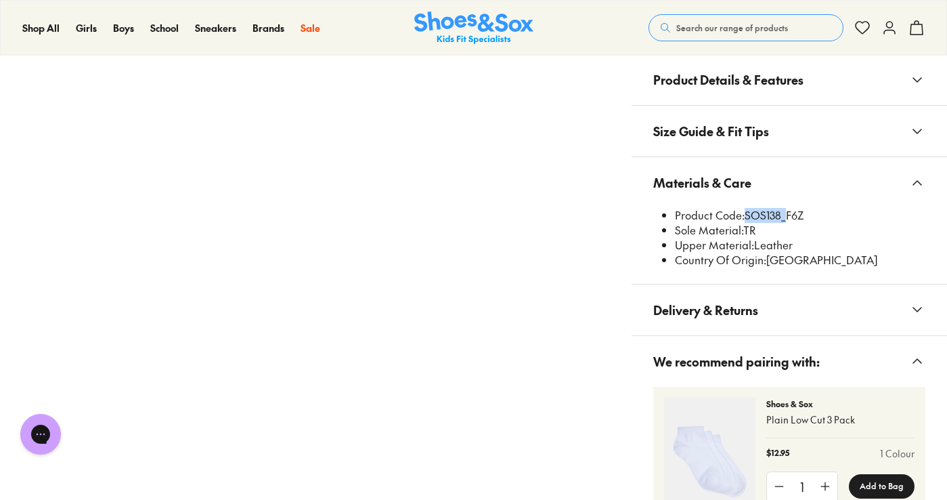
drag, startPoint x: 783, startPoint y: 219, endPoint x: 744, endPoint y: 219, distance: 38.6
click at [744, 219] on li "Product Code: SOS138_F6Z" at bounding box center [800, 215] width 250 height 15
click at [787, 217] on li "Product Code: SOS138_F6Z" at bounding box center [800, 215] width 250 height 15
click at [781, 215] on li "Product Code: SOS138_F6Z" at bounding box center [800, 215] width 250 height 15
drag, startPoint x: 781, startPoint y: 214, endPoint x: 749, endPoint y: 218, distance: 32.7
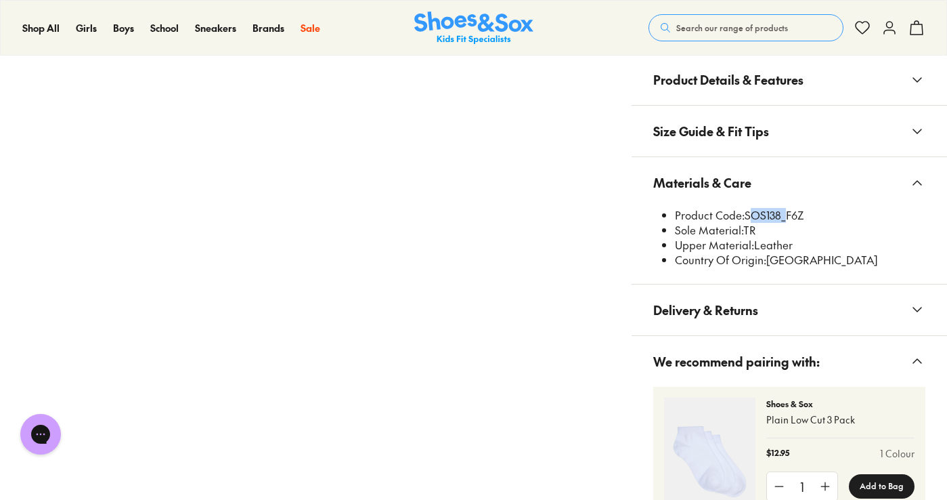
click at [749, 218] on li "Product Code: SOS138_F6Z" at bounding box center [800, 215] width 250 height 15
copy li "SOS138"
click at [763, 19] on button "Search our range of products" at bounding box center [746, 27] width 195 height 27
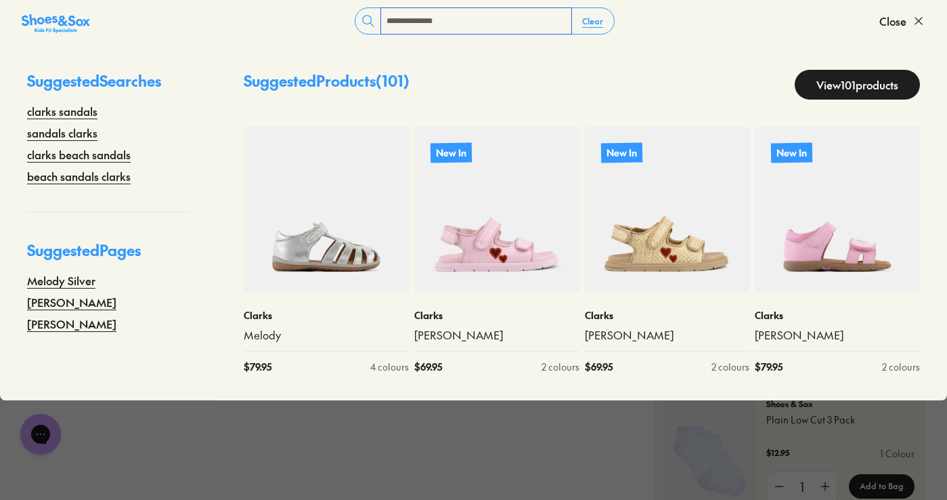
type input "**********"
click at [850, 82] on link "View 101 products" at bounding box center [857, 85] width 125 height 30
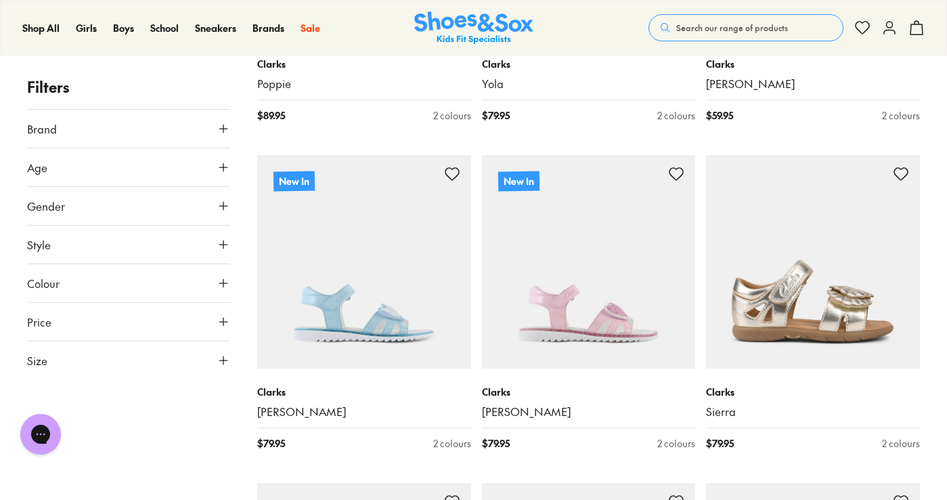
scroll to position [2166, 0]
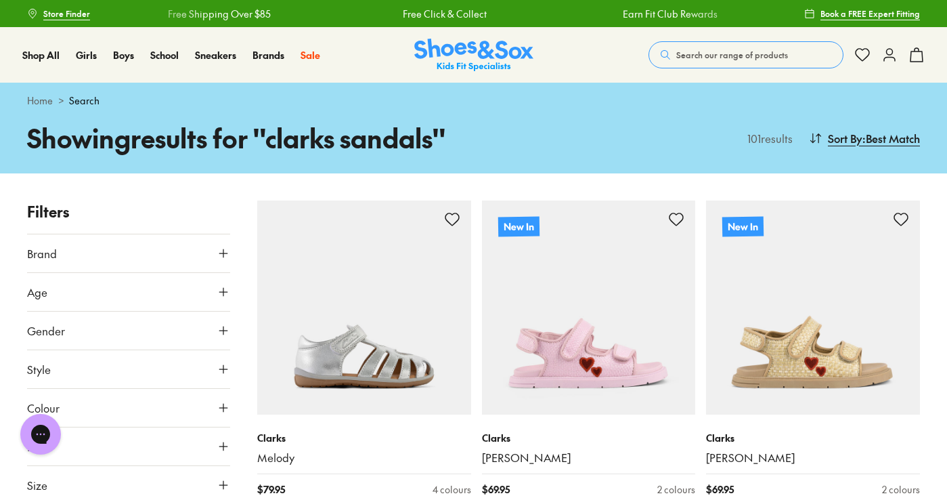
click at [709, 49] on span "Search our range of products" at bounding box center [732, 55] width 112 height 12
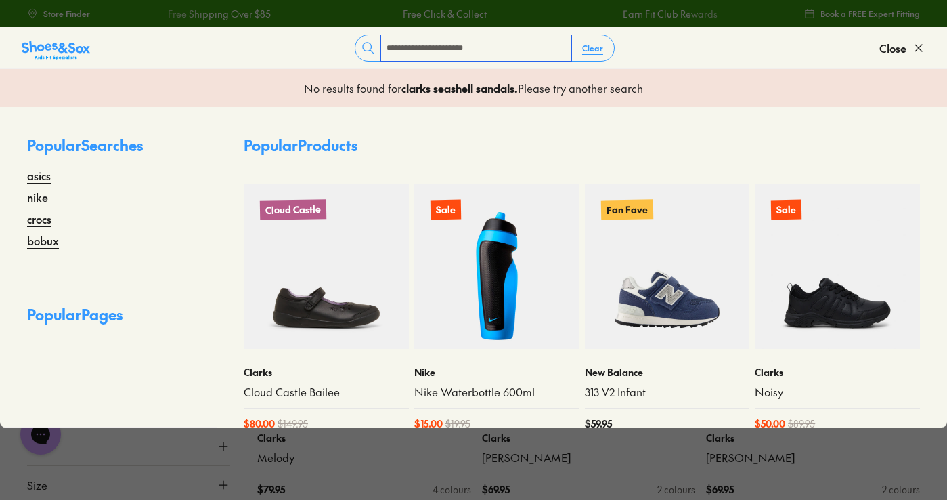
type input "**********"
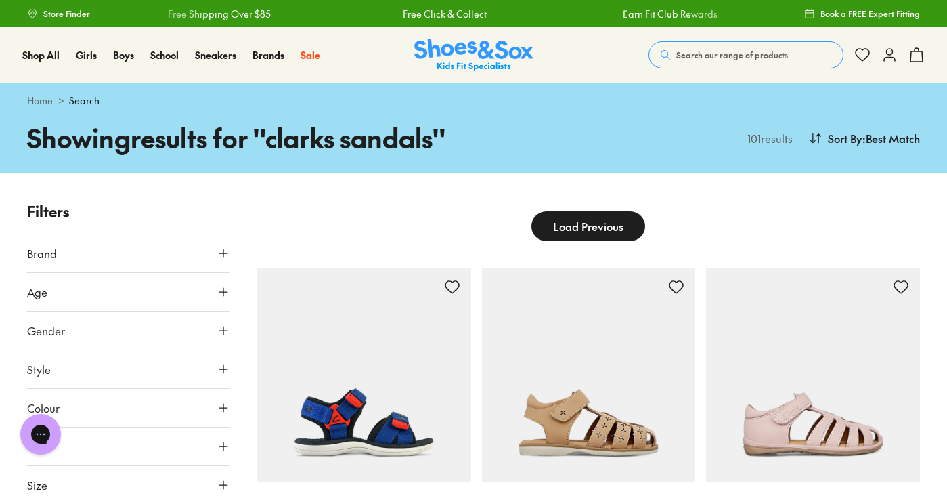
click at [713, 43] on button "Search our range of products" at bounding box center [746, 54] width 195 height 27
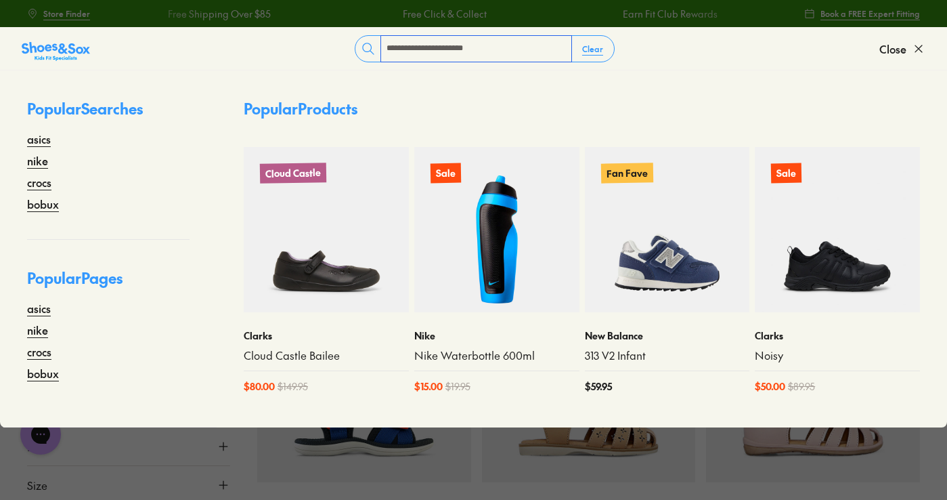
click at [433, 51] on input "**********" at bounding box center [476, 49] width 190 height 26
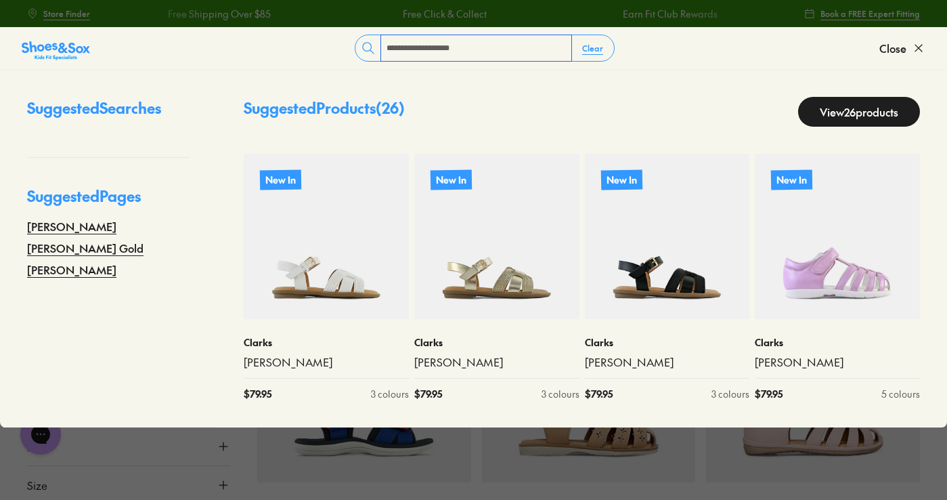
type input "**********"
click at [840, 110] on link "View 26 products" at bounding box center [859, 112] width 122 height 30
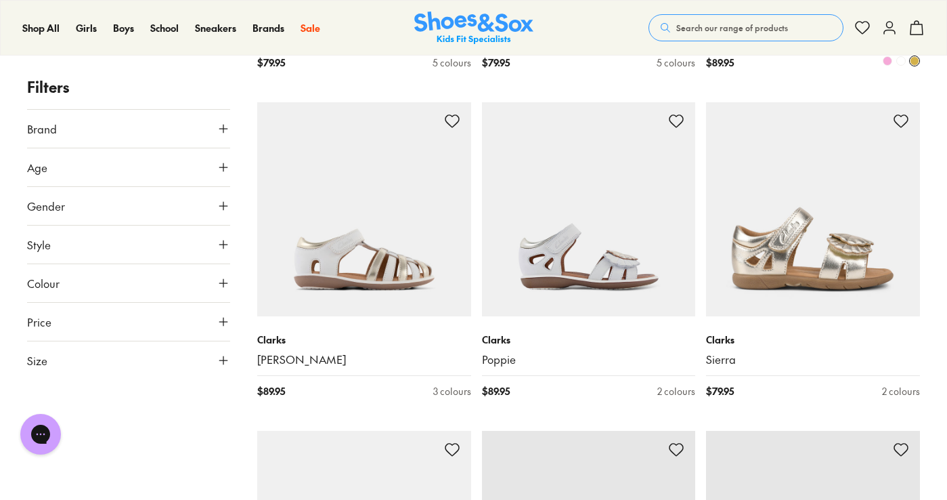
scroll to position [880, 0]
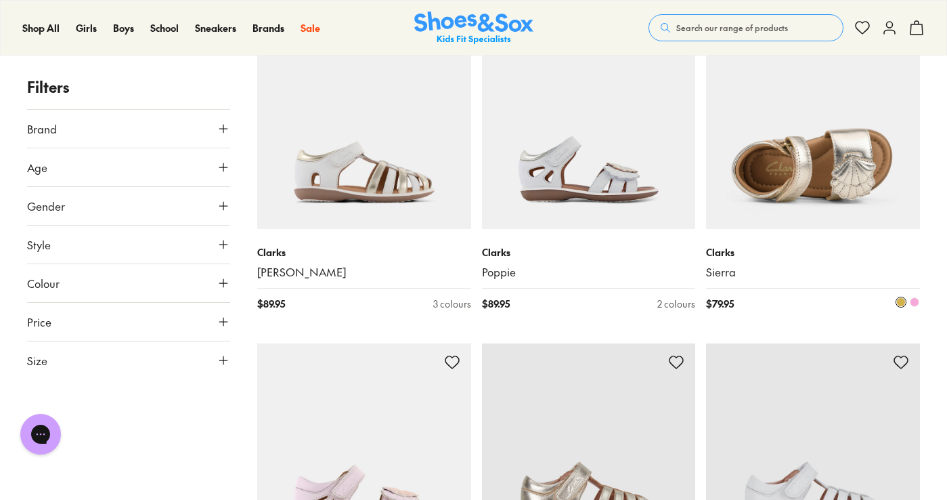
click at [808, 172] on img at bounding box center [813, 122] width 214 height 214
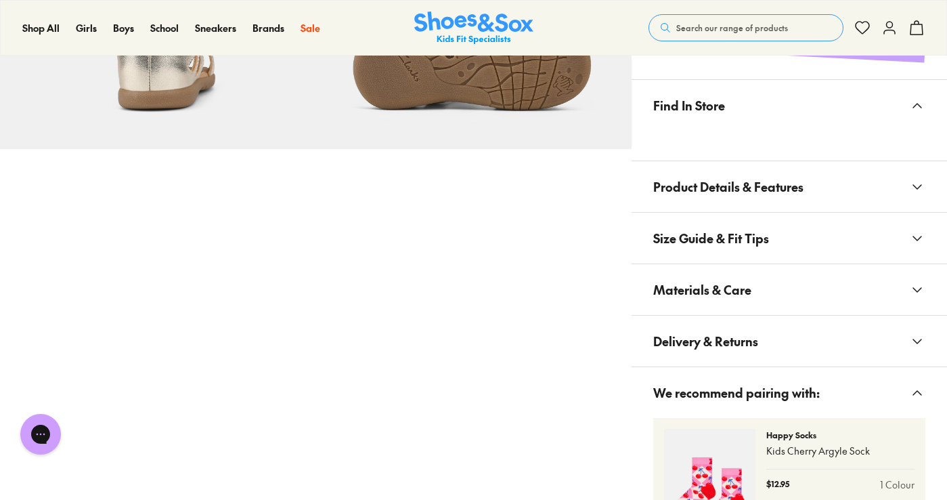
select select "*"
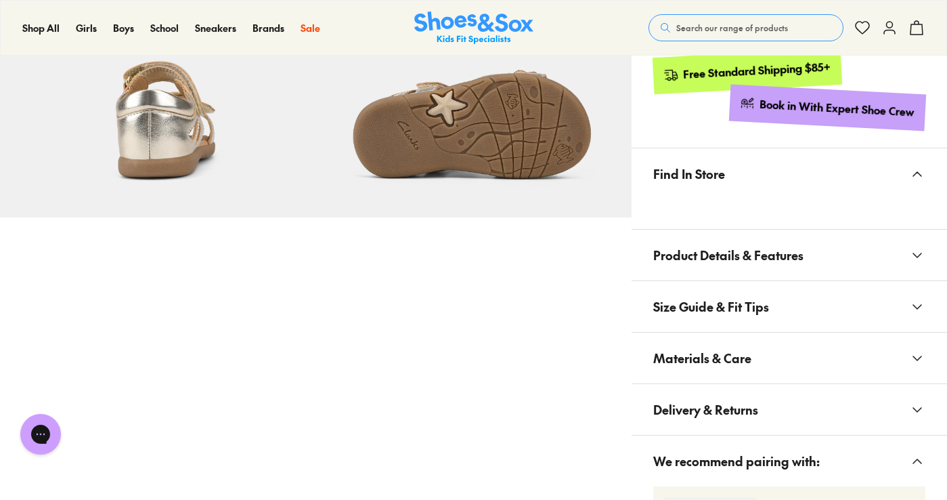
click at [766, 357] on button "Materials & Care" at bounding box center [789, 357] width 315 height 51
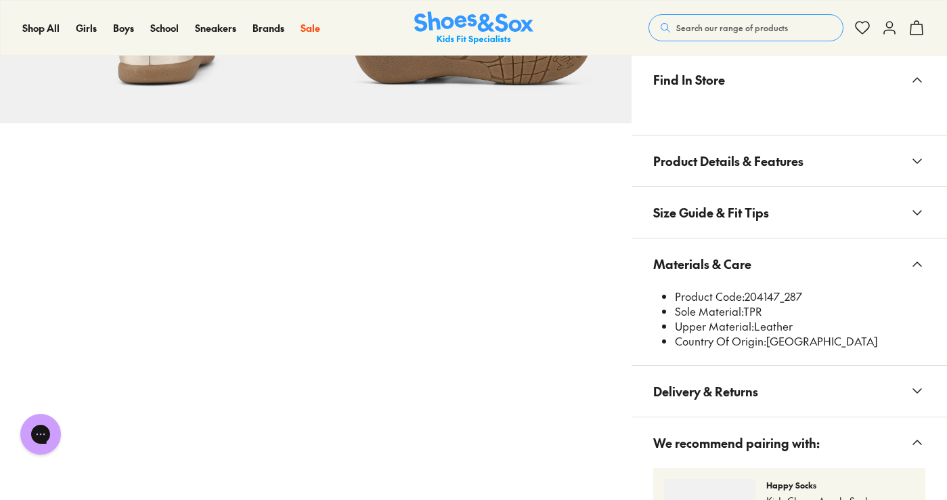
scroll to position [1016, 0]
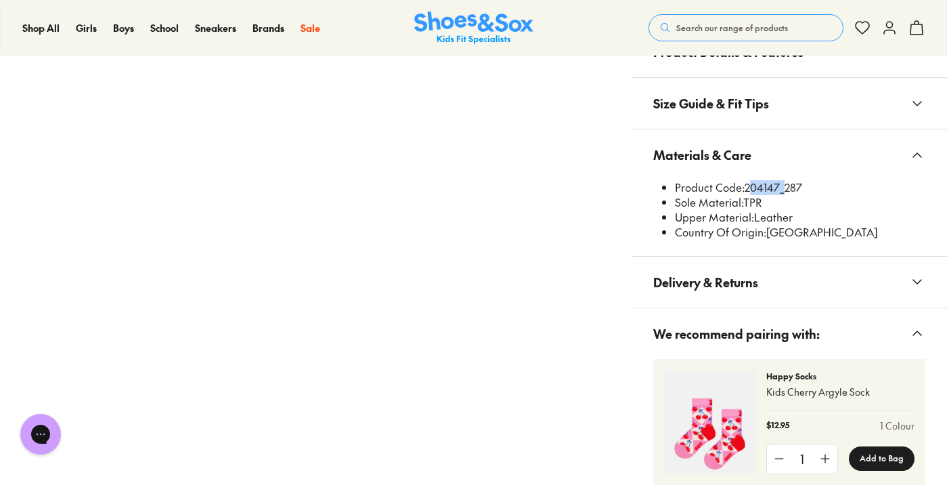
drag, startPoint x: 781, startPoint y: 183, endPoint x: 745, endPoint y: 191, distance: 36.8
click at [745, 191] on li "Product Code: 204147_287" at bounding box center [800, 187] width 250 height 15
copy li "204147"
click at [724, 29] on span "Search our range of products" at bounding box center [732, 28] width 112 height 12
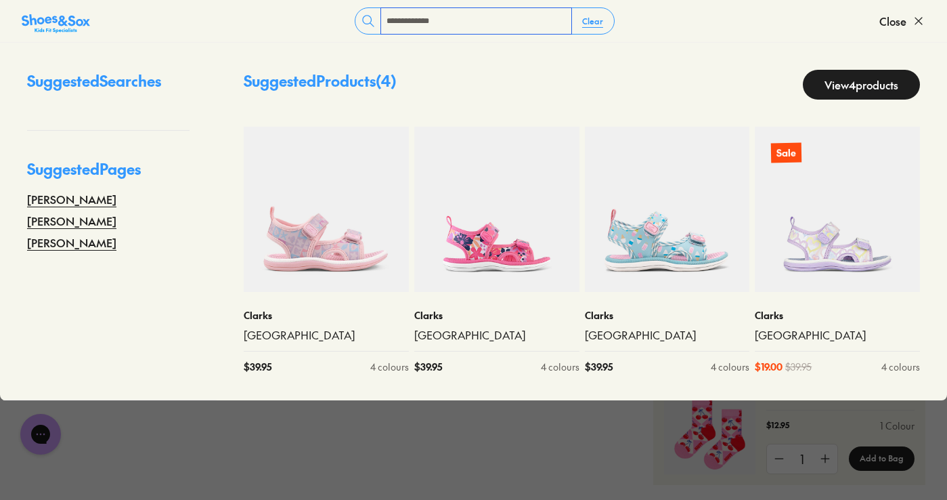
type input "**********"
click at [855, 73] on link "View 4 products" at bounding box center [861, 85] width 117 height 30
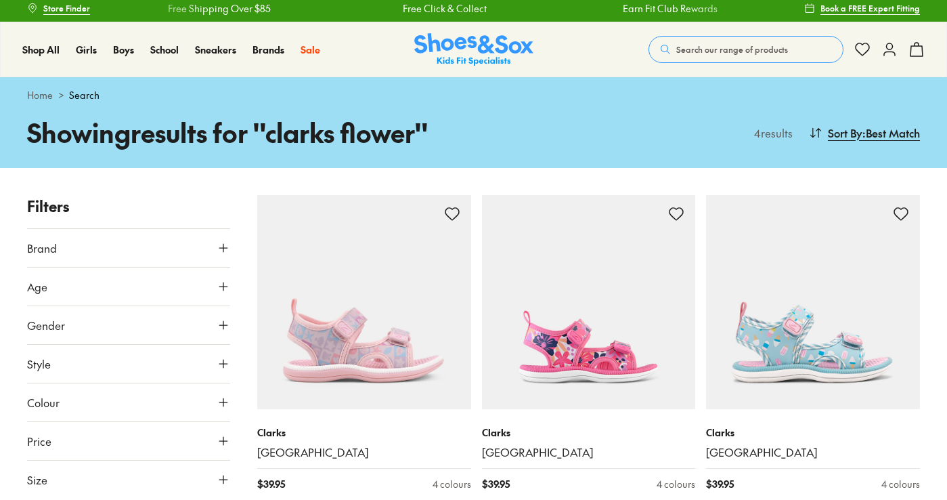
scroll to position [339, 0]
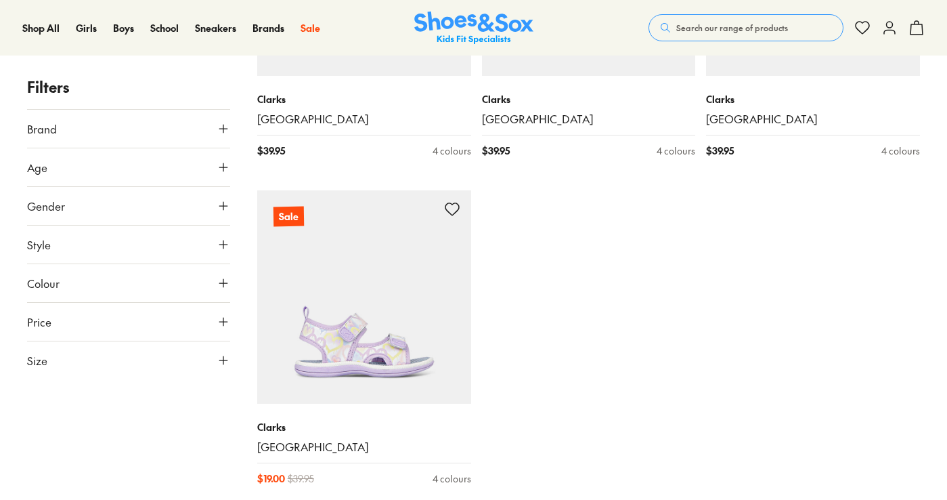
click at [757, 23] on span "Search our range of products" at bounding box center [732, 28] width 112 height 12
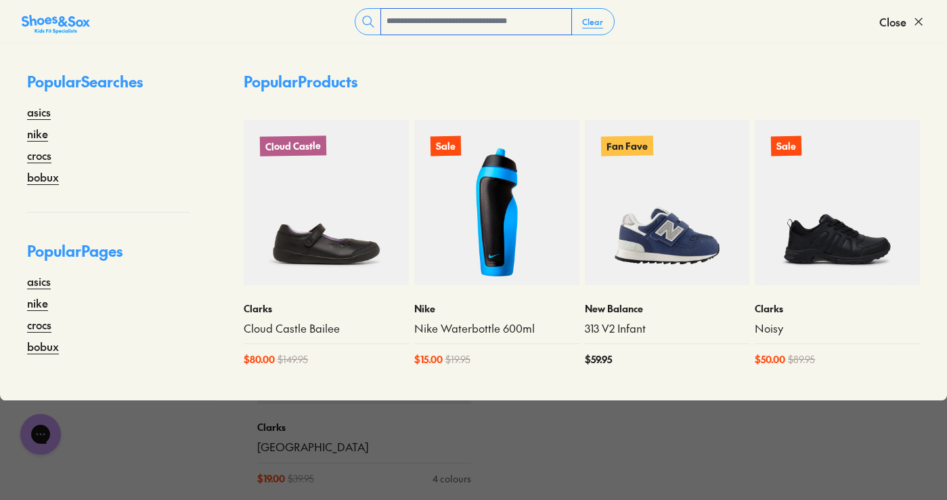
scroll to position [0, 0]
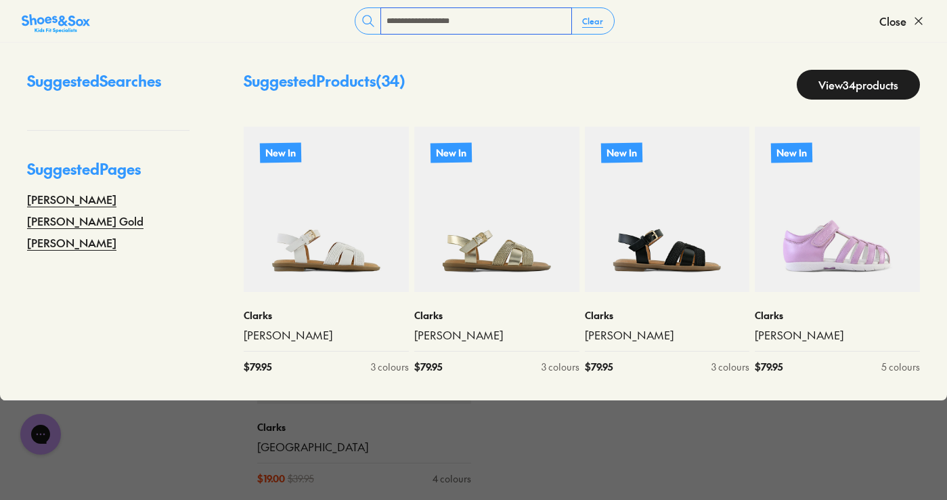
type input "**********"
click at [852, 85] on link "View 34 products" at bounding box center [858, 85] width 123 height 30
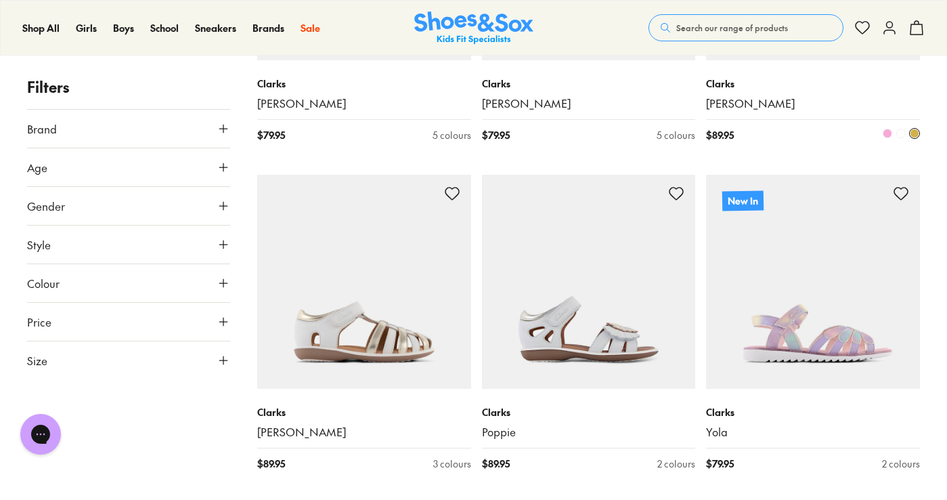
scroll to position [745, 0]
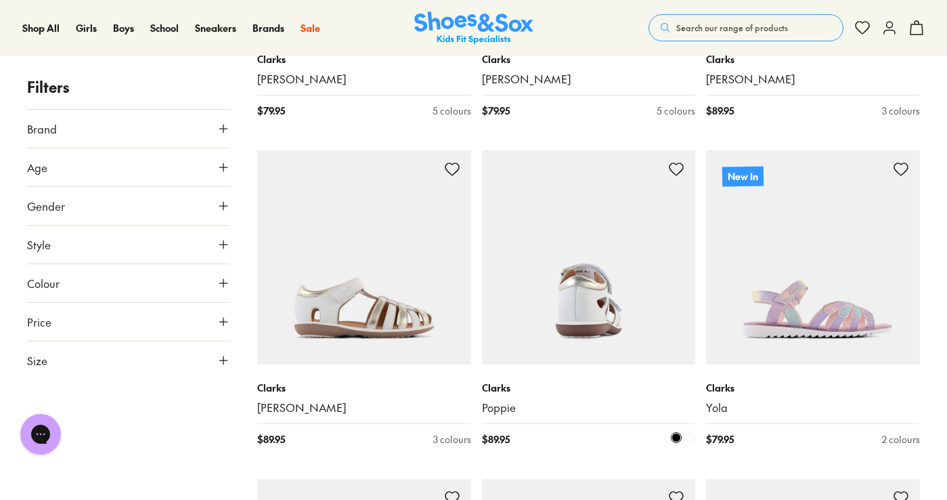
click at [590, 223] on img at bounding box center [589, 257] width 214 height 214
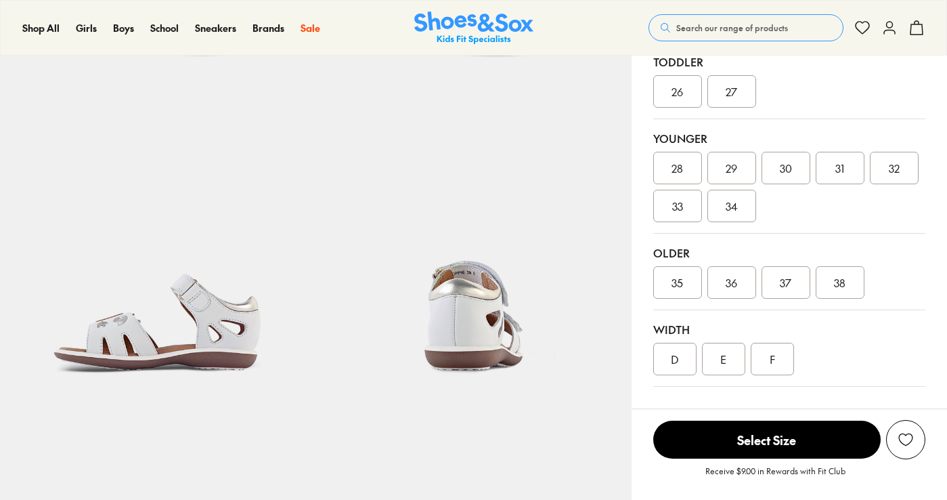
select select "*"
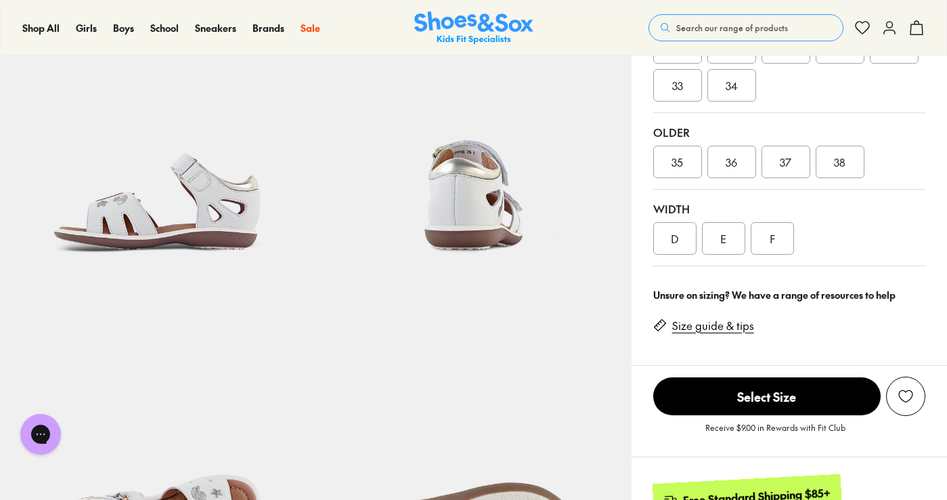
scroll to position [677, 0]
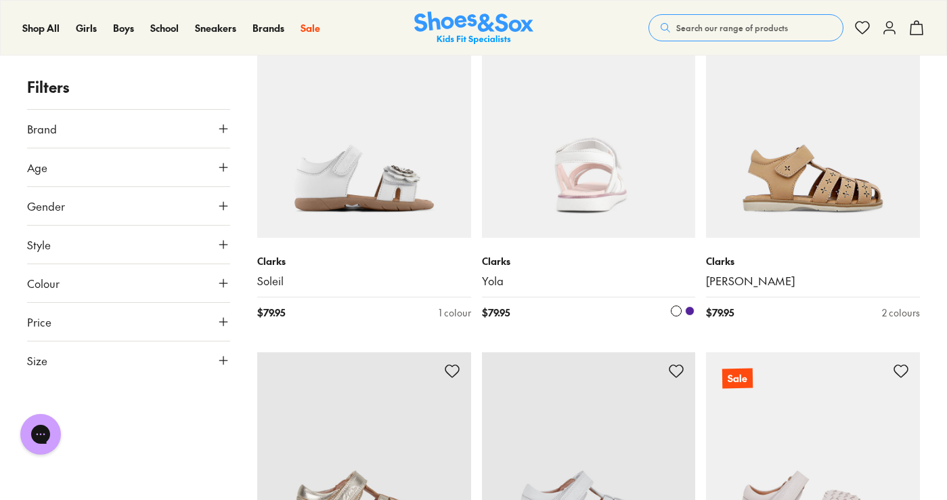
scroll to position [1552, 0]
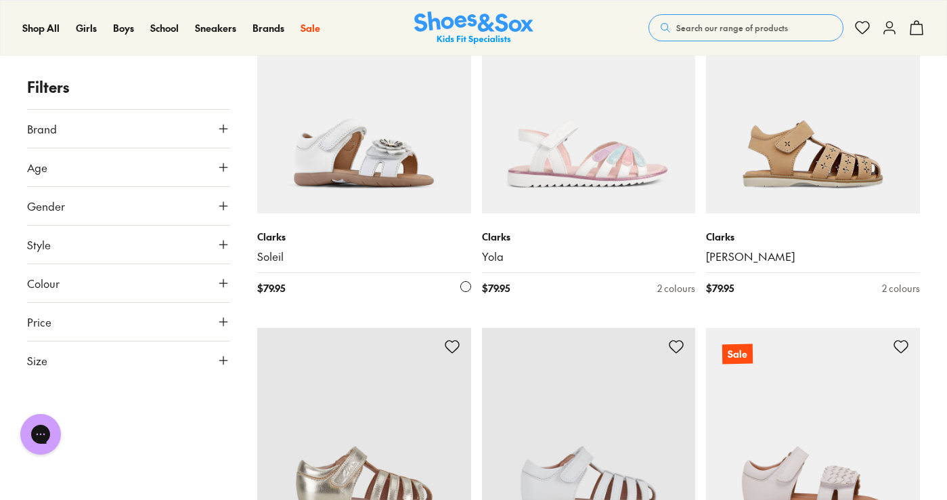
drag, startPoint x: 387, startPoint y: 139, endPoint x: 395, endPoint y: 142, distance: 7.9
click at [389, 139] on img at bounding box center [364, 107] width 214 height 214
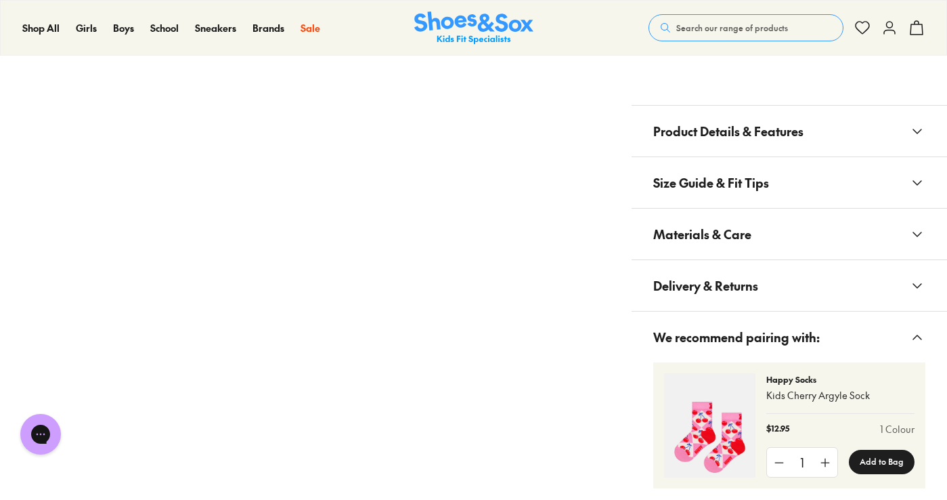
select select "*"
click at [741, 239] on span "Materials & Care" at bounding box center [702, 233] width 98 height 40
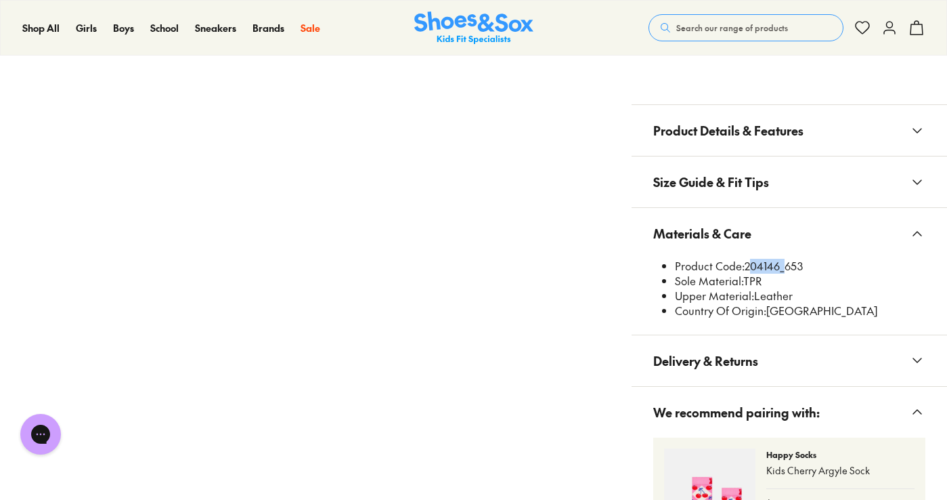
drag, startPoint x: 779, startPoint y: 265, endPoint x: 745, endPoint y: 267, distance: 33.2
click at [745, 267] on li "Product Code: 204146_653" at bounding box center [800, 266] width 250 height 15
copy li "204146"
click at [697, 23] on span "Search our range of products" at bounding box center [732, 28] width 112 height 12
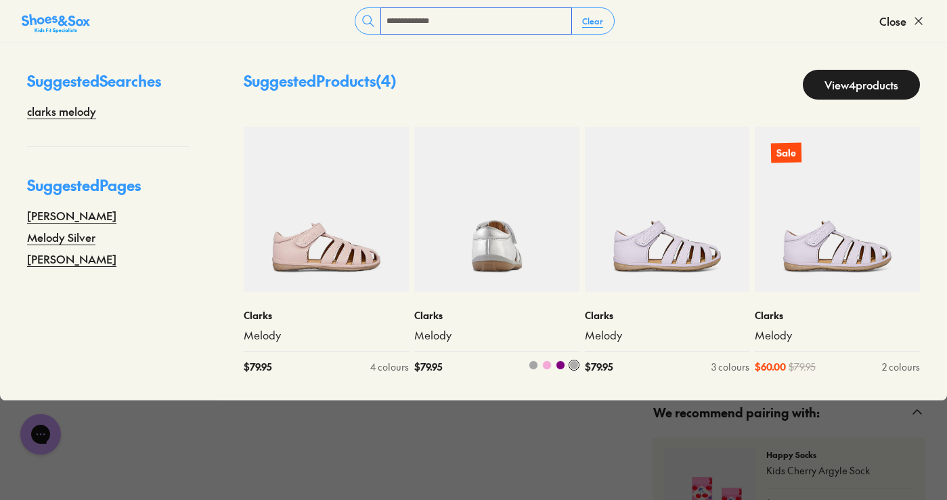
type input "**********"
click at [519, 240] on img at bounding box center [496, 209] width 165 height 165
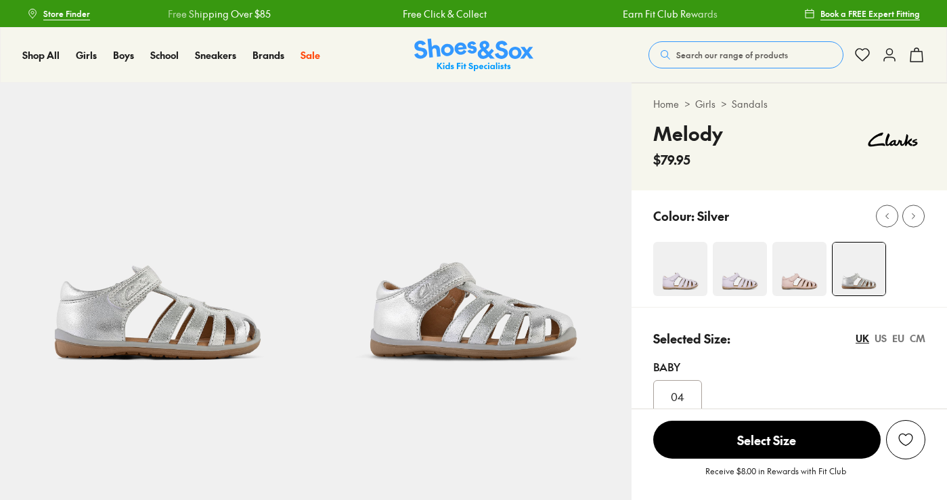
select select "*"
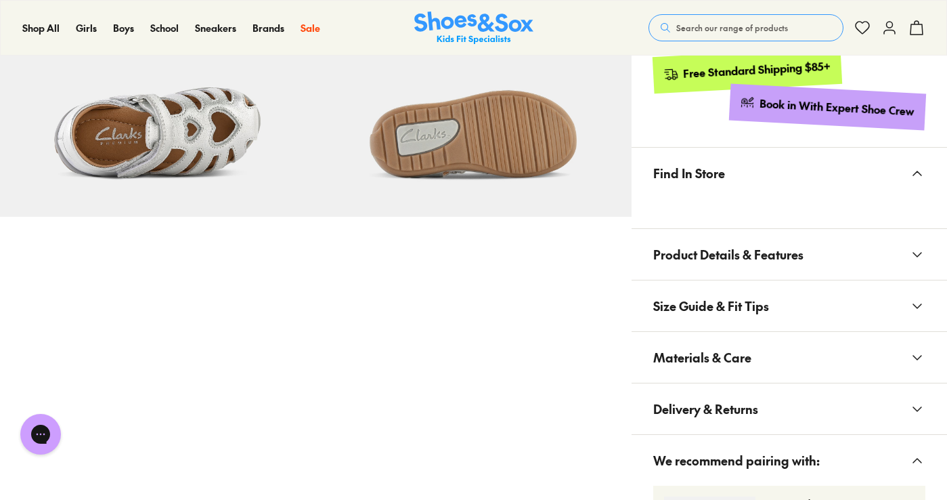
scroll to position [948, 0]
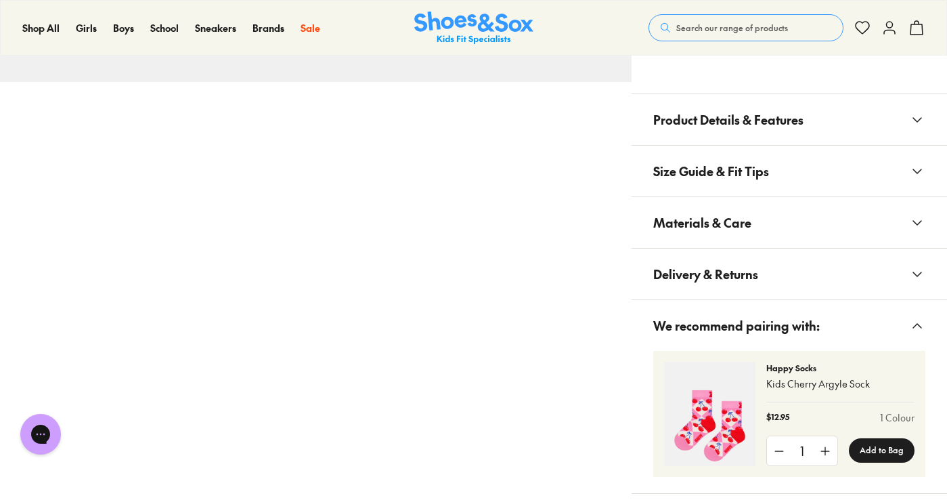
click at [734, 227] on span "Materials & Care" at bounding box center [702, 222] width 98 height 40
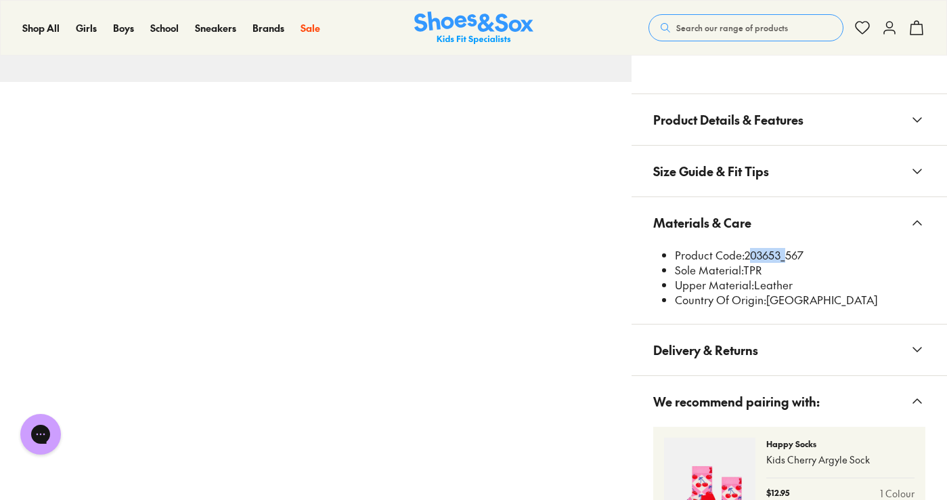
drag, startPoint x: 781, startPoint y: 250, endPoint x: 748, endPoint y: 259, distance: 34.3
click at [748, 257] on li "Product Code: 203653_567" at bounding box center [800, 255] width 250 height 15
copy li "203653"
click at [726, 12] on div "Shop All Shop All Shop All New Arrivals Up to 40% Off Sale Online Only Best Sel…" at bounding box center [473, 28] width 947 height 56
click at [723, 28] on span "Search our range of products" at bounding box center [732, 28] width 112 height 12
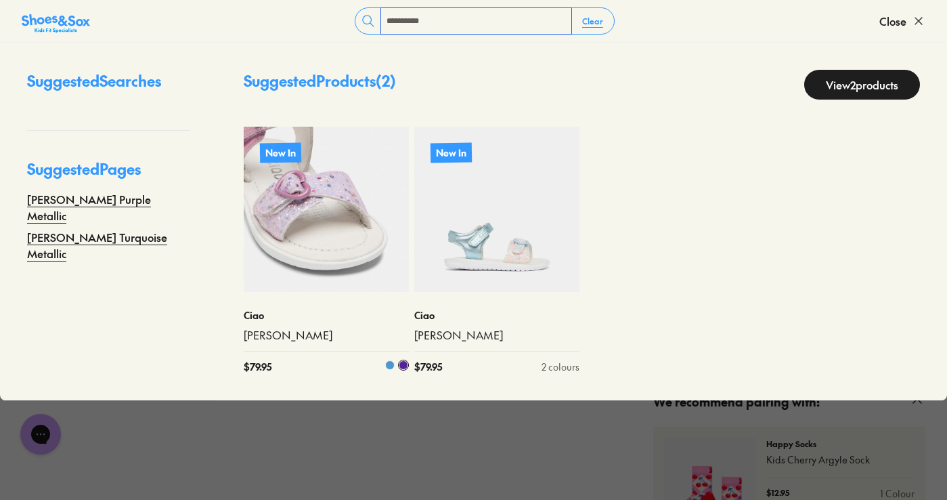
type input "**********"
click at [360, 217] on img at bounding box center [326, 209] width 165 height 165
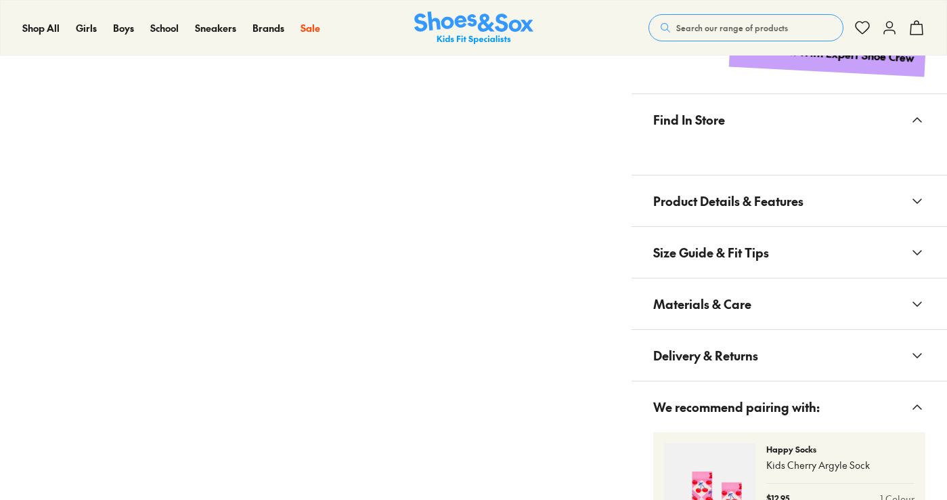
scroll to position [745, 0]
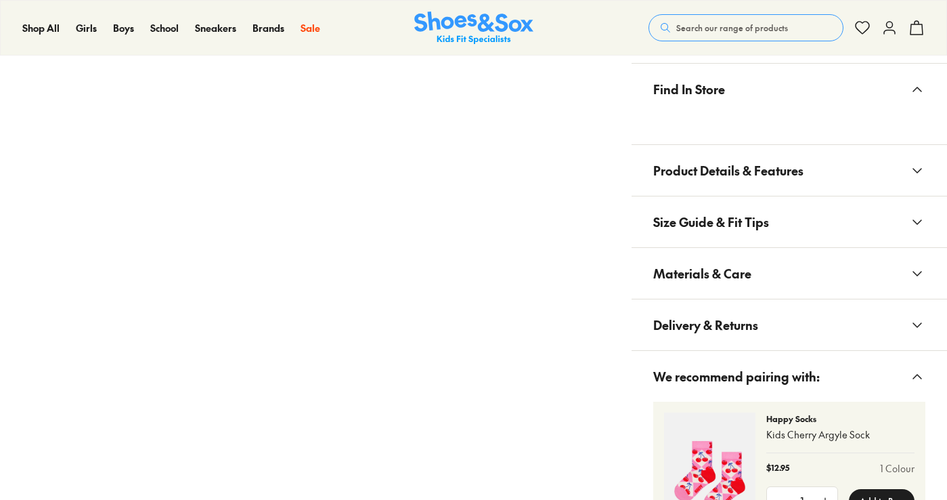
drag, startPoint x: 765, startPoint y: 273, endPoint x: 779, endPoint y: 288, distance: 20.6
click at [765, 274] on button "Materials & Care" at bounding box center [789, 273] width 315 height 51
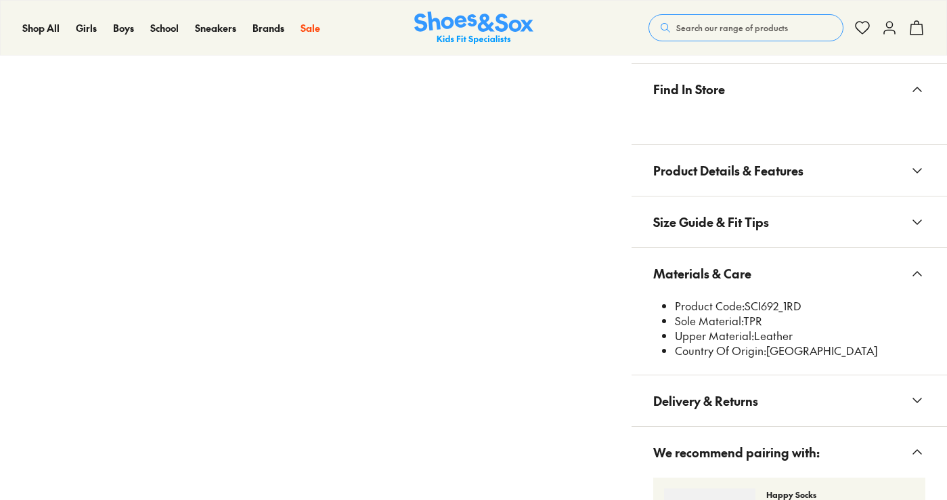
select select "*"
drag, startPoint x: 780, startPoint y: 305, endPoint x: 747, endPoint y: 307, distance: 32.6
click at [747, 307] on li "Product Code: SCI692_1RD" at bounding box center [800, 306] width 250 height 15
copy li "SCI692"
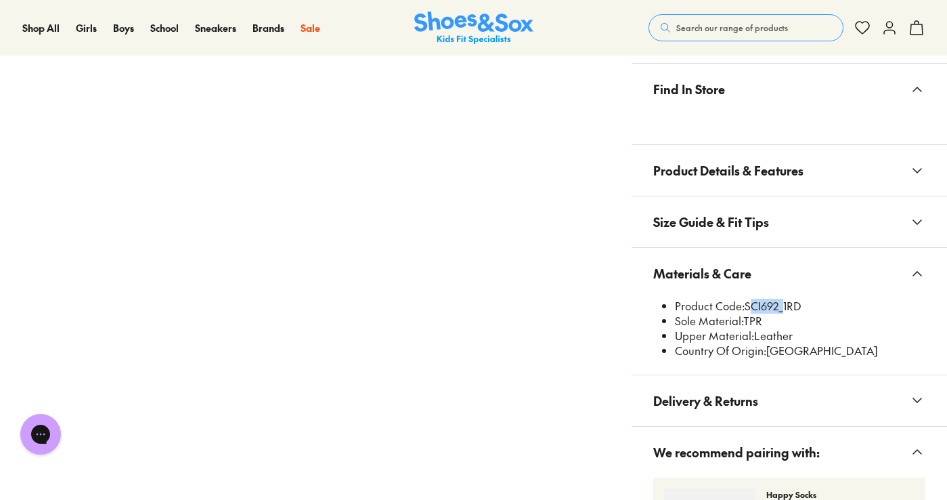
click at [720, 28] on span "Search our range of products" at bounding box center [732, 28] width 112 height 12
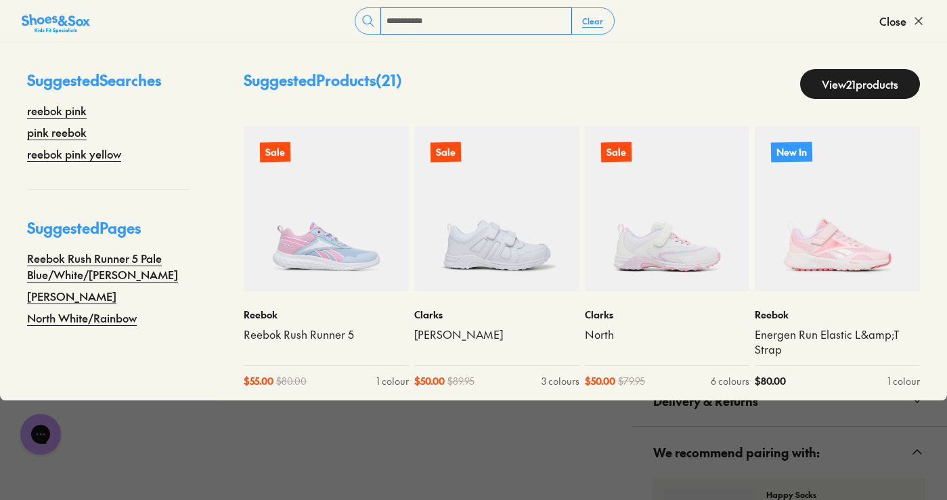
type input "**********"
click at [812, 85] on link "View 21 products" at bounding box center [860, 84] width 120 height 30
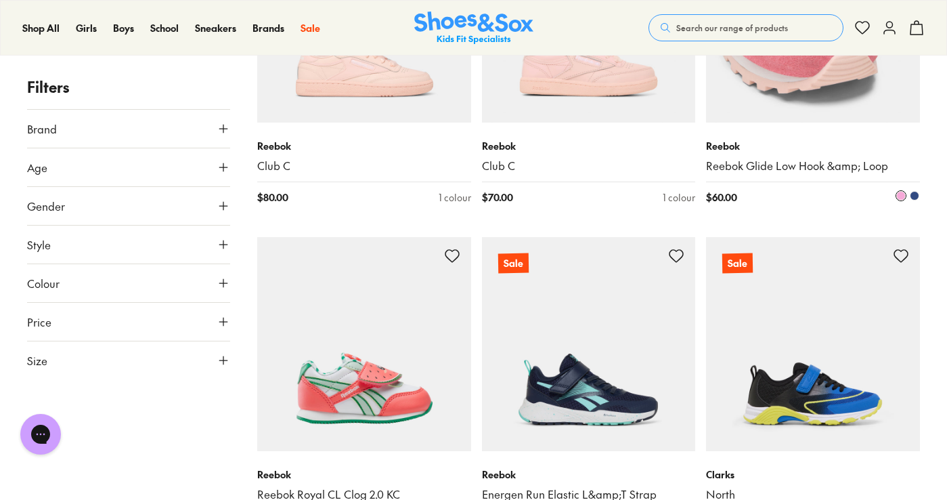
click at [751, 91] on img at bounding box center [813, 16] width 214 height 214
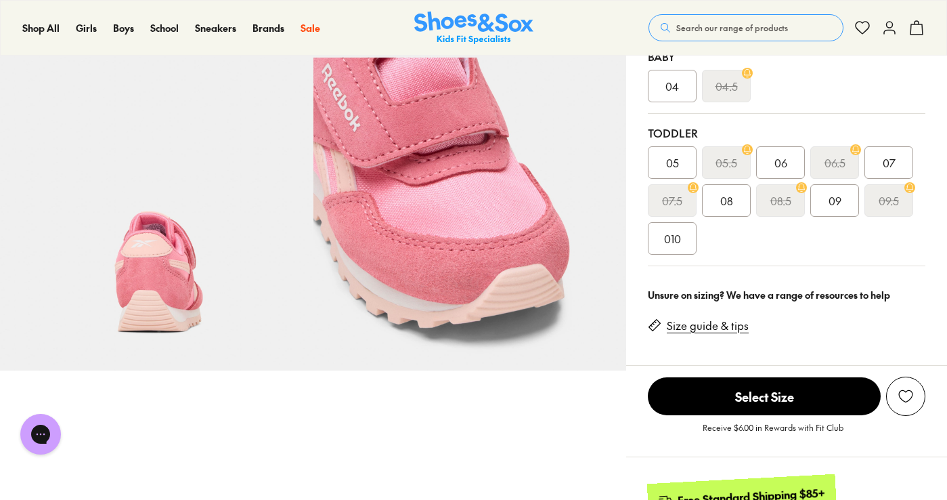
select select "*"
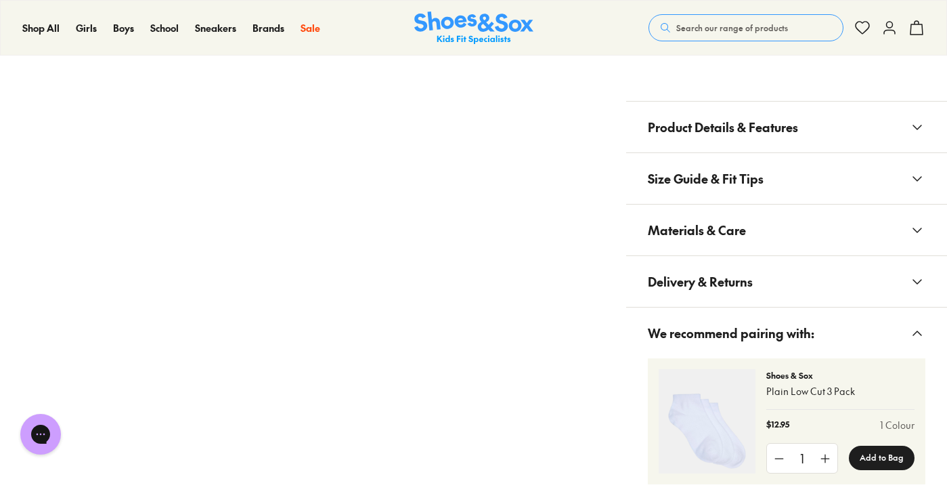
scroll to position [880, 0]
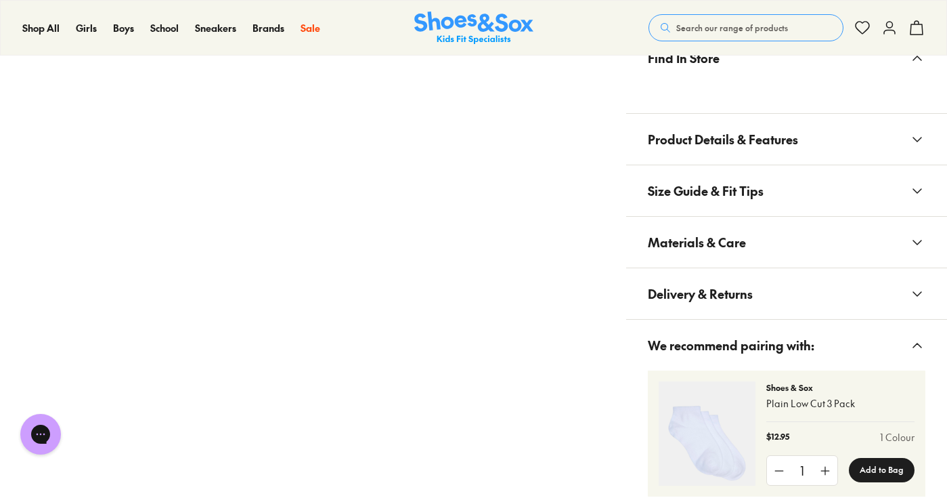
drag, startPoint x: 767, startPoint y: 232, endPoint x: 775, endPoint y: 220, distance: 14.1
click at [770, 224] on button "Materials & Care" at bounding box center [786, 242] width 321 height 51
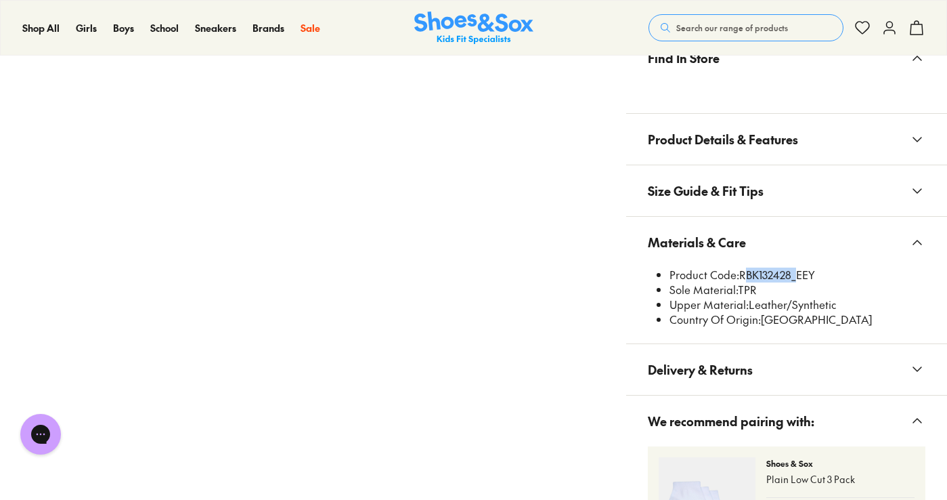
drag, startPoint x: 796, startPoint y: 269, endPoint x: 744, endPoint y: 267, distance: 52.1
click at [744, 267] on li "Product Code: RBK132428_EEY" at bounding box center [798, 274] width 256 height 15
copy li "RBK132428"
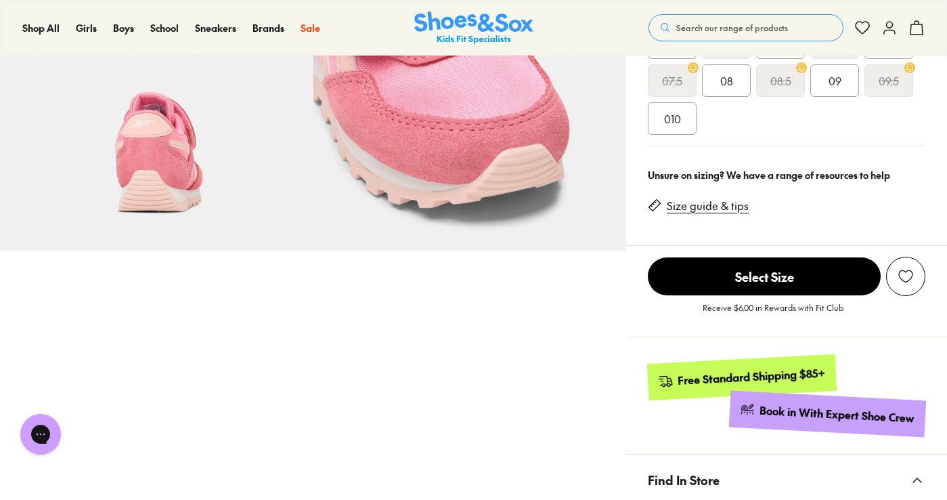
scroll to position [0, 0]
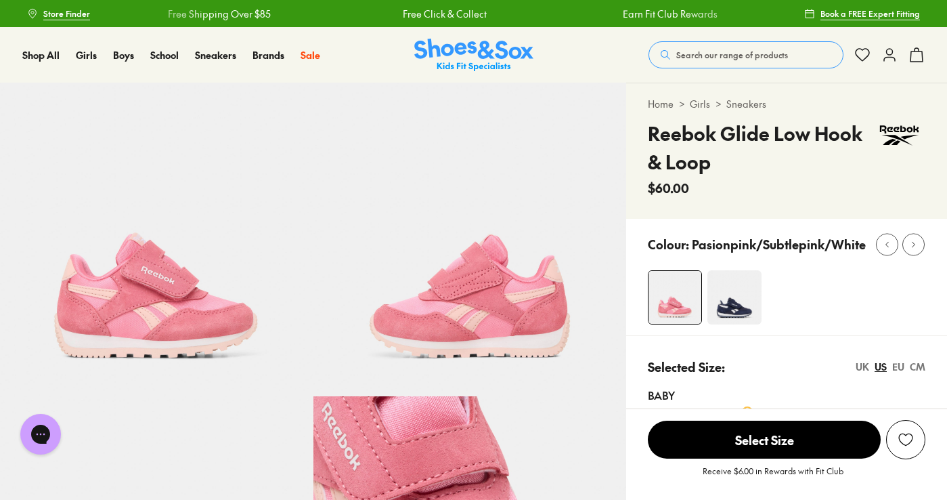
click at [702, 45] on button "Search our range of products" at bounding box center [746, 54] width 195 height 27
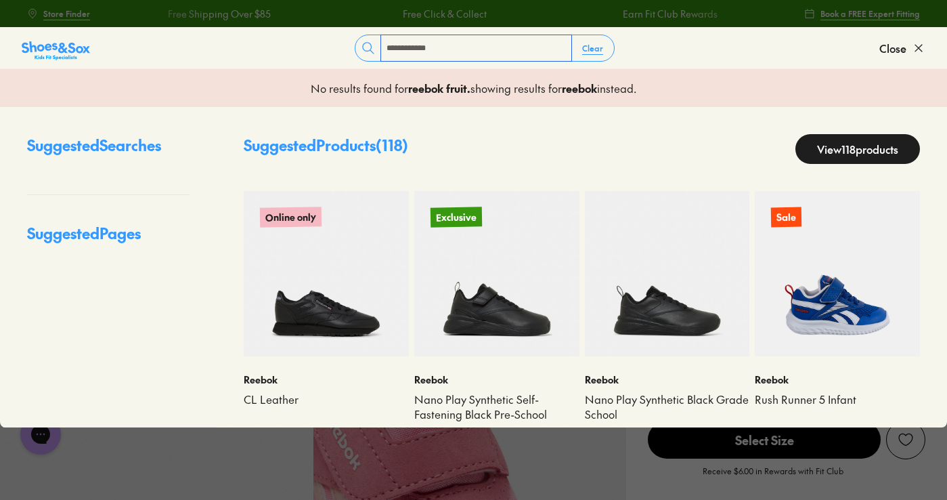
click at [424, 51] on input "**********" at bounding box center [476, 48] width 190 height 26
click at [425, 52] on input "**********" at bounding box center [476, 48] width 190 height 26
click at [439, 49] on input "**********" at bounding box center [476, 48] width 190 height 26
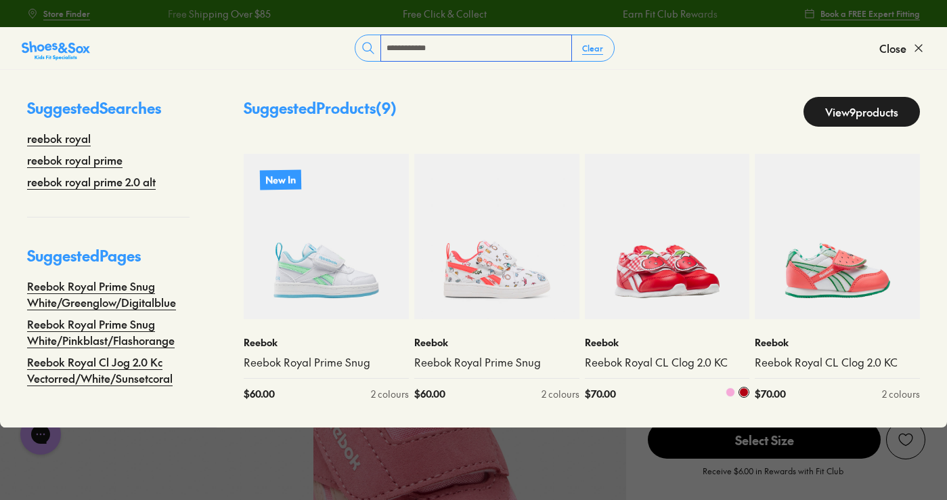
type input "**********"
click at [687, 259] on img at bounding box center [667, 236] width 165 height 165
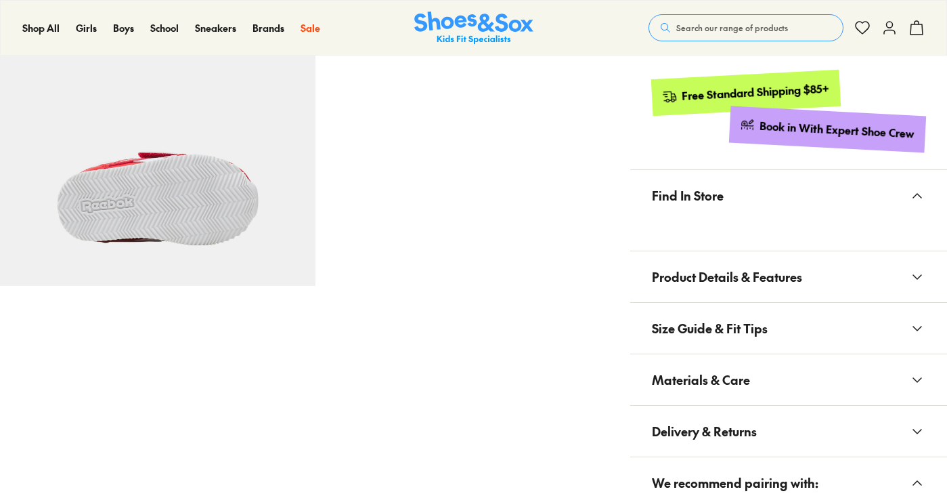
select select "*"
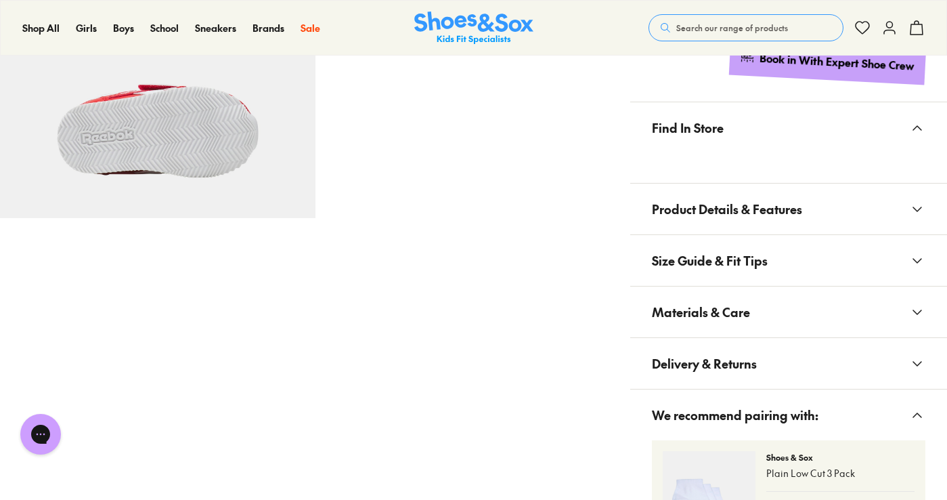
click at [735, 305] on span "Materials & Care" at bounding box center [701, 312] width 98 height 40
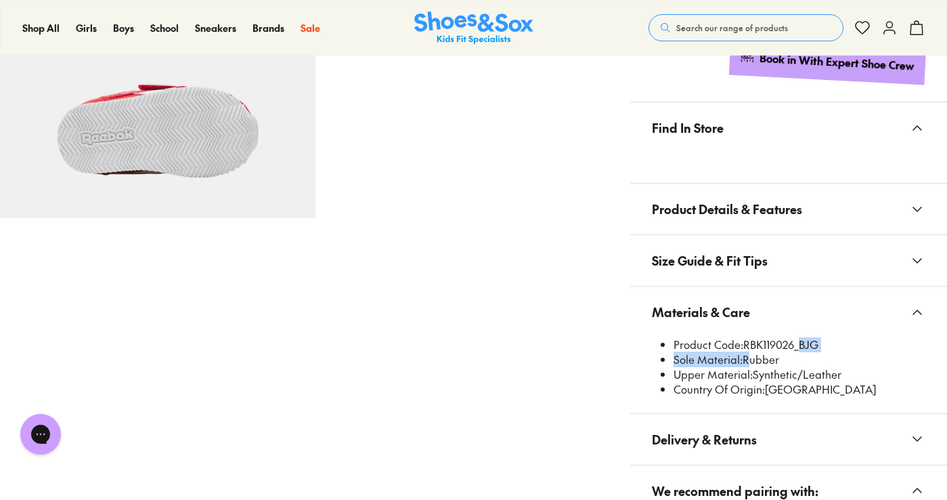
drag, startPoint x: 799, startPoint y: 344, endPoint x: 766, endPoint y: 350, distance: 33.1
click at [753, 353] on ul "Product Code: RBK119026_BJG Sole Material: Rubber Upper Material: Synthetic/Lea…" at bounding box center [794, 367] width 263 height 60
click at [783, 349] on li "Product Code: RBK119026_BJG" at bounding box center [800, 344] width 252 height 15
click at [791, 347] on li "Product Code: RBK119026_BJG" at bounding box center [800, 344] width 252 height 15
drag, startPoint x: 796, startPoint y: 345, endPoint x: 747, endPoint y: 345, distance: 48.8
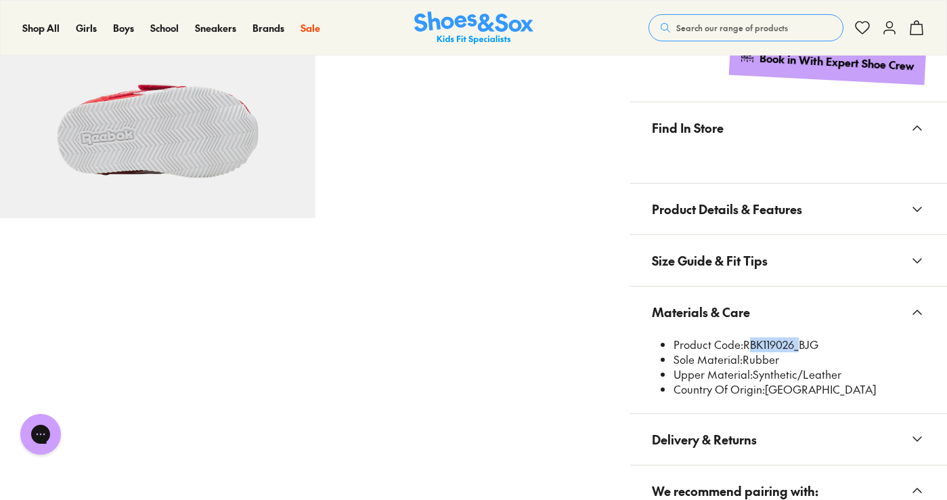
click at [747, 345] on li "Product Code: RBK119026_BJG" at bounding box center [800, 344] width 252 height 15
copy li "RBK119026"
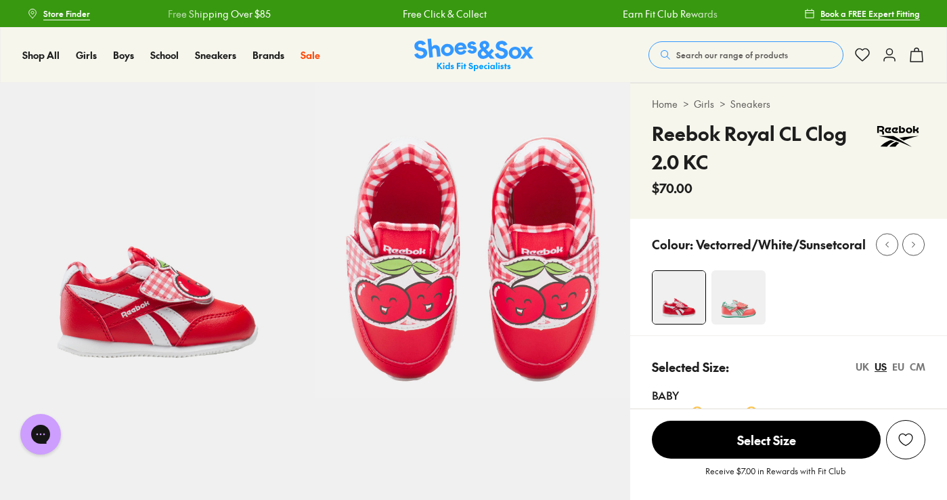
click at [738, 309] on img at bounding box center [739, 297] width 54 height 54
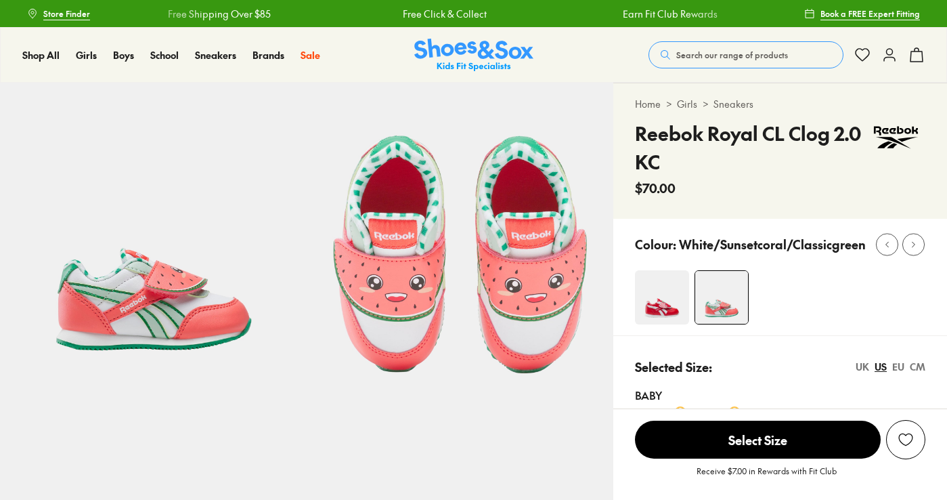
select select "*"
click at [798, 51] on button "Search our range of products" at bounding box center [746, 54] width 195 height 27
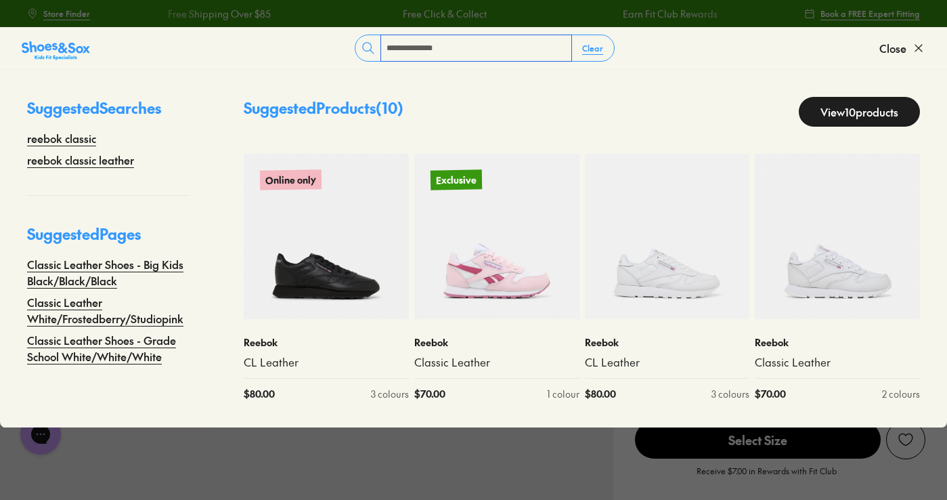
scroll to position [203, 0]
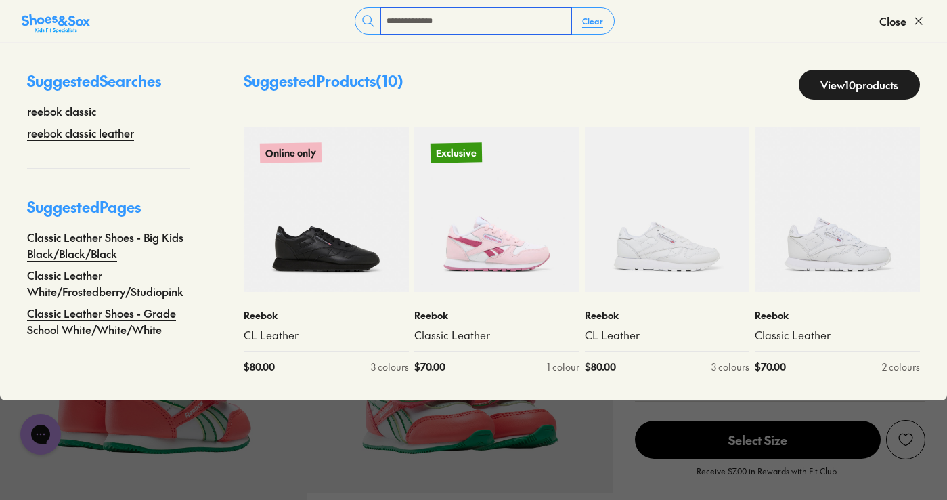
type input "**********"
click at [845, 87] on link "View 10 products" at bounding box center [859, 85] width 121 height 30
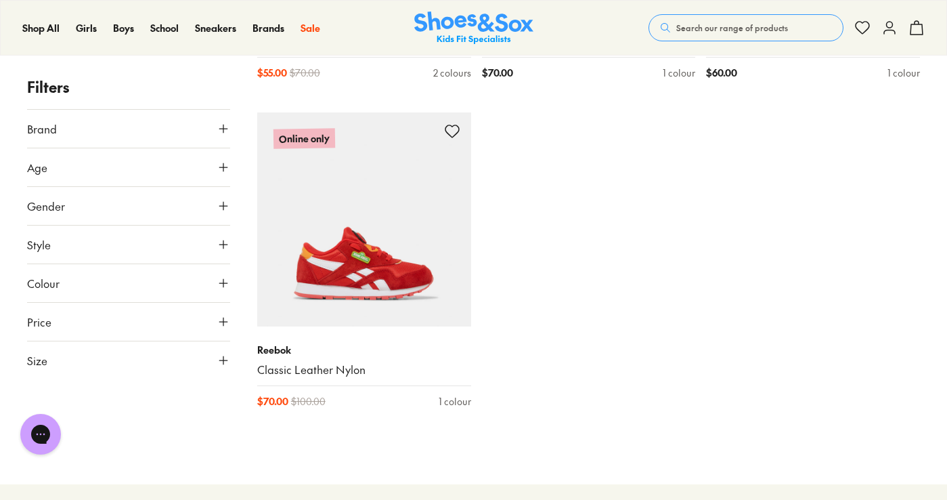
scroll to position [812, 0]
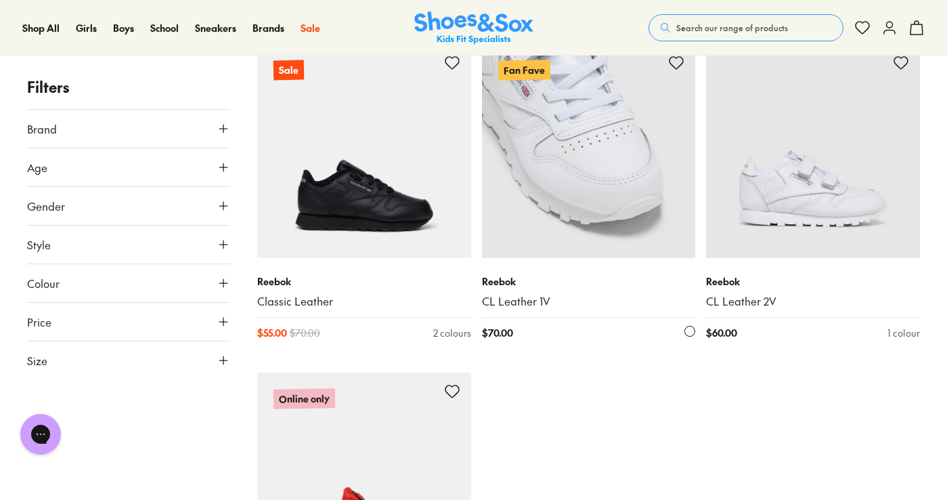
click at [554, 183] on img at bounding box center [589, 151] width 214 height 214
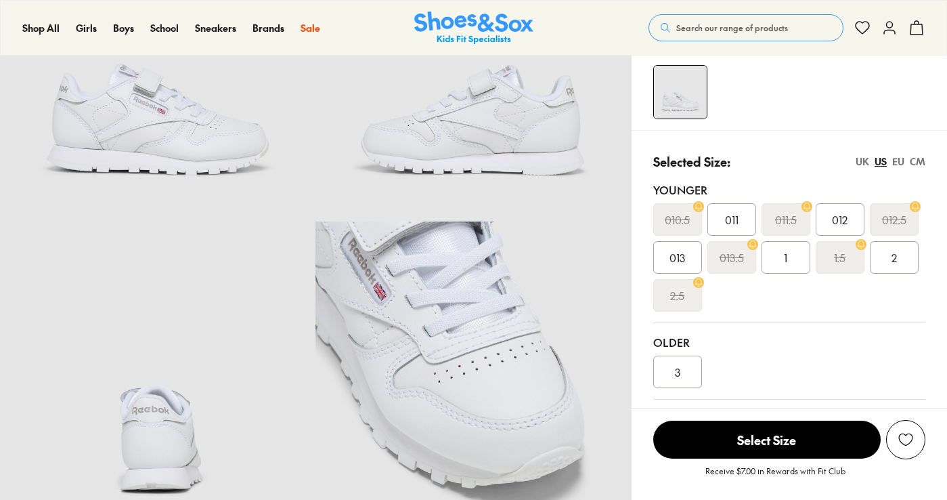
scroll to position [203, 0]
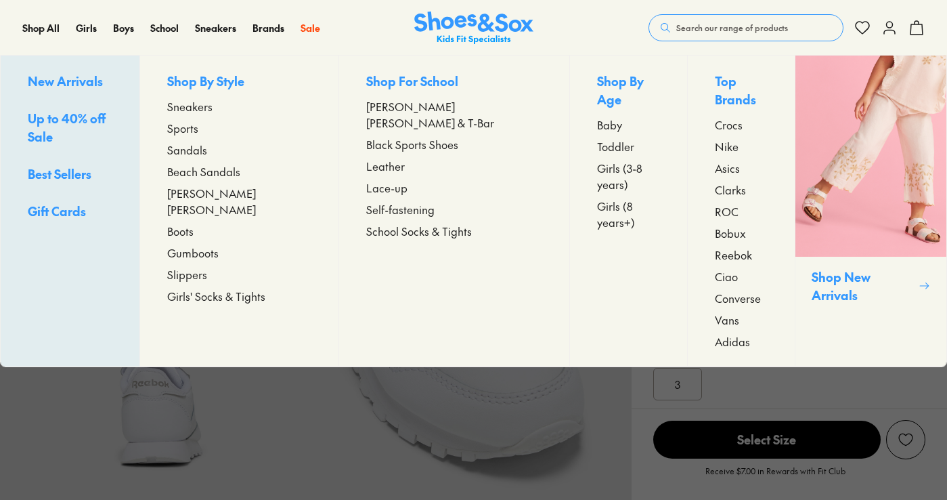
select select "*"
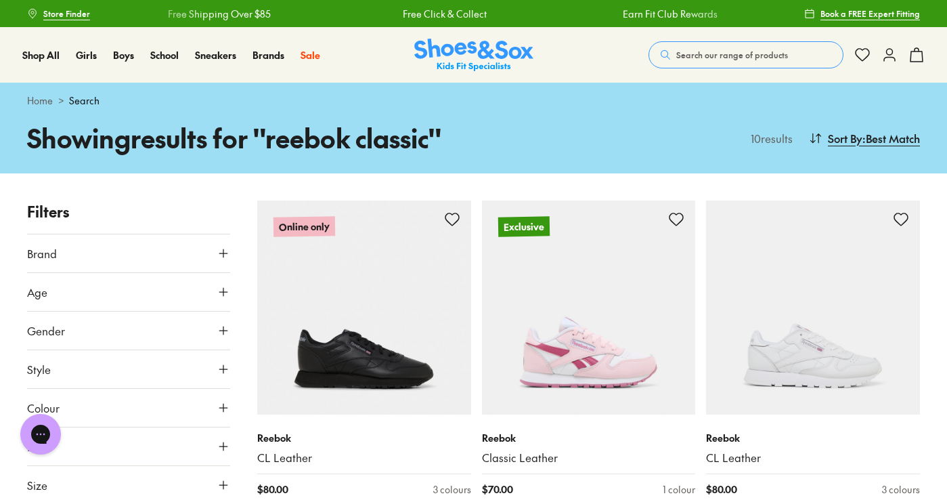
click at [679, 48] on button "Search our range of products" at bounding box center [746, 54] width 195 height 27
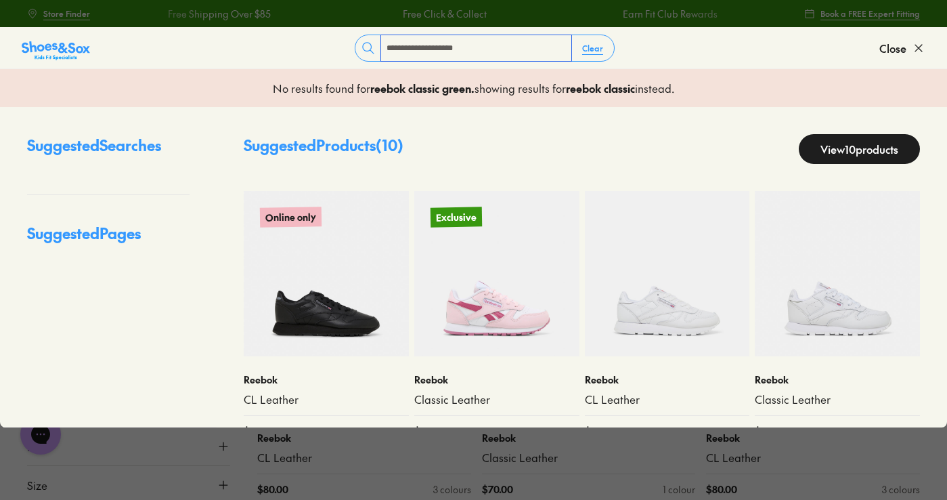
drag, startPoint x: 465, startPoint y: 56, endPoint x: 421, endPoint y: 49, distance: 44.5
click at [420, 47] on input "**********" at bounding box center [476, 48] width 190 height 26
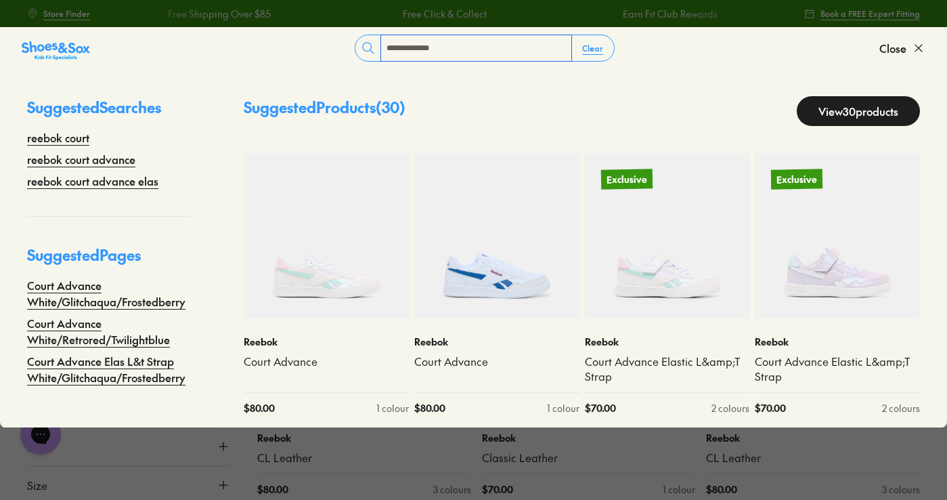
click at [433, 49] on input "**********" at bounding box center [476, 48] width 190 height 26
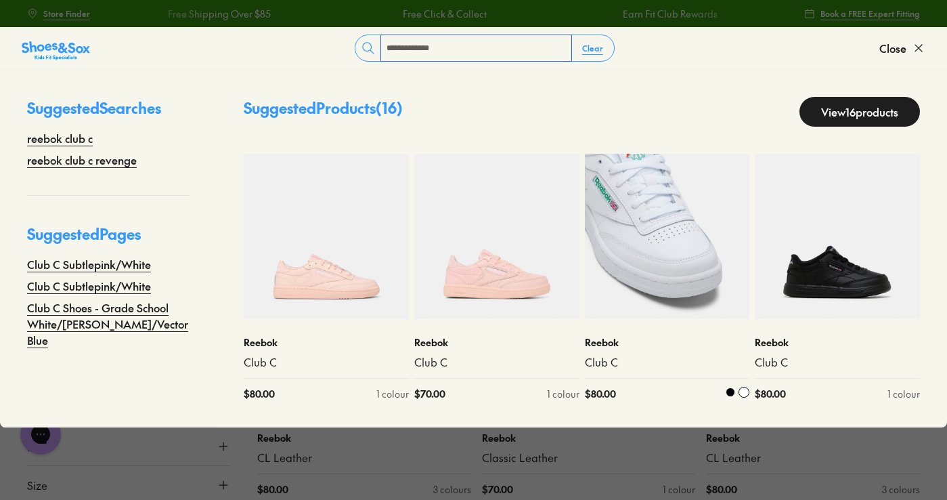
type input "**********"
click at [655, 248] on img at bounding box center [667, 236] width 165 height 165
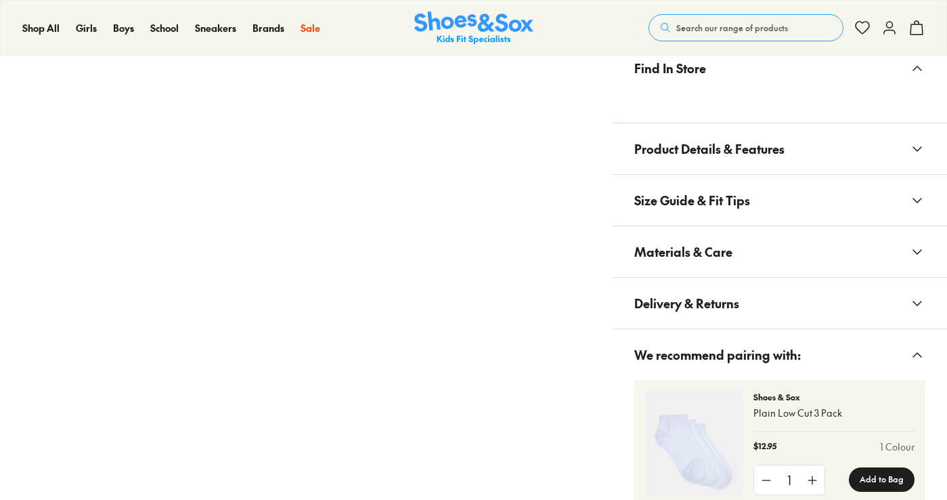
scroll to position [745, 0]
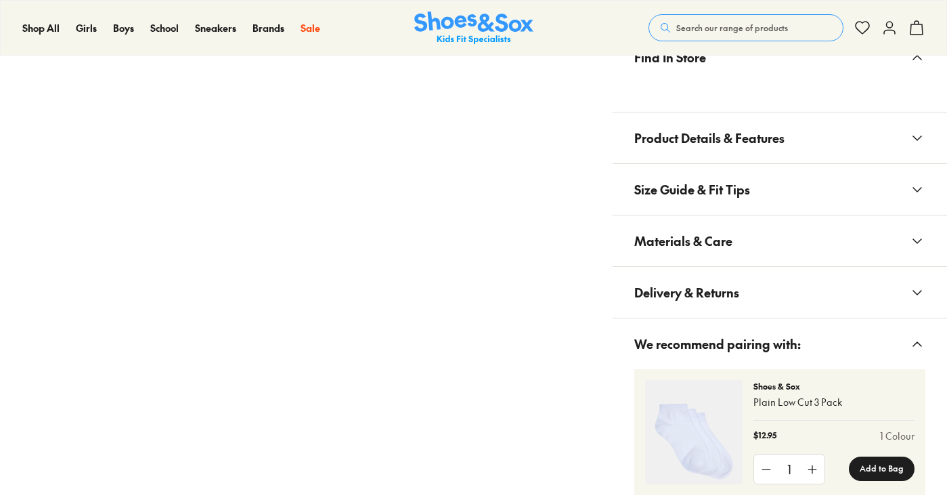
click at [745, 209] on span "Size Guide & Fit Tips" at bounding box center [692, 189] width 116 height 40
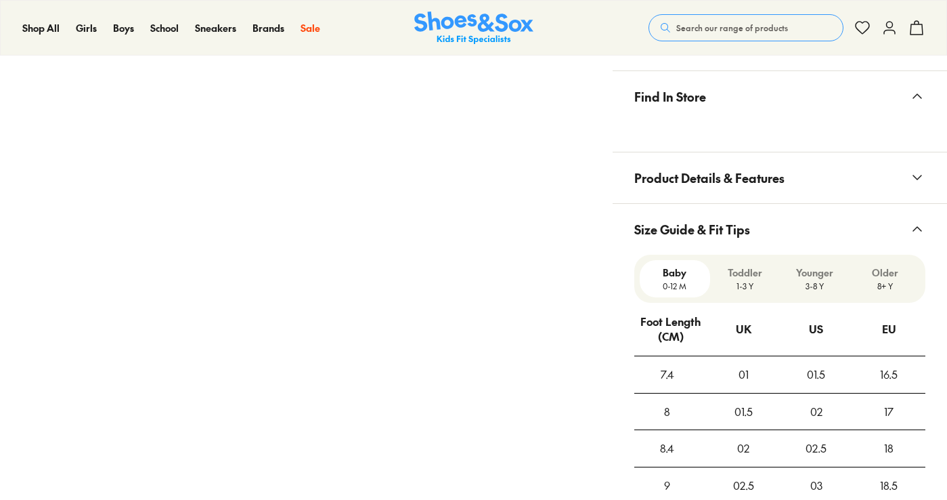
select select "*"
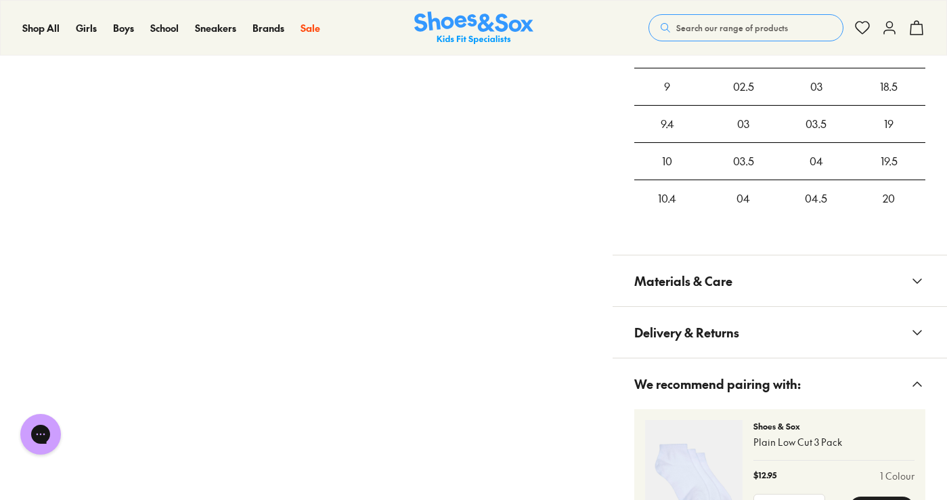
scroll to position [1219, 0]
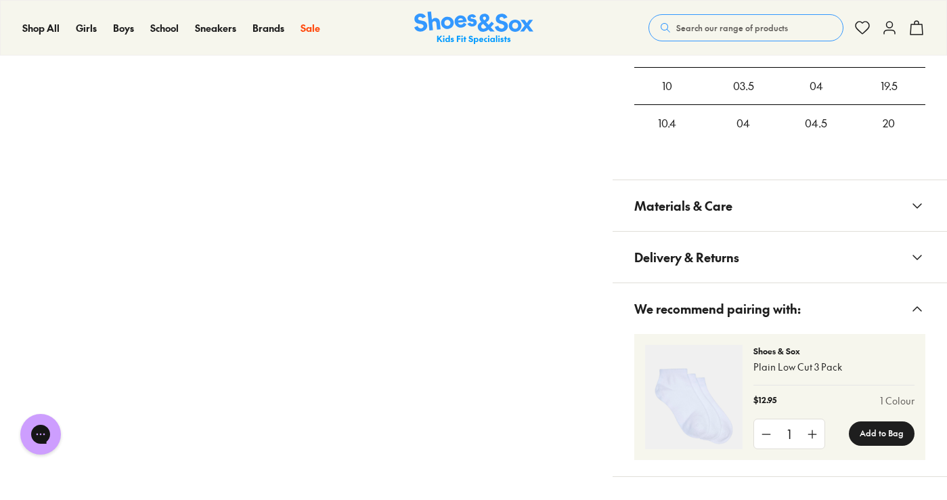
click at [768, 202] on button "Materials & Care" at bounding box center [780, 205] width 334 height 51
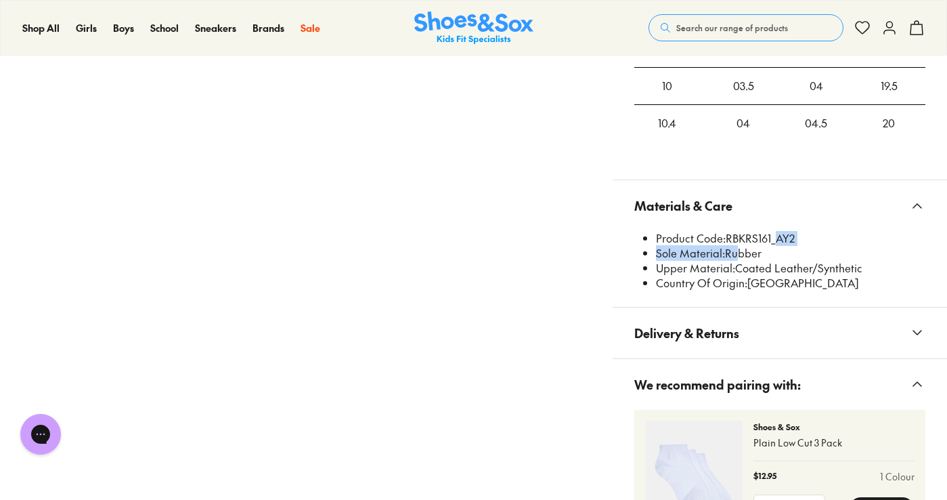
drag, startPoint x: 793, startPoint y: 234, endPoint x: 753, endPoint y: 248, distance: 42.6
click at [753, 248] on ul "Product Code: RBKRS161_AY2 Sole Material: Rubber Upper Material: Coated Leather…" at bounding box center [785, 261] width 280 height 60
click at [748, 243] on li "Product Code: RBKRS161_AY2" at bounding box center [790, 238] width 269 height 15
drag, startPoint x: 791, startPoint y: 236, endPoint x: 747, endPoint y: 239, distance: 44.8
click at [747, 239] on li "Product Code: RBKRS161_AY2" at bounding box center [790, 238] width 269 height 15
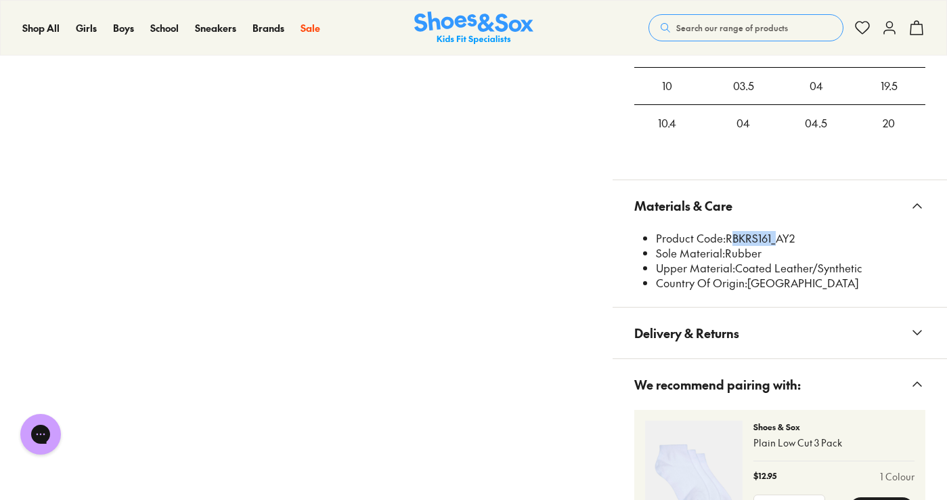
copy li "RBKRS161"
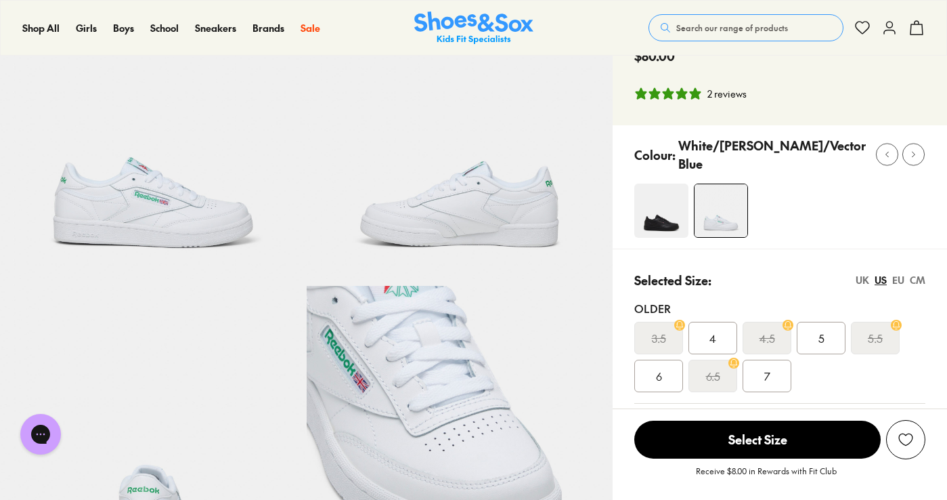
scroll to position [0, 0]
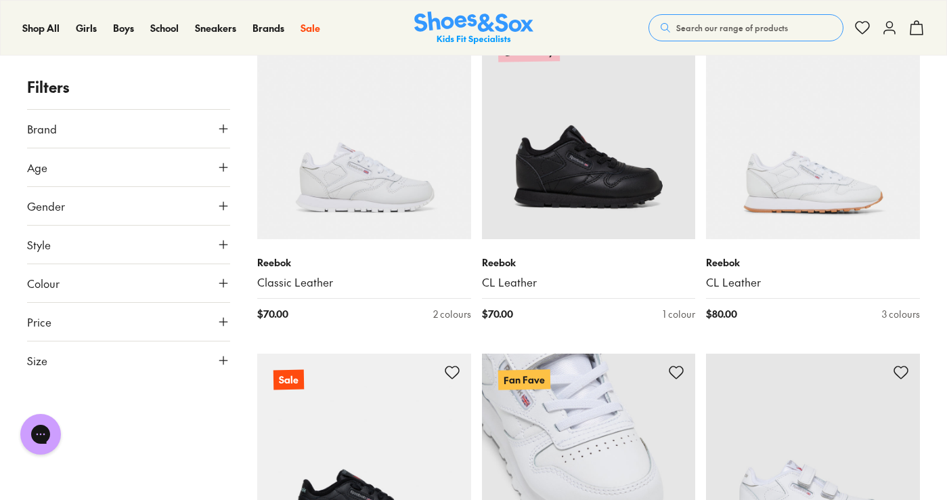
scroll to position [474, 0]
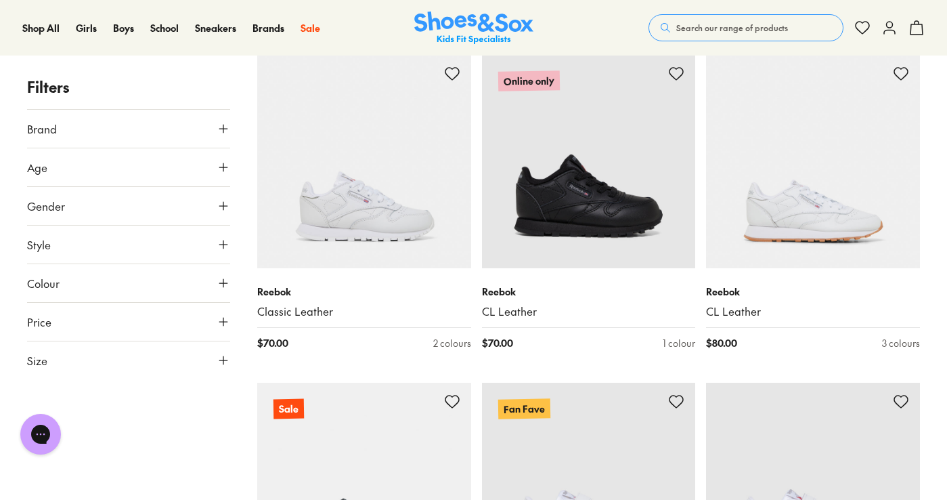
click at [719, 23] on span "Search our range of products" at bounding box center [732, 28] width 112 height 12
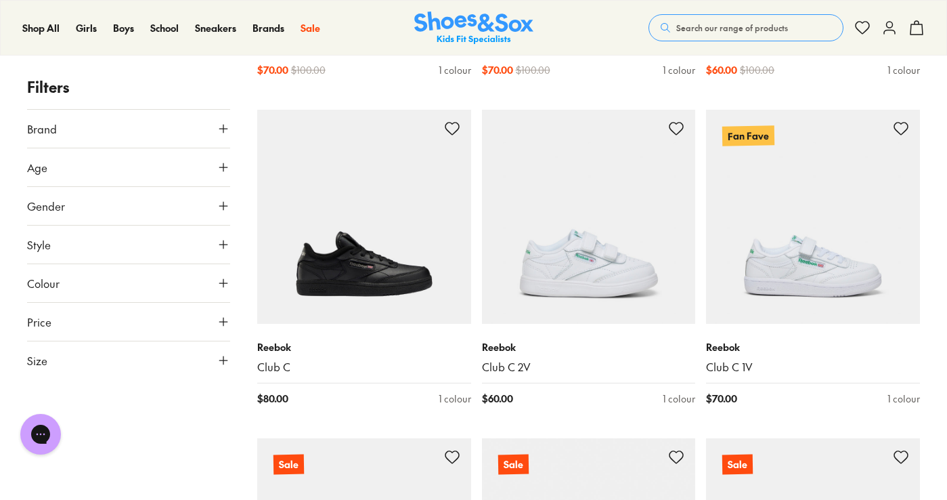
scroll to position [1151, 0]
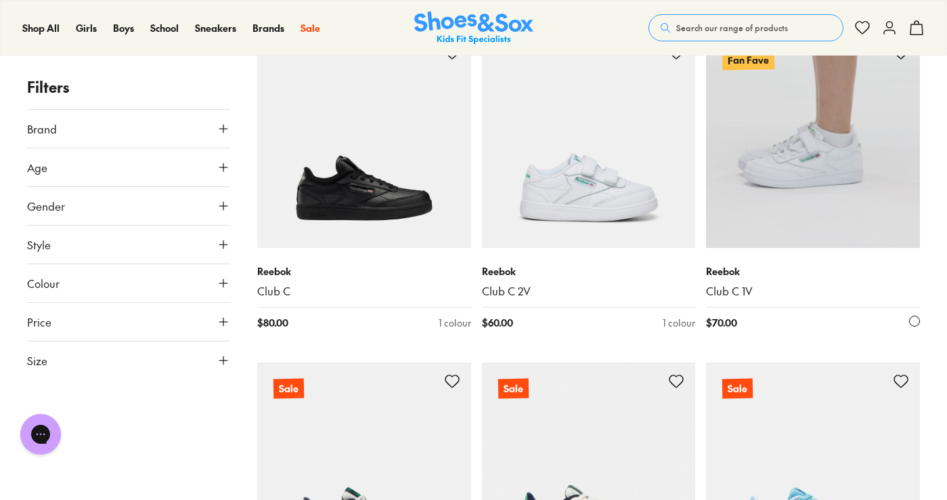
click at [779, 186] on img at bounding box center [813, 141] width 214 height 214
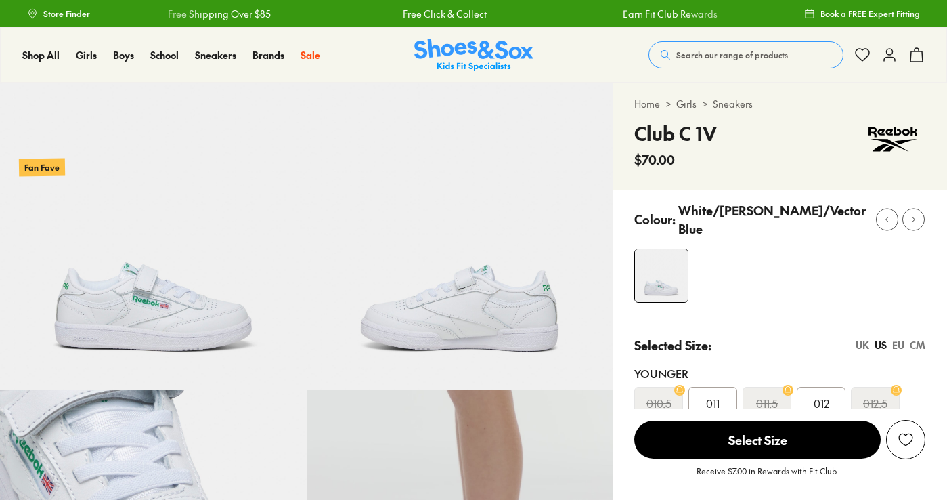
drag, startPoint x: 0, startPoint y: 0, endPoint x: 819, endPoint y: 177, distance: 837.4
click at [819, 177] on div "Home > Girls > Sneakers Club C 1V $70.00" at bounding box center [780, 136] width 334 height 107
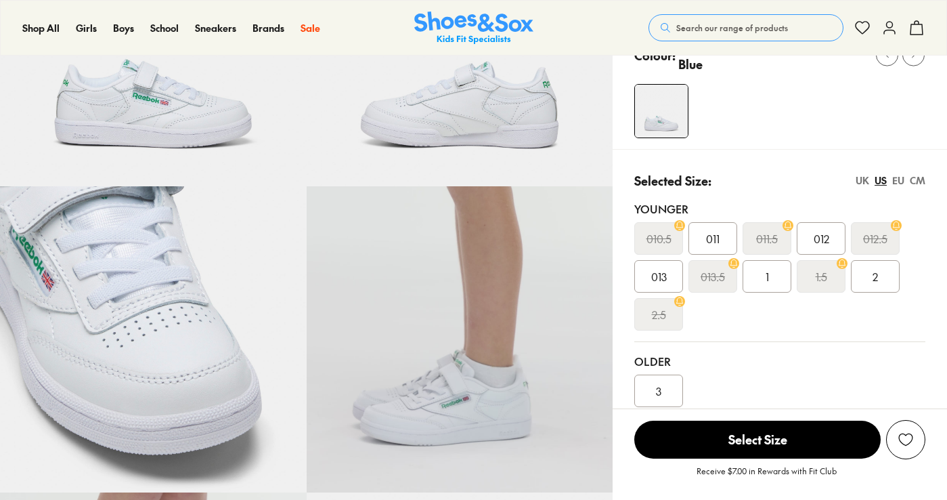
select select "*"
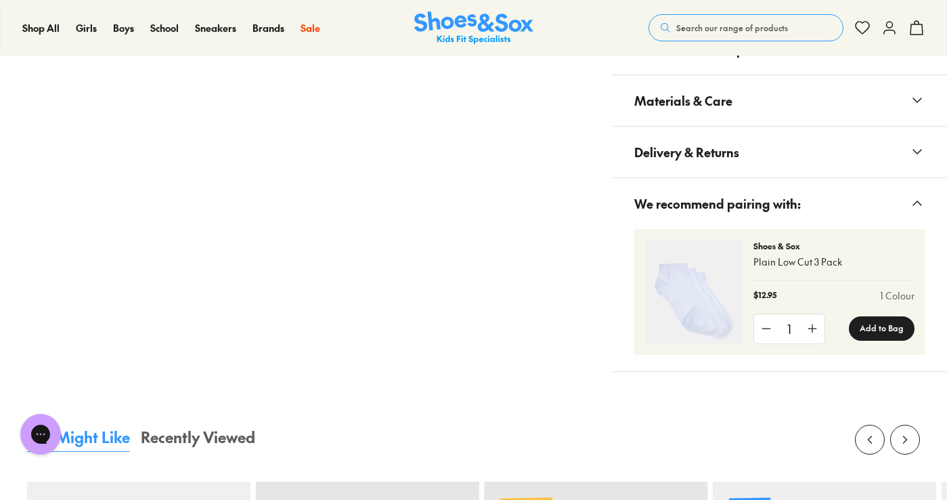
scroll to position [1016, 0]
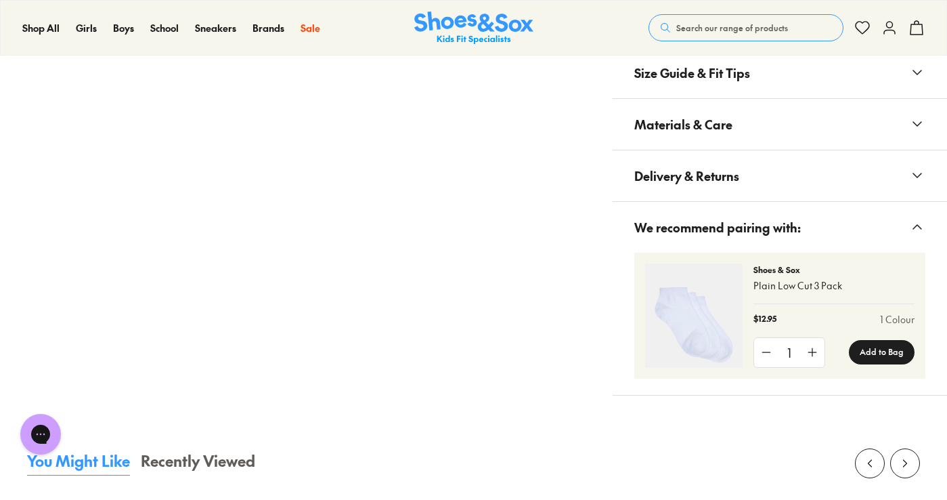
drag, startPoint x: 718, startPoint y: 125, endPoint x: 755, endPoint y: 128, distance: 36.7
click at [720, 125] on span "Materials & Care" at bounding box center [683, 124] width 98 height 40
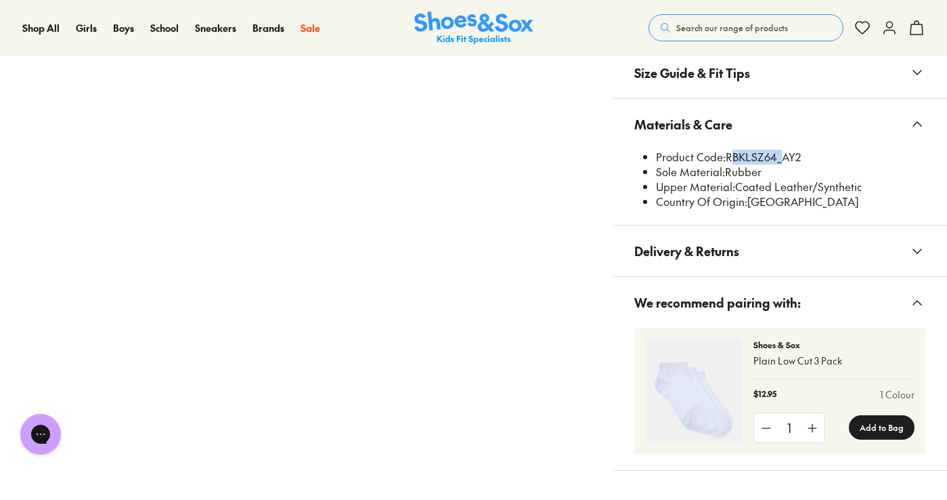
drag, startPoint x: 796, startPoint y: 154, endPoint x: 748, endPoint y: 159, distance: 48.3
click at [748, 159] on li "Product Code: RBKLSZ64_AY2" at bounding box center [790, 157] width 269 height 15
copy li "RBKLSZ64"
click at [695, 21] on button "Search our range of products" at bounding box center [746, 27] width 195 height 27
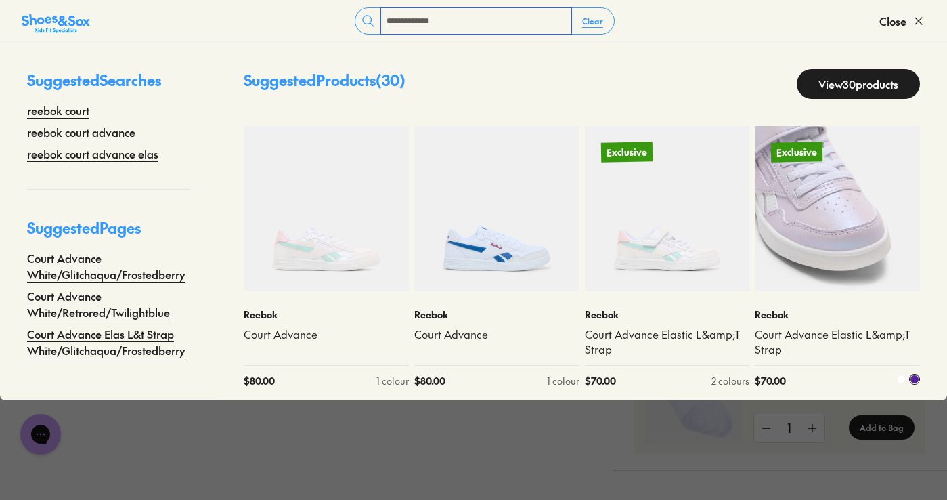
type input "**********"
click at [823, 225] on img at bounding box center [837, 208] width 165 height 165
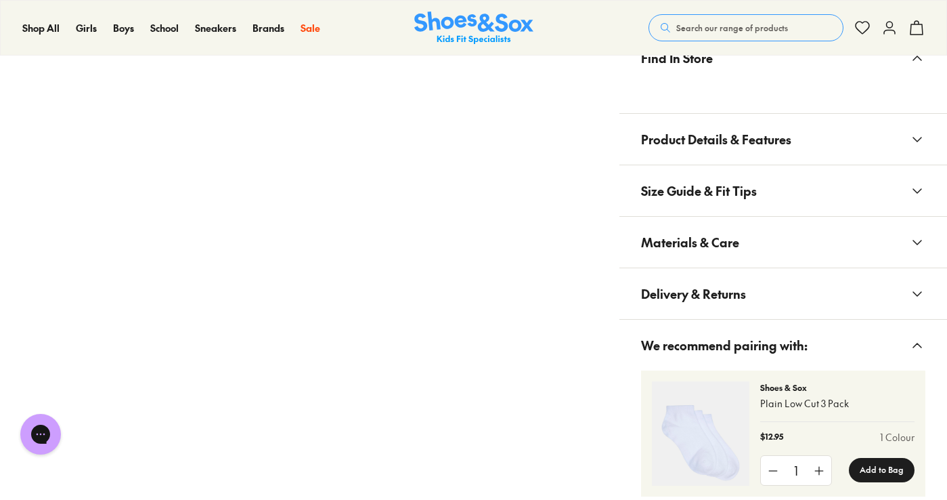
drag, startPoint x: 722, startPoint y: 240, endPoint x: 747, endPoint y: 242, distance: 24.5
click at [723, 241] on span "Materials & Care" at bounding box center [690, 242] width 98 height 40
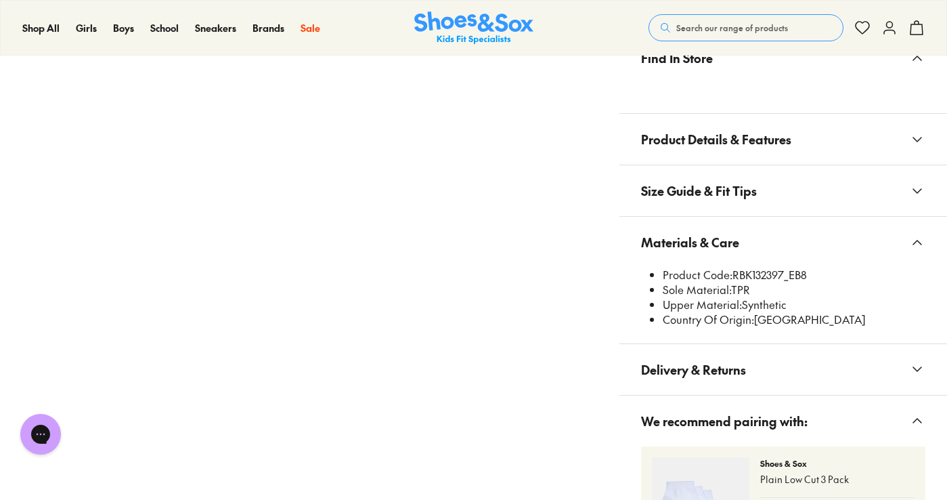
select select "*"
drag, startPoint x: 787, startPoint y: 272, endPoint x: 739, endPoint y: 274, distance: 48.1
click at [739, 274] on li "Product Code: RBK132397_EB8" at bounding box center [794, 274] width 263 height 15
copy li "RBK132397"
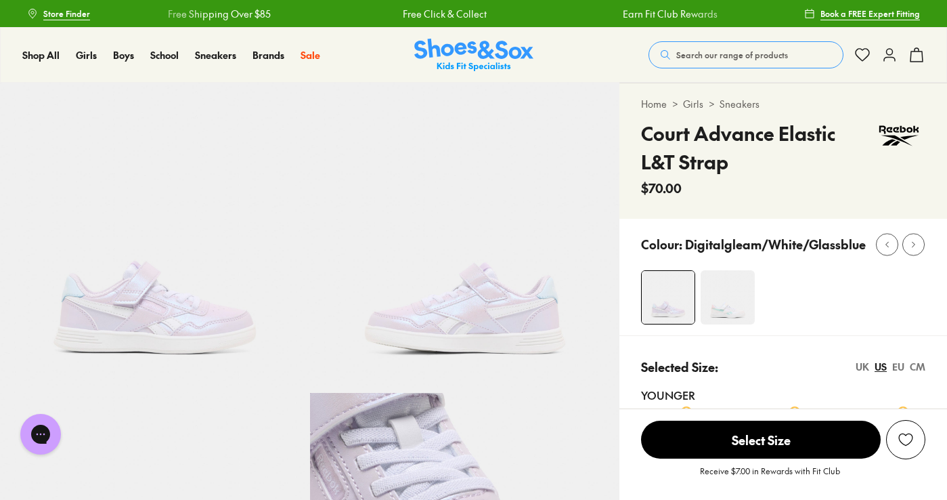
click at [735, 315] on img at bounding box center [728, 297] width 54 height 54
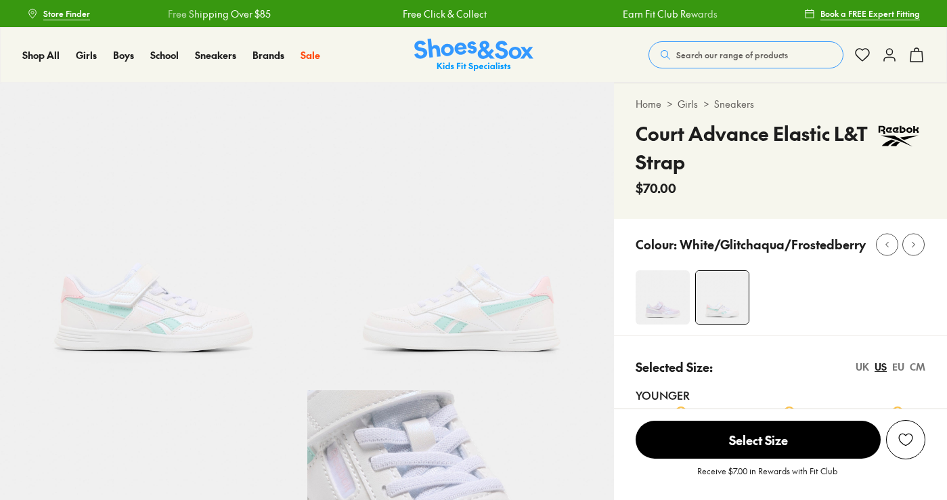
select select "*"
